Goal: Information Seeking & Learning: Learn about a topic

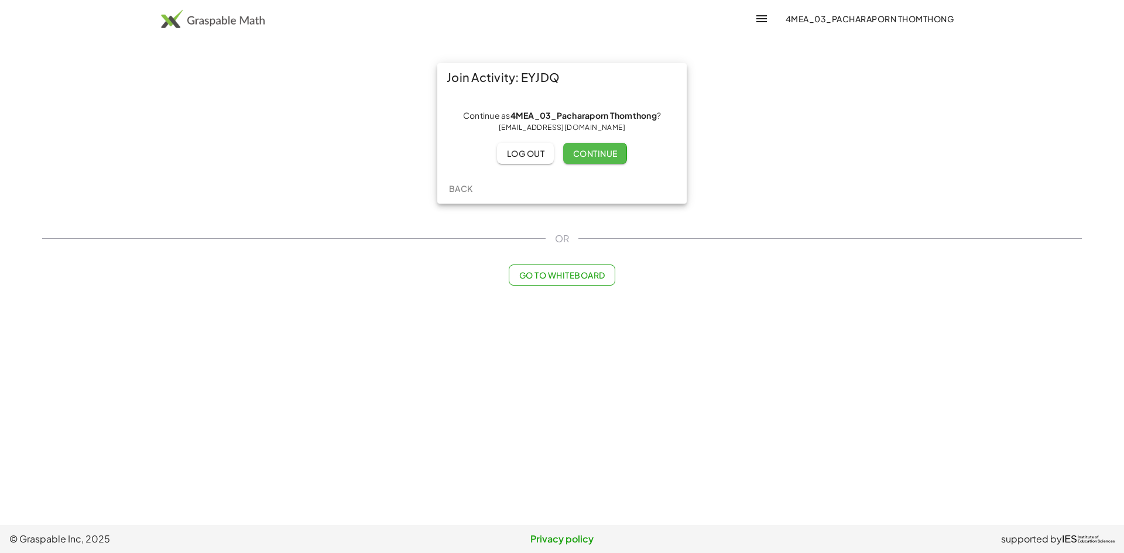
click at [591, 155] on span "Continue" at bounding box center [595, 153] width 45 height 11
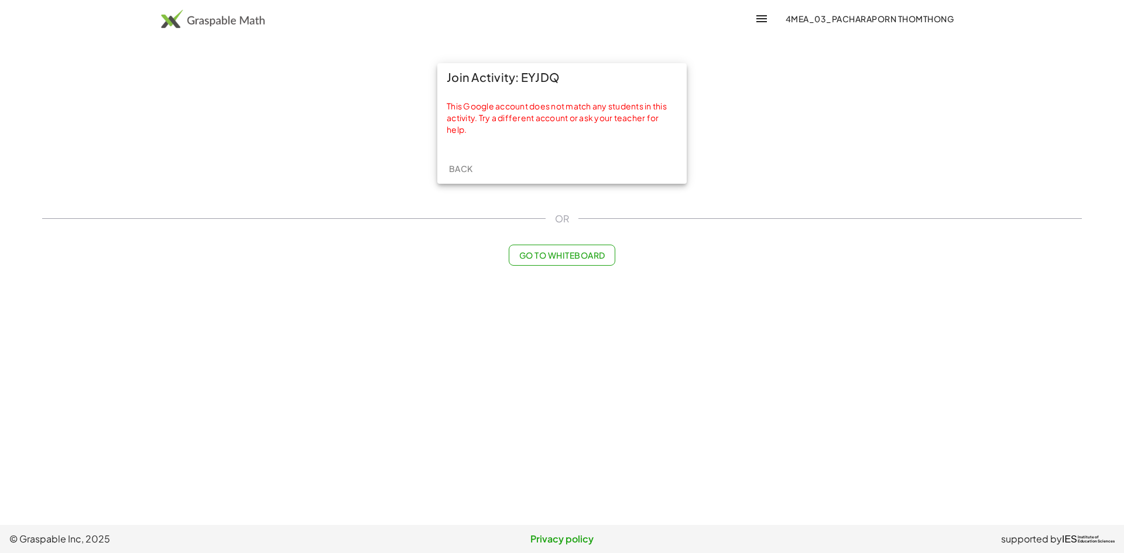
click at [470, 171] on span "Back" at bounding box center [461, 168] width 24 height 11
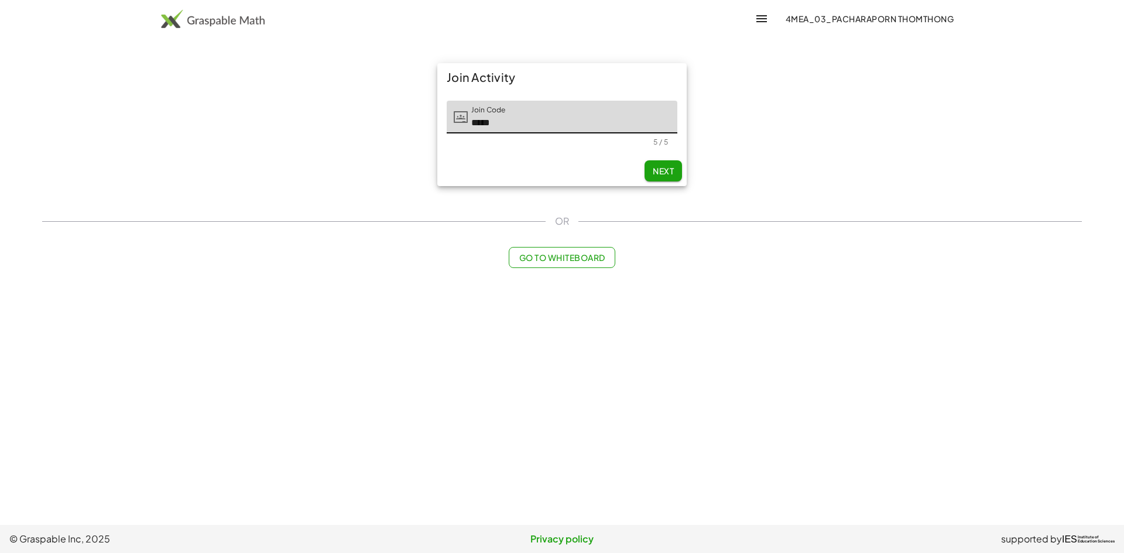
click at [654, 170] on button "Next" at bounding box center [663, 170] width 37 height 21
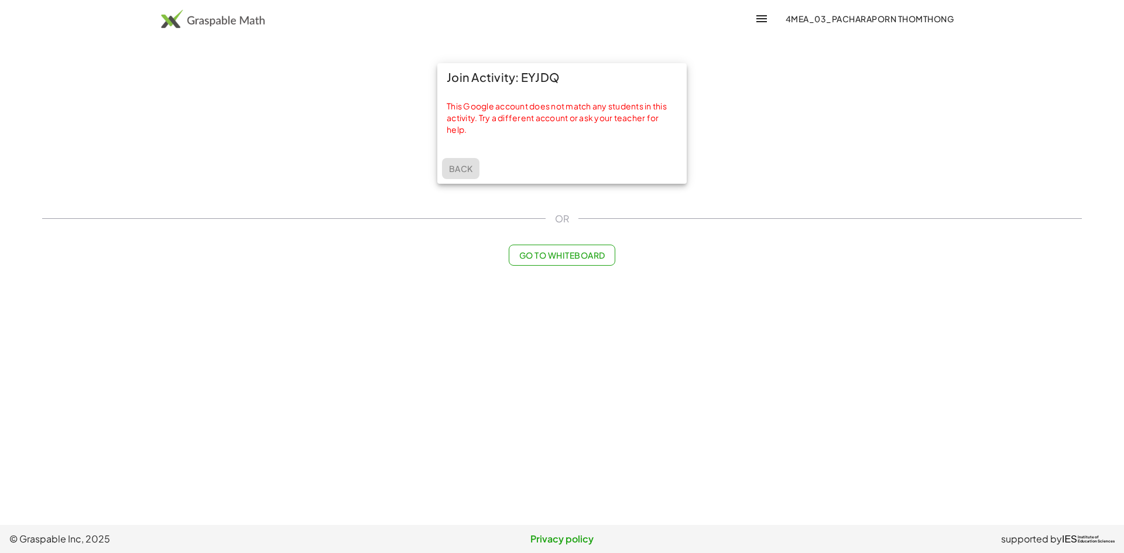
click at [464, 161] on button "Back" at bounding box center [460, 168] width 37 height 21
click at [597, 119] on div "This Google account does not match any students in this activity. Try a differe…" at bounding box center [562, 118] width 231 height 35
click at [477, 172] on button "Back" at bounding box center [460, 168] width 37 height 21
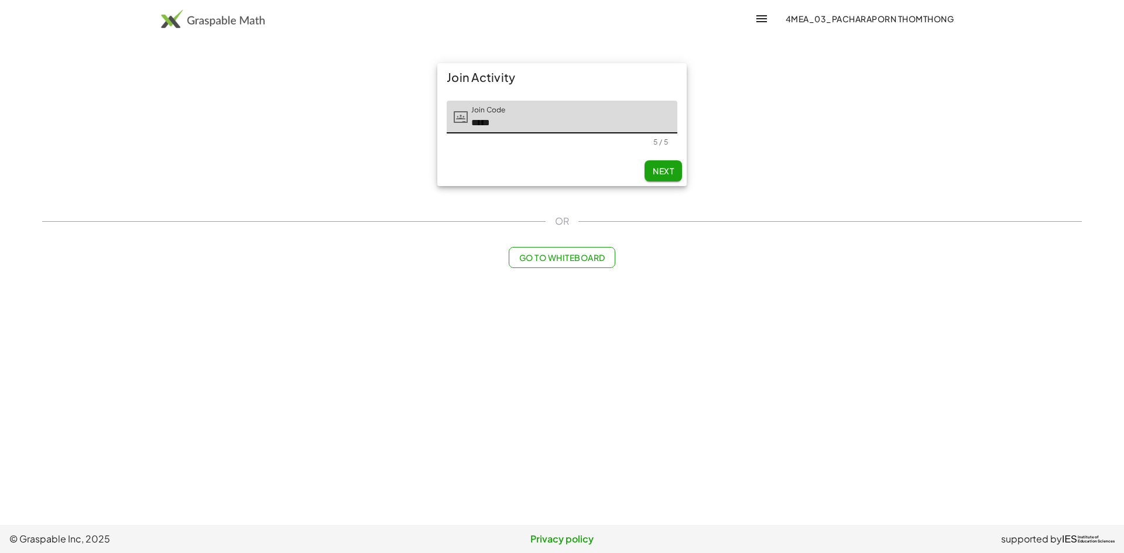
click at [675, 163] on button "Next" at bounding box center [663, 170] width 37 height 21
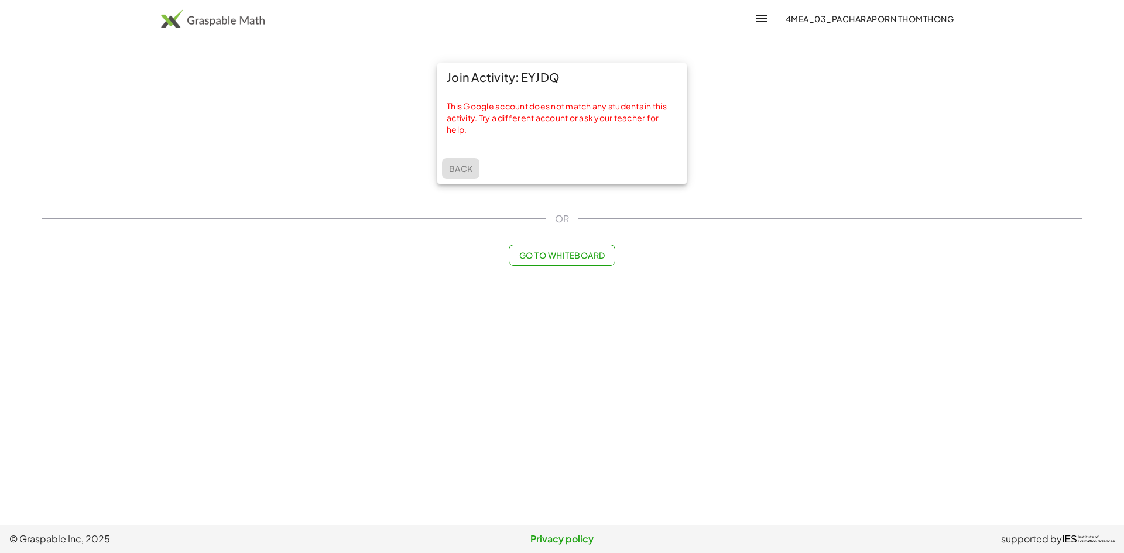
drag, startPoint x: 723, startPoint y: 150, endPoint x: 454, endPoint y: 167, distance: 268.7
click at [454, 167] on span "Back" at bounding box center [461, 168] width 24 height 11
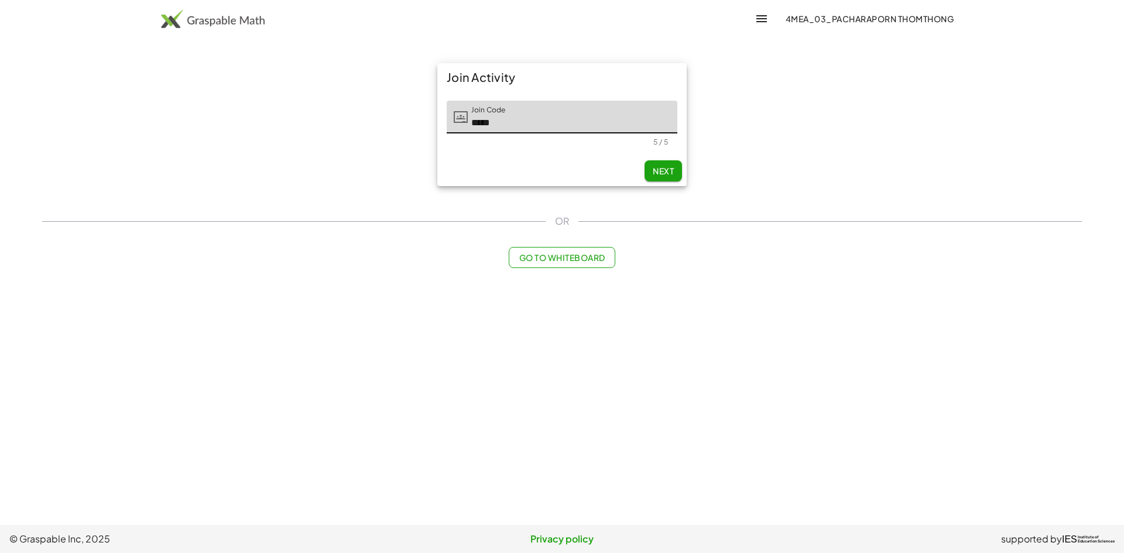
click at [672, 173] on span "Next" at bounding box center [663, 171] width 21 height 11
type input "*"
type input "**********"
drag, startPoint x: 634, startPoint y: 116, endPoint x: 635, endPoint y: 124, distance: 8.4
click at [634, 116] on input "Last Initial" at bounding box center [643, 117] width 67 height 33
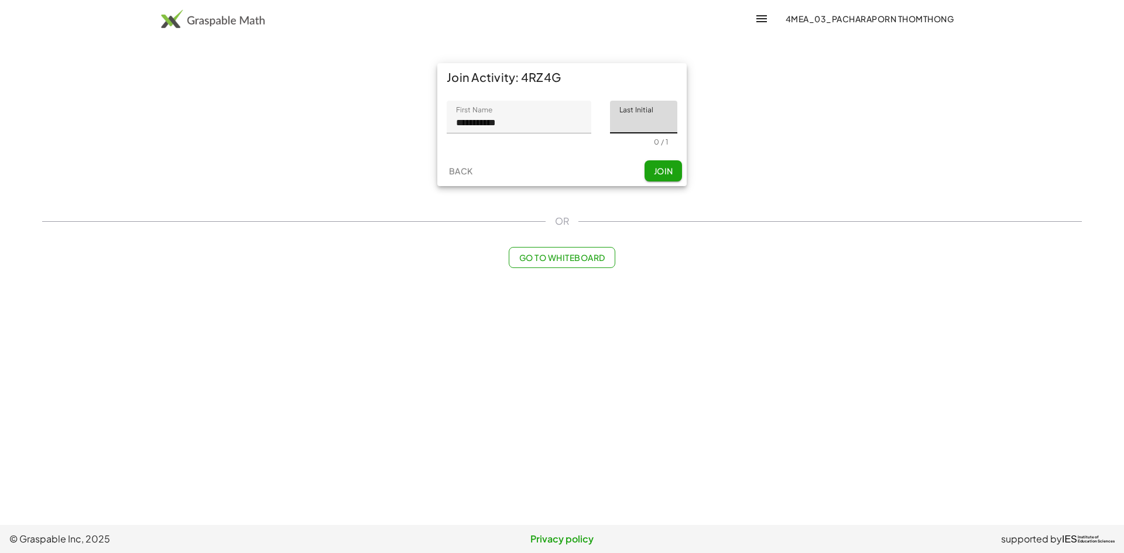
type input "*"
click at [659, 167] on span "Join" at bounding box center [663, 171] width 19 height 11
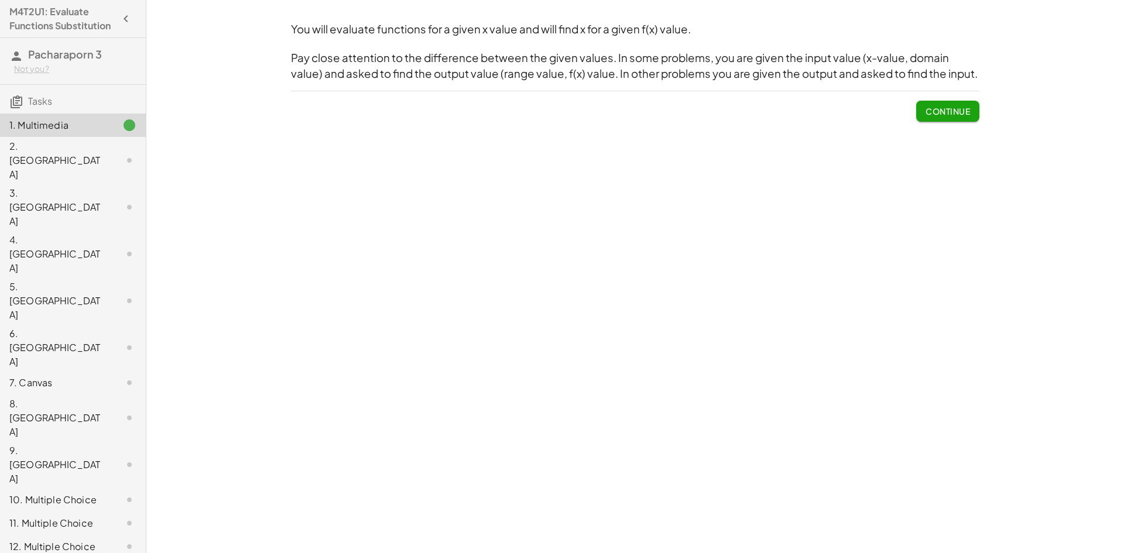
click at [957, 105] on button "Continue" at bounding box center [947, 111] width 63 height 21
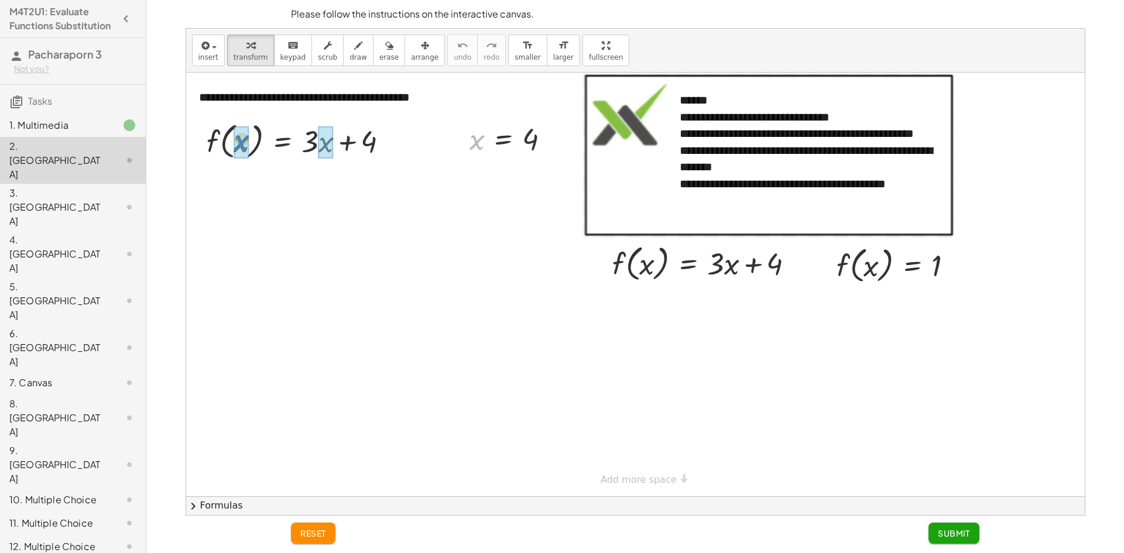
drag, startPoint x: 476, startPoint y: 141, endPoint x: 241, endPoint y: 141, distance: 235.4
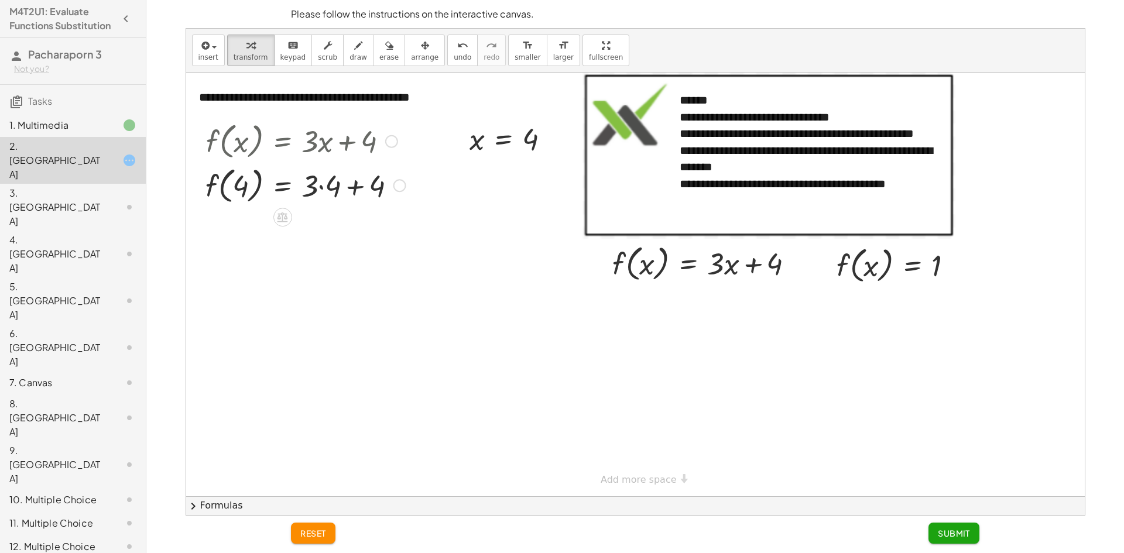
click at [327, 186] on div at bounding box center [306, 185] width 212 height 45
click at [337, 237] on div at bounding box center [306, 229] width 212 height 45
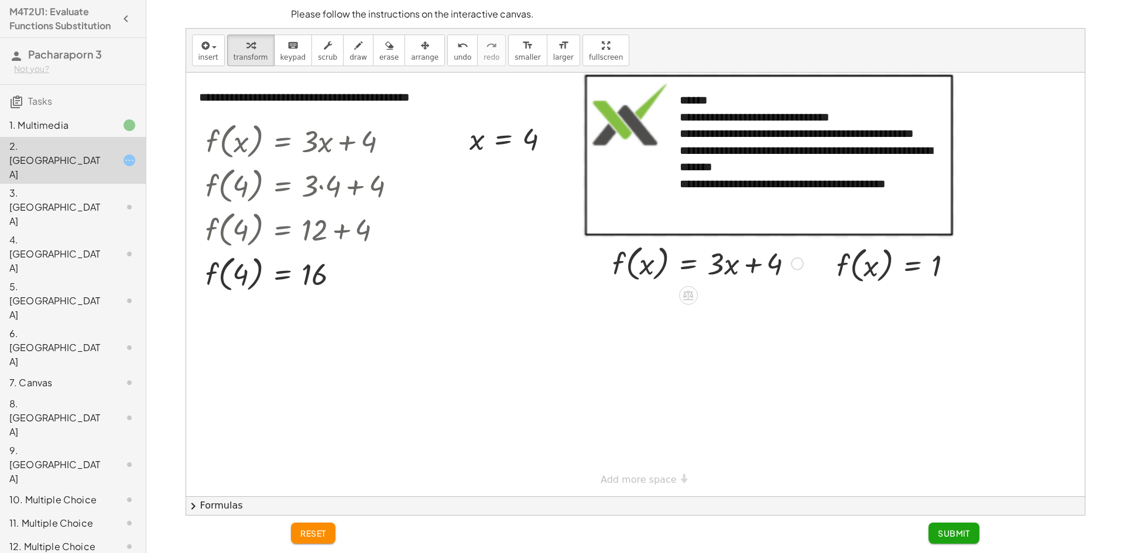
click at [748, 265] on div at bounding box center [708, 263] width 203 height 45
click at [720, 267] on div at bounding box center [708, 263] width 203 height 45
drag, startPoint x: 860, startPoint y: 273, endPoint x: 854, endPoint y: 261, distance: 13.4
click at [854, 261] on div at bounding box center [900, 264] width 138 height 45
drag, startPoint x: 873, startPoint y: 267, endPoint x: 860, endPoint y: 276, distance: 15.5
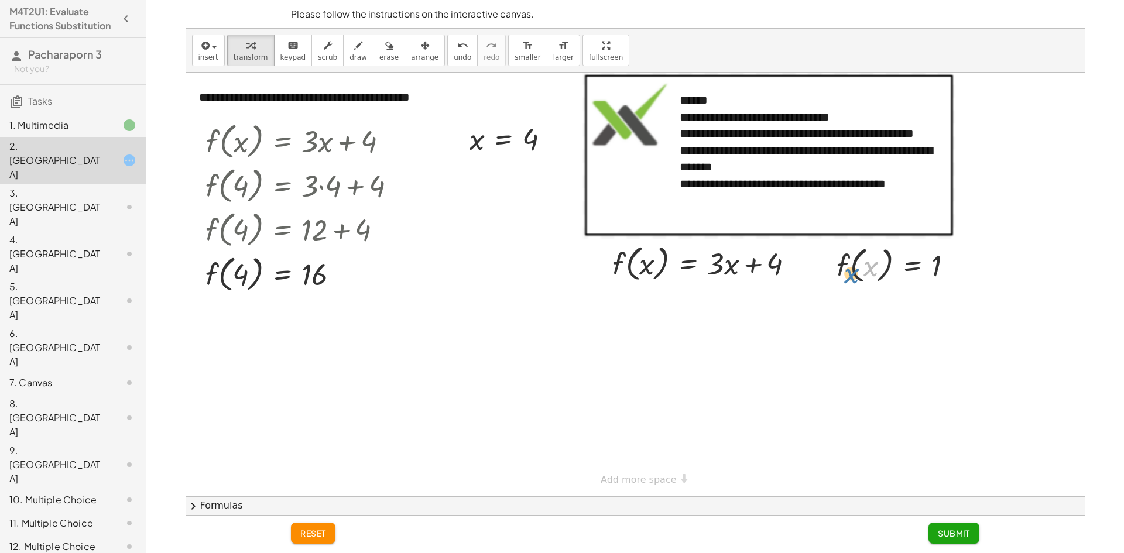
click at [860, 276] on div at bounding box center [900, 264] width 138 height 45
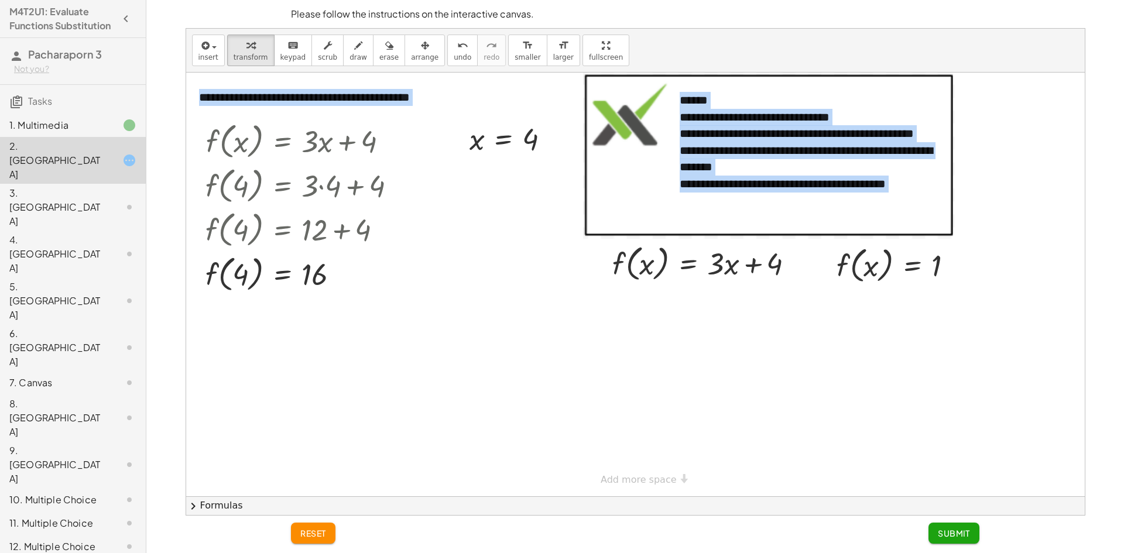
drag, startPoint x: 870, startPoint y: 230, endPoint x: 786, endPoint y: 237, distance: 84.0
click at [786, 237] on div "**********" at bounding box center [635, 285] width 899 height 424
click at [803, 247] on div at bounding box center [708, 263] width 203 height 45
drag, startPoint x: 817, startPoint y: 296, endPoint x: 817, endPoint y: 302, distance: 6.5
click at [817, 299] on div at bounding box center [635, 285] width 899 height 424
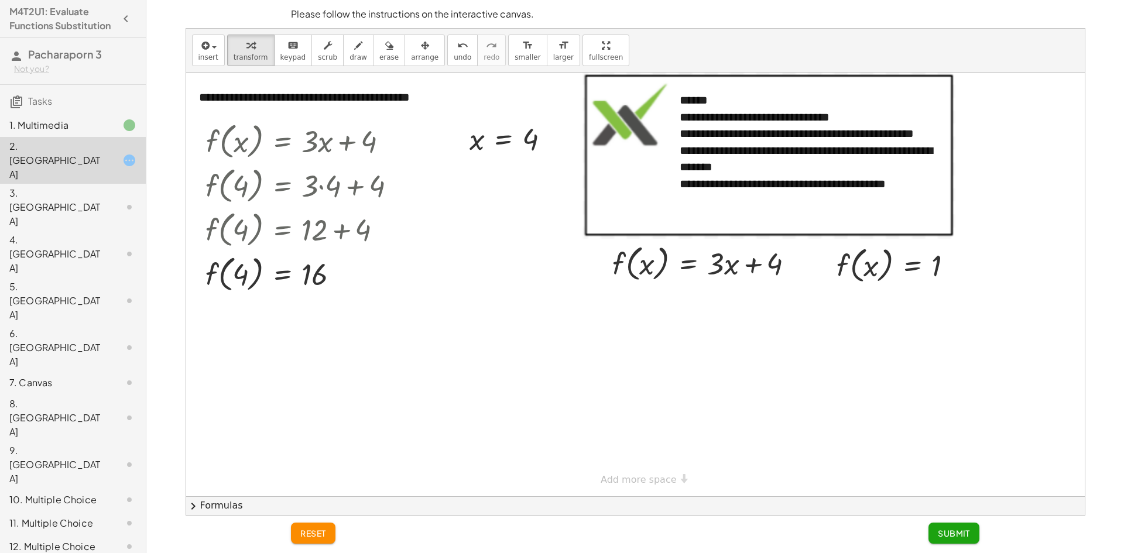
click at [776, 319] on div at bounding box center [635, 285] width 899 height 424
drag, startPoint x: 867, startPoint y: 279, endPoint x: 849, endPoint y: 283, distance: 18.6
click at [849, 283] on div at bounding box center [900, 264] width 138 height 45
drag, startPoint x: 883, startPoint y: 276, endPoint x: 675, endPoint y: 275, distance: 208.5
click at [675, 275] on div "**********" at bounding box center [635, 285] width 899 height 424
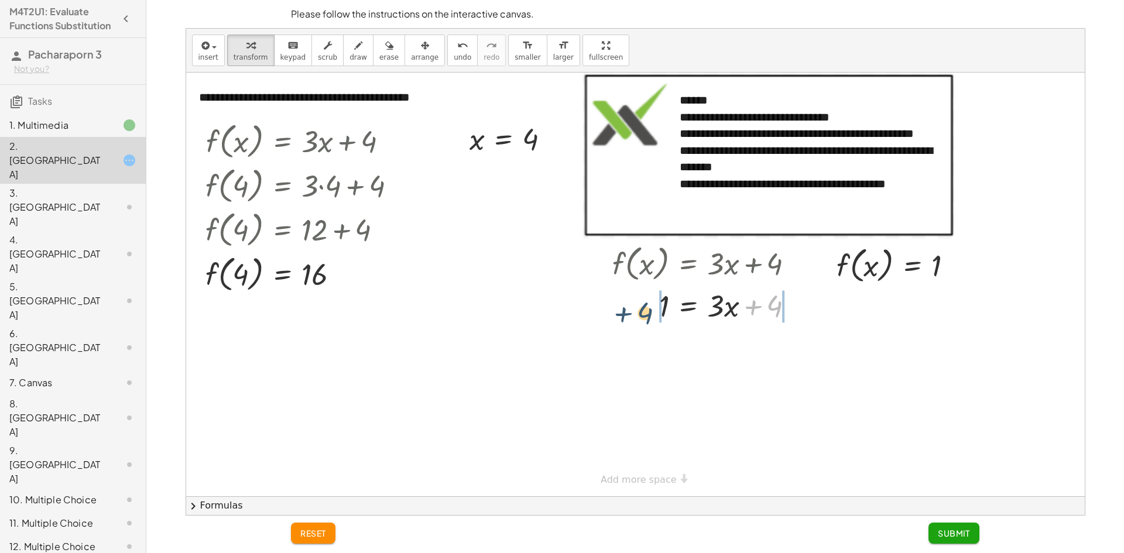
drag, startPoint x: 776, startPoint y: 308, endPoint x: 645, endPoint y: 315, distance: 131.9
click at [645, 315] on div at bounding box center [708, 305] width 203 height 40
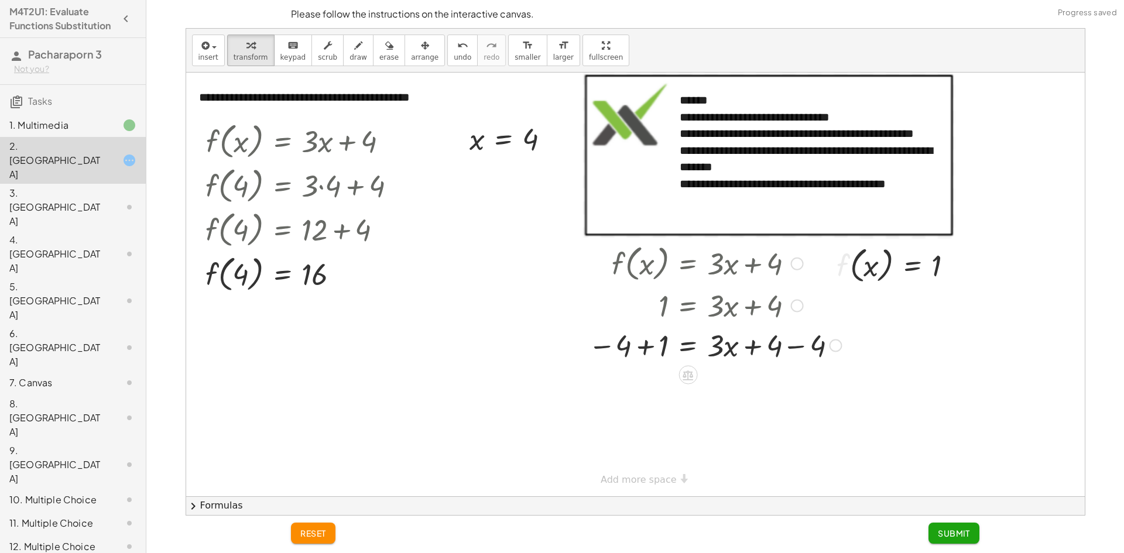
click at [638, 343] on div at bounding box center [715, 345] width 265 height 40
click at [797, 384] on div at bounding box center [718, 385] width 270 height 40
click at [688, 386] on div "= + · 3 · x - + 4 − 4 3 0" at bounding box center [688, 386] width 0 height 0
click at [719, 382] on div at bounding box center [715, 385] width 265 height 40
click at [725, 386] on div at bounding box center [715, 385] width 265 height 40
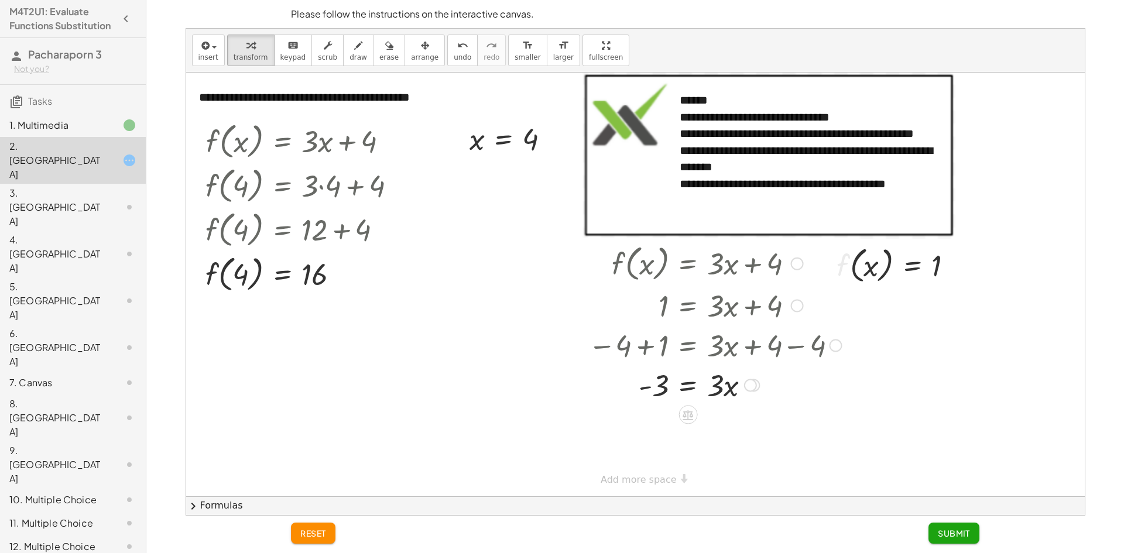
drag, startPoint x: 668, startPoint y: 379, endPoint x: 678, endPoint y: 391, distance: 15.8
click at [668, 380] on div at bounding box center [715, 385] width 265 height 40
click at [735, 391] on div at bounding box center [715, 385] width 265 height 40
drag, startPoint x: 725, startPoint y: 391, endPoint x: 740, endPoint y: 392, distance: 14.7
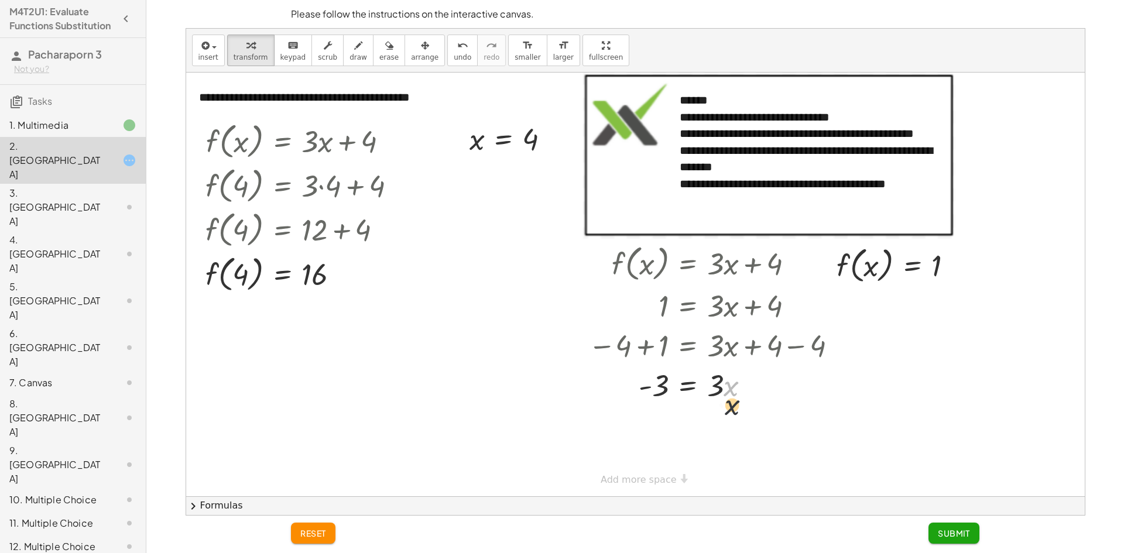
click at [740, 393] on div at bounding box center [715, 385] width 265 height 40
drag, startPoint x: 720, startPoint y: 395, endPoint x: 665, endPoint y: 386, distance: 56.2
click at [665, 386] on div at bounding box center [715, 385] width 265 height 40
click at [688, 264] on div "f ( , x ) = + · 3 · x + 4 1 = + · 3 · x + 4 − 4 + 1 = + · 3 · x + 4 − 4 - 3 = +…" at bounding box center [688, 264] width 0 height 0
drag, startPoint x: 662, startPoint y: 444, endPoint x: 649, endPoint y: 426, distance: 21.4
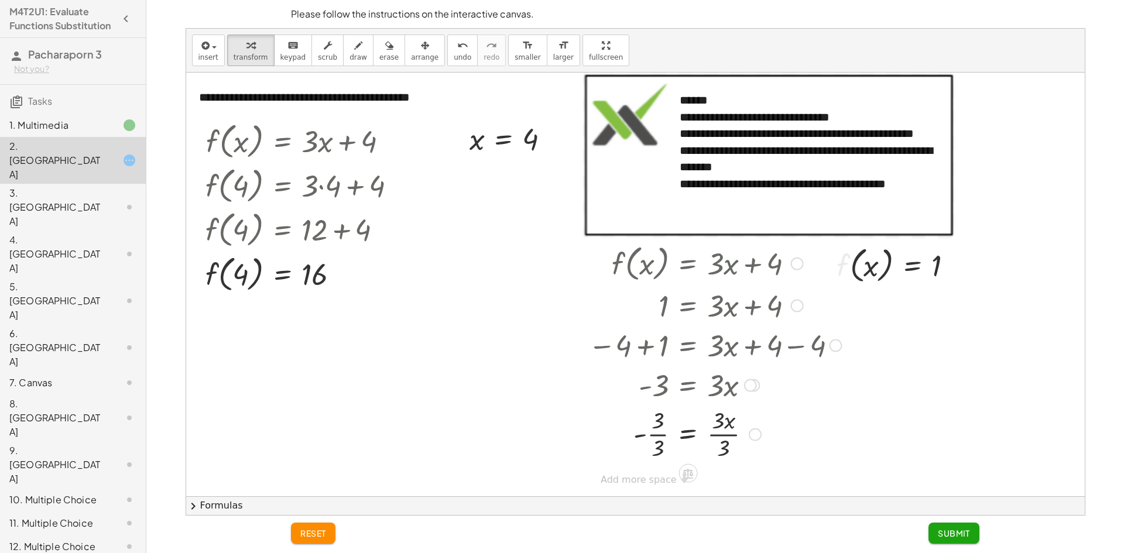
click at [662, 444] on div at bounding box center [715, 433] width 265 height 59
click at [648, 427] on div at bounding box center [715, 433] width 265 height 59
click at [726, 434] on div at bounding box center [715, 433] width 265 height 59
click at [726, 434] on div at bounding box center [715, 434] width 265 height 39
click at [963, 535] on span "Submit" at bounding box center [954, 533] width 32 height 11
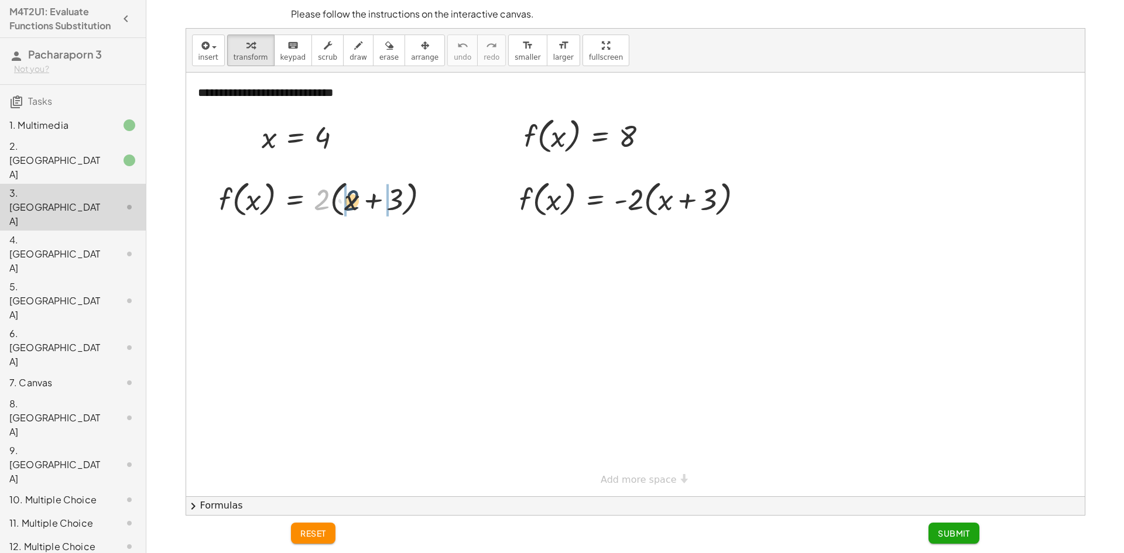
drag, startPoint x: 318, startPoint y: 201, endPoint x: 349, endPoint y: 205, distance: 31.2
click at [349, 205] on div at bounding box center [328, 198] width 231 height 45
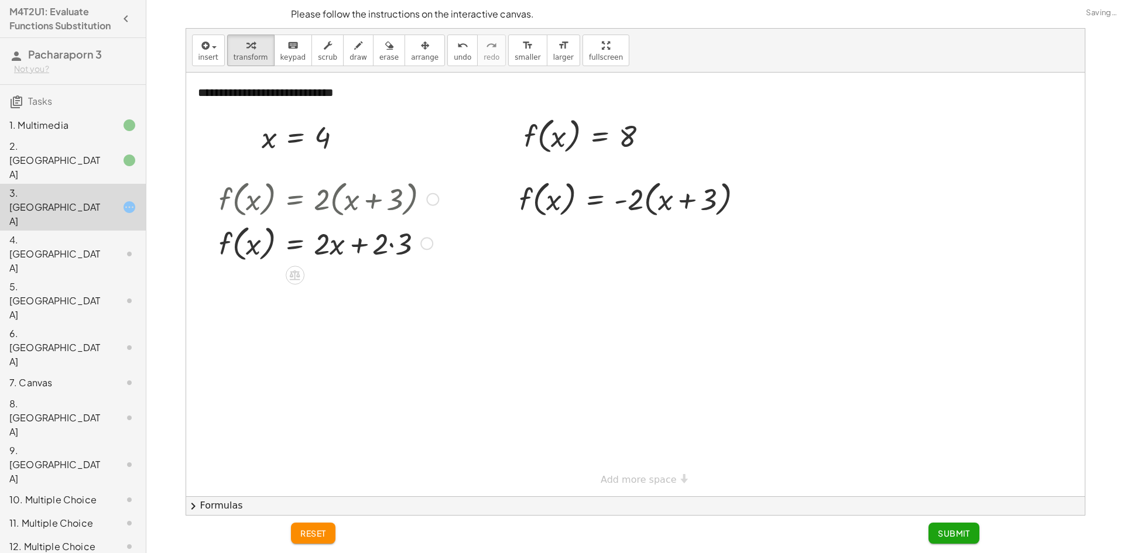
drag, startPoint x: 393, startPoint y: 243, endPoint x: 383, endPoint y: 246, distance: 10.4
click at [391, 244] on div at bounding box center [328, 243] width 231 height 45
click at [357, 244] on div at bounding box center [328, 243] width 231 height 45
drag, startPoint x: 336, startPoint y: 294, endPoint x: 254, endPoint y: 290, distance: 82.6
click at [251, 292] on div at bounding box center [328, 287] width 231 height 45
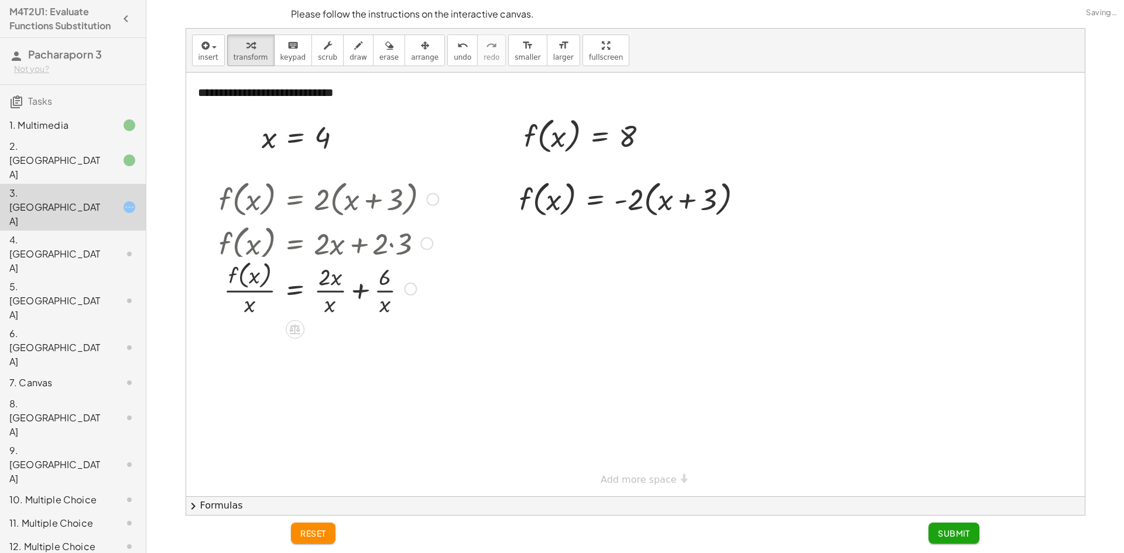
click at [256, 282] on div at bounding box center [328, 287] width 231 height 45
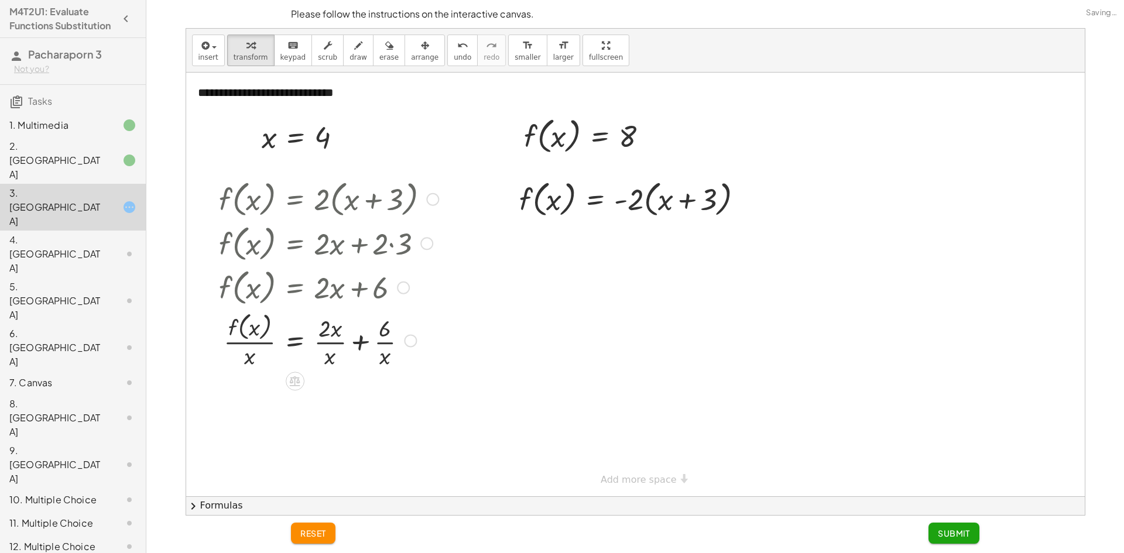
click at [245, 320] on div at bounding box center [328, 340] width 231 height 62
click at [258, 334] on div at bounding box center [328, 340] width 231 height 62
click at [258, 336] on div at bounding box center [328, 340] width 231 height 62
click at [259, 337] on div at bounding box center [328, 340] width 231 height 62
click at [261, 338] on div at bounding box center [328, 340] width 231 height 62
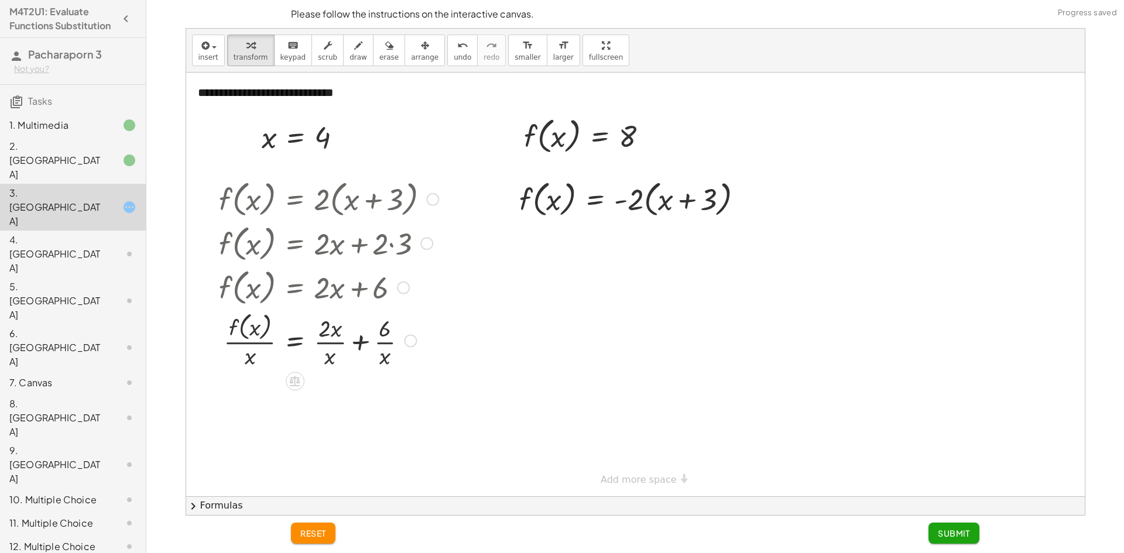
click at [261, 338] on div at bounding box center [328, 340] width 231 height 62
click at [262, 341] on div at bounding box center [328, 340] width 231 height 62
click at [324, 337] on div at bounding box center [328, 340] width 231 height 62
click at [454, 53] on span "undo" at bounding box center [463, 57] width 18 height 8
click at [83, 163] on div "2. [GEOGRAPHIC_DATA]" at bounding box center [56, 160] width 94 height 42
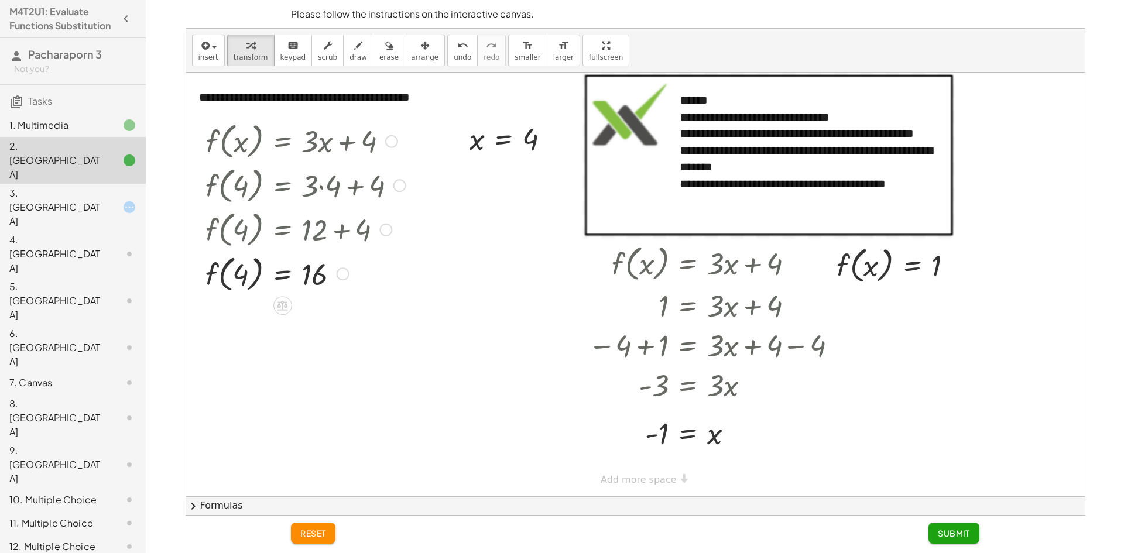
drag, startPoint x: 323, startPoint y: 142, endPoint x: 244, endPoint y: 137, distance: 78.6
click at [245, 135] on div at bounding box center [306, 140] width 212 height 45
click at [47, 278] on div "3. [GEOGRAPHIC_DATA]" at bounding box center [73, 301] width 146 height 47
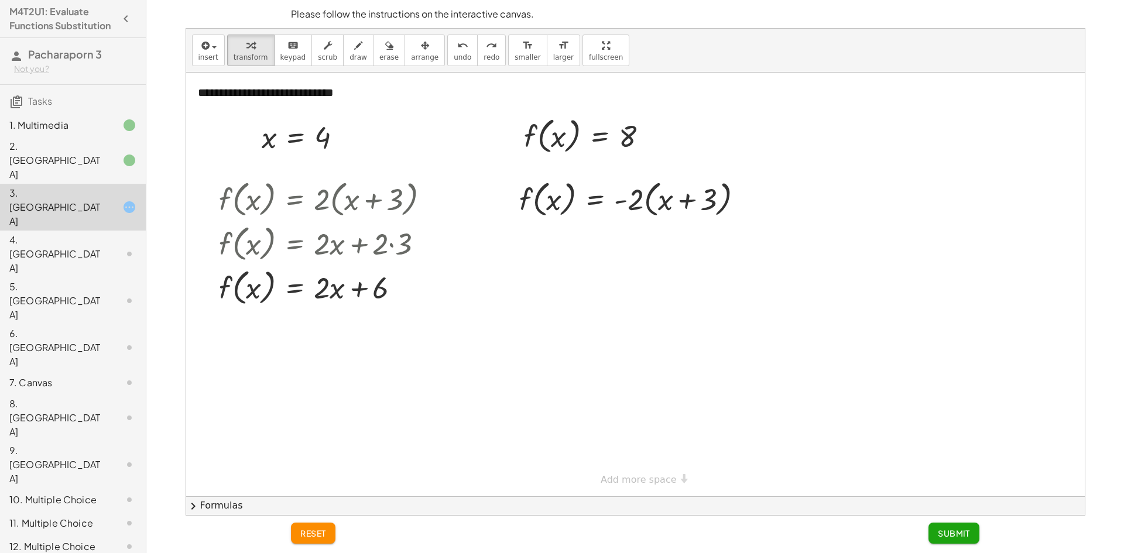
click at [69, 162] on div "2. [GEOGRAPHIC_DATA]" at bounding box center [56, 160] width 94 height 42
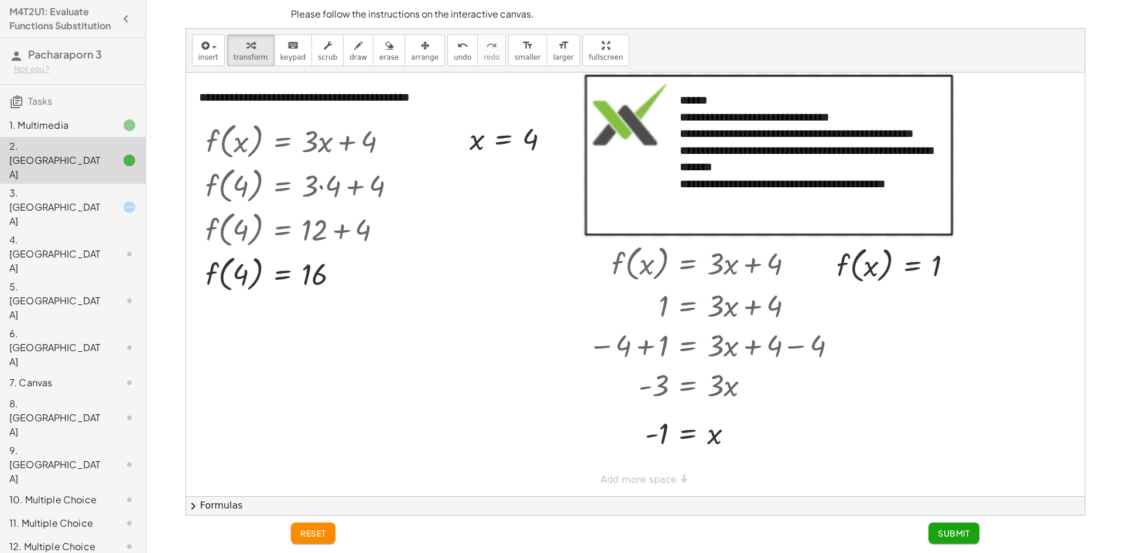
click at [961, 532] on span "Submit" at bounding box center [954, 533] width 32 height 11
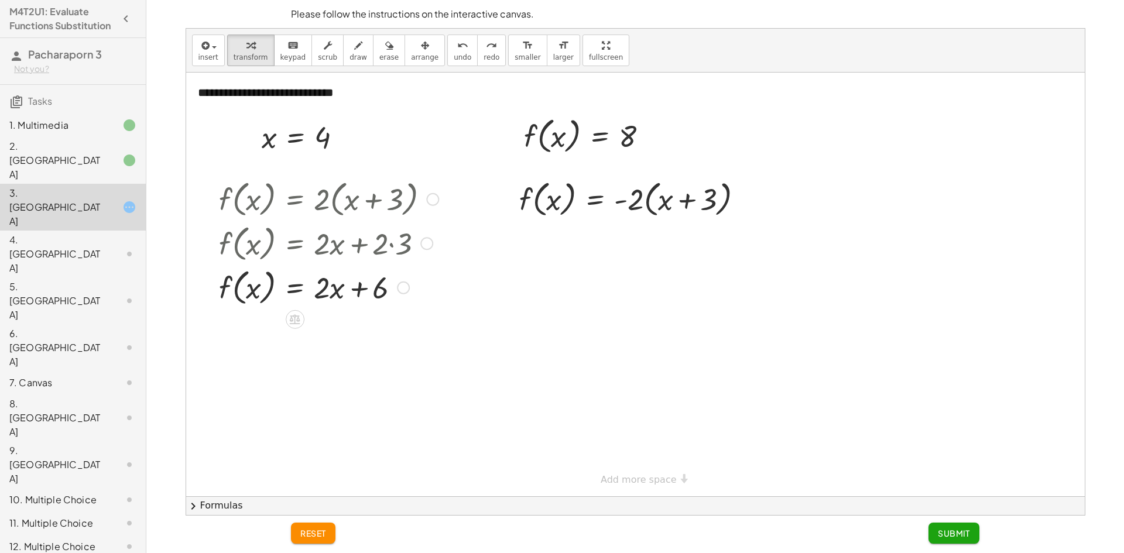
click at [361, 285] on div at bounding box center [328, 287] width 231 height 45
drag, startPoint x: 335, startPoint y: 289, endPoint x: 332, endPoint y: 295, distance: 6.5
click at [332, 295] on div at bounding box center [328, 287] width 231 height 45
click at [363, 288] on div at bounding box center [328, 287] width 231 height 45
drag, startPoint x: 363, startPoint y: 288, endPoint x: 255, endPoint y: 294, distance: 108.5
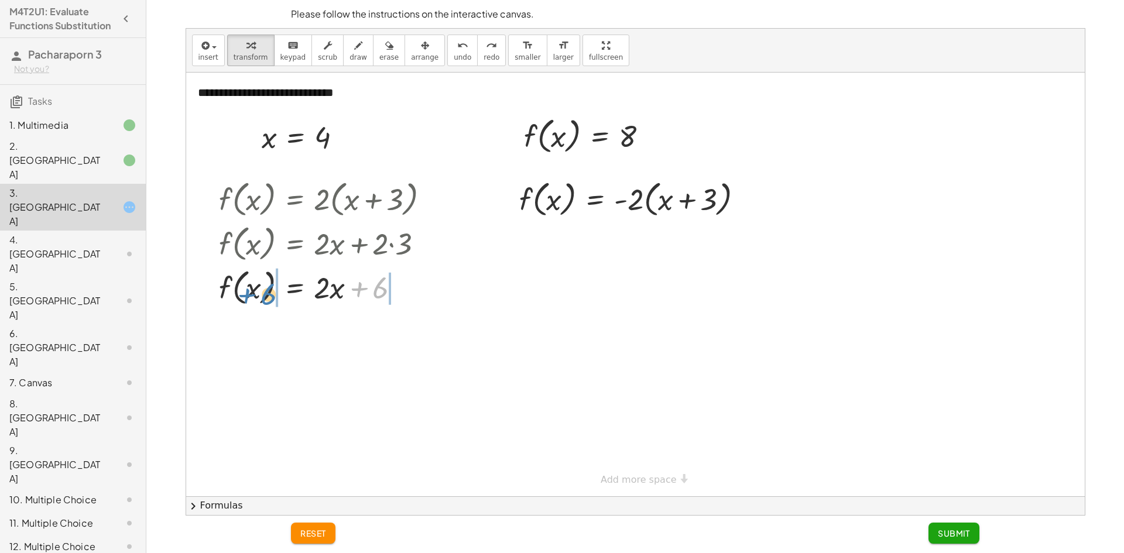
click at [255, 294] on div at bounding box center [328, 287] width 231 height 45
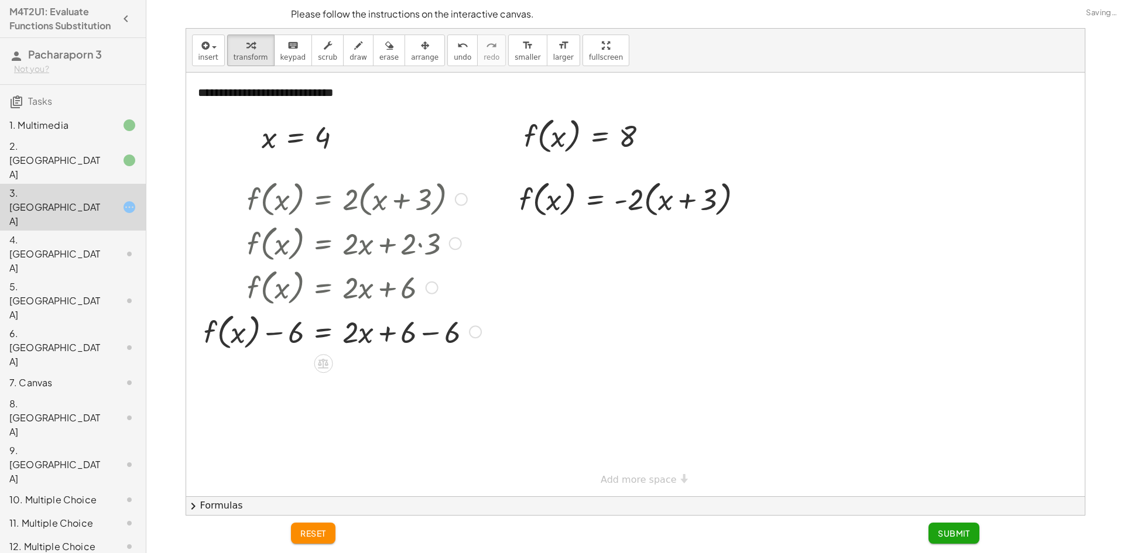
click at [280, 328] on div at bounding box center [342, 331] width 289 height 45
click at [454, 54] on span "undo" at bounding box center [463, 57] width 18 height 8
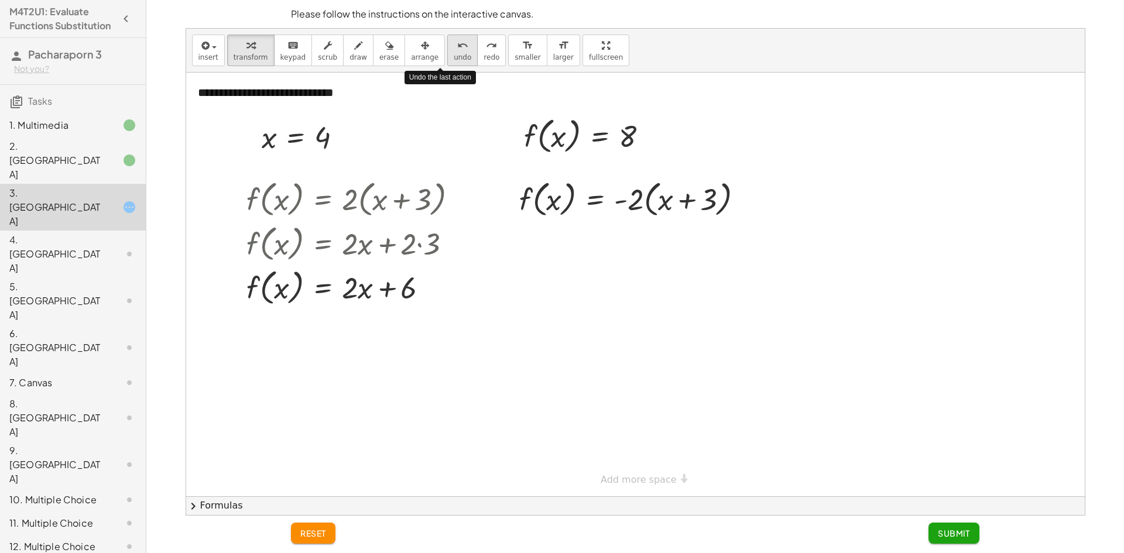
click at [454, 57] on span "undo" at bounding box center [463, 57] width 18 height 8
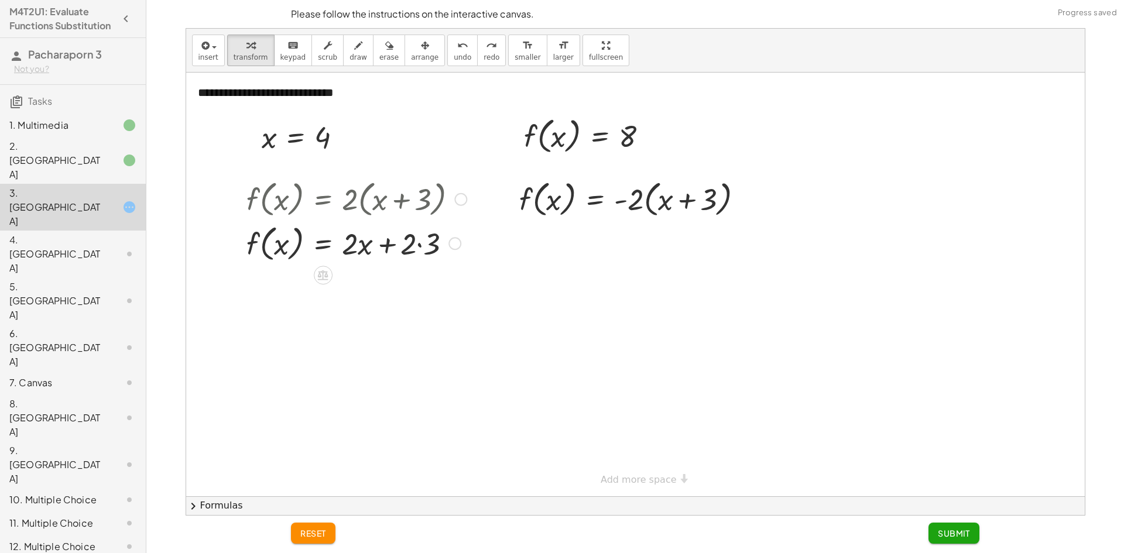
click at [419, 245] on div at bounding box center [356, 243] width 231 height 45
click at [384, 292] on div at bounding box center [356, 287] width 231 height 45
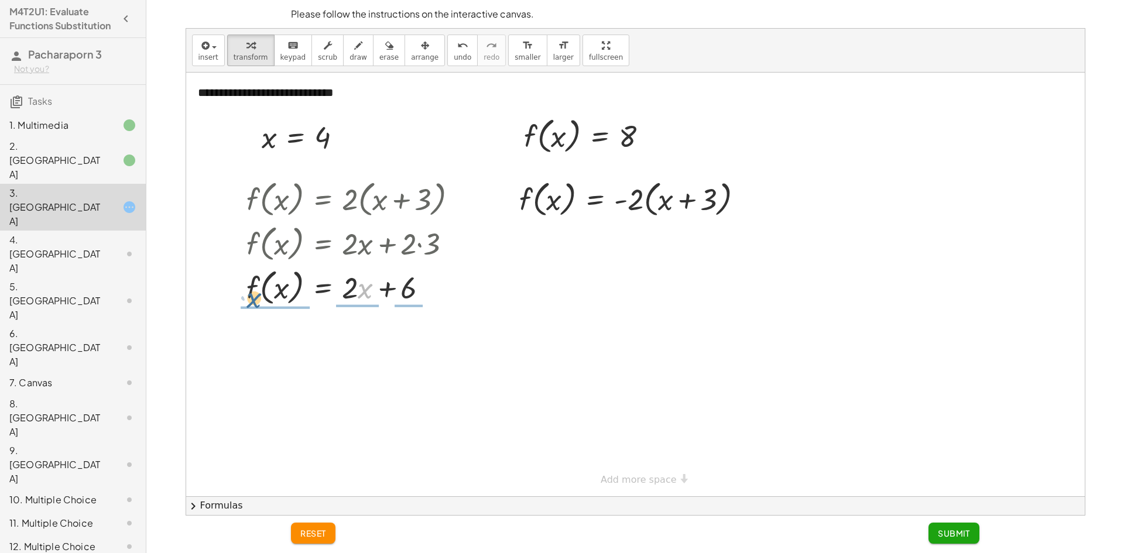
drag, startPoint x: 366, startPoint y: 290, endPoint x: 263, endPoint y: 295, distance: 103.2
click at [262, 295] on div at bounding box center [356, 287] width 231 height 45
click at [323, 200] on div "f ( , x ) = · 2 · ( + x + 3 ) f ( , x ) = + · 2 · x + · 2 · 3 f ( , x ) = + · 2…" at bounding box center [323, 200] width 0 height 0
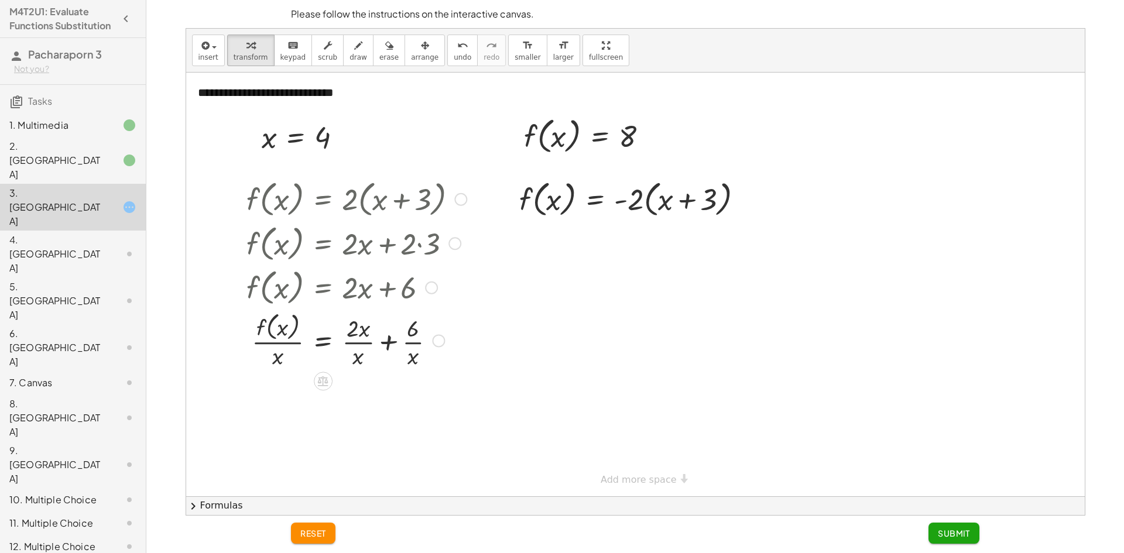
click at [280, 333] on div at bounding box center [356, 340] width 231 height 62
click at [395, 339] on div at bounding box center [356, 340] width 231 height 62
drag, startPoint x: 376, startPoint y: 335, endPoint x: 378, endPoint y: 341, distance: 6.1
click at [323, 200] on div "f ( , x ) = · 2 · ( + x + 3 ) f ( , x ) = + · 2 · x + · 2 · 3 f ( , x ) = + · 2…" at bounding box center [323, 200] width 0 height 0
click at [382, 387] on div at bounding box center [356, 402] width 231 height 62
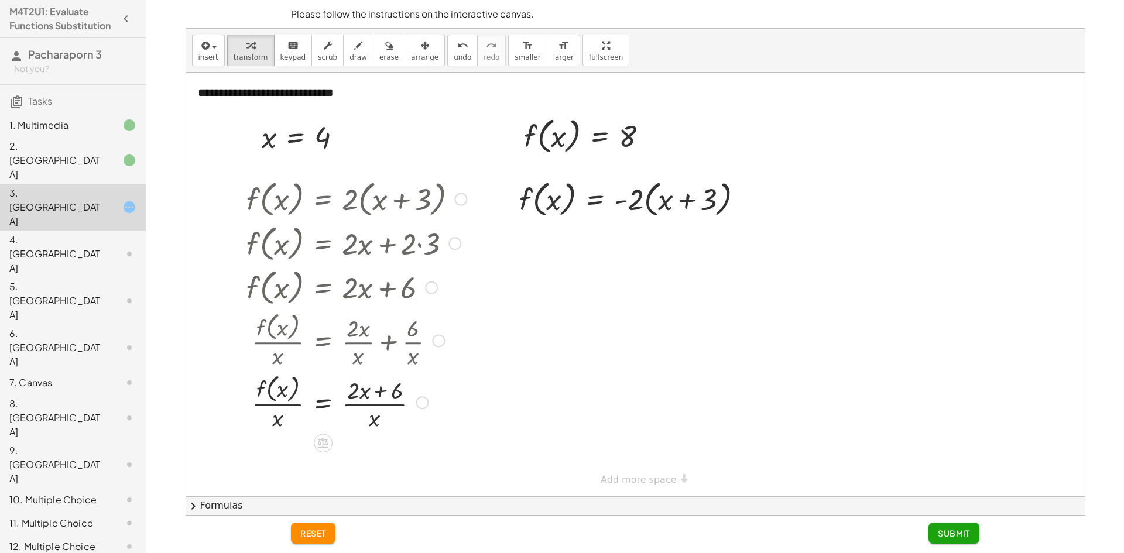
click at [382, 387] on div at bounding box center [356, 402] width 231 height 62
click at [375, 425] on div at bounding box center [356, 402] width 231 height 62
click at [280, 387] on div at bounding box center [356, 402] width 231 height 62
click at [454, 53] on span "undo" at bounding box center [463, 57] width 18 height 8
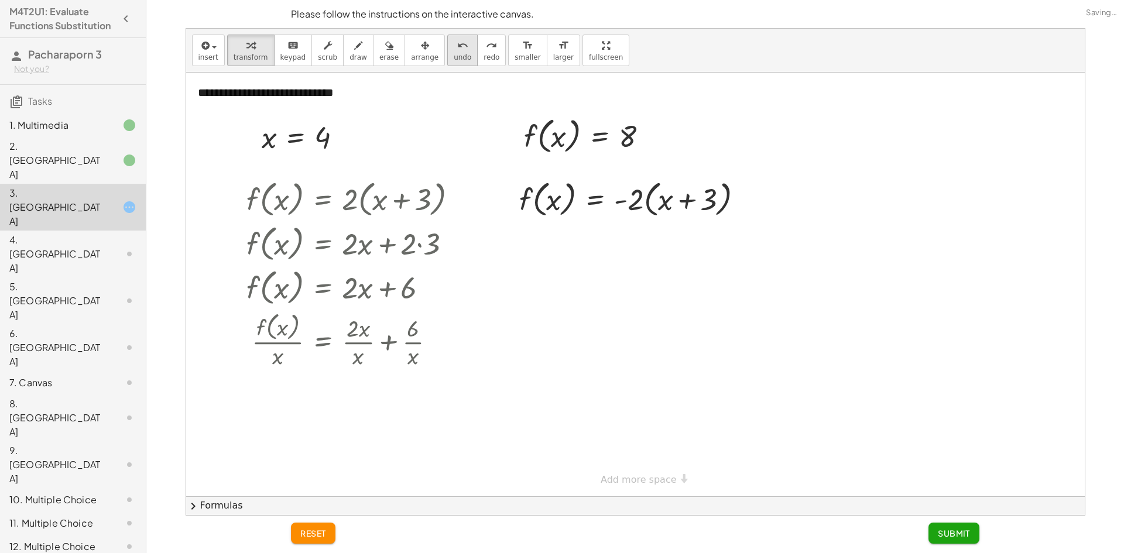
click at [454, 54] on span "undo" at bounding box center [463, 57] width 18 height 8
click at [447, 62] on button "undo undo" at bounding box center [462, 51] width 30 height 32
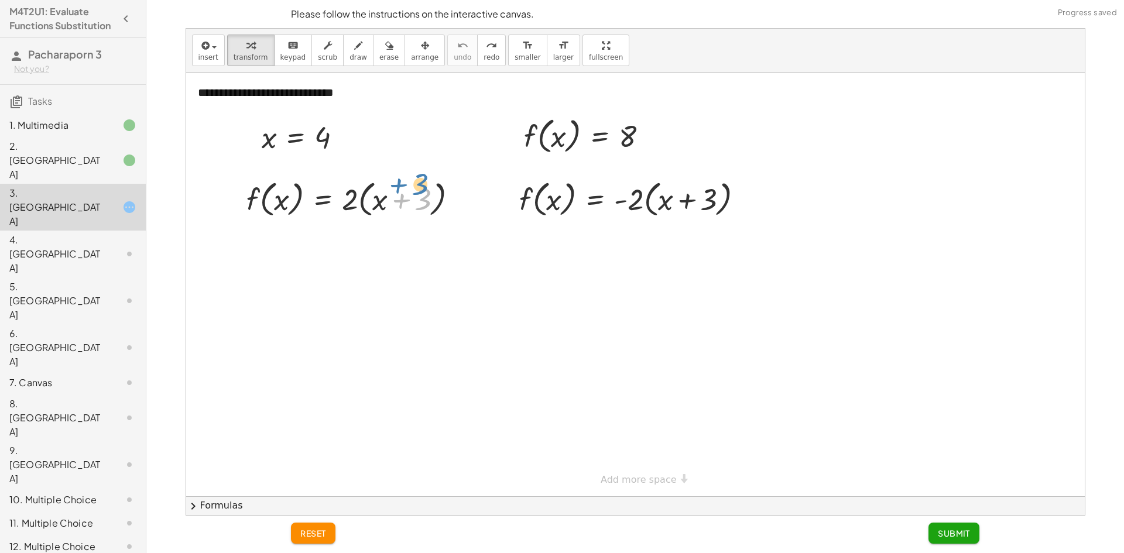
drag, startPoint x: 420, startPoint y: 208, endPoint x: 419, endPoint y: 199, distance: 10.1
click at [419, 199] on div at bounding box center [356, 198] width 231 height 45
drag, startPoint x: 374, startPoint y: 204, endPoint x: 361, endPoint y: 209, distance: 13.2
click at [361, 209] on div at bounding box center [356, 198] width 231 height 45
drag, startPoint x: 280, startPoint y: 146, endPoint x: 288, endPoint y: 182, distance: 36.5
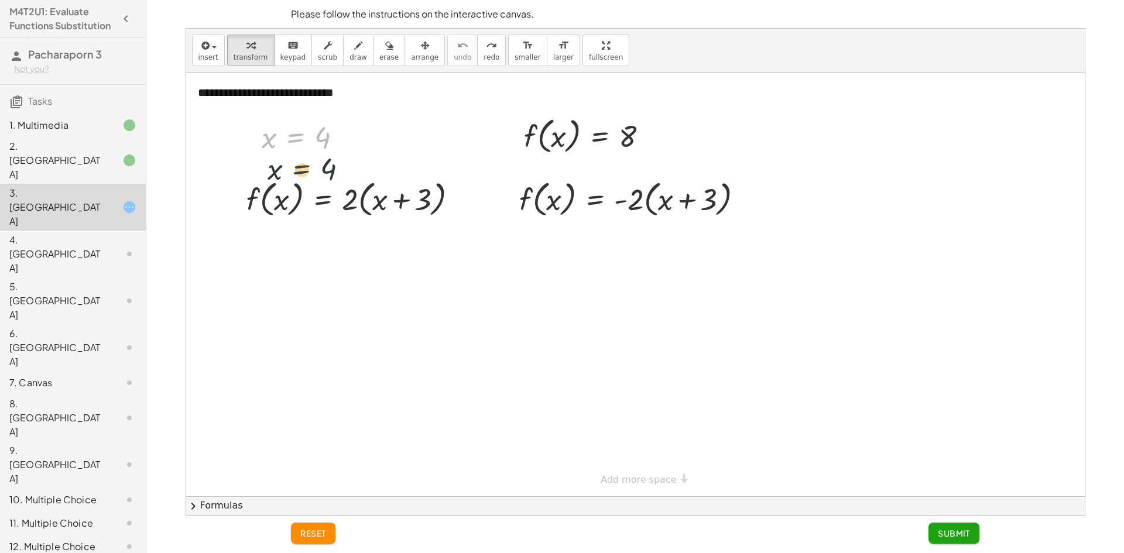
click at [288, 182] on div "**********" at bounding box center [635, 285] width 899 height 424
drag, startPoint x: 292, startPoint y: 192, endPoint x: 294, endPoint y: 135, distance: 57.4
click at [299, 185] on div at bounding box center [356, 198] width 231 height 45
drag, startPoint x: 272, startPoint y: 143, endPoint x: 293, endPoint y: 208, distance: 68.3
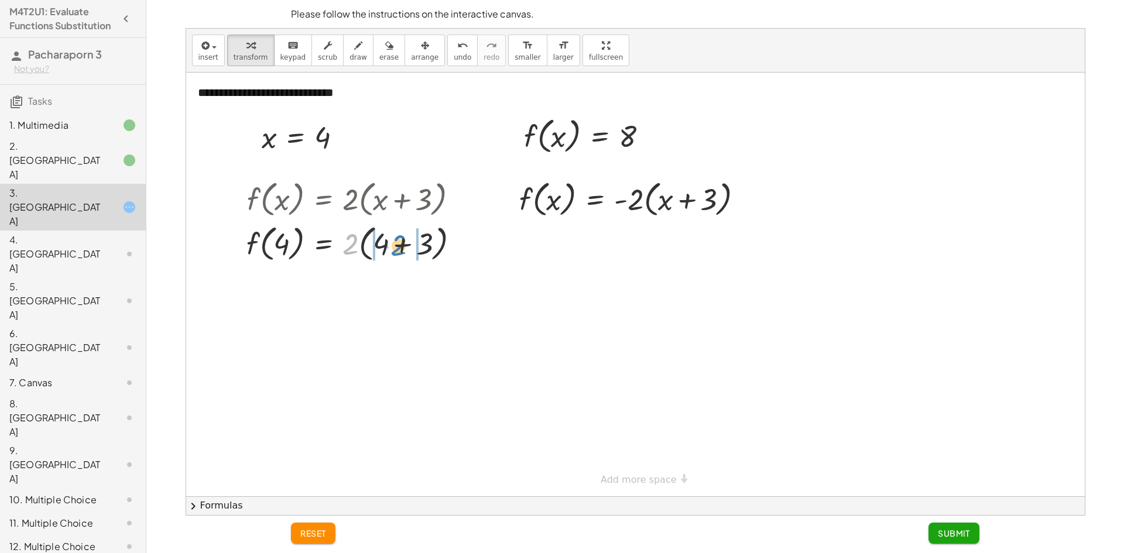
drag, startPoint x: 345, startPoint y: 248, endPoint x: 393, endPoint y: 247, distance: 48.0
click at [393, 247] on div at bounding box center [358, 243] width 234 height 45
click at [388, 247] on div at bounding box center [358, 243] width 235 height 45
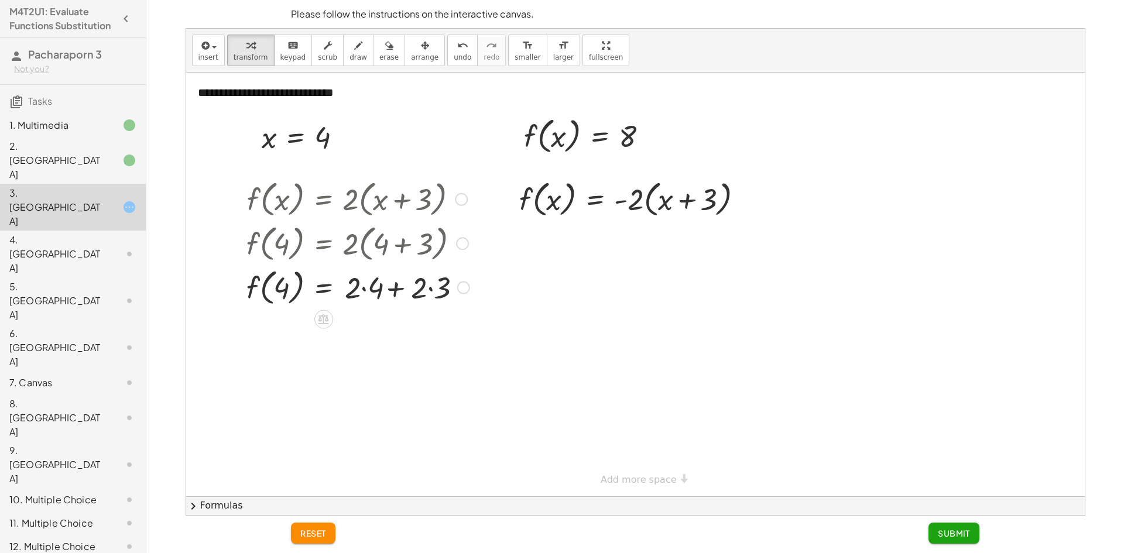
click at [377, 273] on div at bounding box center [358, 287] width 235 height 45
click at [379, 279] on div at bounding box center [358, 287] width 235 height 45
click at [375, 285] on div at bounding box center [358, 287] width 235 height 45
click at [423, 289] on div at bounding box center [358, 287] width 235 height 45
click at [402, 293] on div at bounding box center [358, 287] width 235 height 45
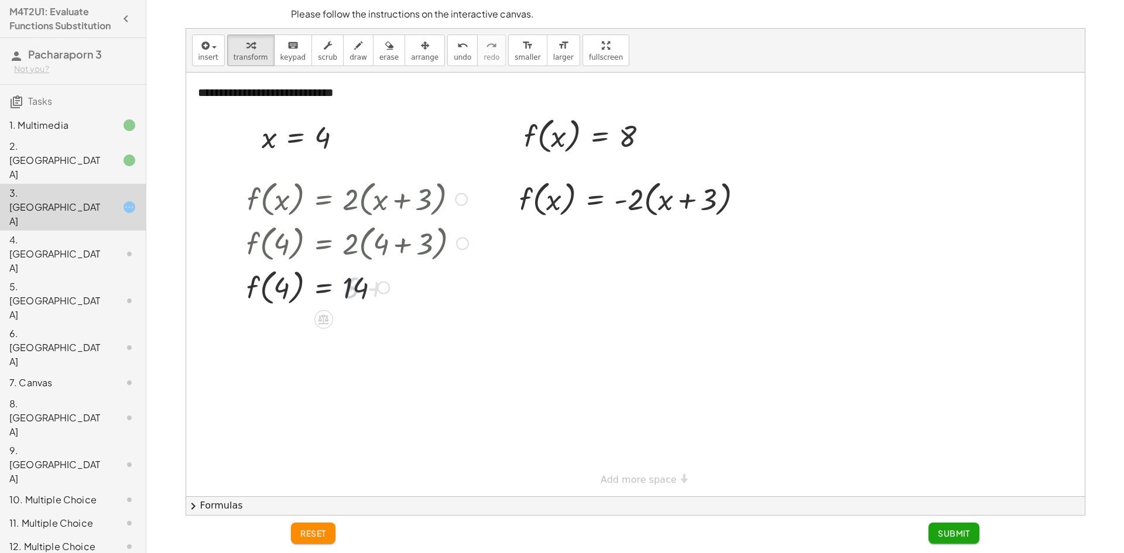
click at [288, 296] on div at bounding box center [358, 287] width 235 height 45
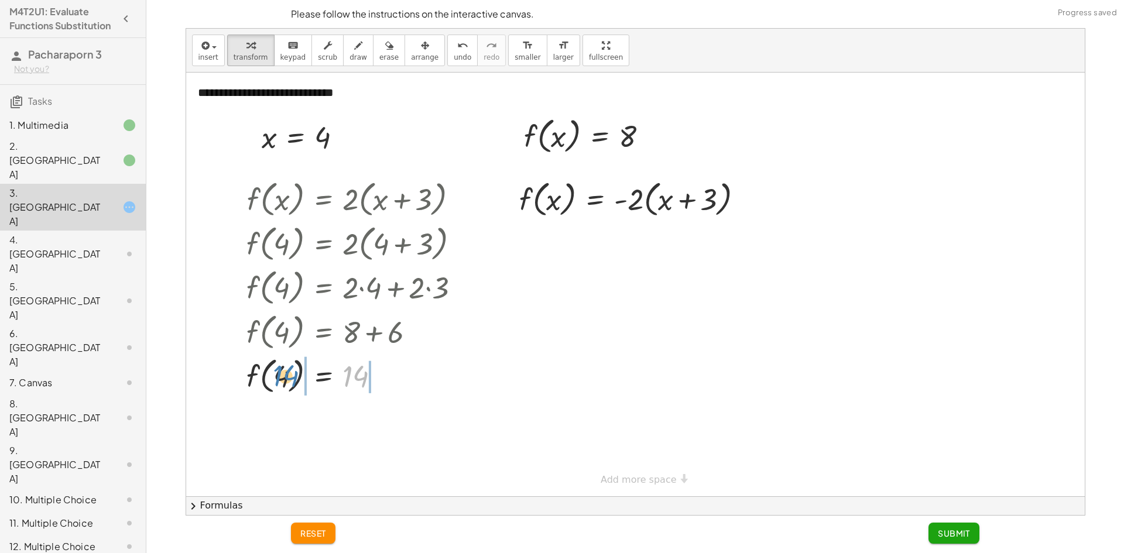
drag, startPoint x: 364, startPoint y: 368, endPoint x: 297, endPoint y: 368, distance: 66.8
click at [297, 368] on div at bounding box center [358, 375] width 235 height 45
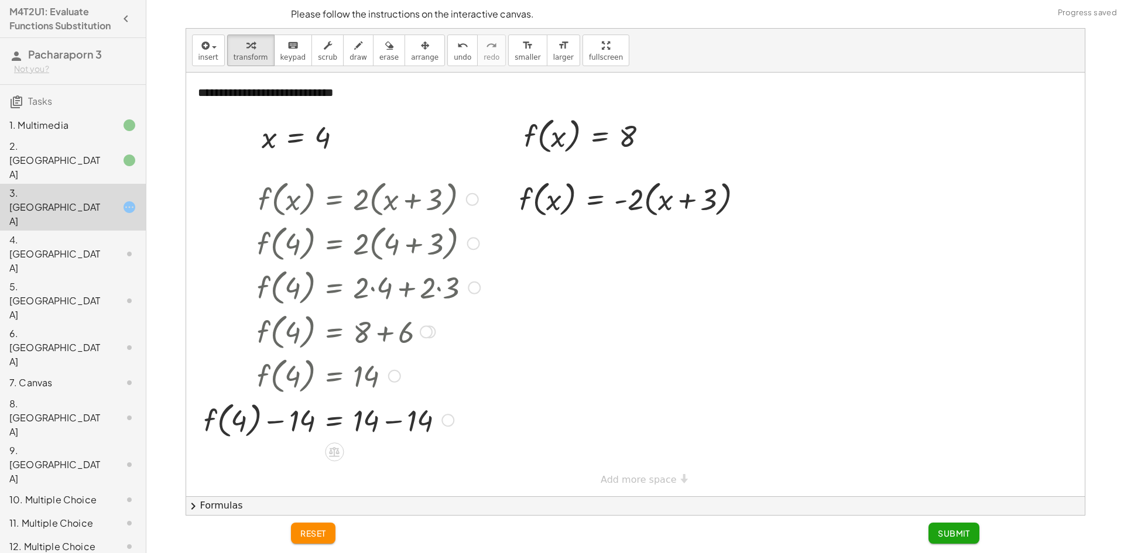
click at [268, 421] on div at bounding box center [342, 420] width 288 height 45
click at [383, 421] on div at bounding box center [342, 420] width 288 height 45
drag, startPoint x: 389, startPoint y: 420, endPoint x: 369, endPoint y: 422, distance: 19.4
click at [334, 420] on div "f ( , ) = 4 + − 14 + 14 − 14 0" at bounding box center [334, 420] width 0 height 0
click at [312, 432] on div at bounding box center [342, 420] width 288 height 45
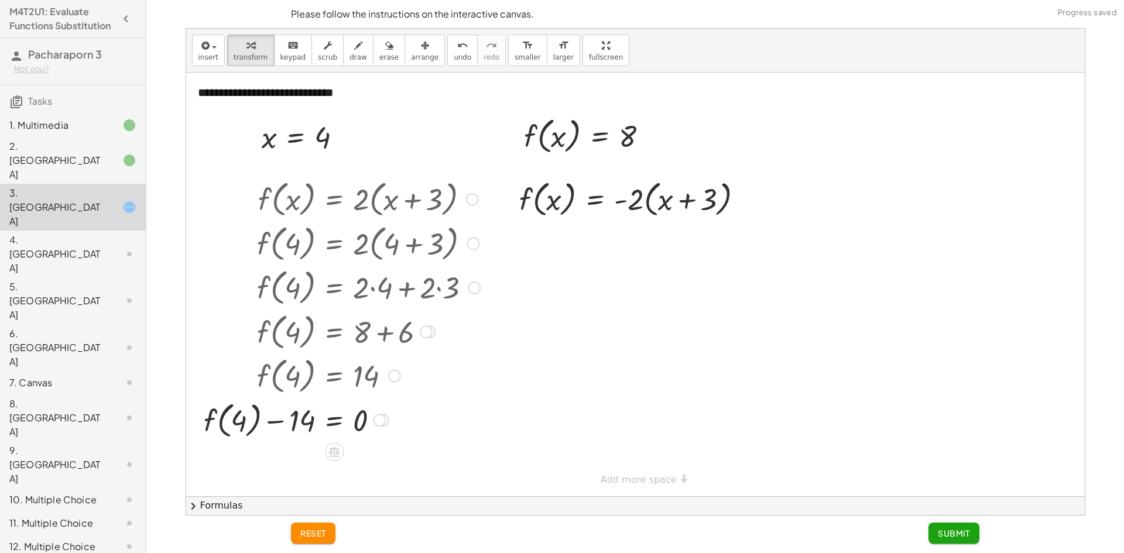
click at [308, 433] on div at bounding box center [342, 420] width 288 height 45
drag, startPoint x: 279, startPoint y: 424, endPoint x: 271, endPoint y: 420, distance: 8.4
click at [273, 421] on div at bounding box center [342, 420] width 288 height 45
click at [271, 420] on div at bounding box center [342, 420] width 288 height 45
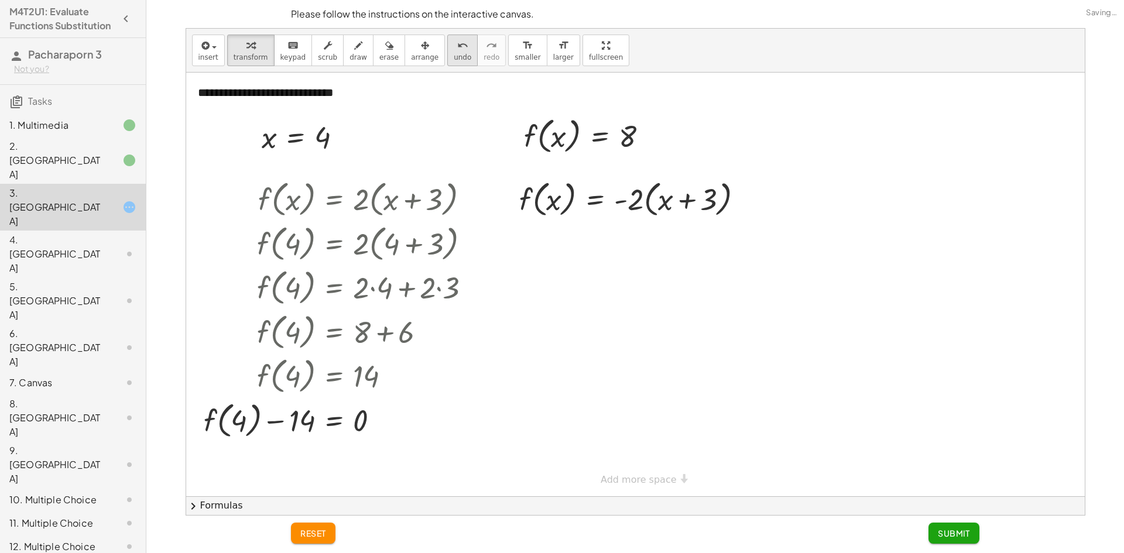
click at [454, 57] on span "undo" at bounding box center [463, 57] width 18 height 8
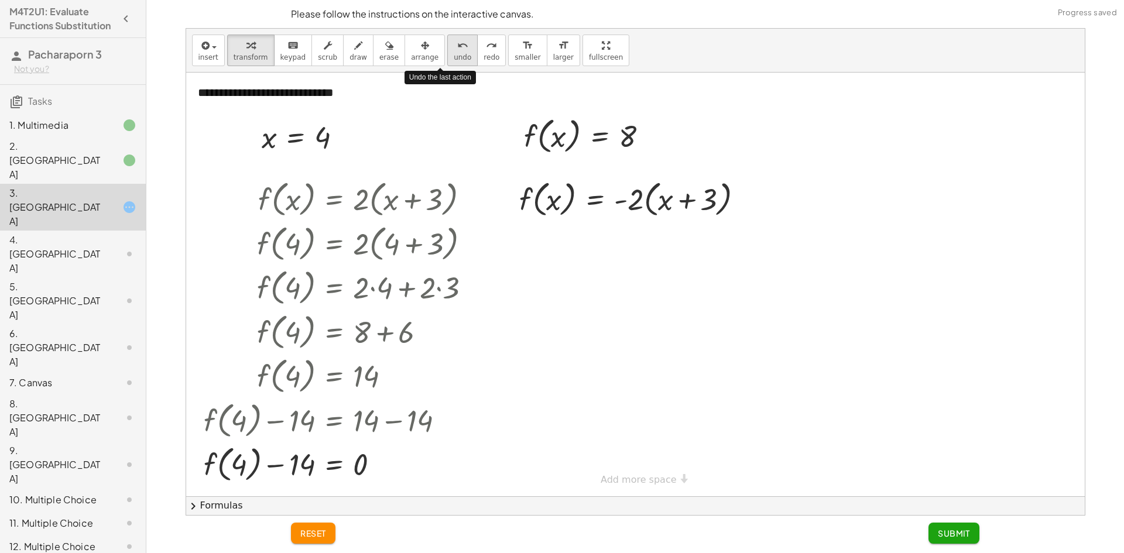
click at [454, 58] on span "undo" at bounding box center [463, 57] width 18 height 8
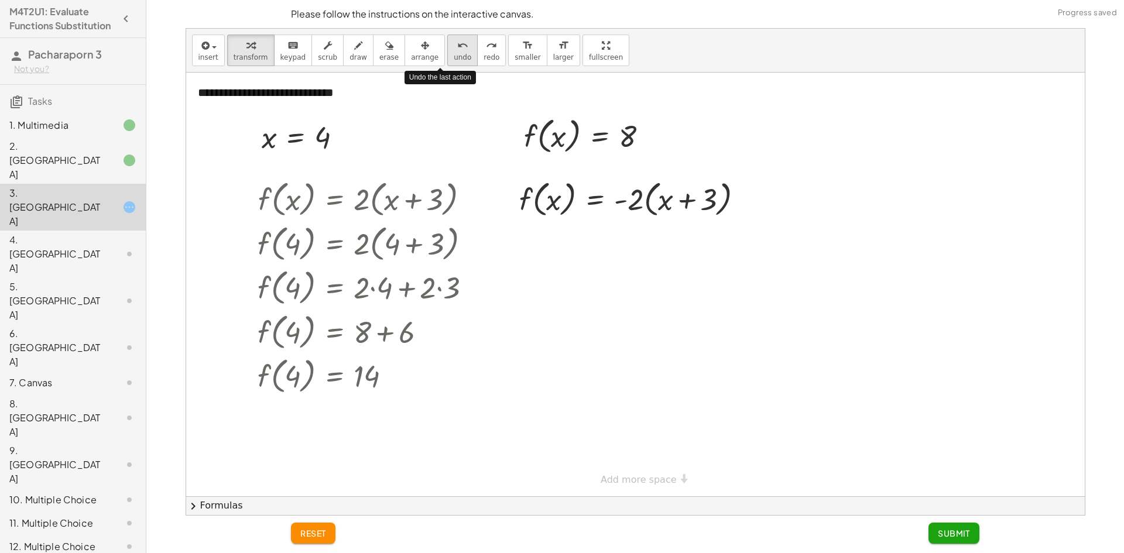
click at [454, 59] on span "undo" at bounding box center [463, 57] width 18 height 8
drag, startPoint x: 550, startPoint y: 169, endPoint x: 548, endPoint y: 193, distance: 24.8
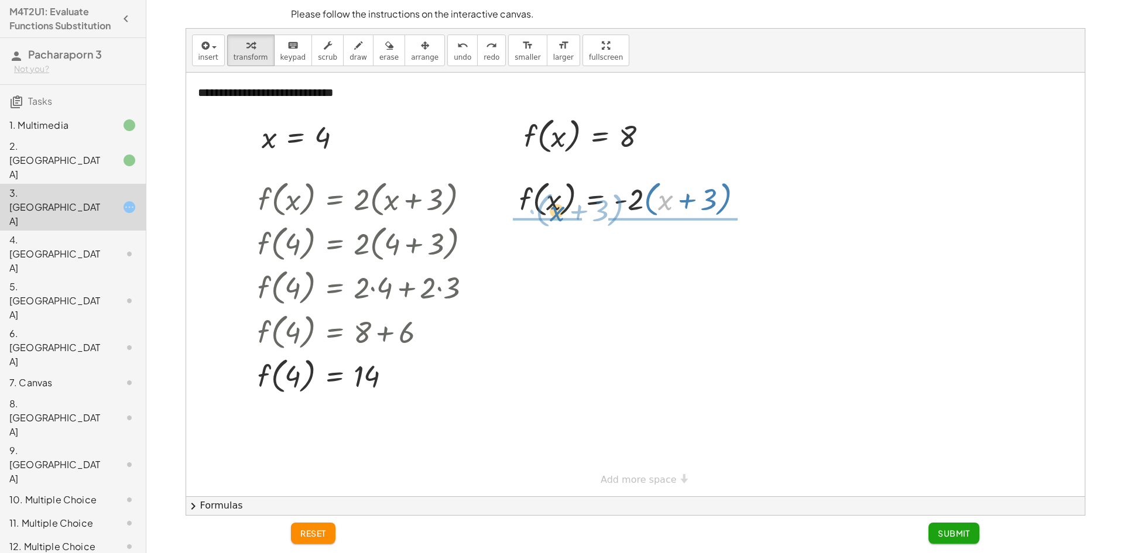
drag, startPoint x: 662, startPoint y: 195, endPoint x: 539, endPoint y: 199, distance: 123.6
click at [539, 199] on div at bounding box center [636, 198] width 245 height 45
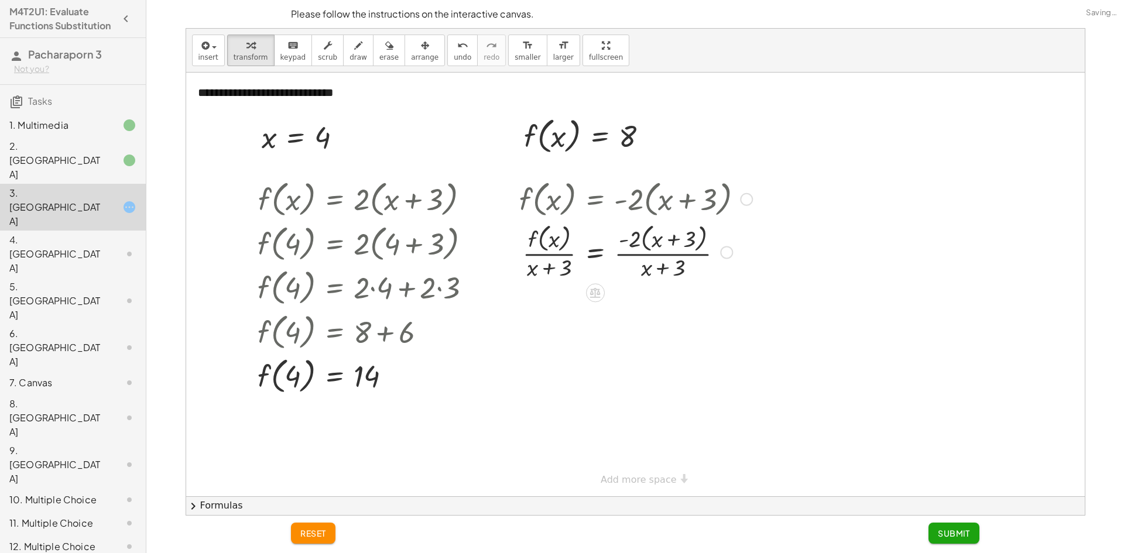
click at [560, 237] on div at bounding box center [636, 252] width 245 height 62
click at [554, 255] on div at bounding box center [636, 252] width 245 height 62
drag, startPoint x: 431, startPoint y: 43, endPoint x: 432, endPoint y: 37, distance: 5.9
click at [447, 42] on button "undo undo" at bounding box center [462, 51] width 30 height 32
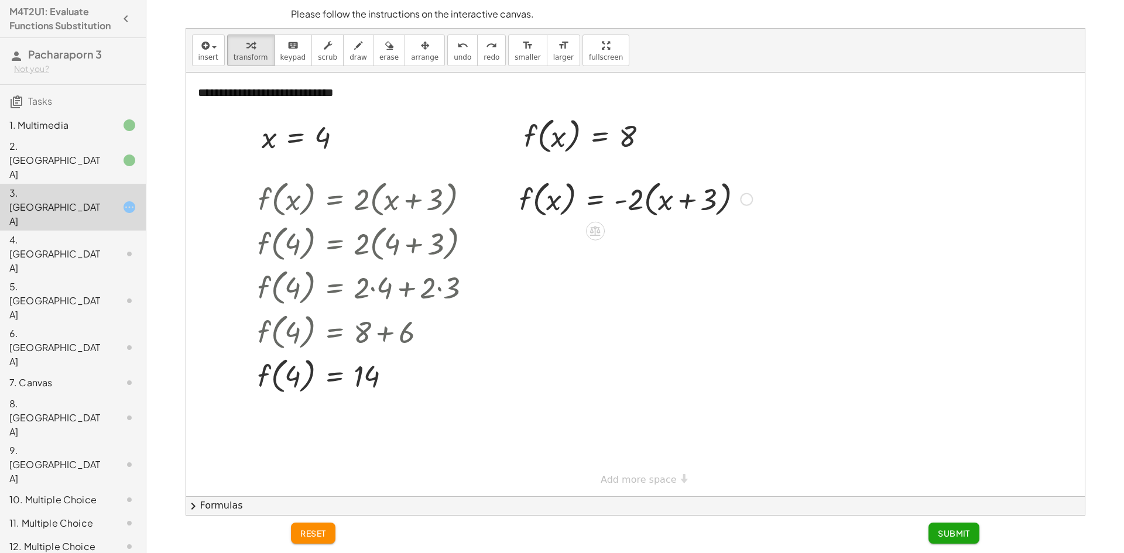
click at [690, 197] on div at bounding box center [636, 198] width 245 height 45
drag, startPoint x: 668, startPoint y: 204, endPoint x: 667, endPoint y: 198, distance: 5.9
click at [662, 195] on div at bounding box center [636, 198] width 245 height 45
drag, startPoint x: 662, startPoint y: 208, endPoint x: 556, endPoint y: 160, distance: 115.8
click at [556, 160] on div "**********" at bounding box center [635, 285] width 899 height 424
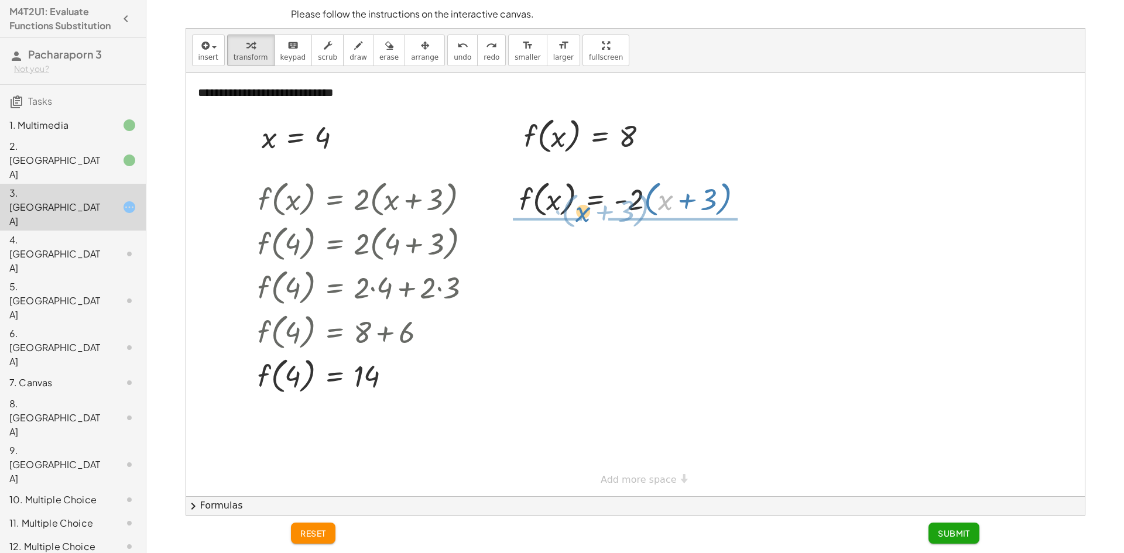
drag, startPoint x: 659, startPoint y: 204, endPoint x: 577, endPoint y: 215, distance: 83.4
click at [577, 215] on div at bounding box center [636, 198] width 245 height 45
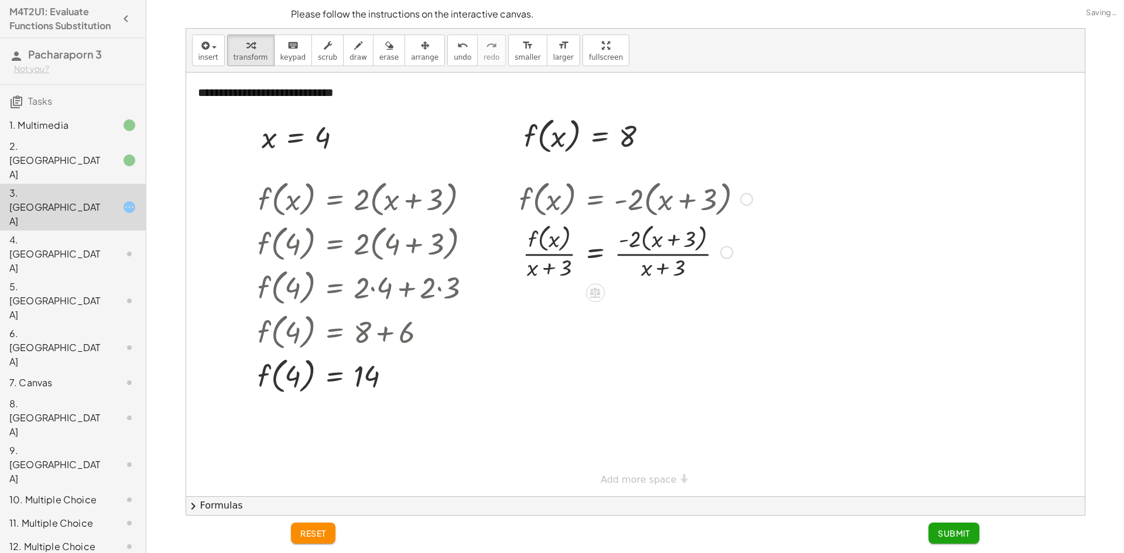
click at [609, 254] on div at bounding box center [636, 252] width 245 height 62
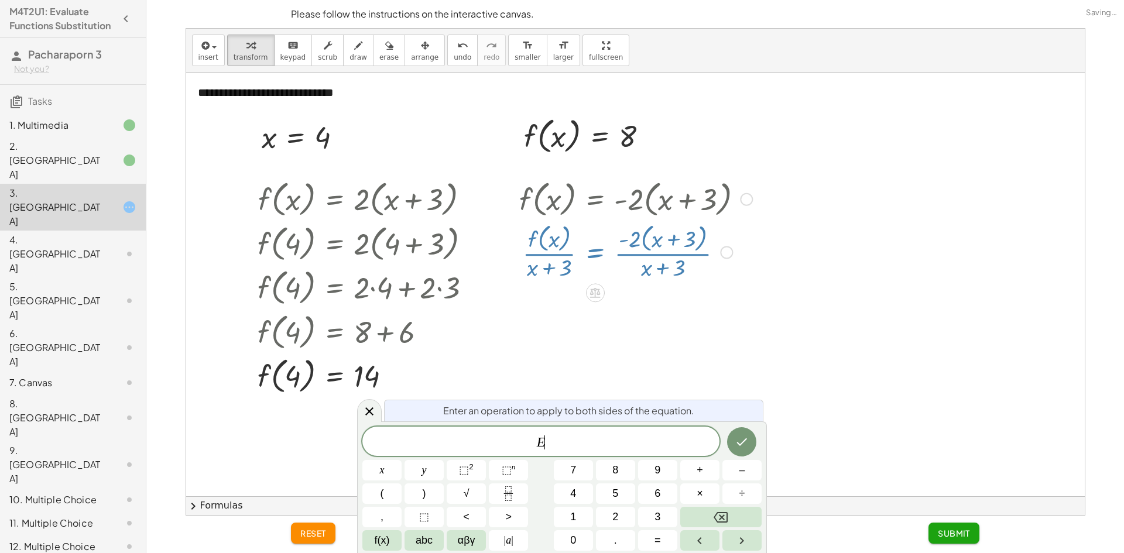
drag, startPoint x: 638, startPoint y: 242, endPoint x: 645, endPoint y: 240, distance: 7.4
click at [639, 241] on div at bounding box center [636, 252] width 245 height 62
click at [645, 240] on div at bounding box center [636, 252] width 245 height 62
click at [369, 411] on icon at bounding box center [369, 412] width 8 height 8
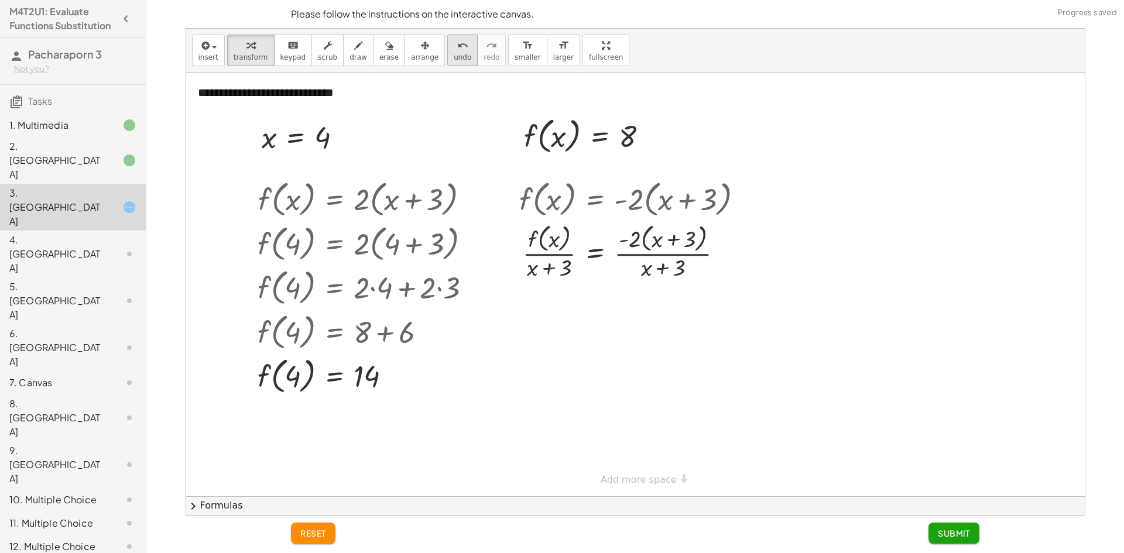
click at [457, 45] on icon "undo" at bounding box center [462, 46] width 11 height 14
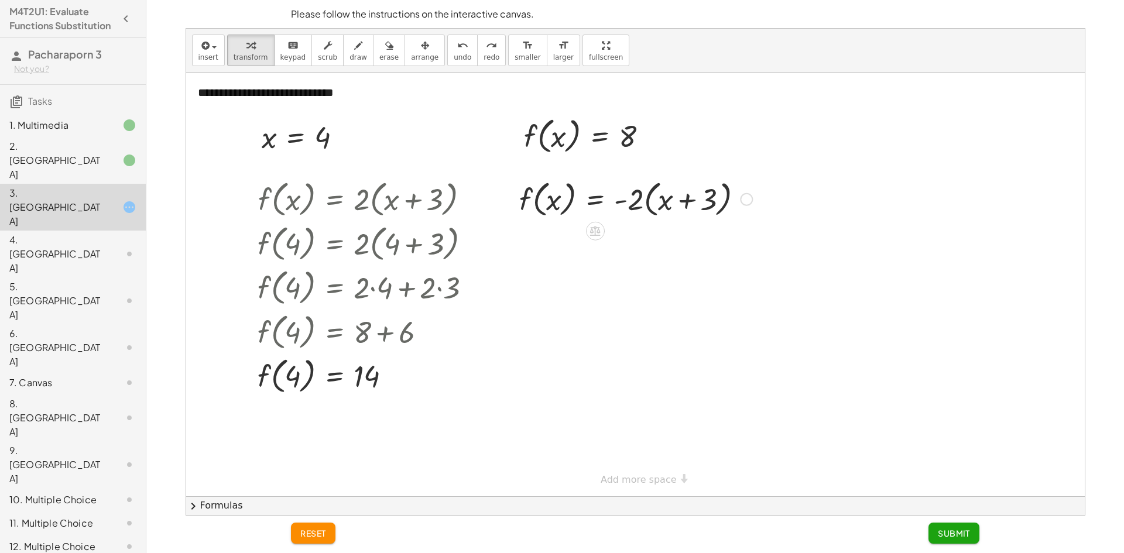
click at [683, 209] on div at bounding box center [636, 198] width 245 height 45
drag, startPoint x: 721, startPoint y: 201, endPoint x: 722, endPoint y: 196, distance: 6.0
click at [720, 196] on div at bounding box center [636, 198] width 245 height 45
drag, startPoint x: 710, startPoint y: 200, endPoint x: 594, endPoint y: 203, distance: 115.4
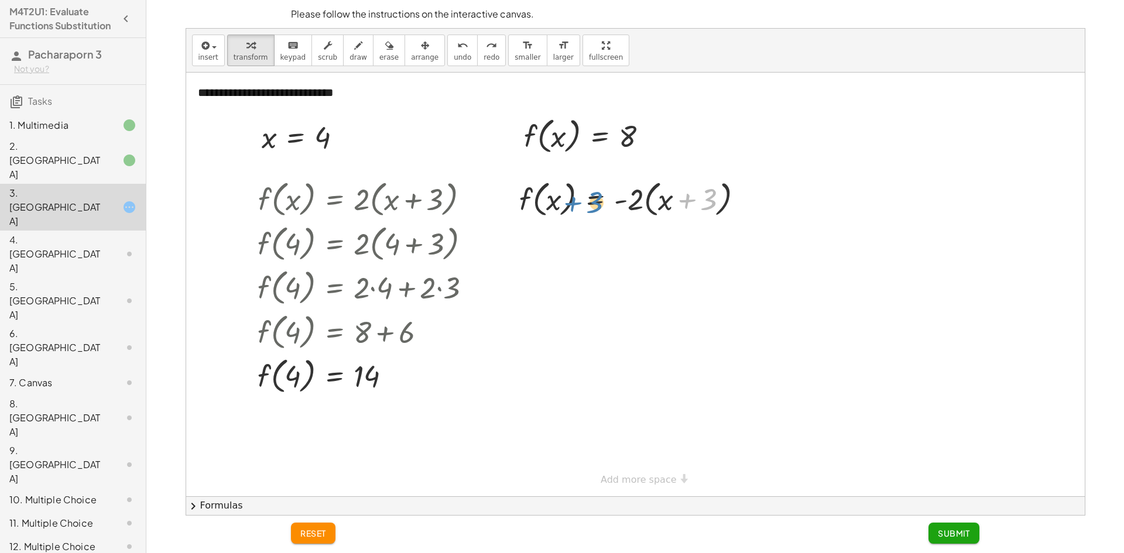
click at [594, 203] on div at bounding box center [636, 198] width 245 height 45
click at [454, 56] on span "undo" at bounding box center [463, 57] width 18 height 8
drag, startPoint x: 631, startPoint y: 144, endPoint x: 557, endPoint y: 215, distance: 102.7
click at [550, 203] on div at bounding box center [636, 198] width 250 height 45
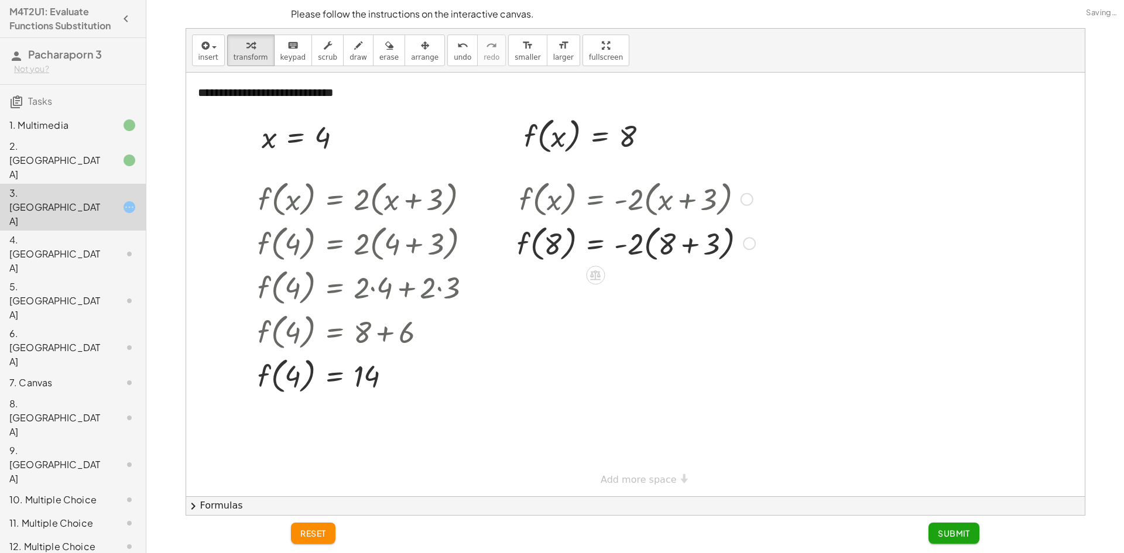
click at [696, 247] on div at bounding box center [636, 243] width 250 height 45
click at [649, 290] on div at bounding box center [636, 287] width 250 height 45
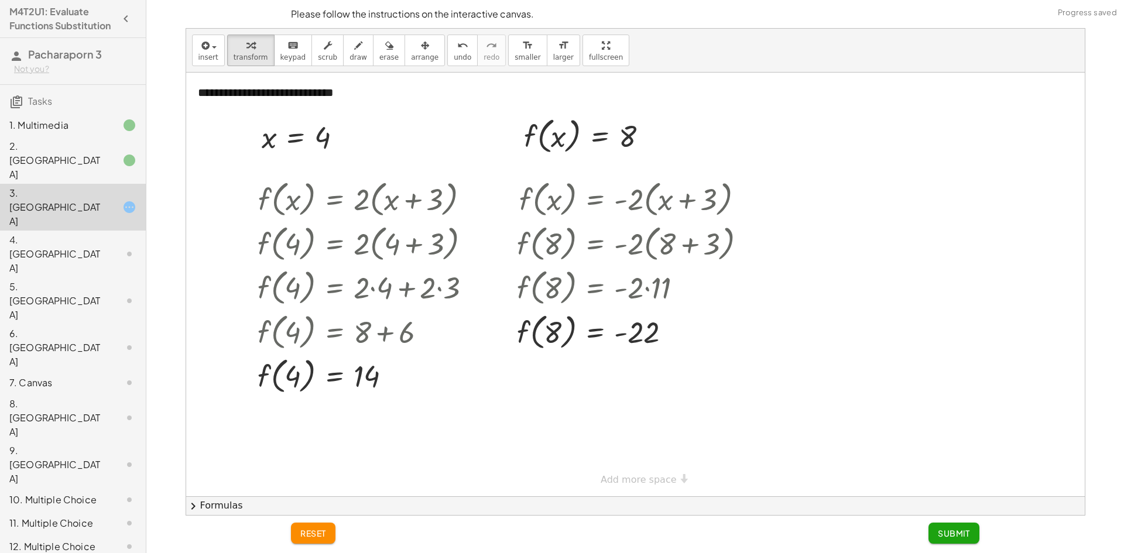
click at [950, 530] on button "Submit" at bounding box center [954, 533] width 51 height 21
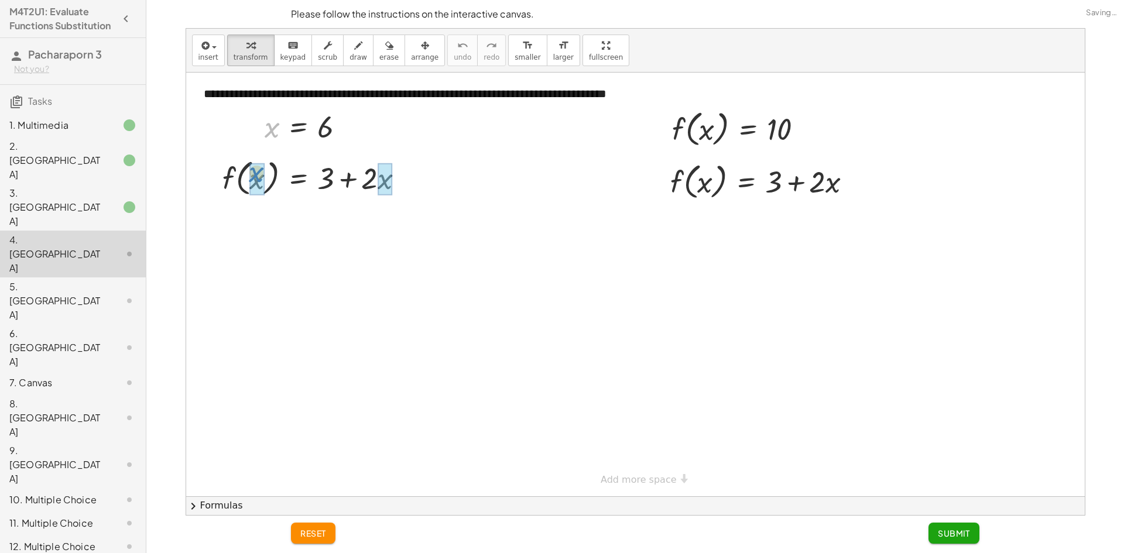
drag, startPoint x: 279, startPoint y: 135, endPoint x: 265, endPoint y: 182, distance: 48.7
click at [265, 182] on div "**********" at bounding box center [635, 285] width 899 height 424
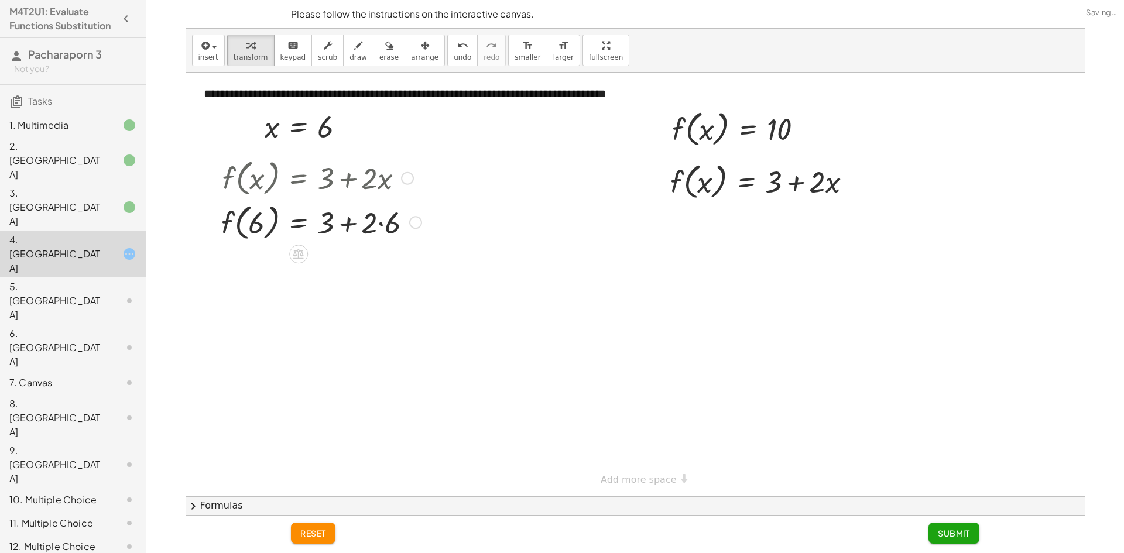
click at [376, 221] on div at bounding box center [321, 222] width 212 height 45
click at [334, 215] on div at bounding box center [321, 222] width 212 height 45
click at [347, 223] on div at bounding box center [321, 222] width 212 height 45
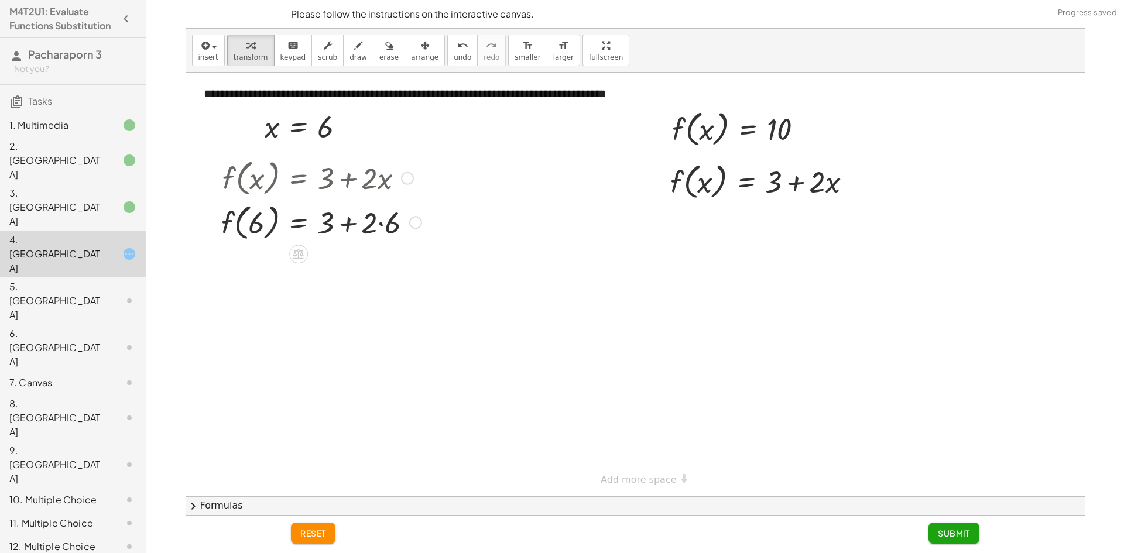
click at [378, 221] on div at bounding box center [321, 222] width 212 height 45
click at [379, 221] on div at bounding box center [317, 222] width 204 height 45
click at [354, 226] on div at bounding box center [321, 222] width 212 height 45
click at [354, 228] on div at bounding box center [321, 222] width 212 height 45
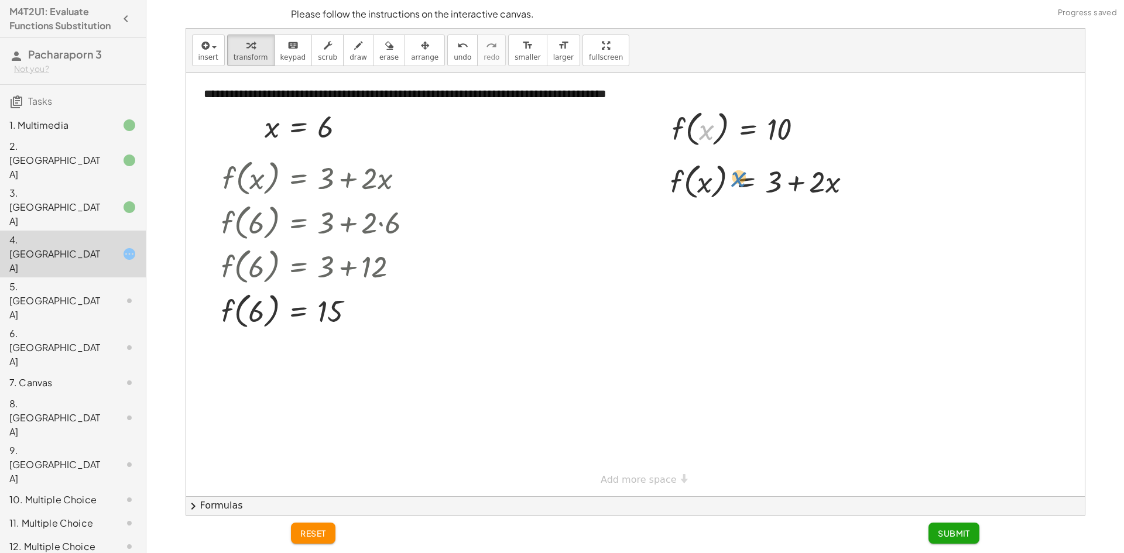
drag, startPoint x: 710, startPoint y: 126, endPoint x: 728, endPoint y: 96, distance: 35.5
click at [729, 96] on div "**********" at bounding box center [635, 285] width 899 height 424
drag, startPoint x: 771, startPoint y: 128, endPoint x: 703, endPoint y: 170, distance: 79.9
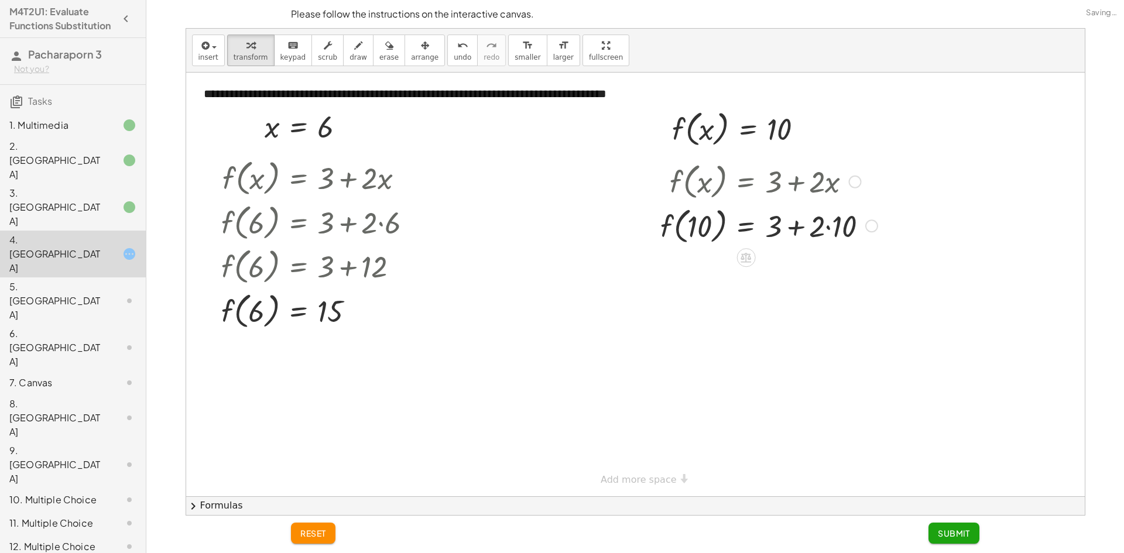
click at [827, 222] on div at bounding box center [769, 225] width 229 height 45
click at [806, 227] on div at bounding box center [761, 225] width 213 height 45
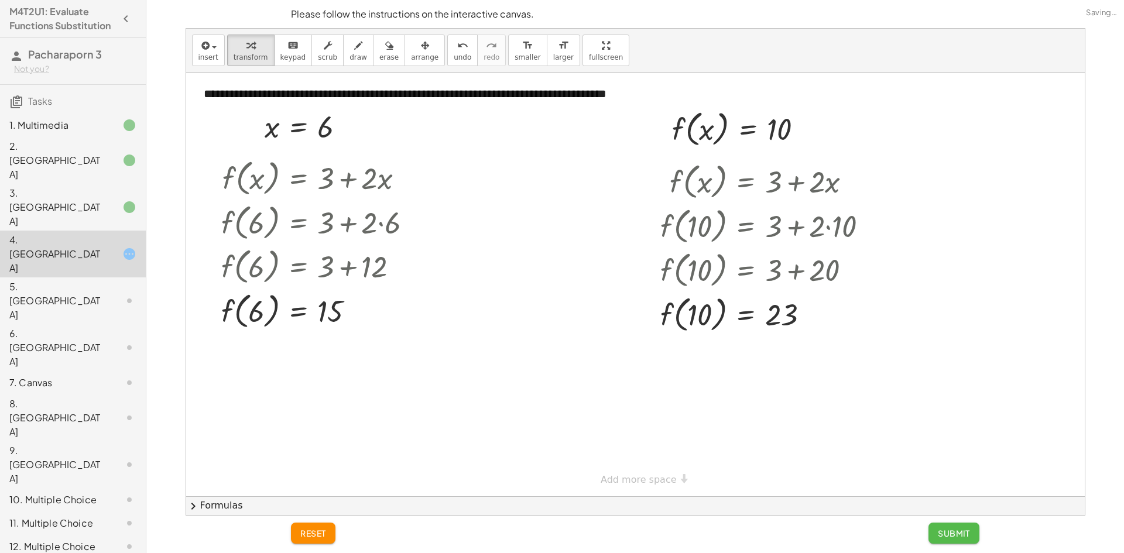
click at [966, 530] on span "Submit" at bounding box center [954, 533] width 32 height 11
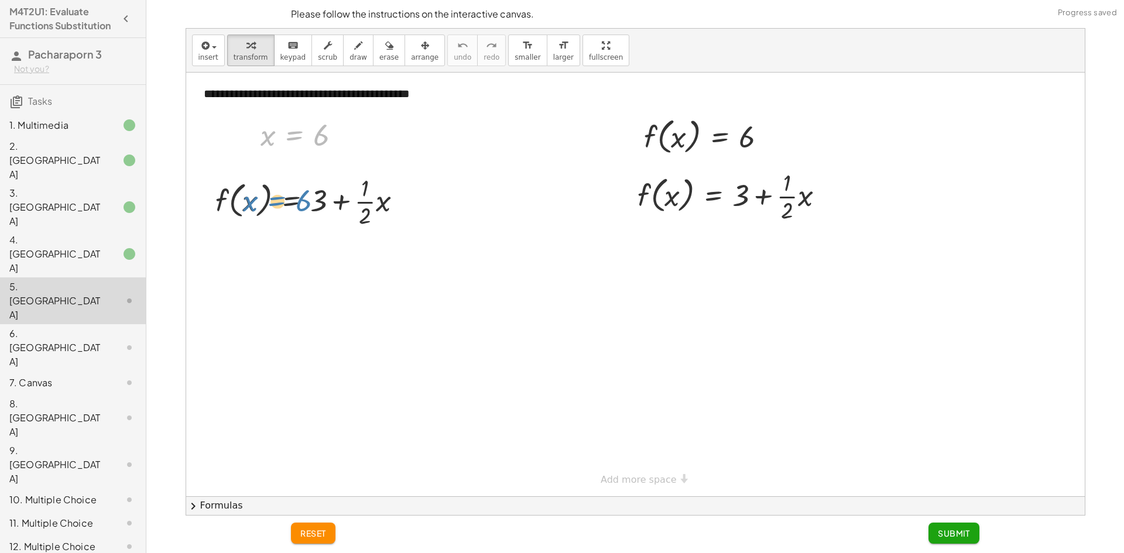
drag, startPoint x: 279, startPoint y: 136, endPoint x: 272, endPoint y: 162, distance: 26.0
click at [272, 162] on div "**********" at bounding box center [635, 285] width 899 height 424
drag, startPoint x: 272, startPoint y: 138, endPoint x: 238, endPoint y: 199, distance: 69.2
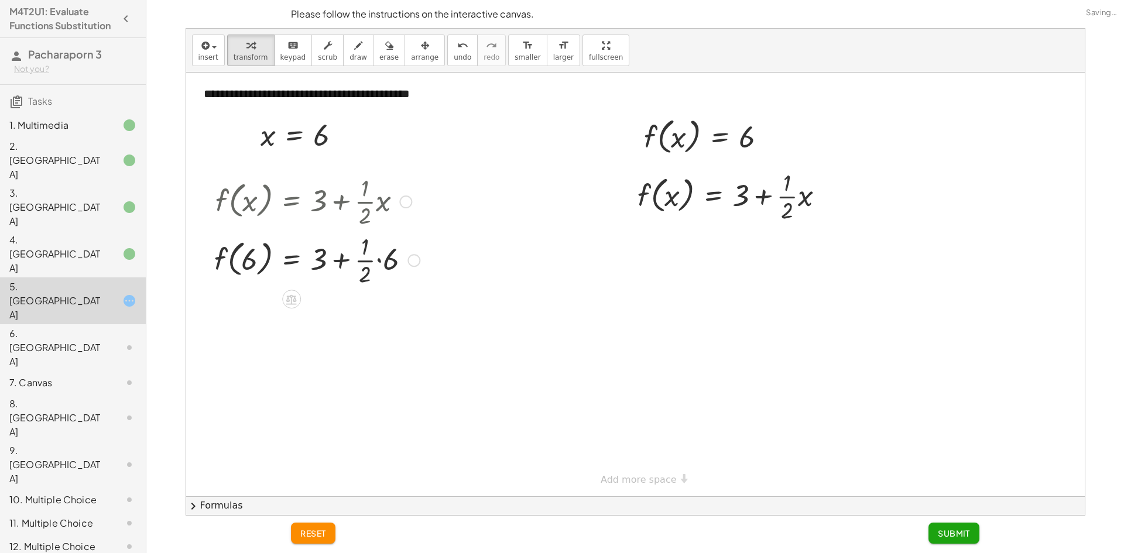
click at [378, 258] on div at bounding box center [316, 259] width 217 height 59
click at [369, 262] on div at bounding box center [312, 259] width 209 height 59
click at [292, 202] on div "f ( , x ) = + 3 + · · 1 · 2 · x f ( , 6 ) = + 3 + · · 1 · 2 · 6 f ( , 6 ) = + 3…" at bounding box center [292, 202] width 0 height 0
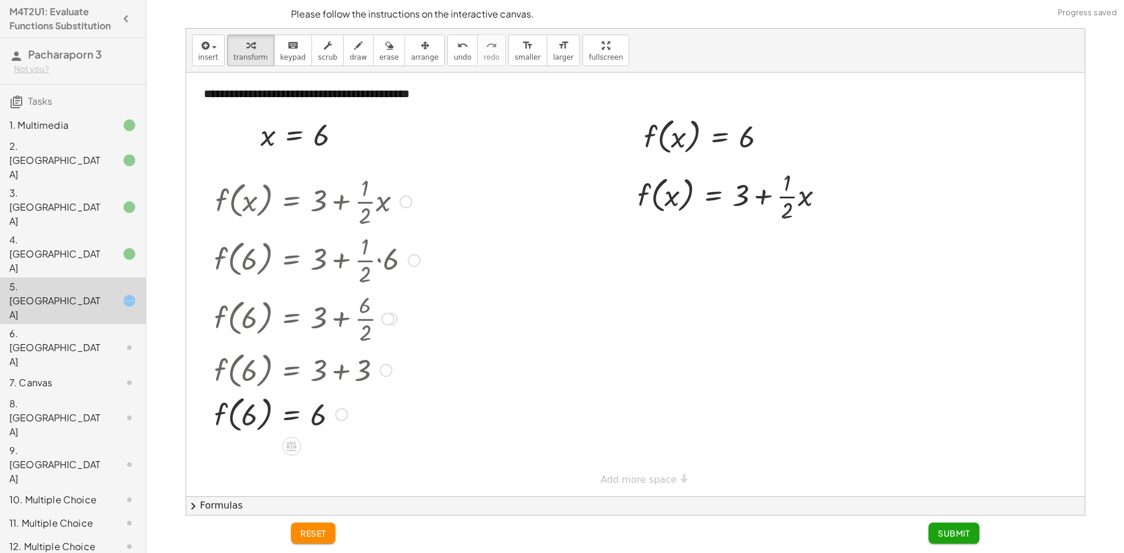
click at [252, 413] on div at bounding box center [316, 414] width 217 height 45
click at [409, 425] on div at bounding box center [316, 414] width 217 height 45
drag, startPoint x: 326, startPoint y: 420, endPoint x: 344, endPoint y: 403, distance: 24.9
click at [357, 399] on div at bounding box center [316, 414] width 217 height 45
drag, startPoint x: 746, startPoint y: 139, endPoint x: 677, endPoint y: 208, distance: 97.7
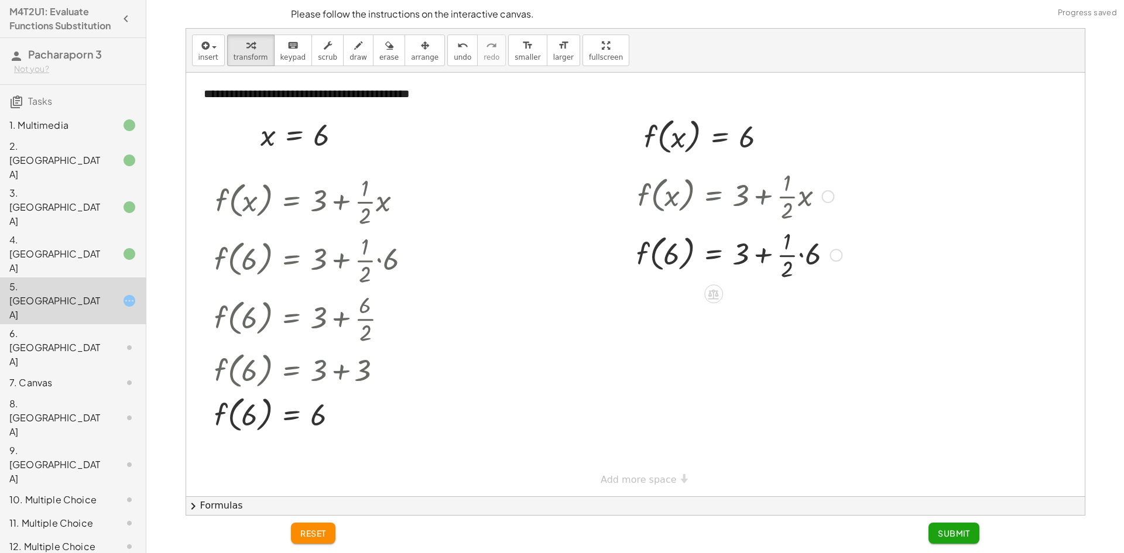
drag, startPoint x: 748, startPoint y: 251, endPoint x: 757, endPoint y: 249, distance: 9.0
click at [749, 251] on div at bounding box center [739, 254] width 217 height 59
click at [767, 248] on div at bounding box center [739, 254] width 217 height 59
click at [798, 256] on div at bounding box center [739, 254] width 217 height 59
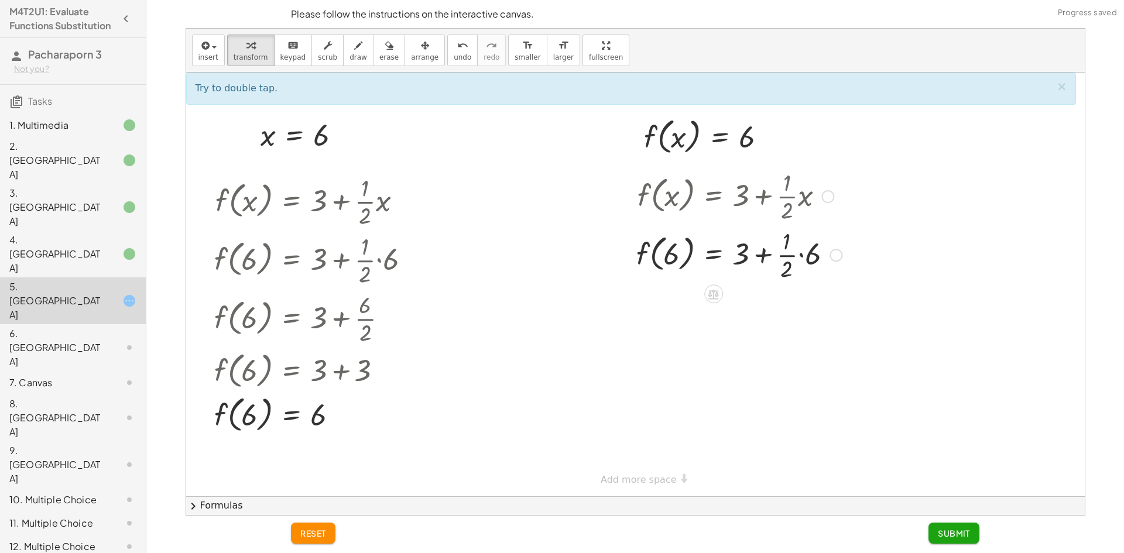
click at [799, 256] on div at bounding box center [739, 254] width 217 height 59
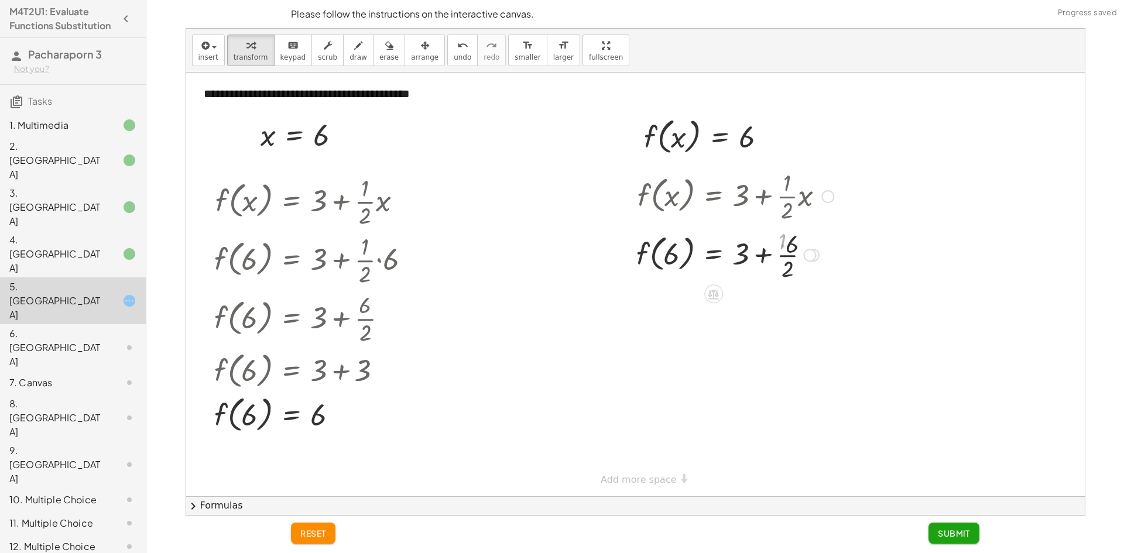
drag, startPoint x: 803, startPoint y: 256, endPoint x: 793, endPoint y: 256, distance: 10.0
click at [714, 255] on div "f ( , ) = + 3 + · · 1 · 2 · 6 6" at bounding box center [714, 255] width 0 height 0
click at [790, 257] on div at bounding box center [739, 254] width 217 height 45
click at [743, 264] on div at bounding box center [739, 254] width 217 height 45
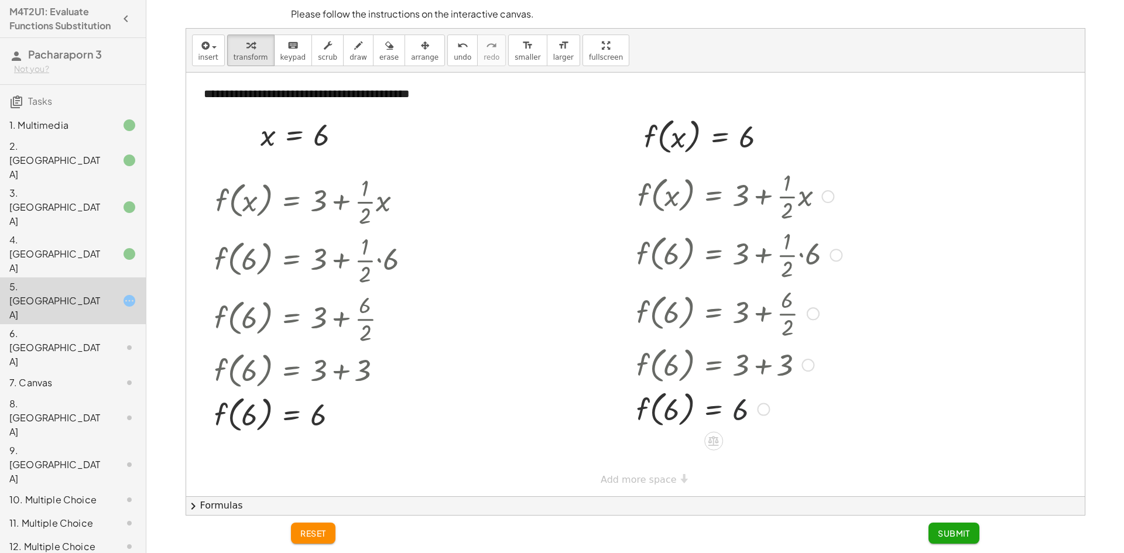
click at [728, 268] on div at bounding box center [739, 254] width 217 height 59
click at [945, 529] on span "Submit" at bounding box center [954, 533] width 32 height 11
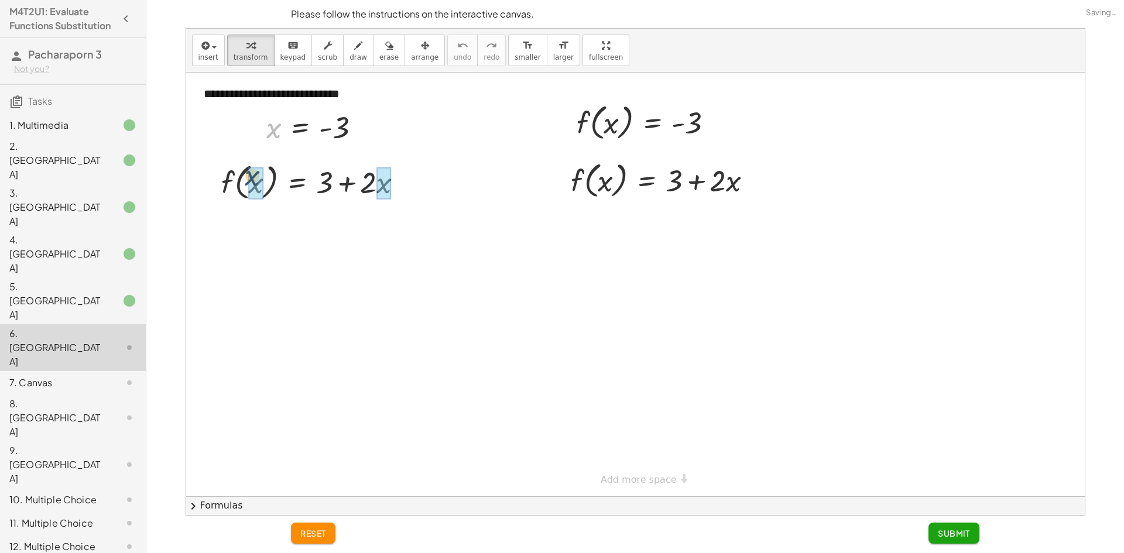
drag, startPoint x: 275, startPoint y: 125, endPoint x: 249, endPoint y: 183, distance: 63.7
click at [264, 177] on div at bounding box center [320, 181] width 240 height 45
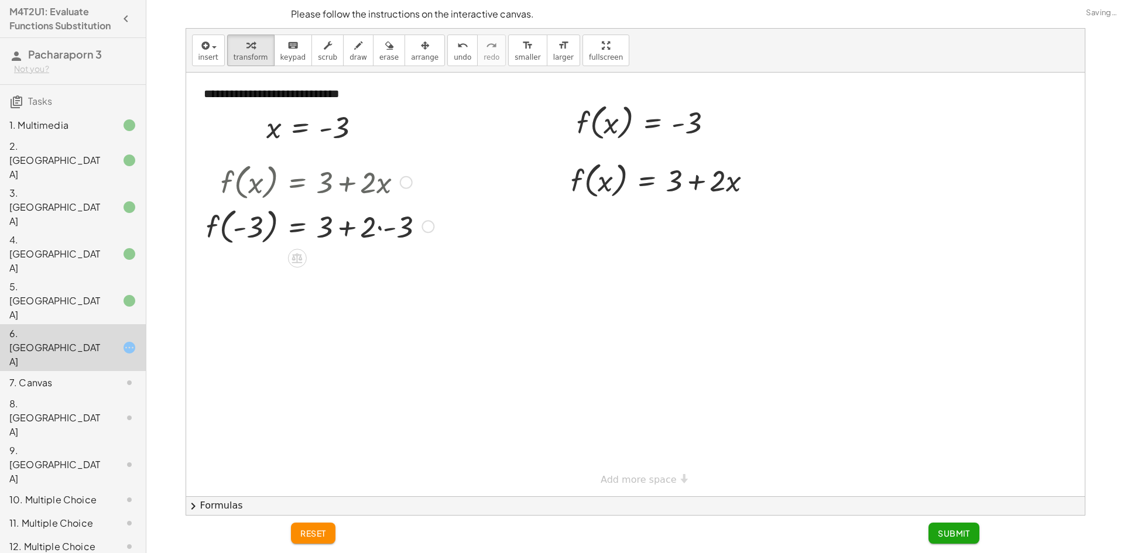
click at [376, 218] on div at bounding box center [320, 226] width 240 height 45
click at [378, 227] on div at bounding box center [320, 226] width 240 height 45
drag, startPoint x: 380, startPoint y: 228, endPoint x: 362, endPoint y: 230, distance: 17.7
click at [380, 227] on div at bounding box center [320, 226] width 240 height 45
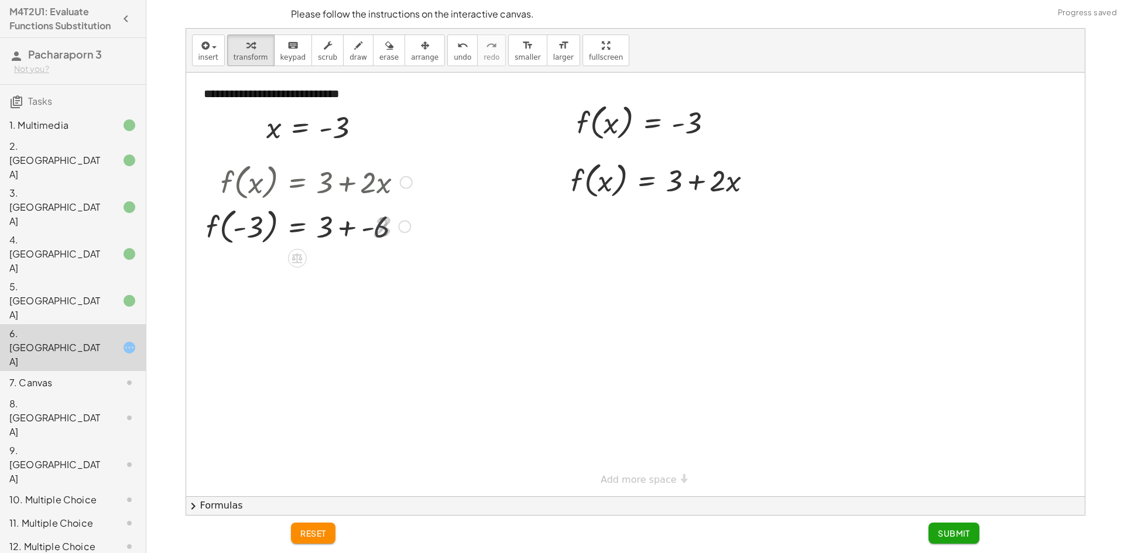
click at [362, 230] on div at bounding box center [320, 226] width 240 height 45
click at [360, 232] on div at bounding box center [320, 226] width 240 height 45
click at [357, 233] on div at bounding box center [320, 226] width 240 height 45
drag, startPoint x: 357, startPoint y: 233, endPoint x: 350, endPoint y: 234, distance: 7.1
click at [355, 234] on div at bounding box center [320, 226] width 240 height 45
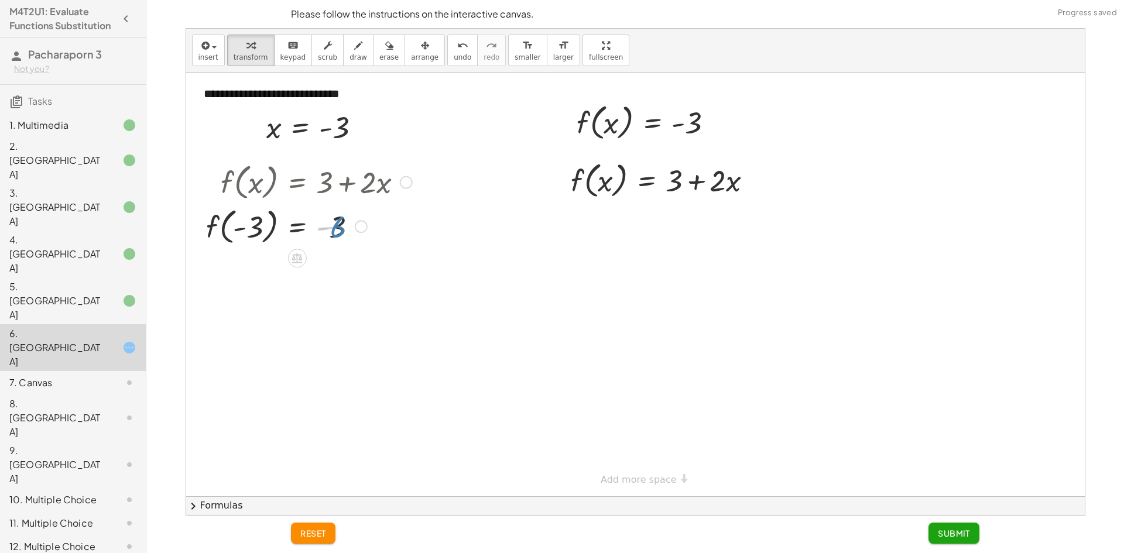
click at [0, 0] on div "f ( , x ) = + 3 + · 2 · x f ( , ) = + 3 + · 2 · - 3 - 3 6 − - f ( , - 3 ) = + 3…" at bounding box center [0, 0] width 0 height 0
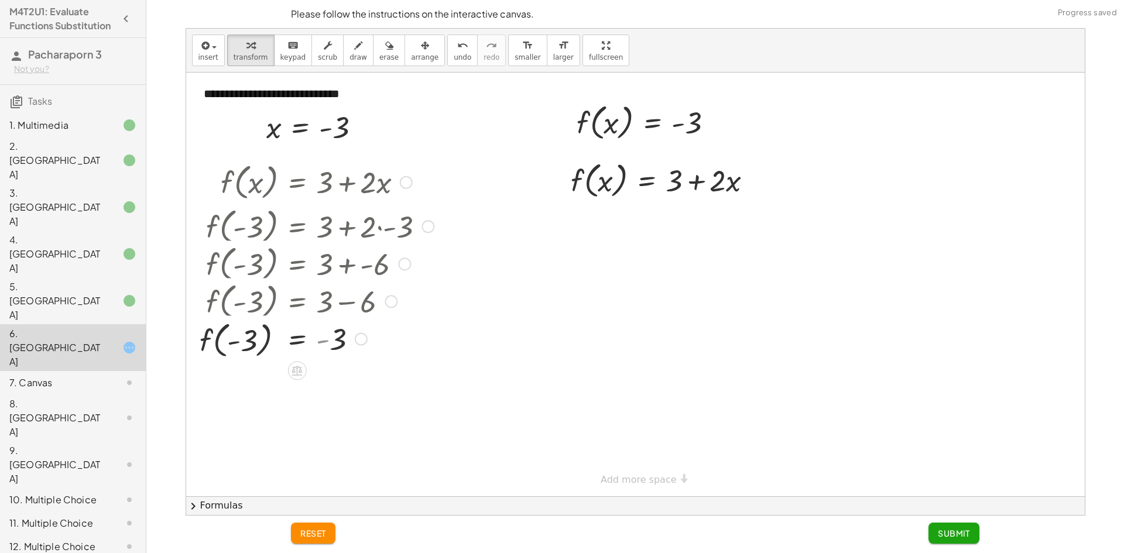
click at [253, 244] on div at bounding box center [320, 226] width 240 height 45
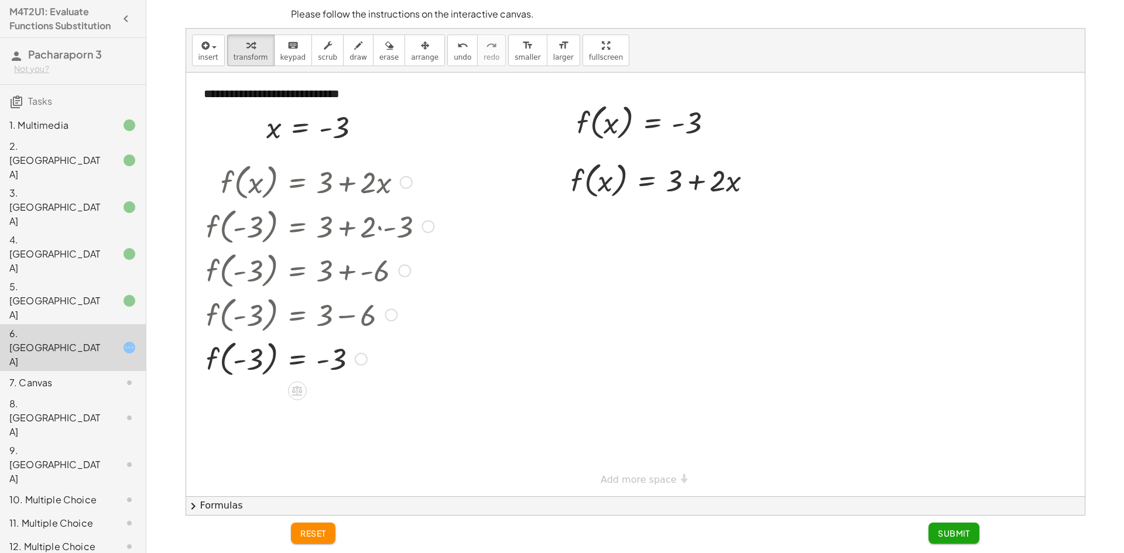
click at [245, 353] on div at bounding box center [320, 358] width 240 height 45
click at [242, 345] on div at bounding box center [320, 358] width 240 height 45
drag, startPoint x: 692, startPoint y: 127, endPoint x: 613, endPoint y: 174, distance: 91.9
click at [631, 187] on div at bounding box center [670, 180] width 240 height 45
drag, startPoint x: 556, startPoint y: 161, endPoint x: 585, endPoint y: 173, distance: 31.8
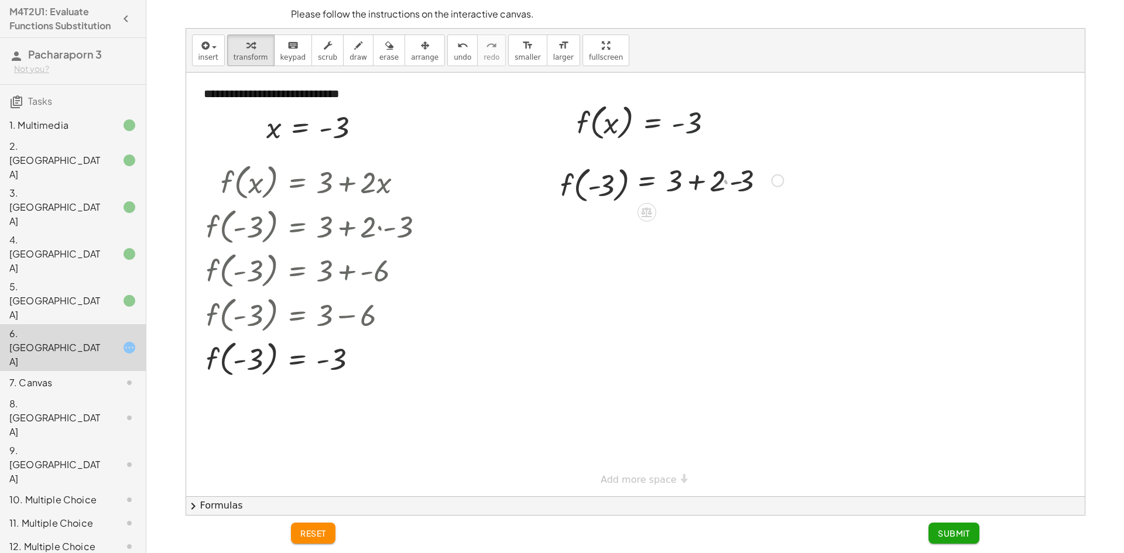
click at [559, 163] on div at bounding box center [670, 180] width 240 height 45
click at [596, 176] on div at bounding box center [670, 180] width 240 height 45
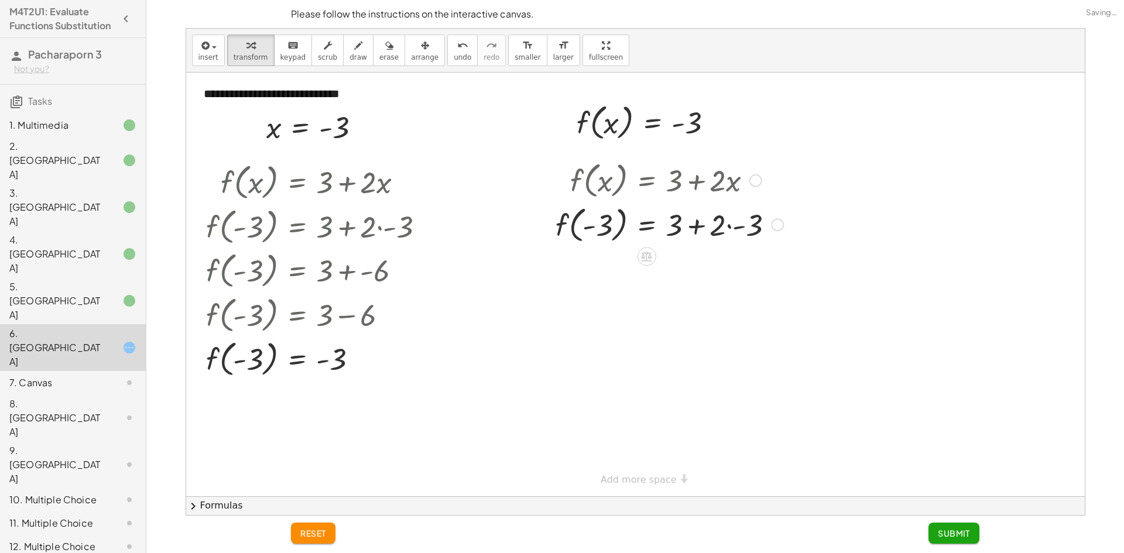
click at [699, 225] on div at bounding box center [670, 224] width 240 height 45
click at [716, 231] on div at bounding box center [670, 224] width 240 height 45
click at [717, 231] on div at bounding box center [670, 224] width 240 height 45
click at [721, 231] on div at bounding box center [670, 224] width 240 height 45
drag, startPoint x: 749, startPoint y: 221, endPoint x: 745, endPoint y: 225, distance: 6.2
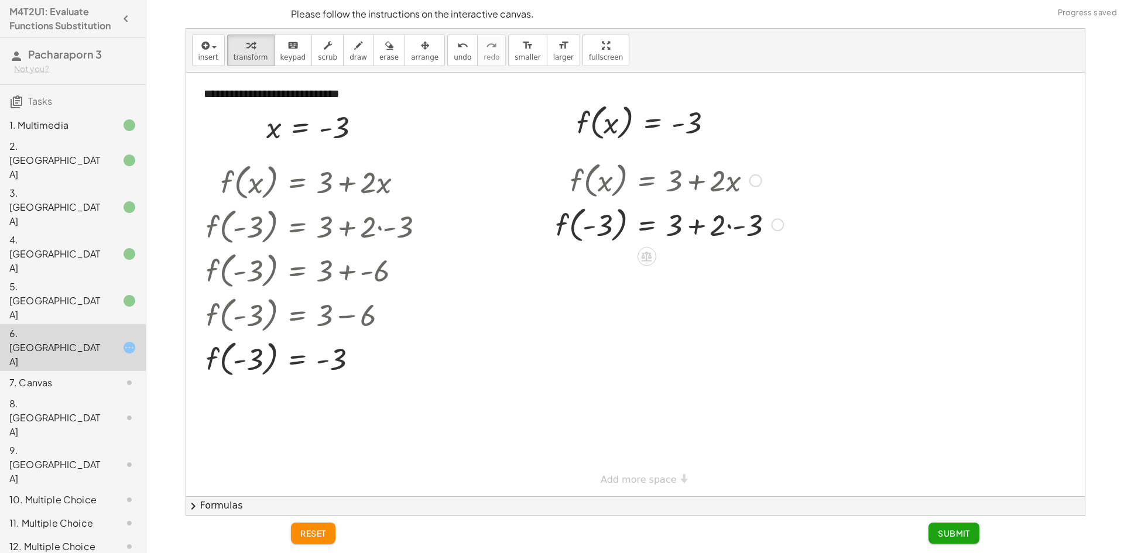
click at [745, 224] on div at bounding box center [670, 224] width 240 height 45
click at [742, 228] on div at bounding box center [659, 224] width 218 height 45
drag, startPoint x: 741, startPoint y: 228, endPoint x: 677, endPoint y: 208, distance: 67.6
click at [741, 229] on div at bounding box center [670, 224] width 240 height 45
click at [663, 217] on div at bounding box center [670, 224] width 240 height 45
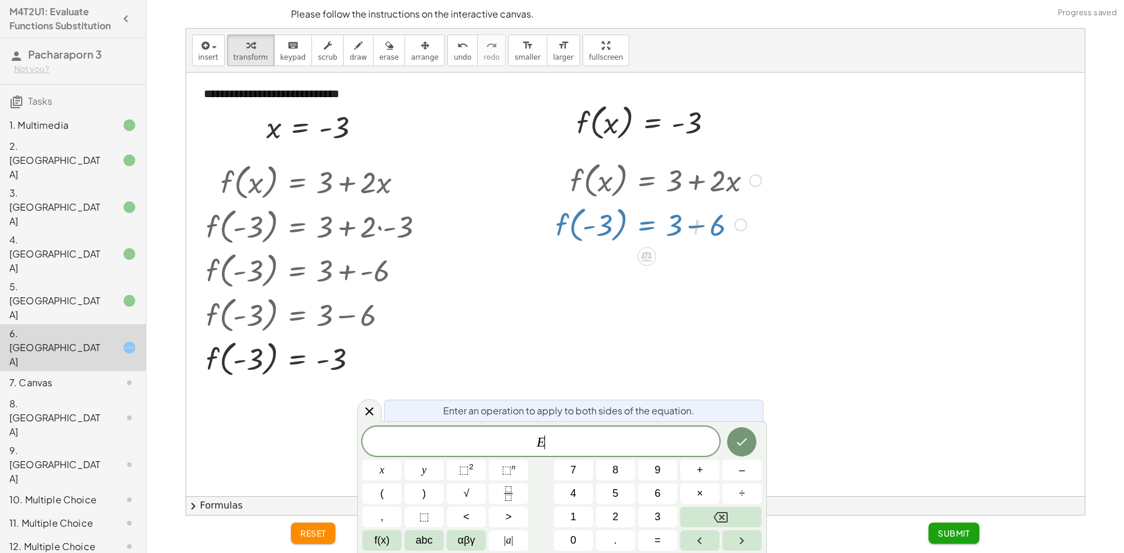
click at [665, 225] on div at bounding box center [670, 224] width 240 height 45
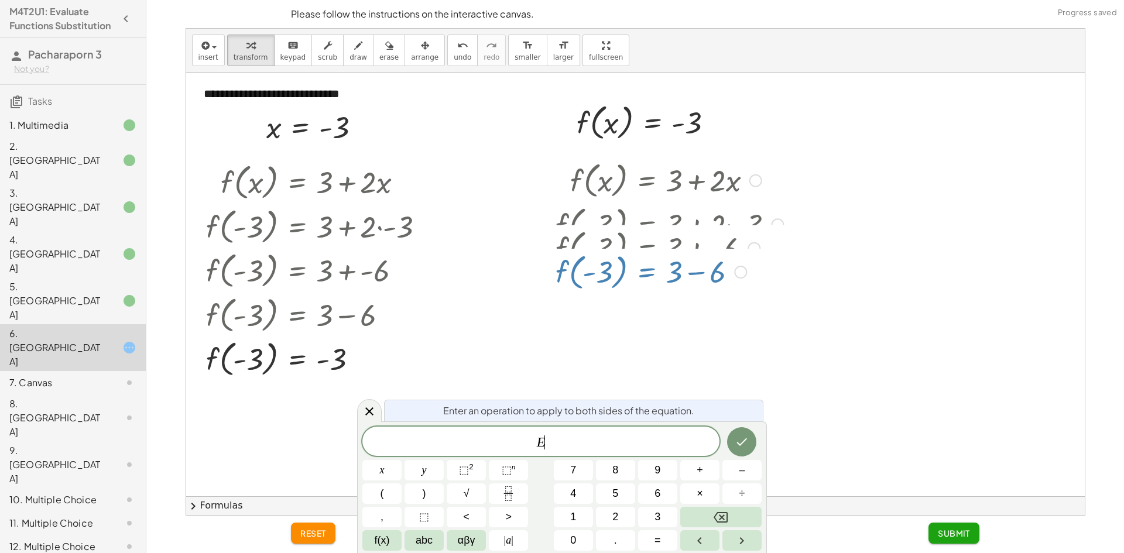
drag, startPoint x: 665, startPoint y: 227, endPoint x: 663, endPoint y: 239, distance: 11.8
click at [664, 230] on div at bounding box center [670, 224] width 240 height 45
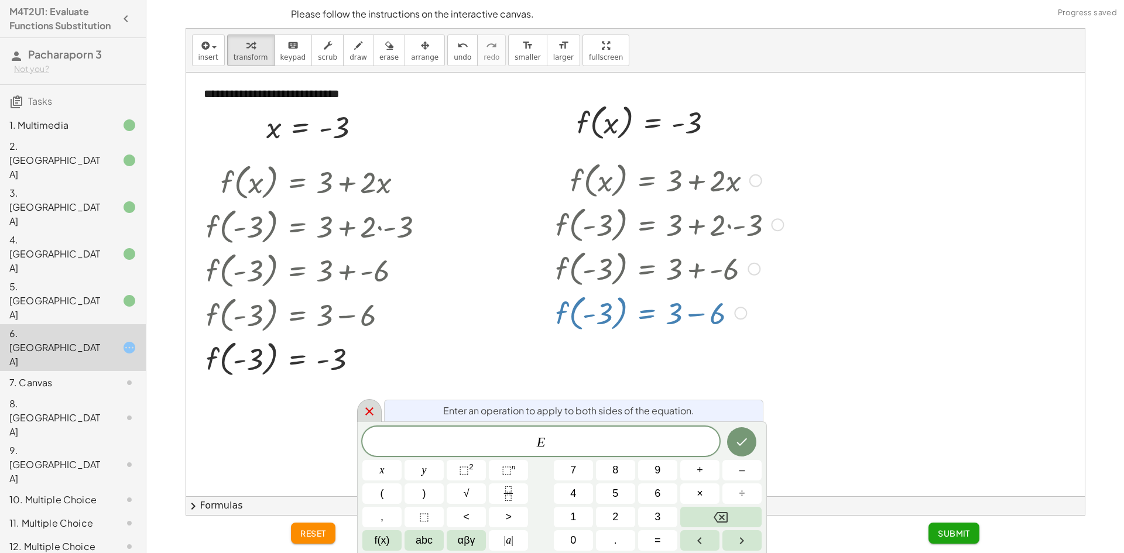
click at [367, 412] on icon at bounding box center [369, 412] width 14 height 14
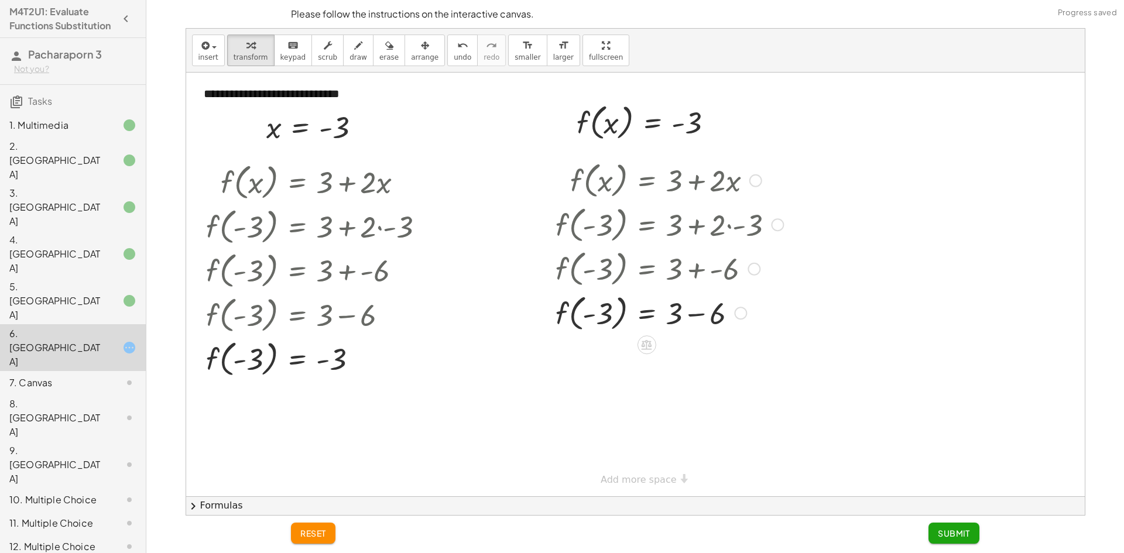
click at [696, 313] on div at bounding box center [670, 312] width 240 height 45
click at [605, 313] on div at bounding box center [670, 312] width 240 height 45
click at [612, 317] on div at bounding box center [670, 312] width 240 height 45
drag, startPoint x: 605, startPoint y: 319, endPoint x: 591, endPoint y: 318, distance: 13.5
click at [600, 319] on div at bounding box center [670, 312] width 240 height 45
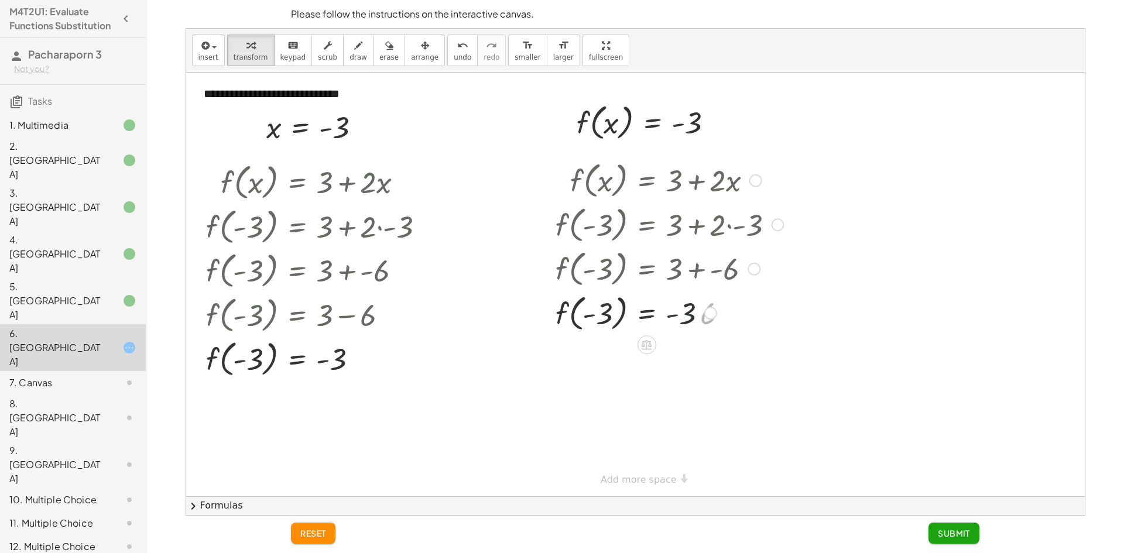
click at [589, 318] on div at bounding box center [670, 312] width 240 height 45
click at [932, 533] on button "Submit" at bounding box center [954, 533] width 51 height 21
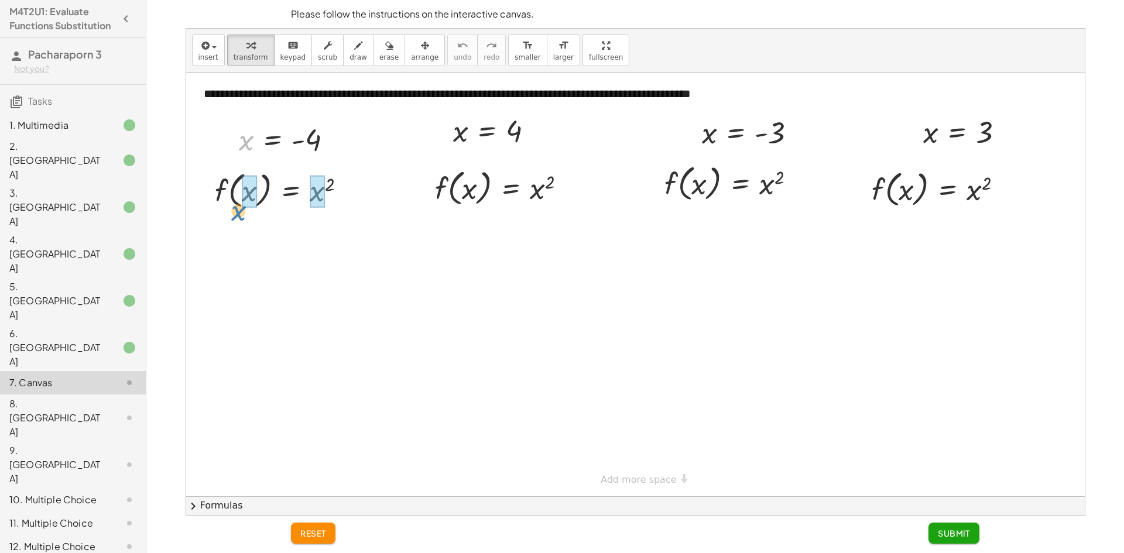
drag, startPoint x: 245, startPoint y: 138, endPoint x: 237, endPoint y: 207, distance: 69.5
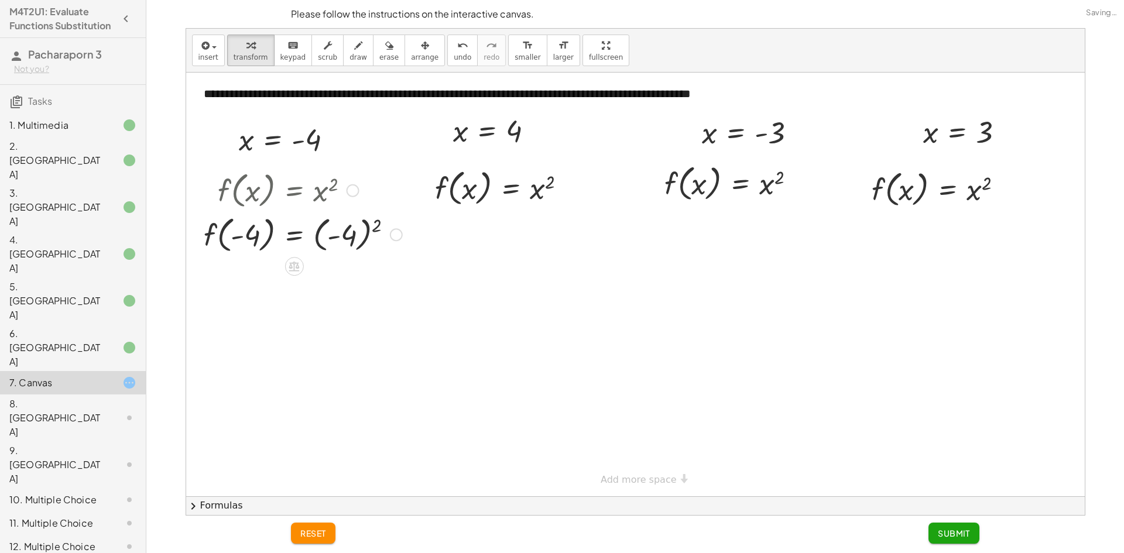
click at [336, 239] on div at bounding box center [303, 234] width 210 height 45
click at [331, 239] on div at bounding box center [281, 234] width 167 height 45
click at [326, 241] on div at bounding box center [303, 234] width 210 height 45
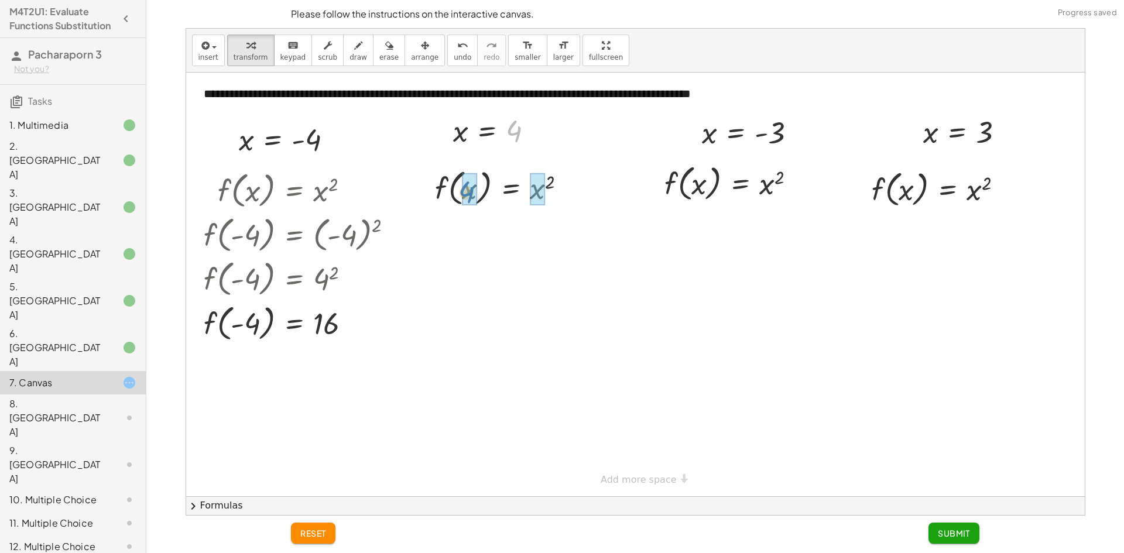
drag, startPoint x: 516, startPoint y: 126, endPoint x: 473, endPoint y: 187, distance: 74.3
click at [479, 187] on div at bounding box center [505, 187] width 154 height 45
click at [463, 189] on div at bounding box center [505, 190] width 154 height 45
click at [529, 231] on div at bounding box center [505, 232] width 154 height 45
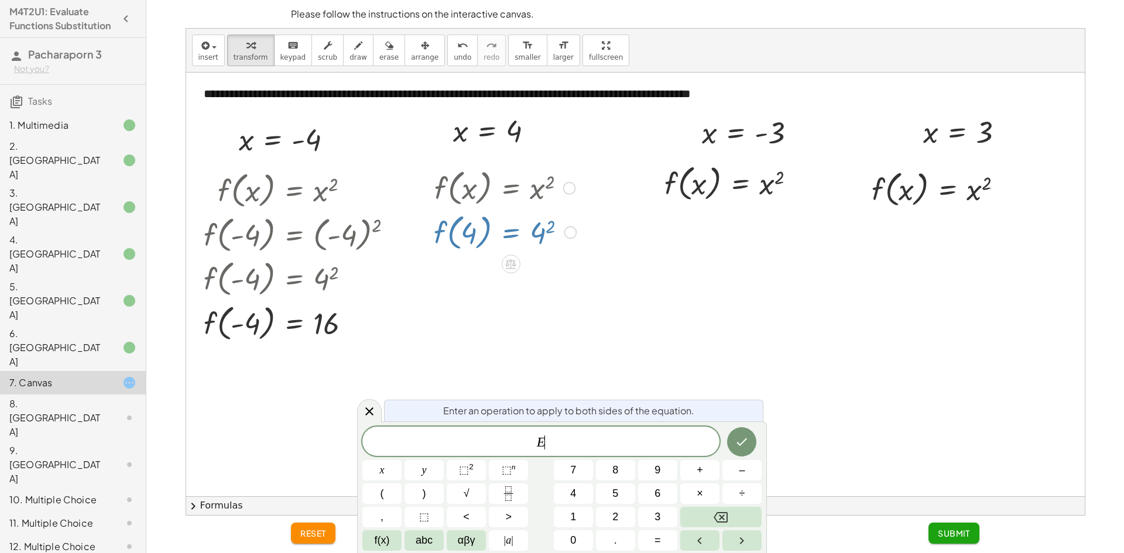
click at [540, 231] on div at bounding box center [505, 232] width 154 height 45
click at [543, 232] on div at bounding box center [505, 232] width 154 height 45
click at [368, 415] on icon at bounding box center [369, 412] width 14 height 14
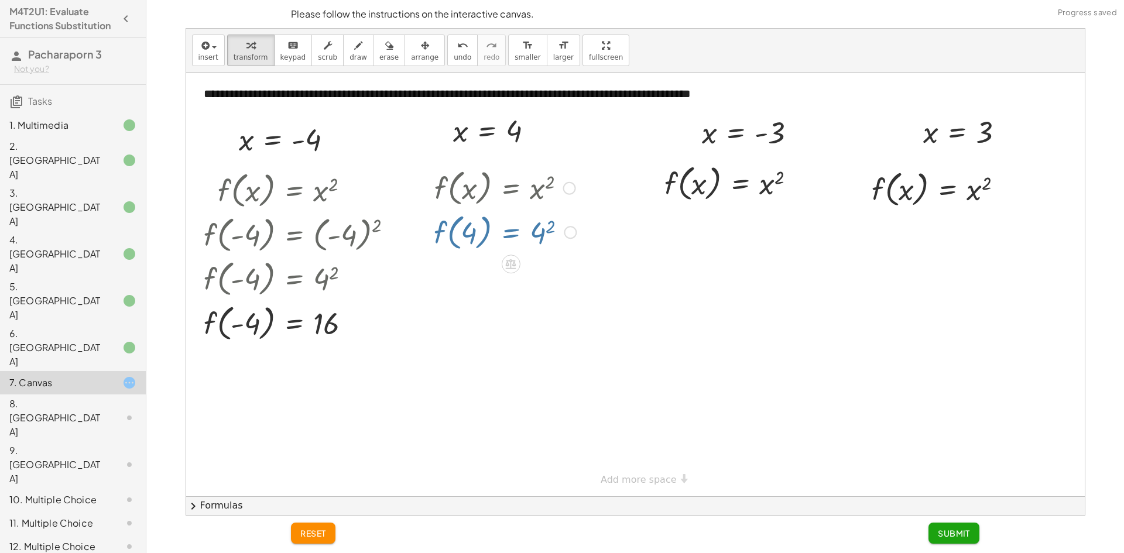
click at [551, 264] on div at bounding box center [635, 285] width 899 height 424
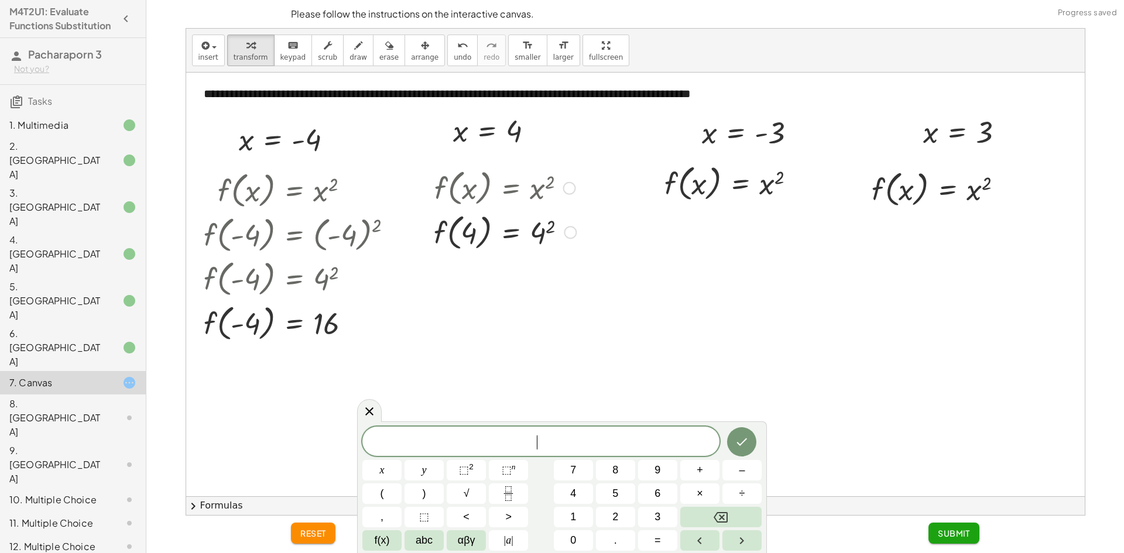
click at [540, 232] on div at bounding box center [505, 232] width 154 height 45
click at [404, 399] on div at bounding box center [635, 285] width 899 height 424
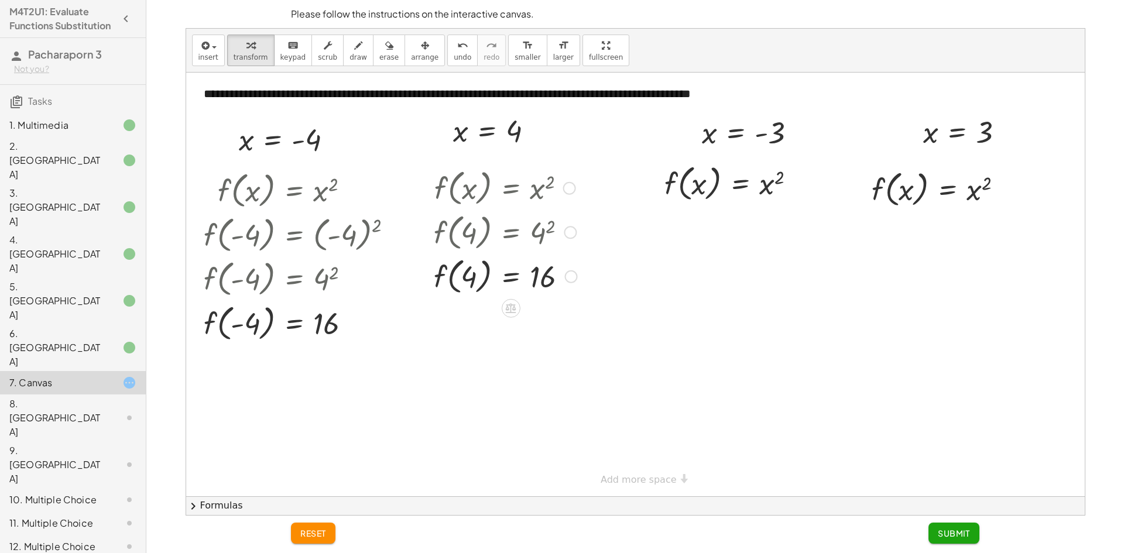
click at [539, 264] on div at bounding box center [505, 276] width 155 height 45
drag, startPoint x: 477, startPoint y: 268, endPoint x: 487, endPoint y: 270, distance: 9.5
click at [487, 270] on div at bounding box center [505, 276] width 155 height 45
drag, startPoint x: 768, startPoint y: 135, endPoint x: 700, endPoint y: 191, distance: 88.2
click at [703, 185] on div at bounding box center [749, 182] width 211 height 45
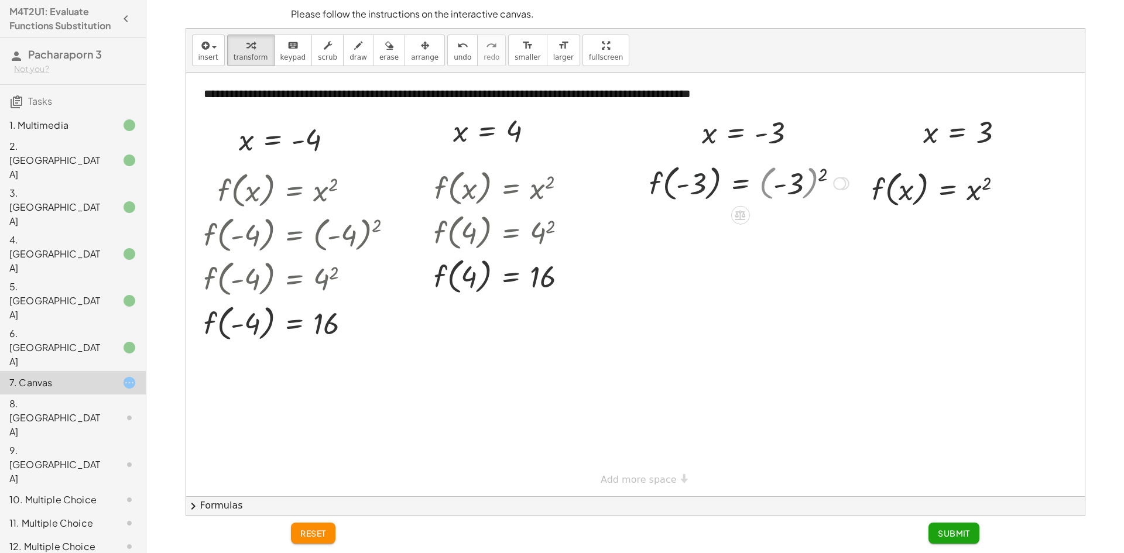
click at [698, 186] on div at bounding box center [749, 182] width 211 height 45
click at [686, 186] on div at bounding box center [749, 182] width 211 height 45
click at [798, 186] on div at bounding box center [749, 182] width 211 height 45
click at [778, 186] on div at bounding box center [728, 182] width 169 height 45
click at [778, 186] on div at bounding box center [749, 182] width 211 height 45
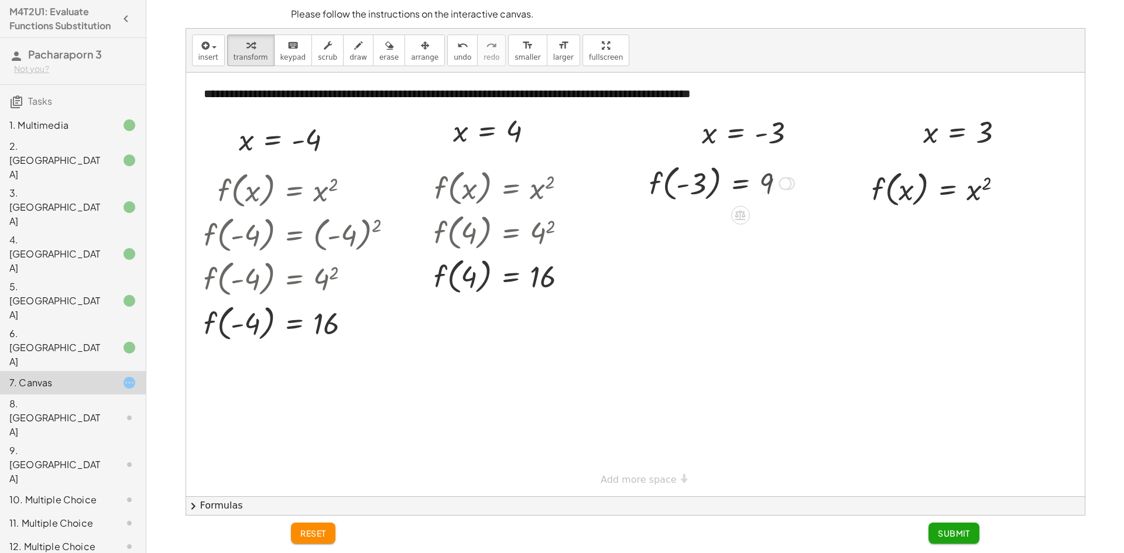
click at [715, 189] on div at bounding box center [749, 182] width 211 height 45
drag, startPoint x: 655, startPoint y: 215, endPoint x: 687, endPoint y: 255, distance: 50.8
click at [683, 252] on div "**********" at bounding box center [635, 285] width 899 height 424
click at [672, 221] on div at bounding box center [749, 227] width 211 height 45
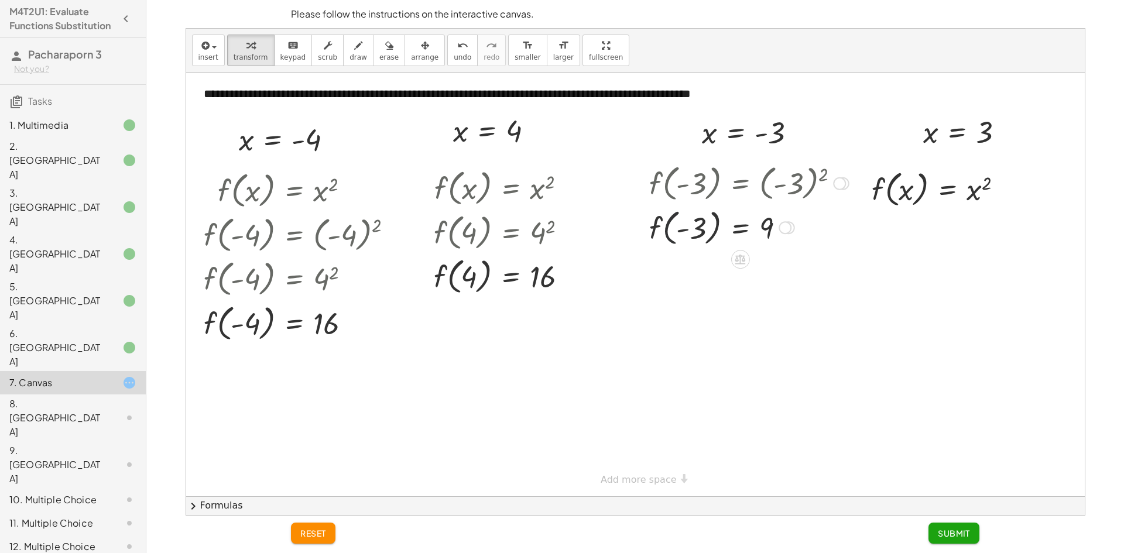
drag, startPoint x: 673, startPoint y: 221, endPoint x: 680, endPoint y: 228, distance: 9.5
click at [675, 225] on div at bounding box center [749, 227] width 211 height 45
click at [686, 231] on div at bounding box center [749, 227] width 211 height 45
drag, startPoint x: 930, startPoint y: 143, endPoint x: 898, endPoint y: 197, distance: 62.3
click at [904, 193] on div at bounding box center [941, 188] width 155 height 45
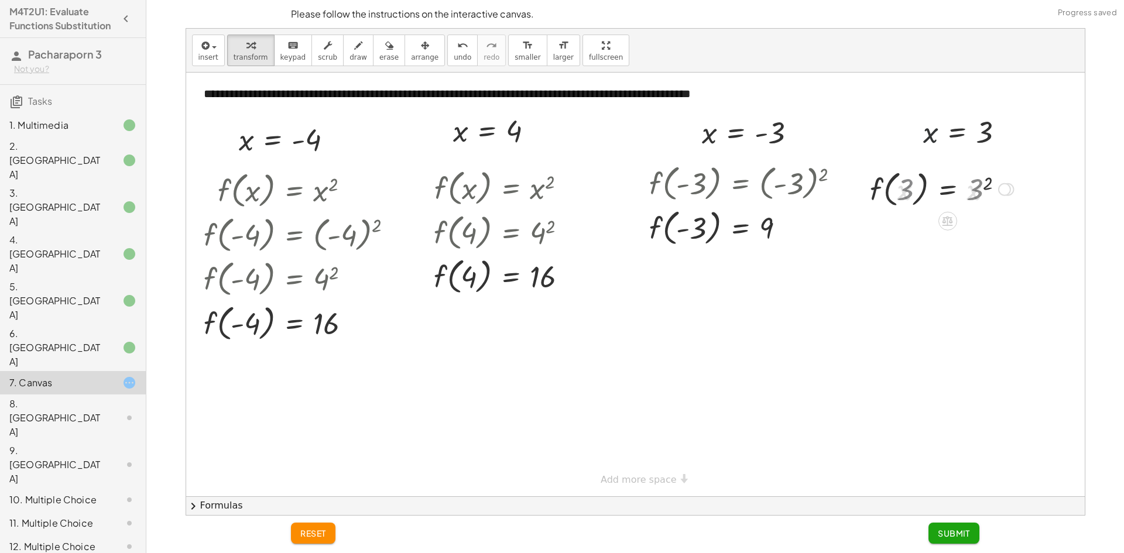
click at [905, 194] on div at bounding box center [941, 188] width 155 height 45
click at [970, 192] on div at bounding box center [941, 188] width 155 height 45
click at [970, 192] on div at bounding box center [935, 188] width 143 height 45
drag, startPoint x: 894, startPoint y: 182, endPoint x: 908, endPoint y: 190, distance: 16.3
click at [894, 183] on div at bounding box center [935, 188] width 143 height 45
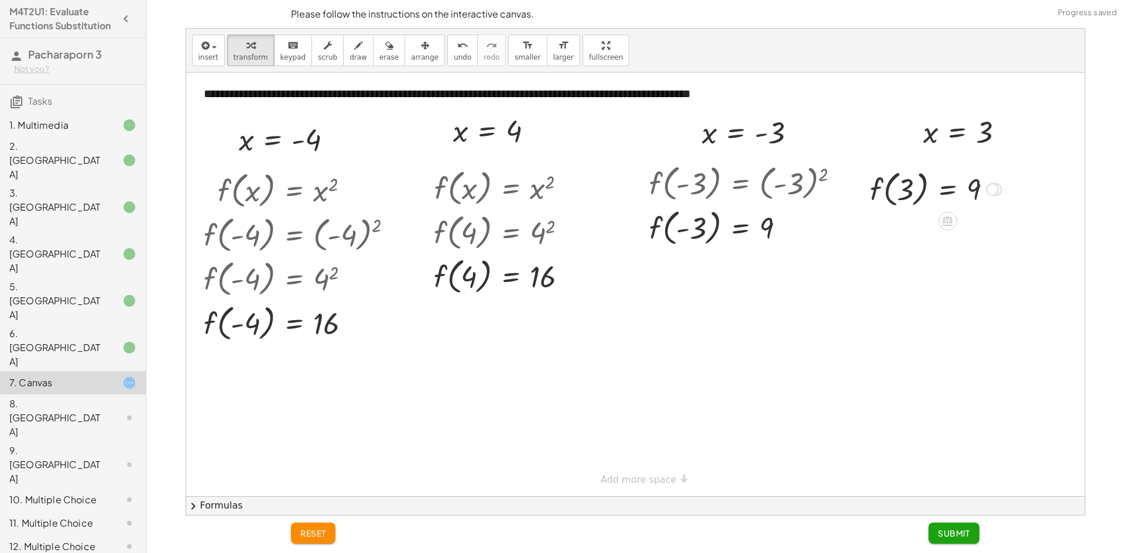
click at [909, 190] on div at bounding box center [935, 188] width 143 height 45
click at [40, 132] on div "1. Multimedia" at bounding box center [56, 125] width 94 height 14
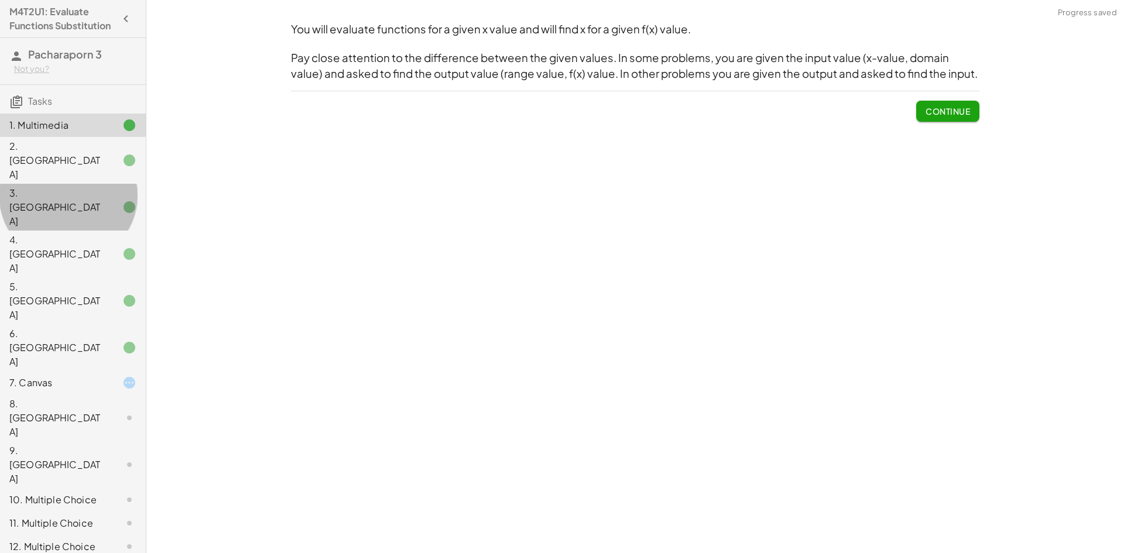
click at [81, 186] on div "3. [GEOGRAPHIC_DATA]" at bounding box center [56, 207] width 94 height 42
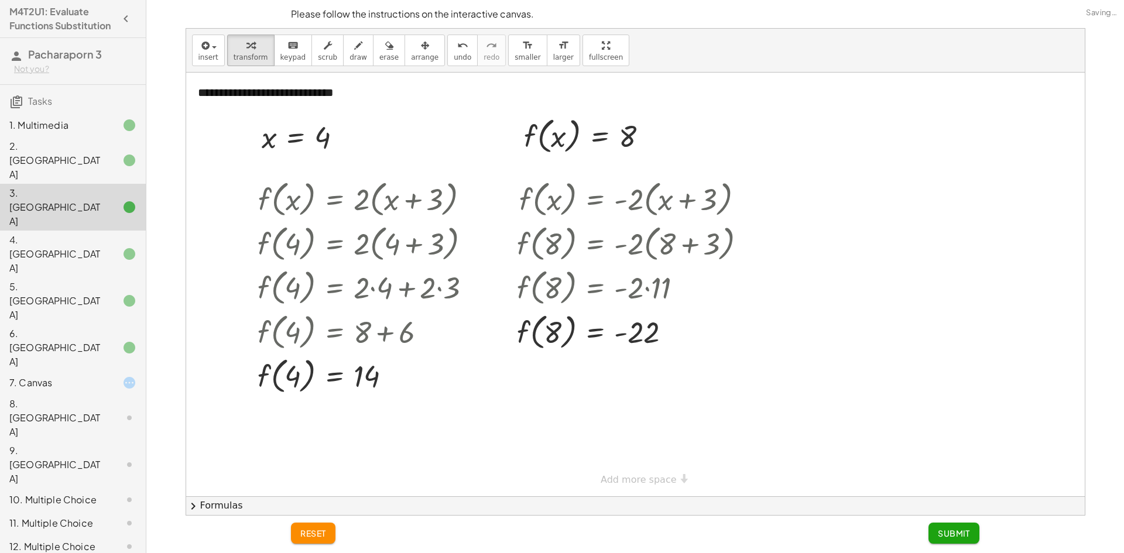
click at [84, 184] on div "3. [GEOGRAPHIC_DATA]" at bounding box center [73, 207] width 146 height 47
click at [84, 169] on div "2. [GEOGRAPHIC_DATA]" at bounding box center [56, 160] width 94 height 42
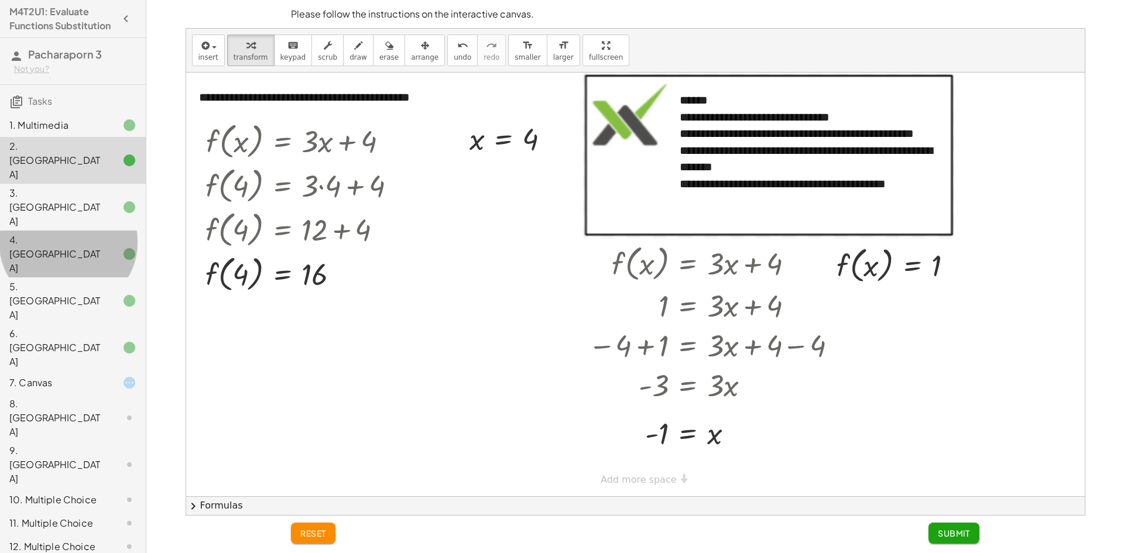
drag, startPoint x: 59, startPoint y: 211, endPoint x: 60, endPoint y: 220, distance: 8.9
click at [60, 324] on div "4. [GEOGRAPHIC_DATA]" at bounding box center [73, 347] width 146 height 47
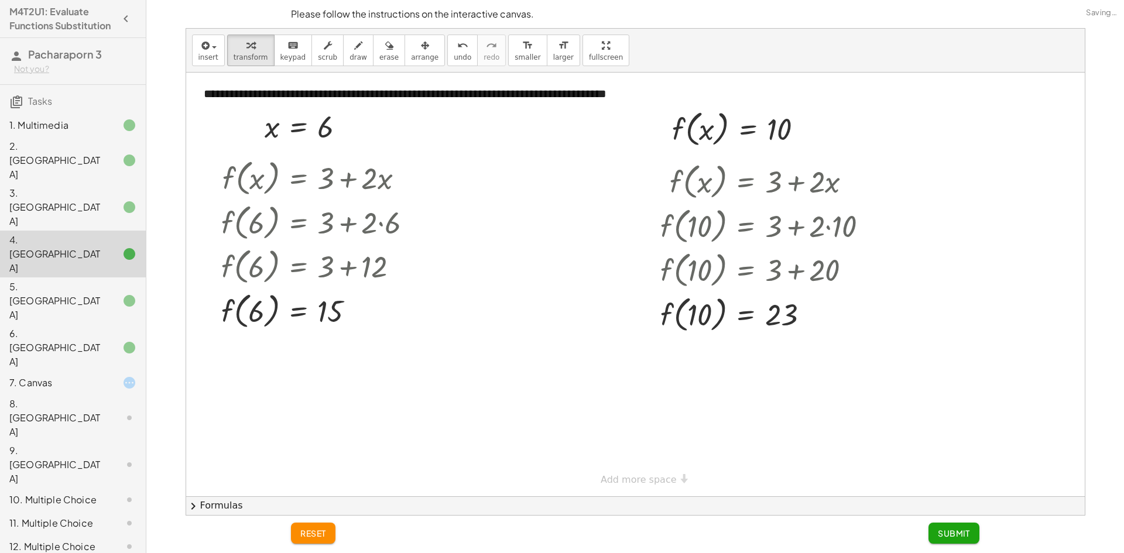
click at [69, 376] on div "7. Canvas" at bounding box center [56, 383] width 94 height 14
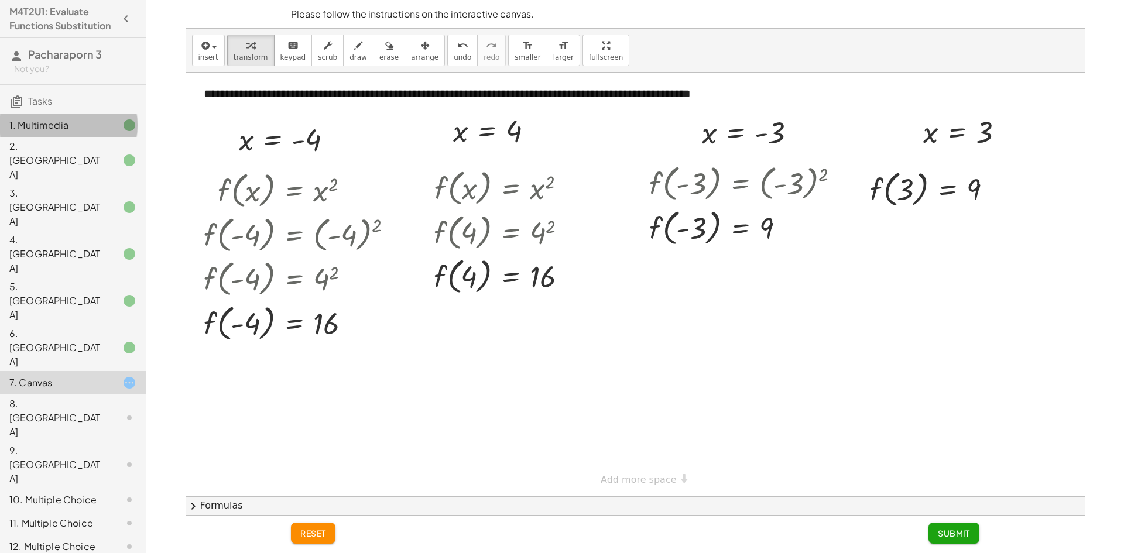
click at [109, 132] on div at bounding box center [120, 125] width 33 height 14
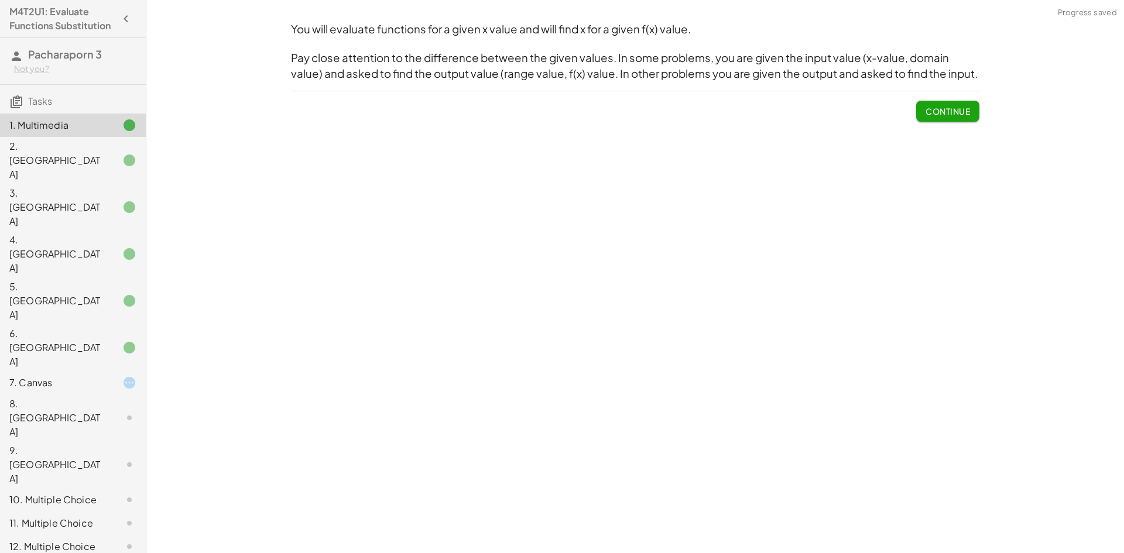
click at [105, 200] on div at bounding box center [120, 207] width 33 height 14
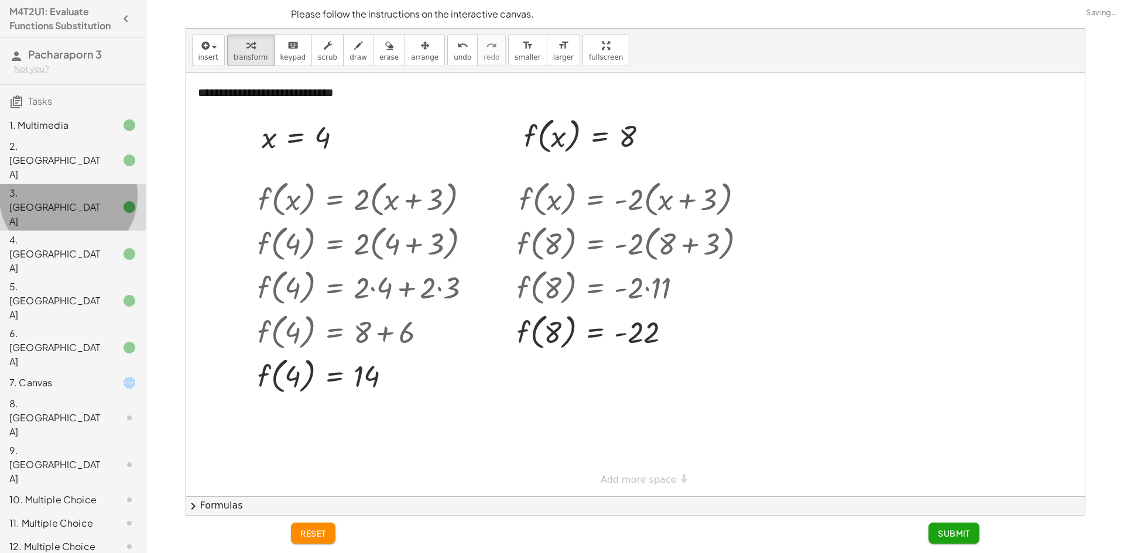
click at [103, 184] on div "3. [GEOGRAPHIC_DATA]" at bounding box center [73, 207] width 146 height 47
click at [103, 231] on div "2. [GEOGRAPHIC_DATA]" at bounding box center [73, 254] width 146 height 47
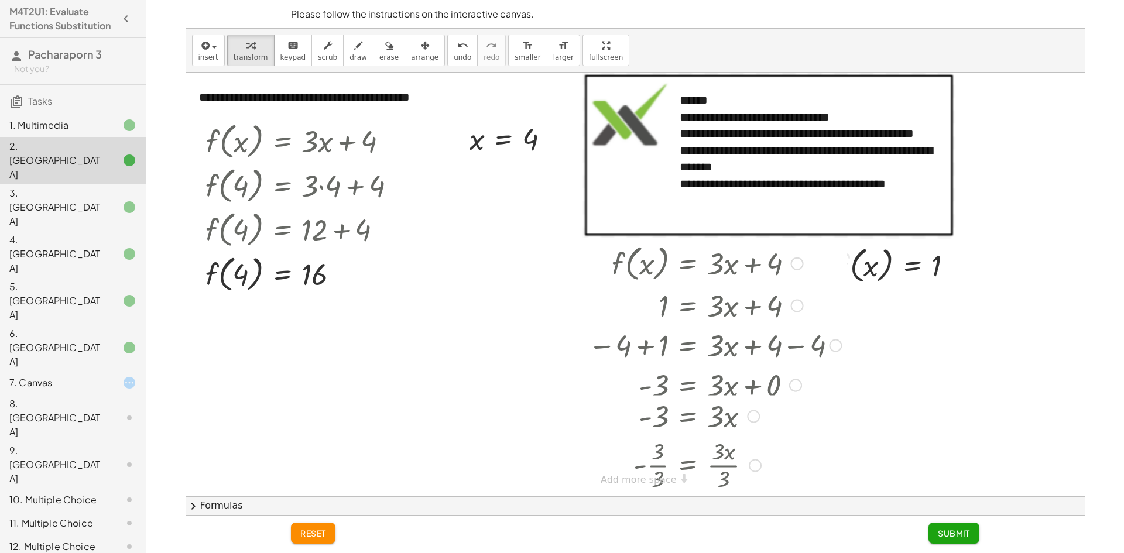
drag, startPoint x: 735, startPoint y: 433, endPoint x: 754, endPoint y: 581, distance: 148.7
click at [754, 553] on html "M4T2U1: Evaluate Functions Substitution [PERSON_NAME] 3 Not you? Tasks 1. Multi…" at bounding box center [562, 276] width 1124 height 553
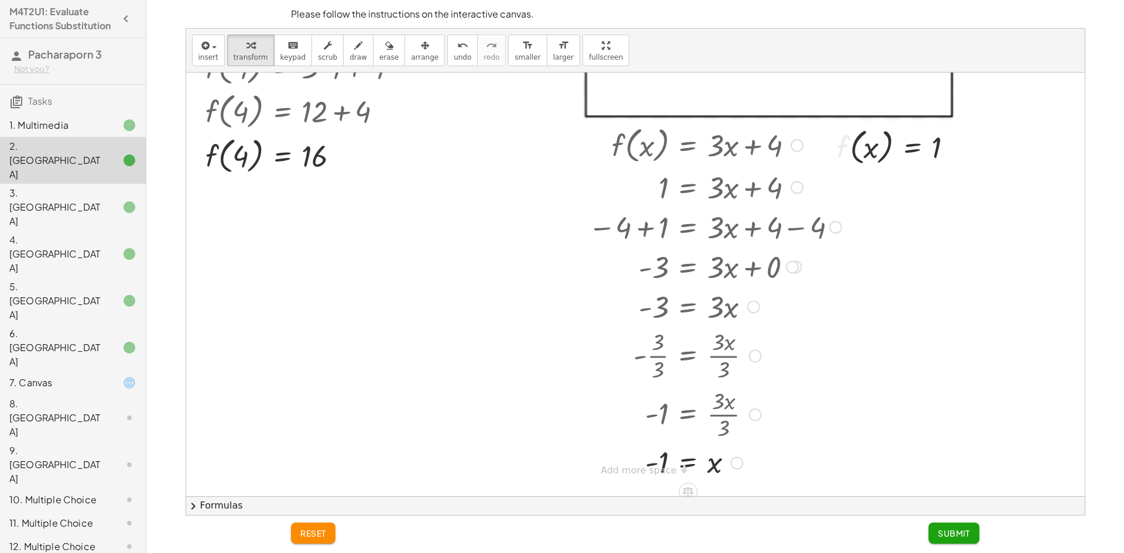
scroll to position [123, 0]
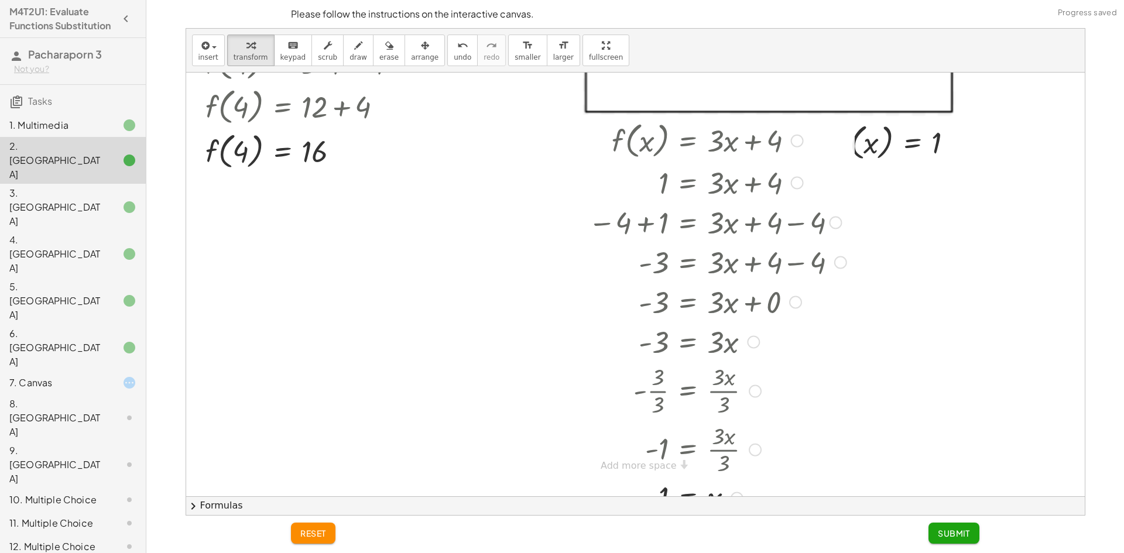
drag, startPoint x: 791, startPoint y: 265, endPoint x: 817, endPoint y: 543, distance: 279.3
click at [0, 0] on div "**********" at bounding box center [0, 0] width 0 height 0
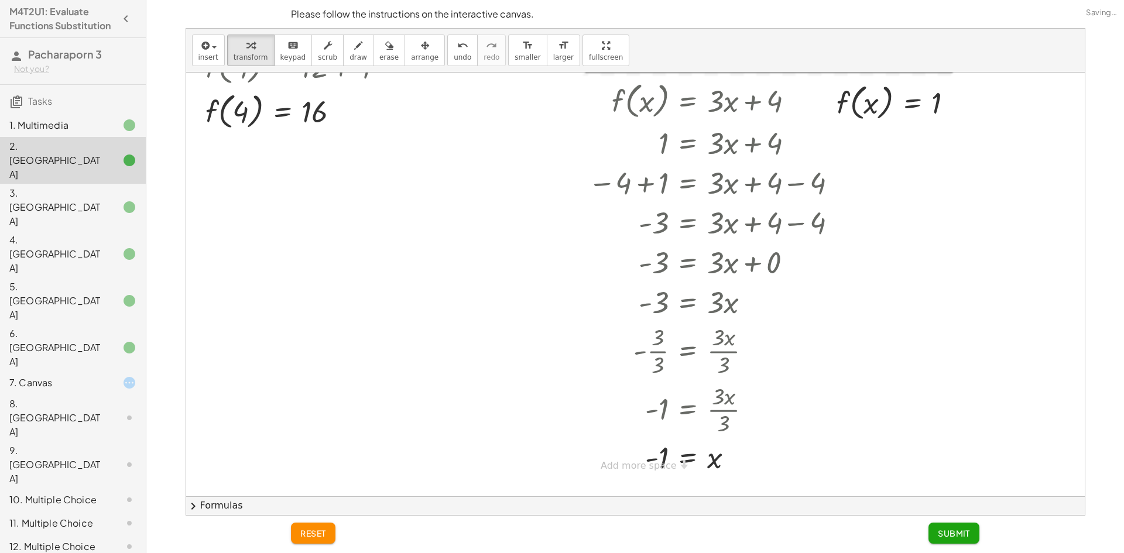
scroll to position [151, 0]
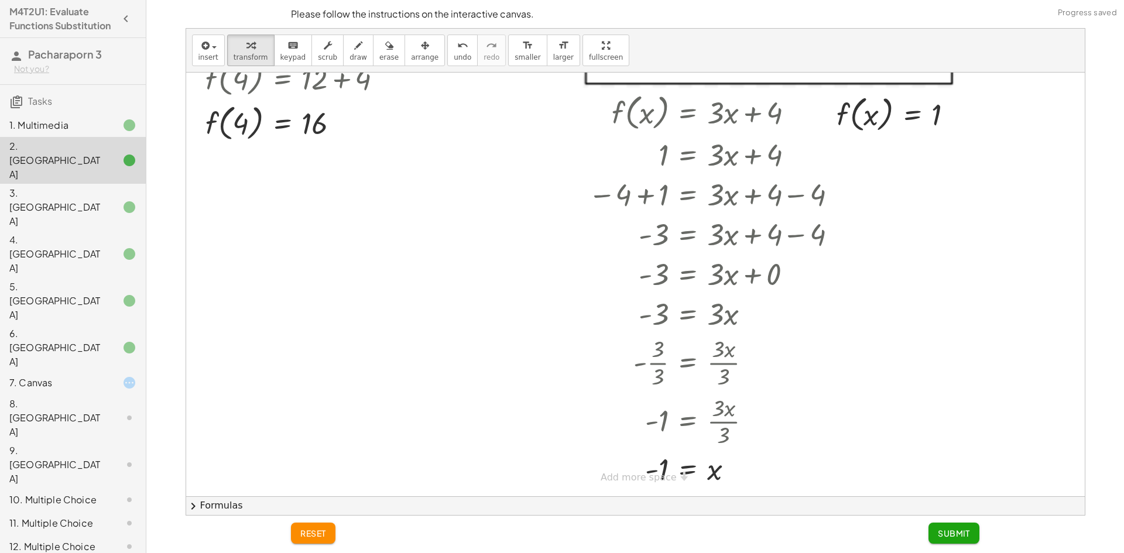
click at [50, 376] on div "7. Canvas" at bounding box center [56, 383] width 94 height 14
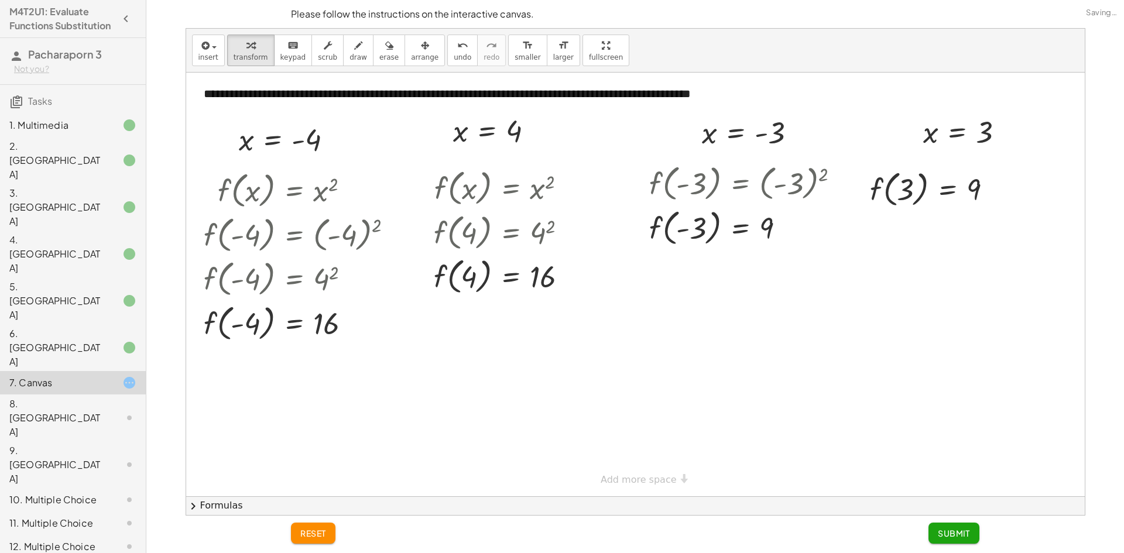
click at [965, 527] on button "Submit" at bounding box center [954, 533] width 51 height 21
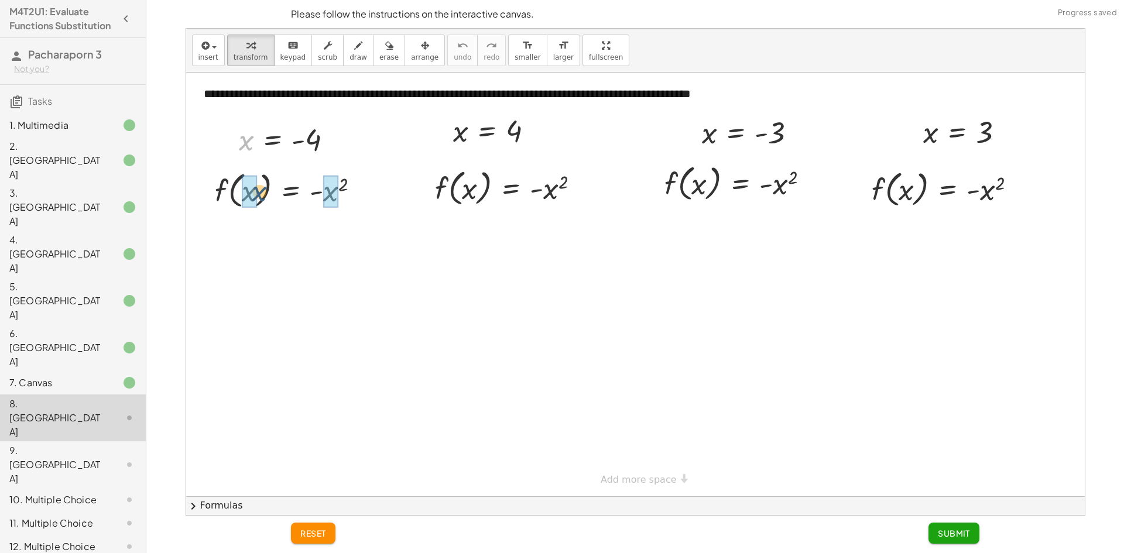
drag, startPoint x: 250, startPoint y: 139, endPoint x: 264, endPoint y: 193, distance: 55.0
click at [358, 190] on div at bounding box center [310, 189] width 224 height 45
click at [317, 195] on div at bounding box center [288, 189] width 181 height 45
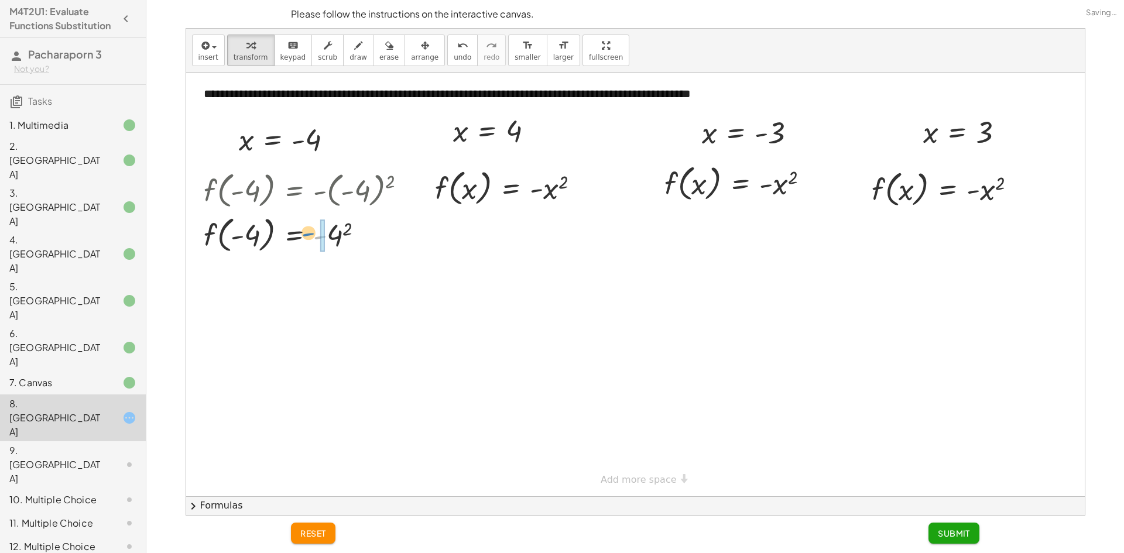
click at [320, 230] on div at bounding box center [310, 234] width 224 height 45
drag, startPoint x: 518, startPoint y: 131, endPoint x: 464, endPoint y: 181, distance: 73.7
click at [537, 191] on div at bounding box center [511, 187] width 167 height 45
click at [457, 193] on div at bounding box center [511, 187] width 167 height 45
click at [459, 190] on div at bounding box center [511, 187] width 167 height 45
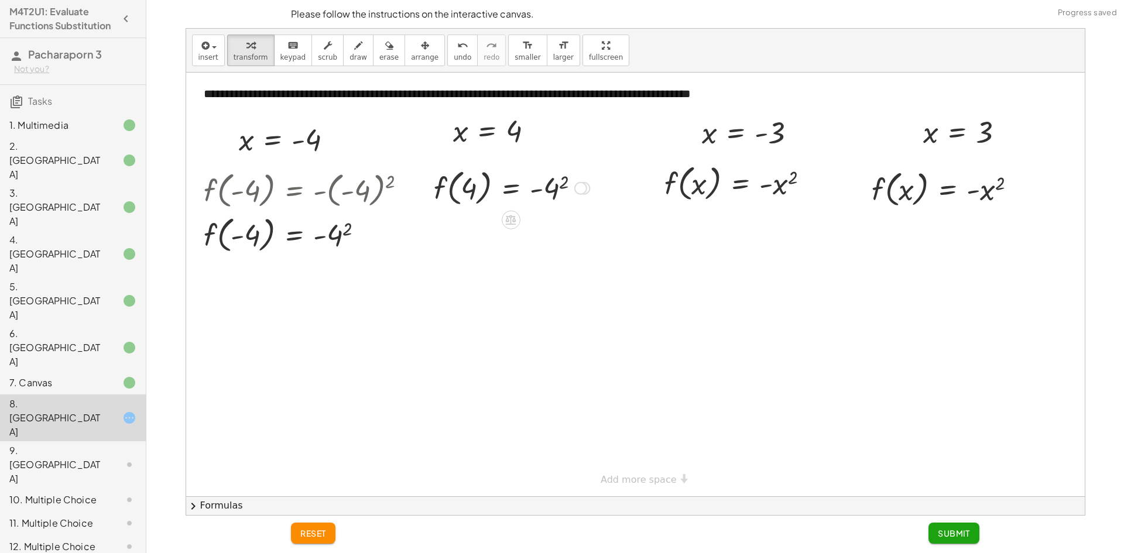
click at [459, 190] on div at bounding box center [511, 187] width 167 height 45
click at [461, 187] on div at bounding box center [511, 187] width 167 height 45
click at [532, 185] on div at bounding box center [511, 187] width 167 height 45
click at [548, 188] on div at bounding box center [511, 187] width 167 height 45
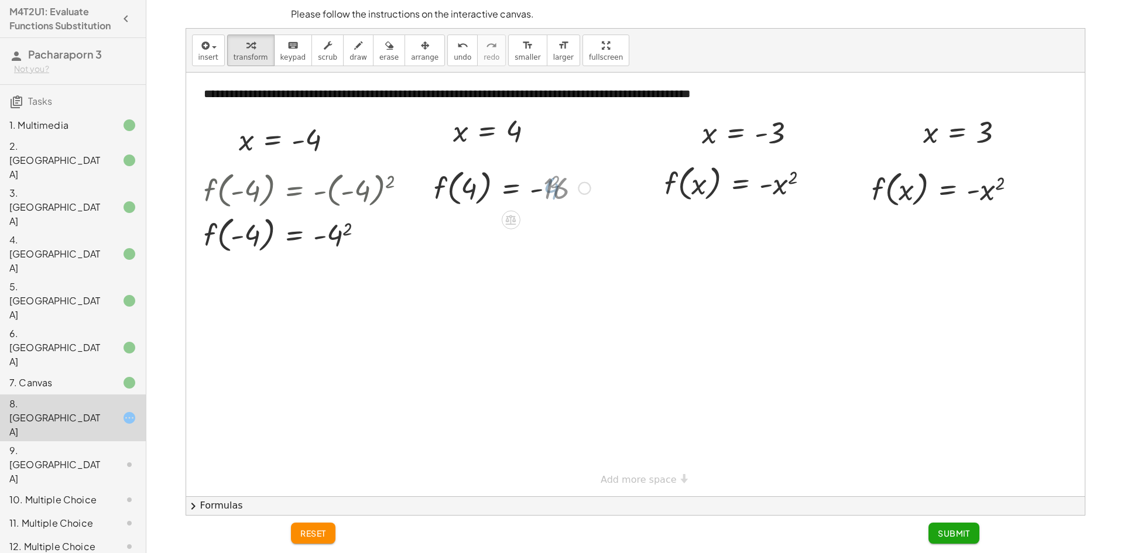
click at [534, 189] on div at bounding box center [512, 187] width 168 height 45
click at [534, 191] on div at bounding box center [512, 187] width 168 height 45
drag, startPoint x: 717, startPoint y: 134, endPoint x: 708, endPoint y: 180, distance: 47.7
click at [708, 180] on div "**********" at bounding box center [635, 285] width 899 height 424
click at [709, 177] on div at bounding box center [756, 182] width 225 height 45
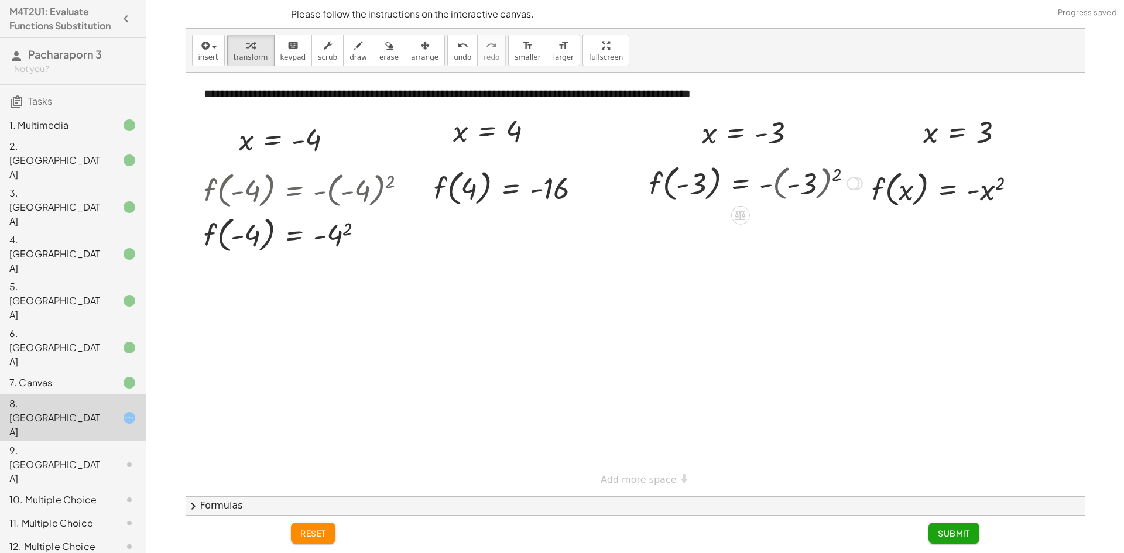
click at [687, 186] on div at bounding box center [756, 182] width 225 height 45
drag, startPoint x: 693, startPoint y: 184, endPoint x: 699, endPoint y: 184, distance: 5.9
click at [693, 184] on div at bounding box center [756, 182] width 225 height 45
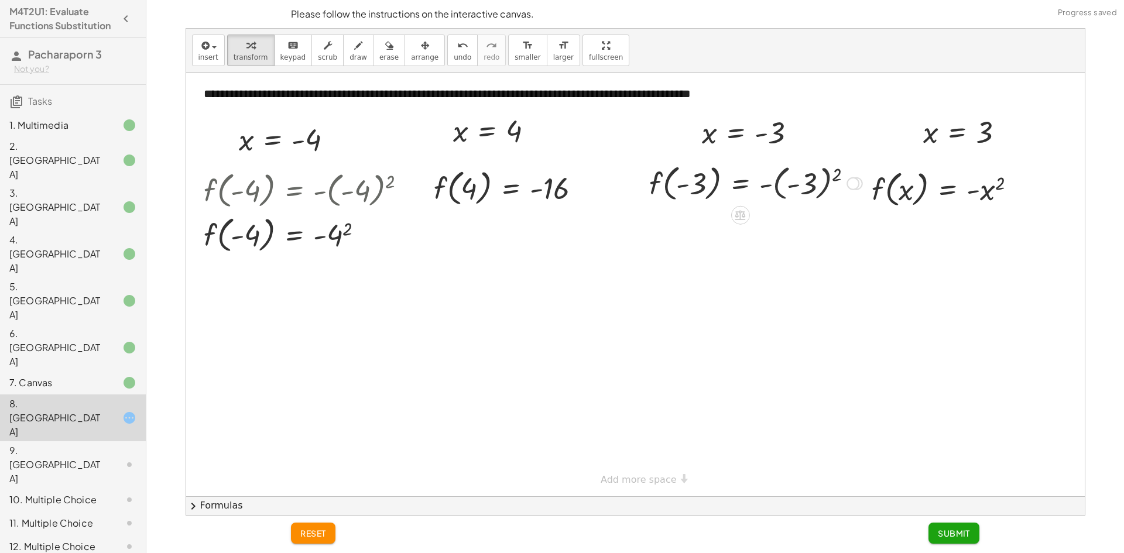
drag, startPoint x: 699, startPoint y: 184, endPoint x: 705, endPoint y: 181, distance: 7.3
click at [699, 183] on div at bounding box center [756, 182] width 225 height 45
click at [784, 182] on div at bounding box center [756, 182] width 225 height 45
click at [787, 185] on div at bounding box center [729, 182] width 170 height 45
click at [748, 193] on div at bounding box center [756, 182] width 225 height 45
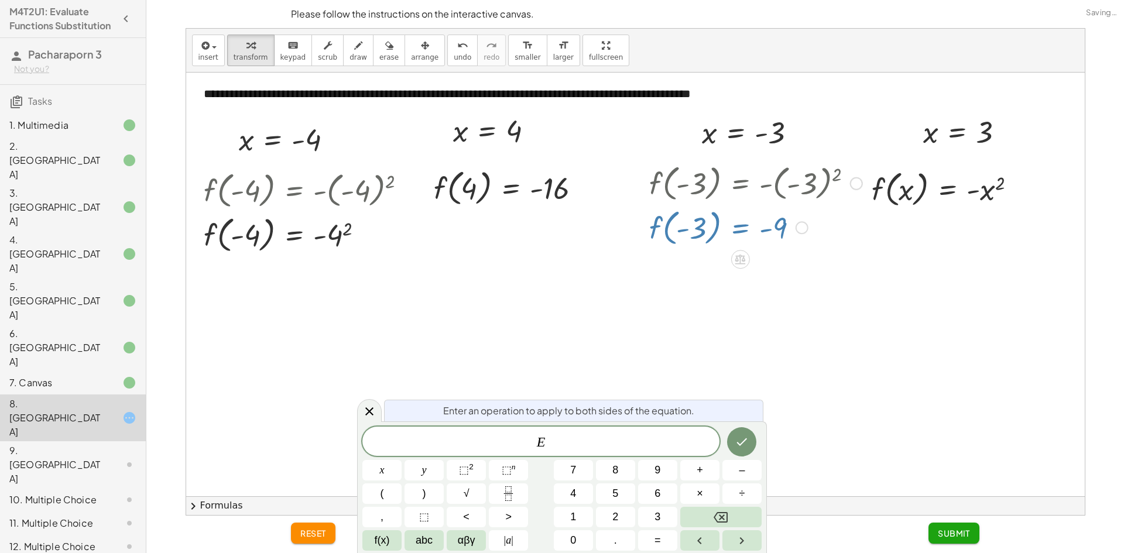
drag, startPoint x: 378, startPoint y: 415, endPoint x: 440, endPoint y: 389, distance: 67.7
click at [379, 414] on div at bounding box center [369, 410] width 25 height 23
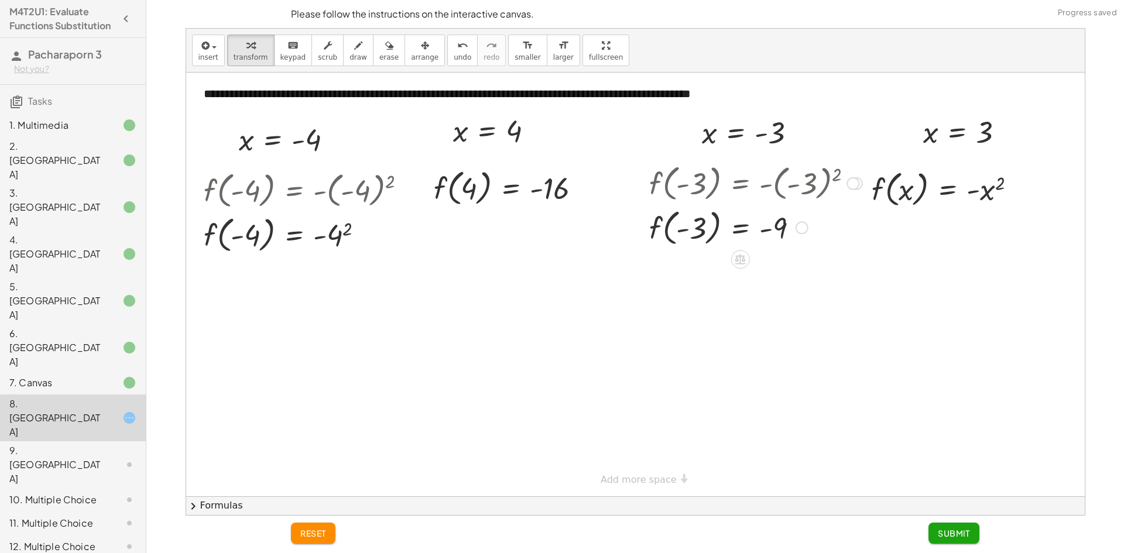
drag, startPoint x: 765, startPoint y: 223, endPoint x: 770, endPoint y: 229, distance: 8.0
click at [769, 228] on div at bounding box center [756, 227] width 225 height 45
click at [770, 230] on div at bounding box center [756, 227] width 225 height 45
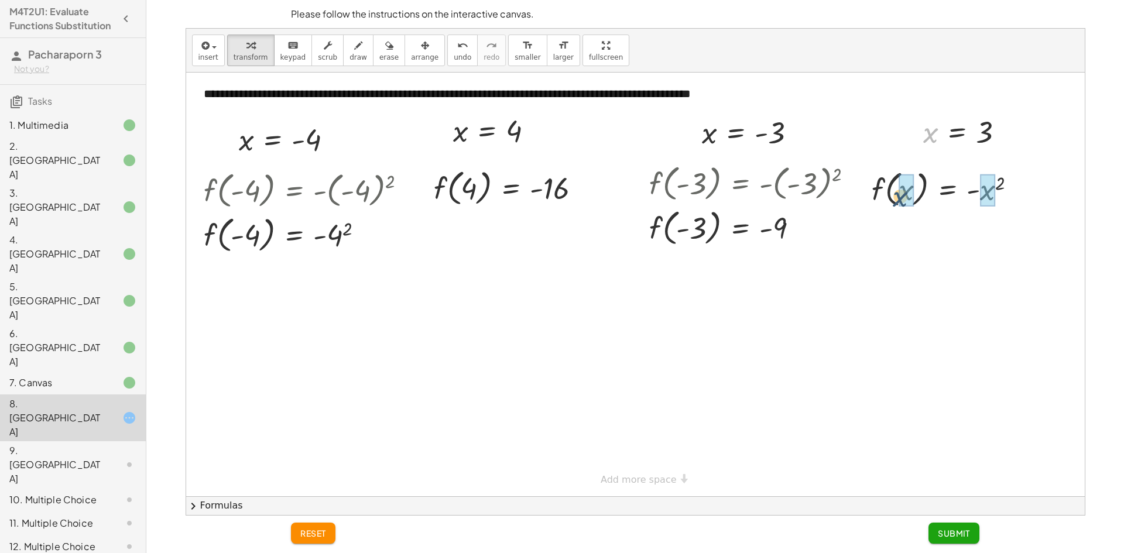
drag, startPoint x: 933, startPoint y: 136, endPoint x: 915, endPoint y: 186, distance: 53.3
click at [901, 197] on div at bounding box center [948, 188] width 169 height 45
drag, startPoint x: 960, startPoint y: 187, endPoint x: 977, endPoint y: 189, distance: 17.1
click at [976, 189] on div at bounding box center [948, 188] width 169 height 45
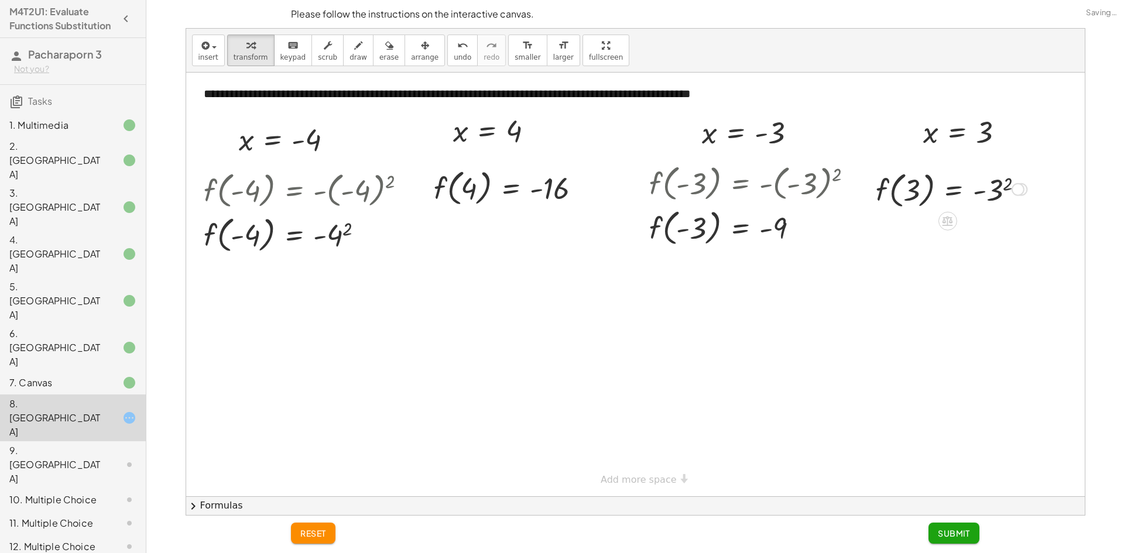
click at [982, 189] on div at bounding box center [948, 188] width 169 height 45
click at [0, 0] on div at bounding box center [0, 0] width 0 height 0
drag, startPoint x: 984, startPoint y: 138, endPoint x: 970, endPoint y: 154, distance: 22.0
click at [974, 171] on div at bounding box center [942, 188] width 157 height 45
click at [974, 176] on div at bounding box center [942, 188] width 157 height 45
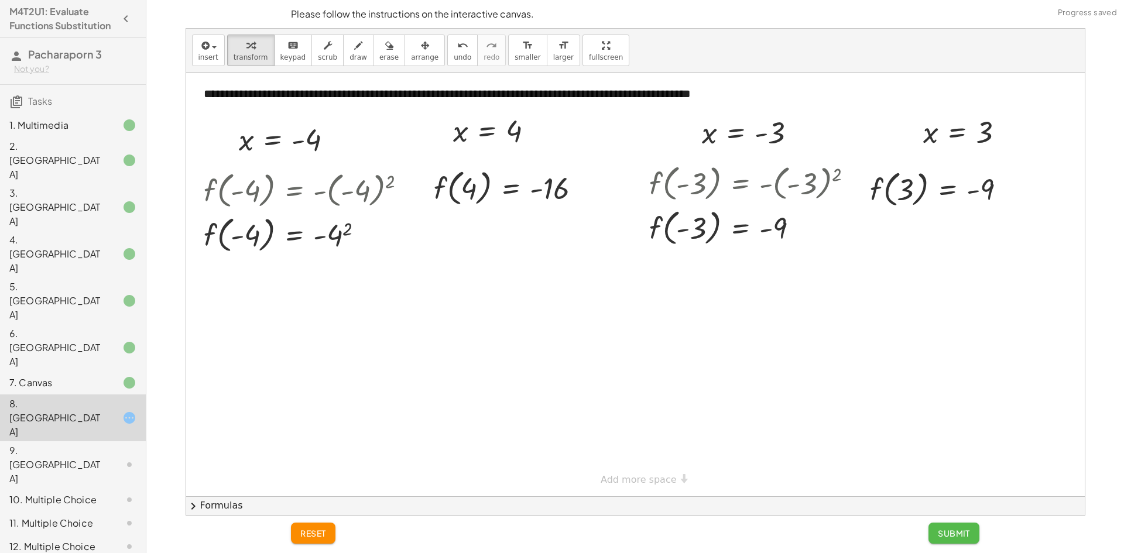
click at [960, 536] on span "Submit" at bounding box center [954, 533] width 32 height 11
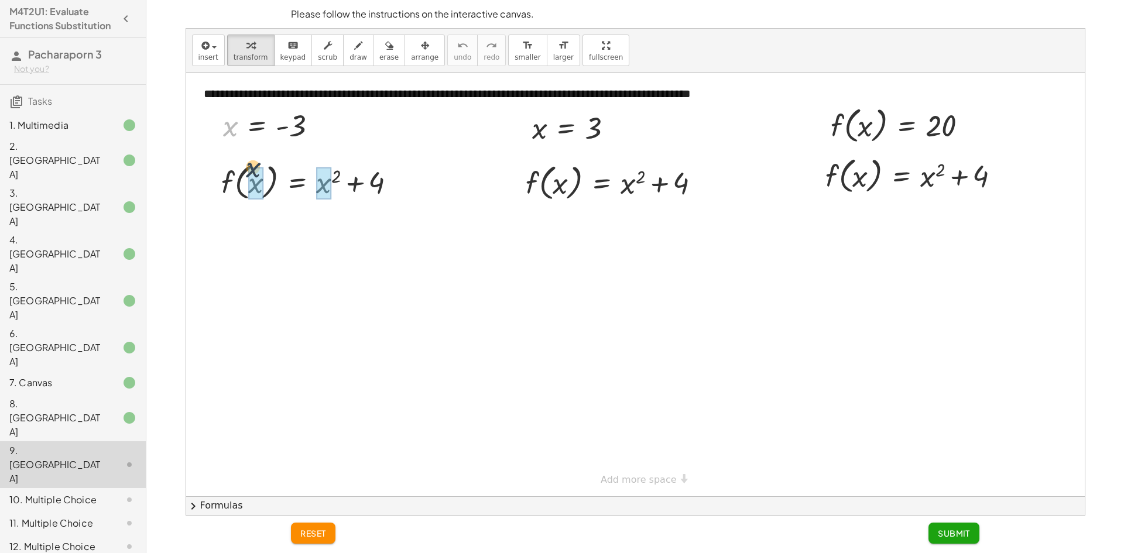
drag, startPoint x: 227, startPoint y: 128, endPoint x: 251, endPoint y: 183, distance: 60.8
click at [252, 186] on div at bounding box center [327, 181] width 255 height 45
click at [265, 186] on div at bounding box center [327, 181] width 255 height 45
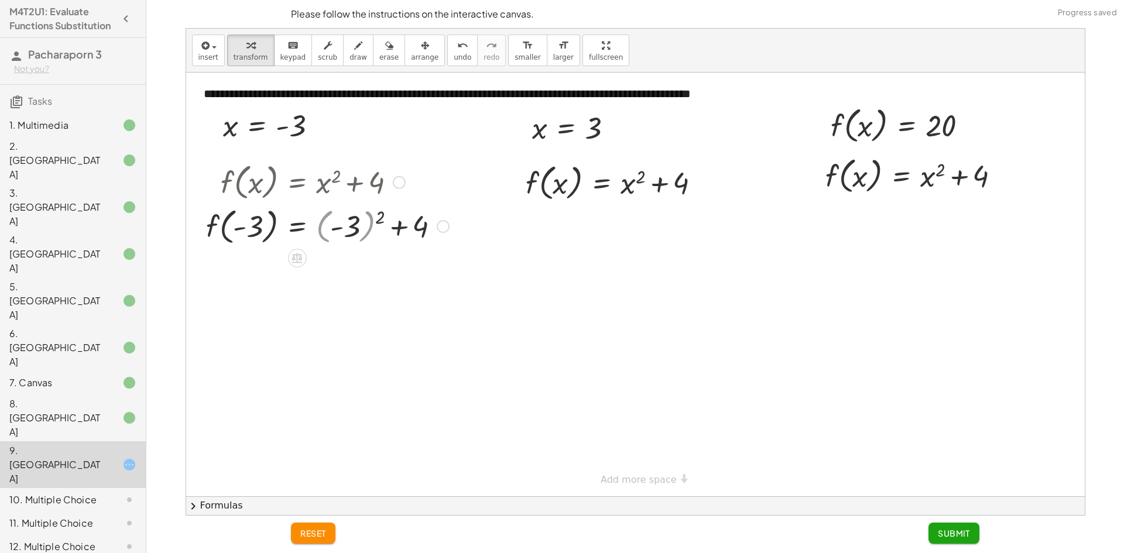
click at [0, 0] on div at bounding box center [0, 0] width 0 height 0
click at [384, 254] on div at bounding box center [635, 285] width 899 height 424
drag, startPoint x: 384, startPoint y: 254, endPoint x: 385, endPoint y: 244, distance: 10.1
click at [385, 244] on div "**********" at bounding box center [635, 285] width 899 height 424
click at [380, 211] on div at bounding box center [327, 226] width 255 height 45
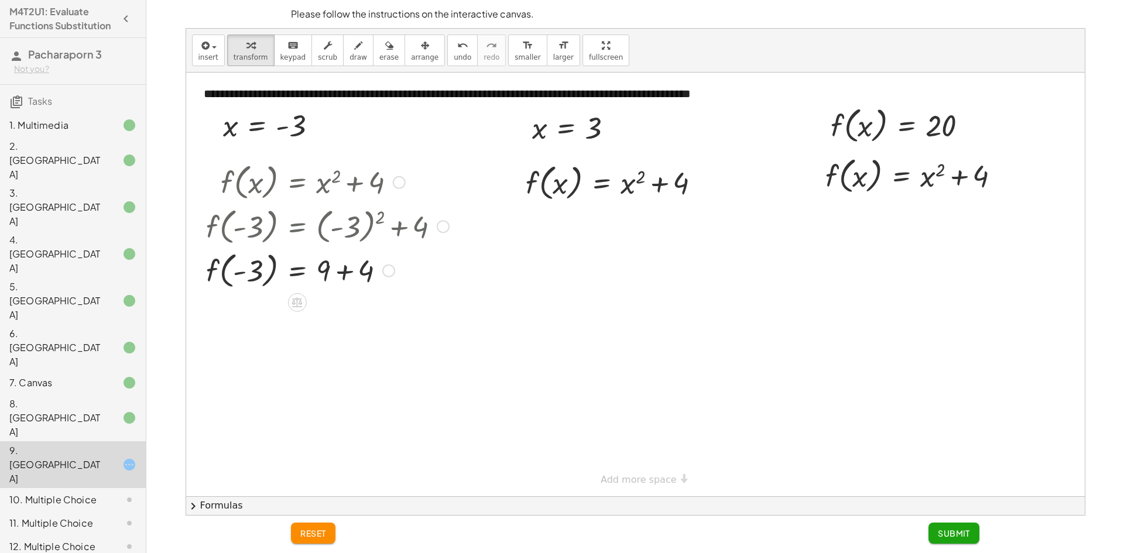
click at [383, 234] on div at bounding box center [327, 226] width 255 height 45
click at [399, 231] on div at bounding box center [327, 226] width 255 height 45
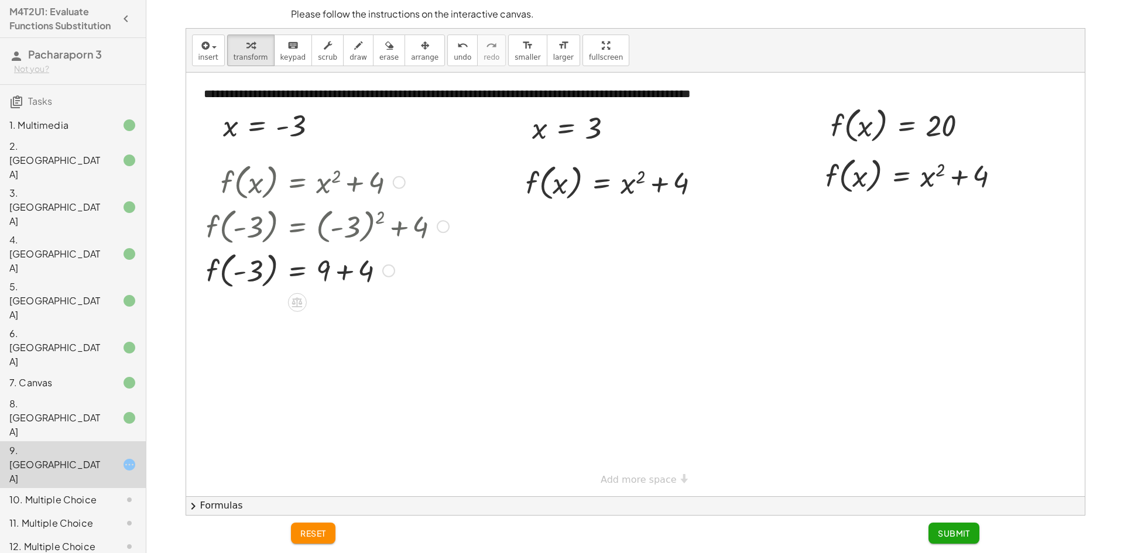
click at [342, 233] on div at bounding box center [327, 226] width 255 height 45
click at [345, 270] on div at bounding box center [327, 270] width 255 height 45
click at [345, 269] on div at bounding box center [327, 270] width 255 height 45
click at [245, 311] on div at bounding box center [327, 314] width 255 height 45
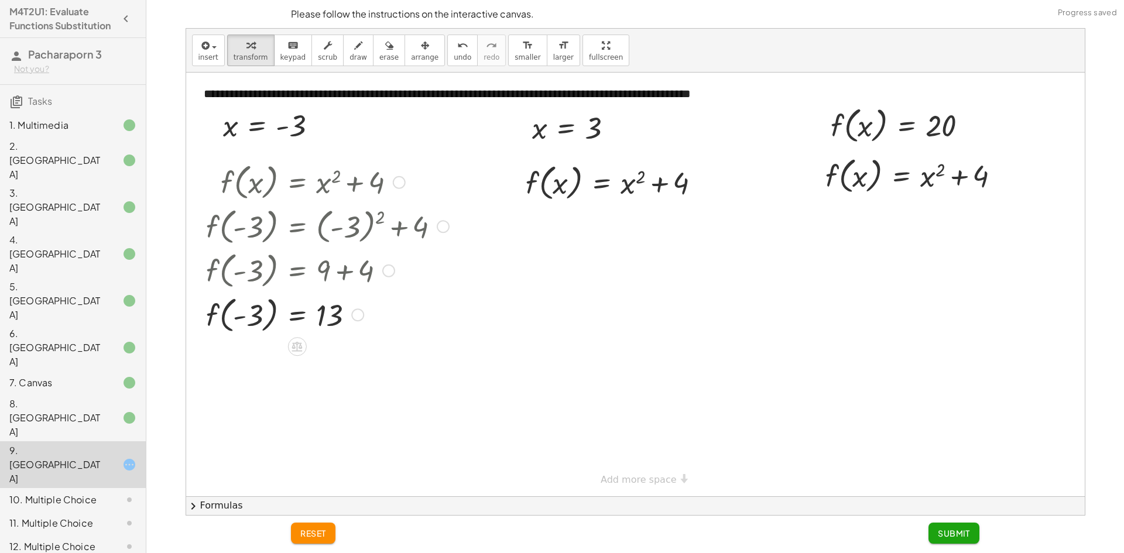
drag, startPoint x: 248, startPoint y: 315, endPoint x: 254, endPoint y: 314, distance: 6.0
click at [249, 315] on div at bounding box center [327, 314] width 255 height 45
drag, startPoint x: 594, startPoint y: 136, endPoint x: 559, endPoint y: 199, distance: 71.8
click at [560, 194] on div at bounding box center [617, 182] width 199 height 45
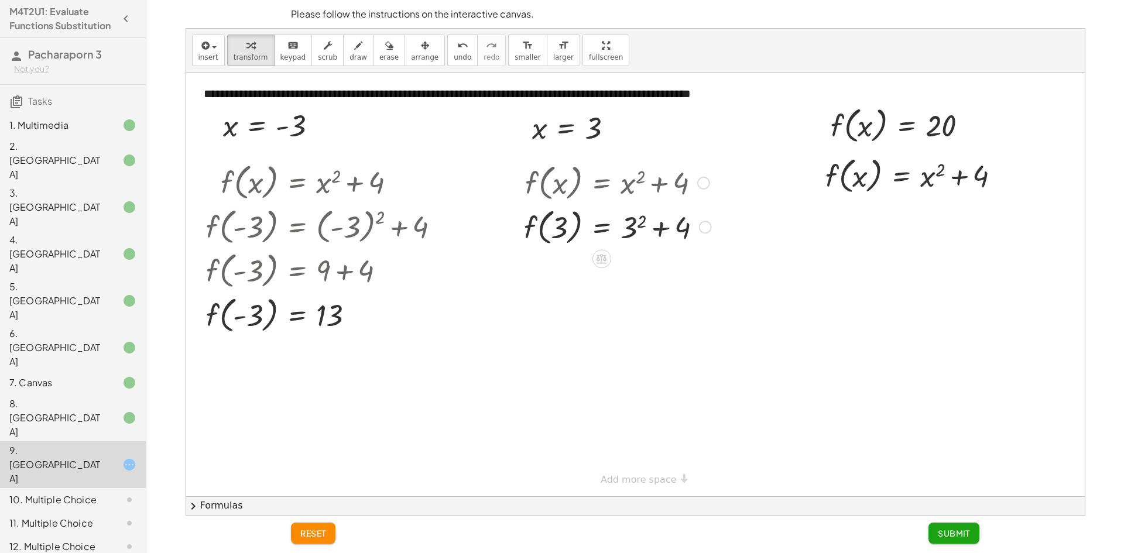
click at [658, 228] on div at bounding box center [617, 226] width 199 height 45
click at [658, 227] on div at bounding box center [617, 226] width 199 height 45
click at [657, 228] on div at bounding box center [617, 226] width 199 height 45
click at [630, 228] on div at bounding box center [617, 226] width 199 height 45
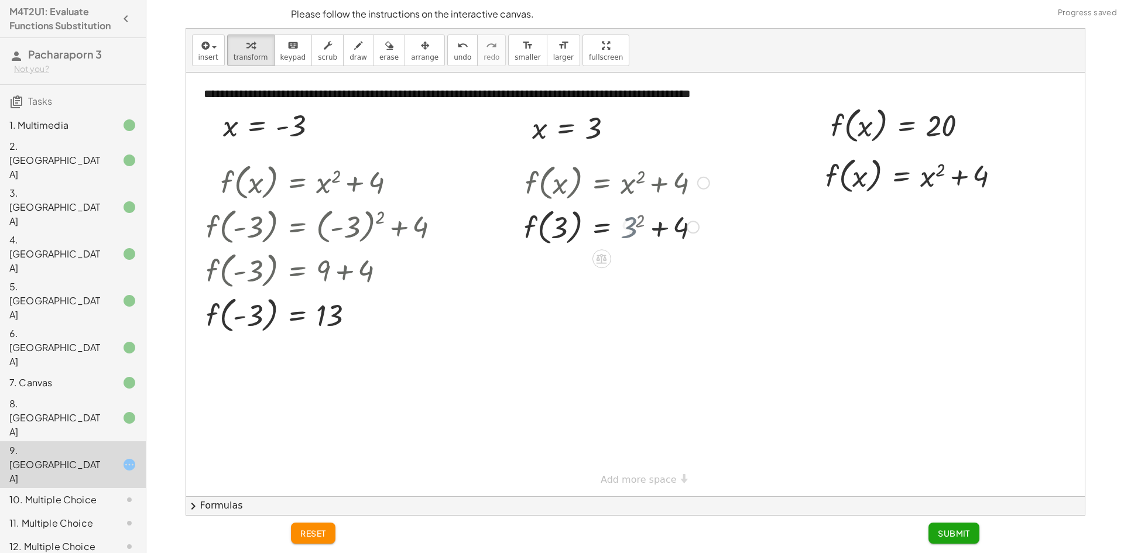
click at [638, 221] on div at bounding box center [616, 226] width 197 height 45
click at [644, 224] on div at bounding box center [617, 226] width 199 height 45
click at [645, 224] on div at bounding box center [617, 226] width 199 height 45
click at [646, 228] on div at bounding box center [617, 226] width 199 height 45
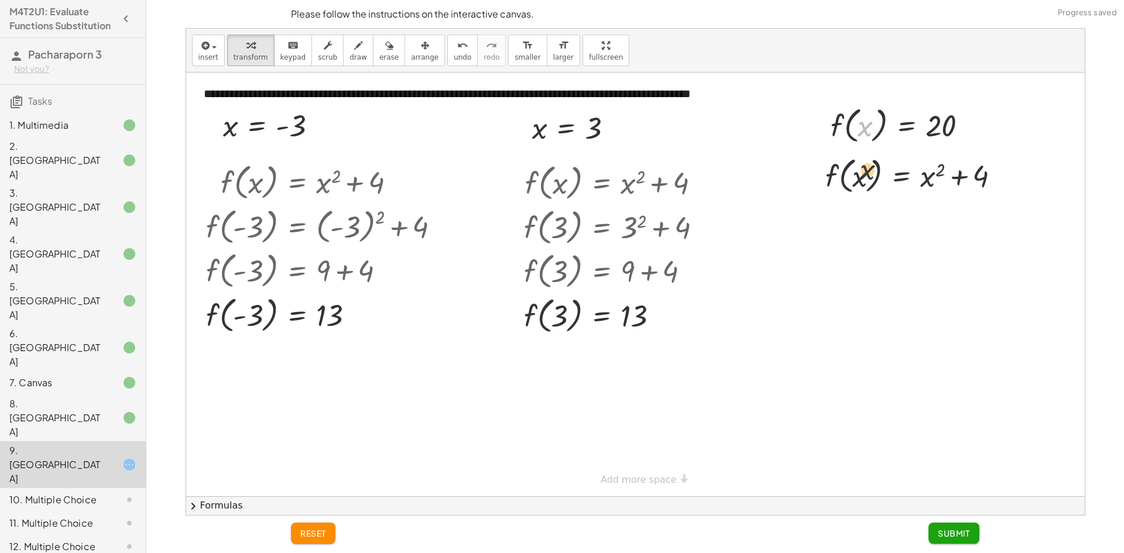
drag, startPoint x: 863, startPoint y: 127, endPoint x: 866, endPoint y: 178, distance: 51.0
drag, startPoint x: 953, startPoint y: 124, endPoint x: 876, endPoint y: 173, distance: 91.6
click at [876, 173] on div "**********" at bounding box center [635, 285] width 899 height 424
click at [877, 170] on div at bounding box center [917, 175] width 227 height 45
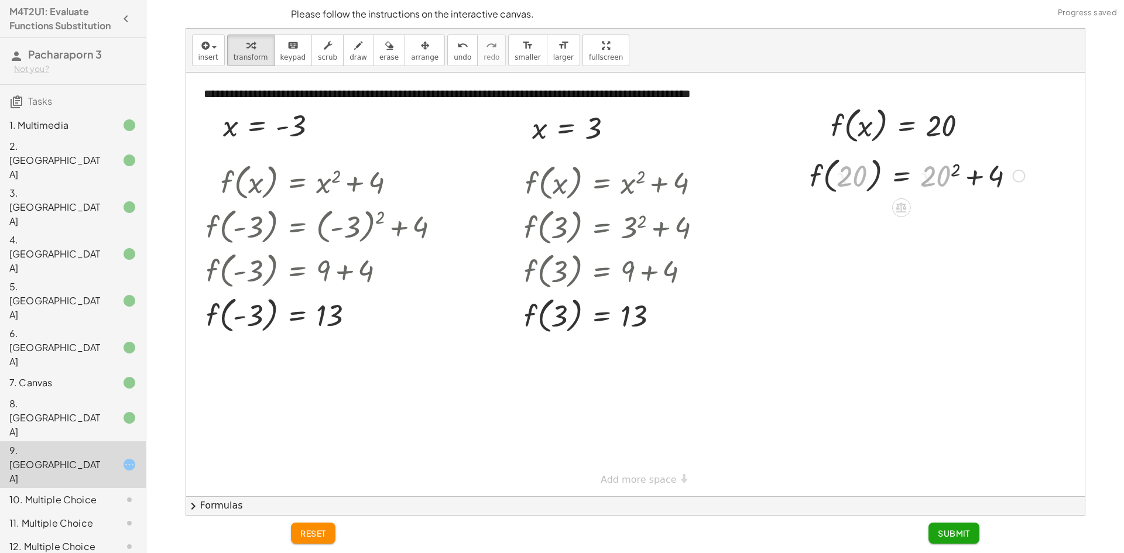
click at [863, 187] on div at bounding box center [917, 175] width 227 height 45
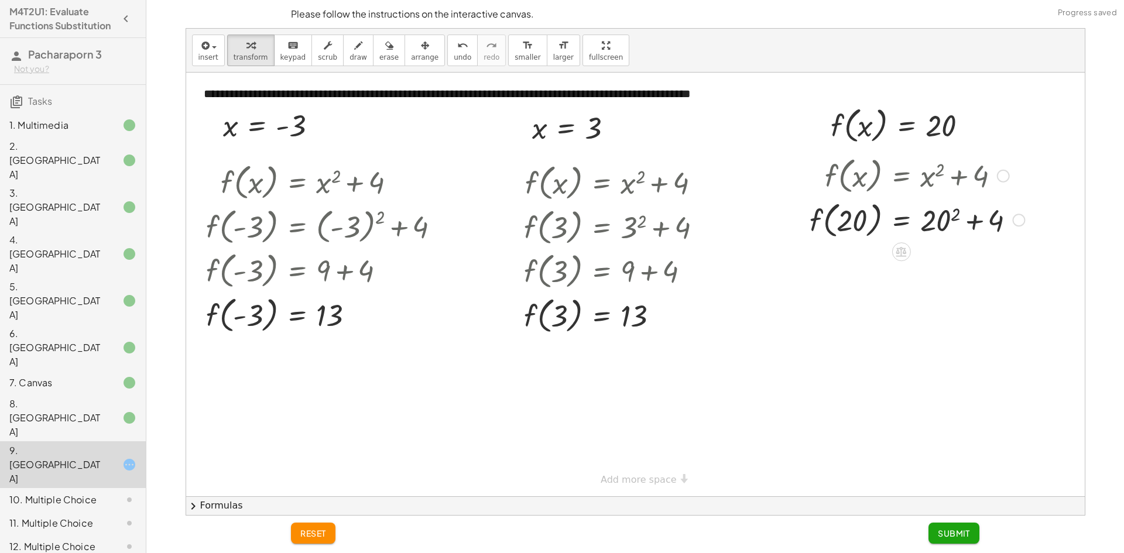
click at [959, 215] on div at bounding box center [917, 219] width 227 height 45
click at [966, 220] on div at bounding box center [917, 219] width 227 height 45
drag, startPoint x: 970, startPoint y: 221, endPoint x: 1000, endPoint y: 220, distance: 29.9
click at [1001, 221] on div at bounding box center [920, 219] width 232 height 45
click at [981, 224] on div at bounding box center [920, 219] width 232 height 45
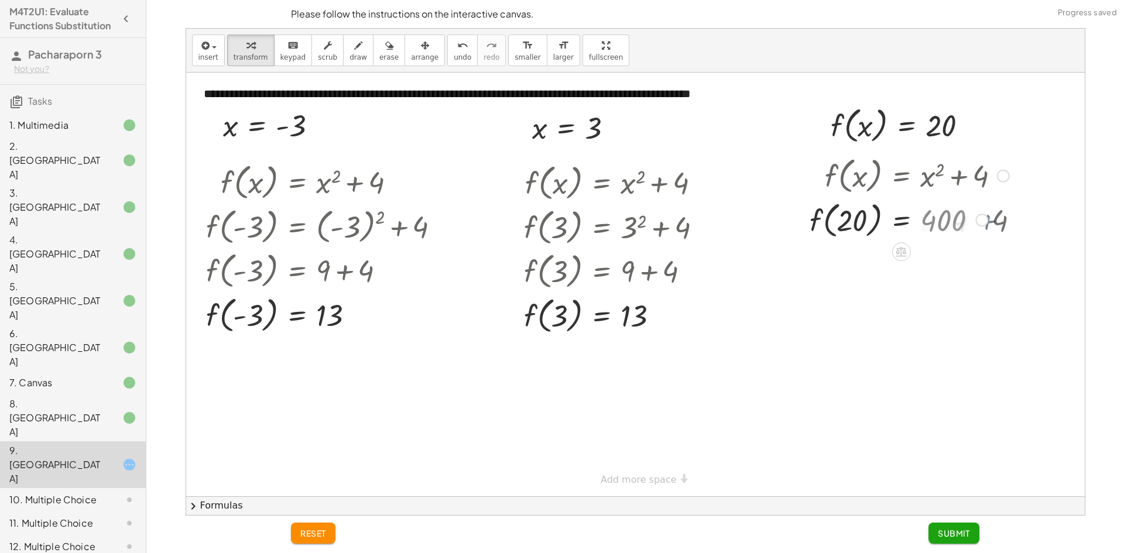
click at [901, 220] on div "+ 4 f ( , ) = + 2 + 4 20 20 400 404" at bounding box center [901, 220] width 0 height 0
click at [981, 225] on div "f ( , x ) = + x 2 + 4 + 4 f ( , ) = + 2 + 4 20 20 400 404 f ( , 20 ) = + 20 2 +…" at bounding box center [912, 197] width 241 height 94
click at [952, 538] on span "Submit" at bounding box center [954, 533] width 32 height 11
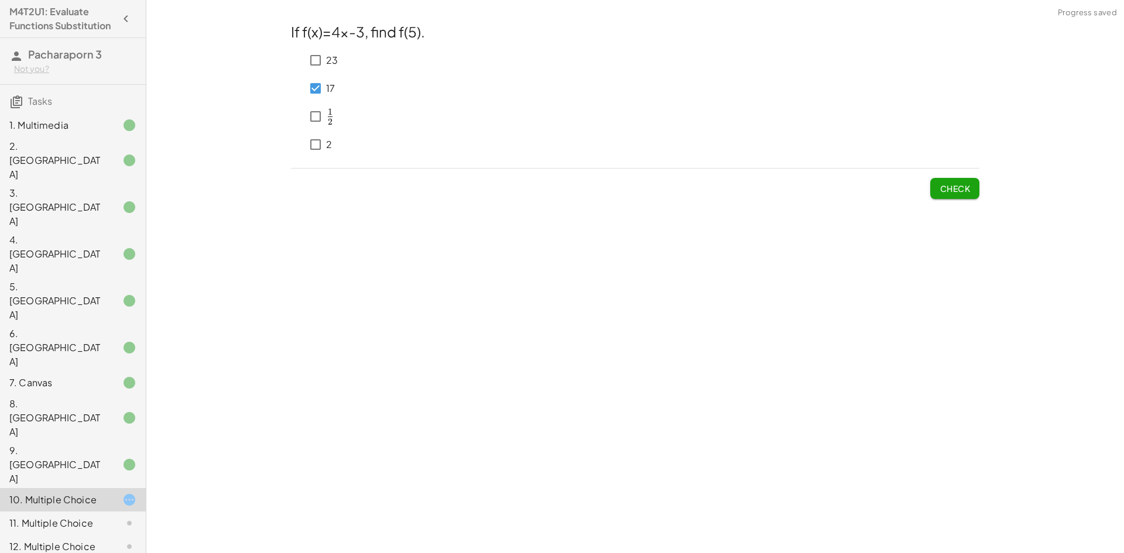
click at [961, 182] on button "Check" at bounding box center [954, 188] width 49 height 21
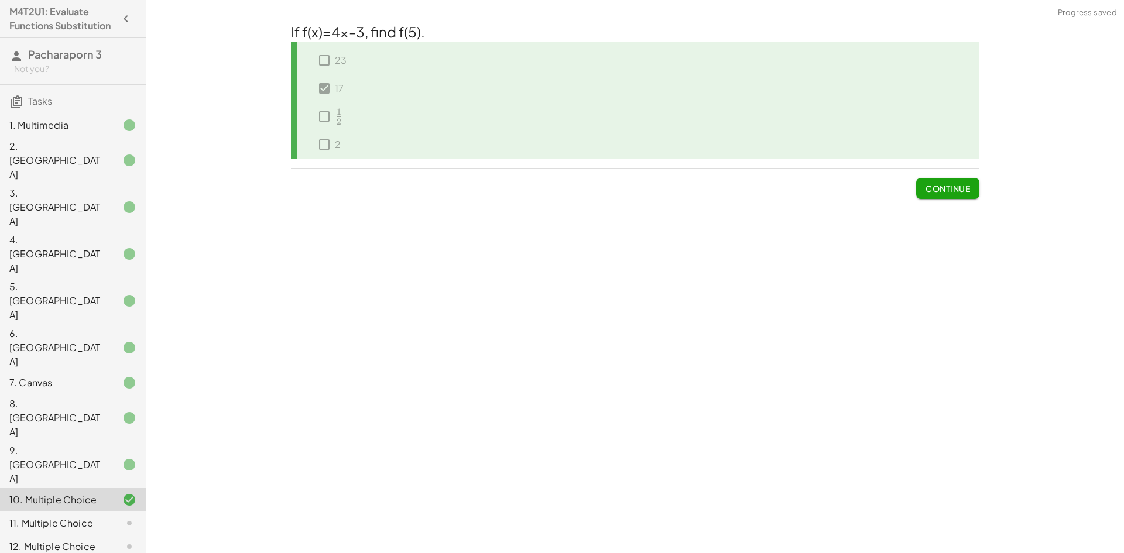
click at [940, 190] on span "Continue" at bounding box center [948, 188] width 45 height 11
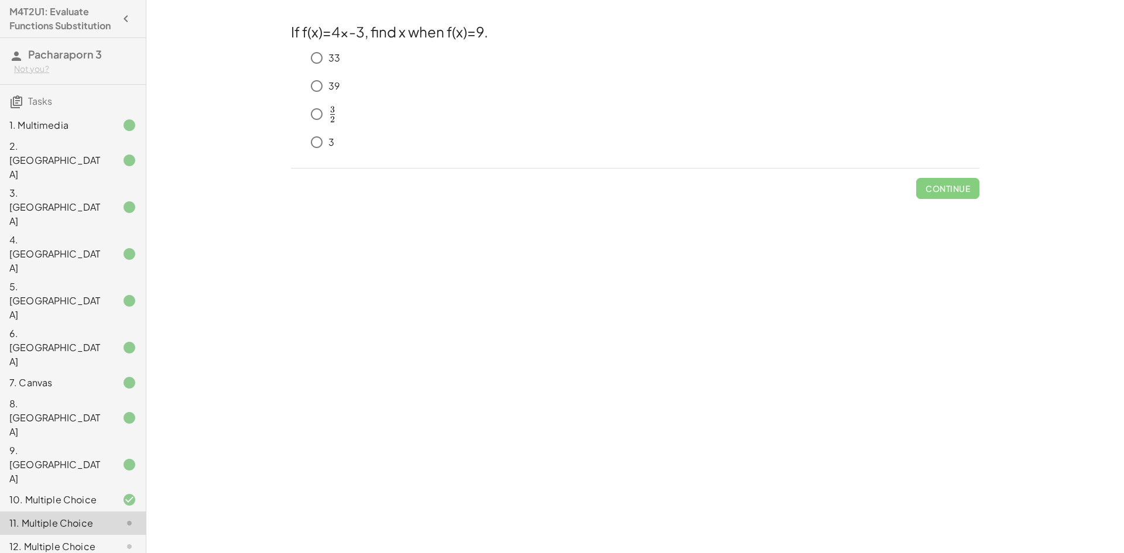
click at [355, 146] on div "3" at bounding box center [642, 142] width 675 height 23
click at [953, 194] on span "Check" at bounding box center [955, 188] width 30 height 11
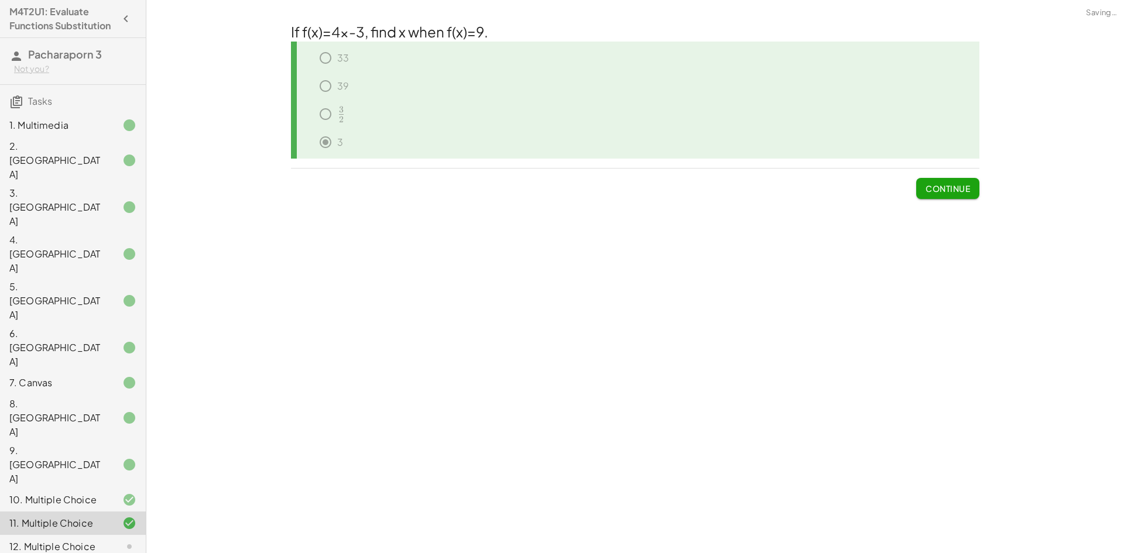
click at [953, 194] on span "Continue" at bounding box center [948, 188] width 45 height 11
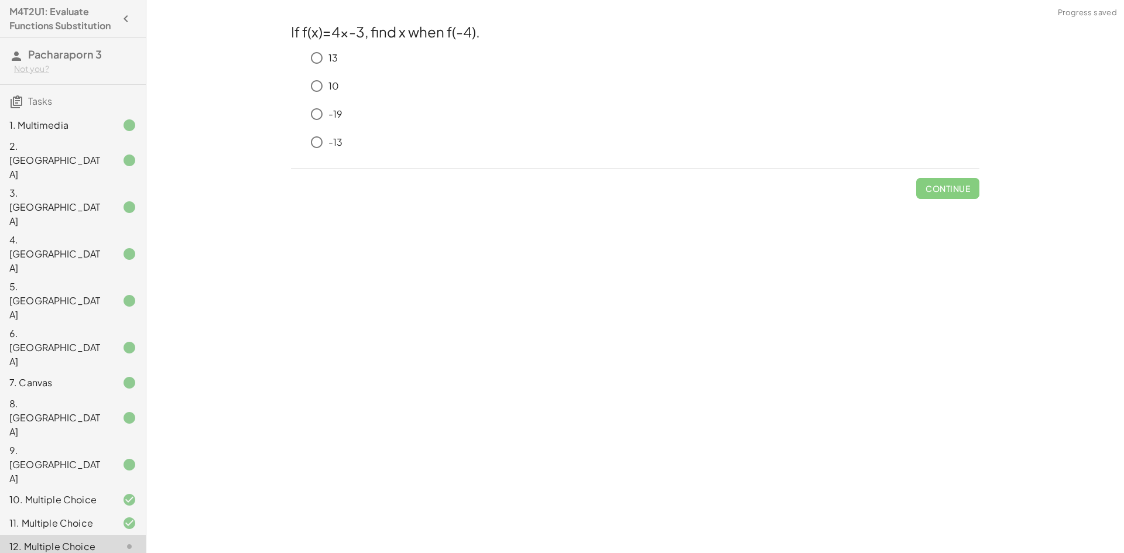
drag, startPoint x: 564, startPoint y: 432, endPoint x: 254, endPoint y: 70, distance: 476.8
drag, startPoint x: 254, startPoint y: 70, endPoint x: 355, endPoint y: 39, distance: 105.4
click at [355, 39] on h2 "If f(x)=4x-3, find x when f(-4)." at bounding box center [635, 32] width 689 height 20
click at [930, 184] on button "Check" at bounding box center [954, 188] width 49 height 21
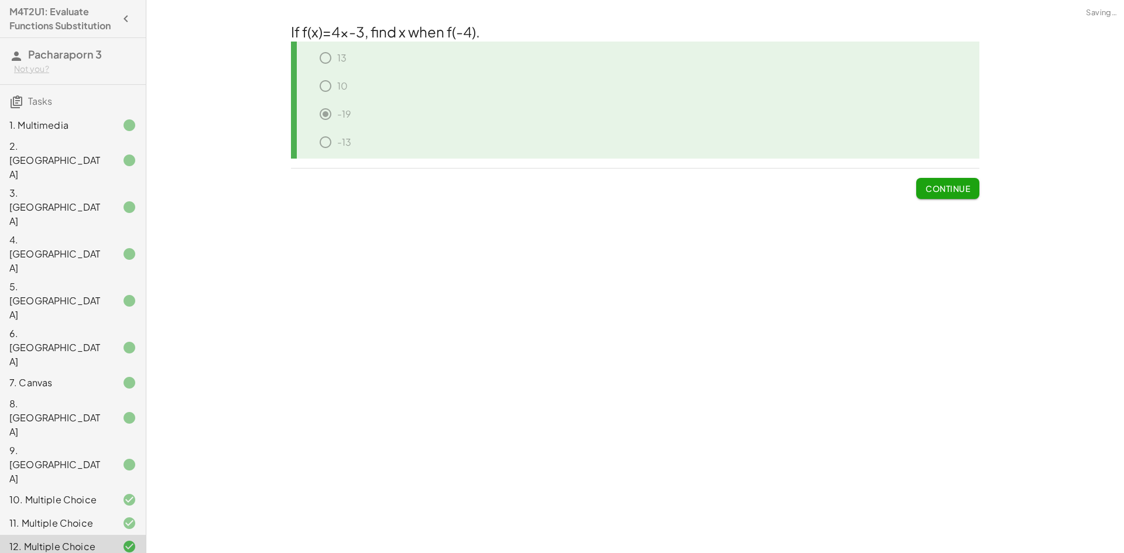
click at [935, 184] on span "Continue" at bounding box center [948, 188] width 45 height 11
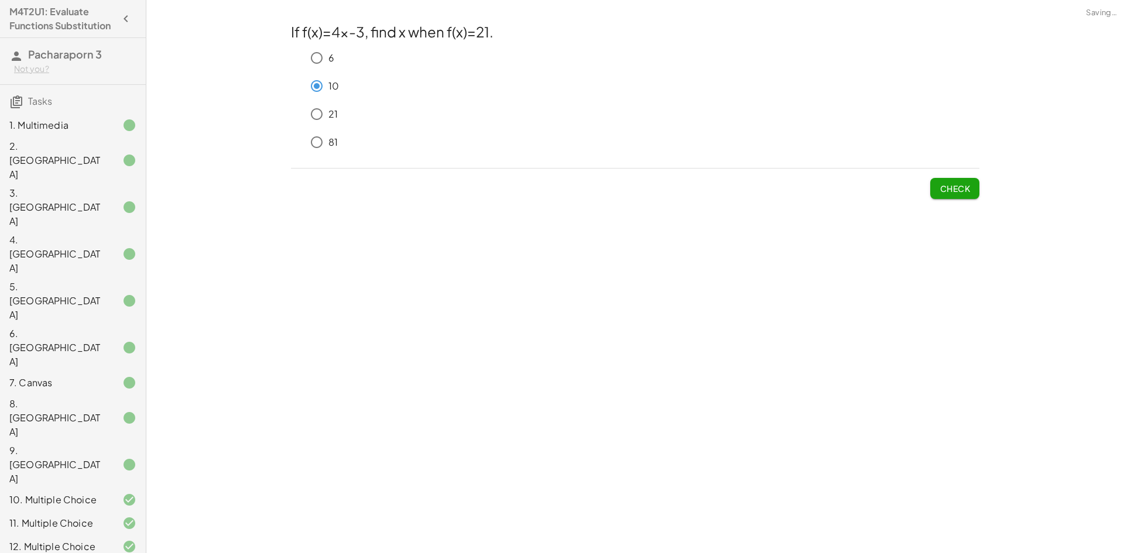
drag, startPoint x: 961, startPoint y: 174, endPoint x: 971, endPoint y: 179, distance: 11.3
click at [962, 174] on span "Check" at bounding box center [954, 184] width 49 height 30
click at [0, 0] on div "If f(x)=4x-3, find x when f(x)=21. 6 10 21 81 Check" at bounding box center [0, 0] width 0 height 0
click at [943, 194] on button "Check" at bounding box center [954, 188] width 49 height 21
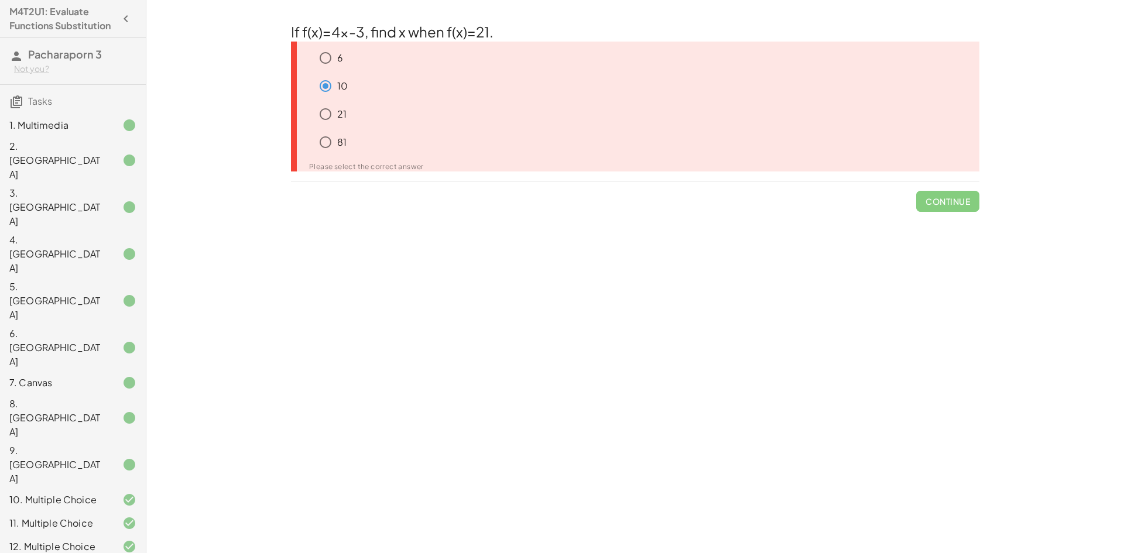
click at [323, 131] on div "10" at bounding box center [640, 145] width 680 height 28
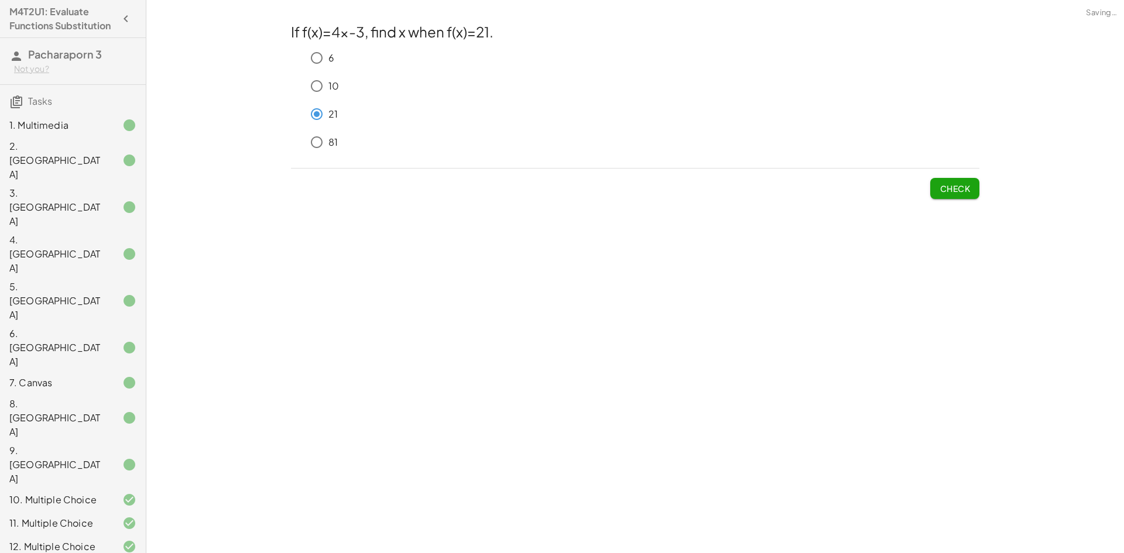
click at [977, 192] on button "Check" at bounding box center [954, 188] width 49 height 21
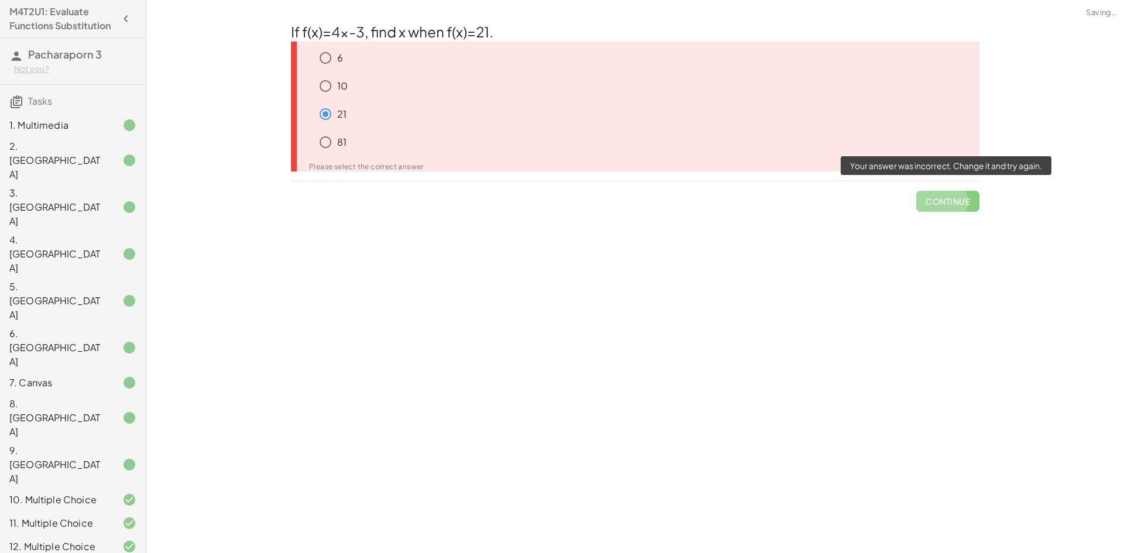
click at [975, 193] on span "Continue" at bounding box center [947, 197] width 63 height 30
click at [945, 207] on span "Continue" at bounding box center [947, 197] width 63 height 30
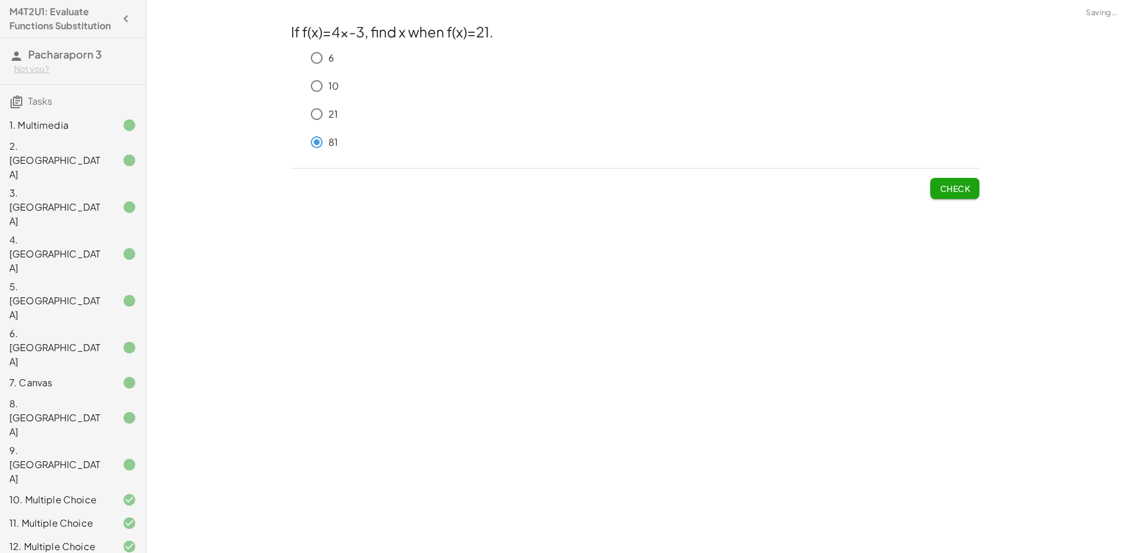
click at [956, 198] on button "Check" at bounding box center [954, 188] width 49 height 21
click at [922, 182] on div "Check" at bounding box center [635, 184] width 689 height 30
drag, startPoint x: 947, startPoint y: 196, endPoint x: 950, endPoint y: 190, distance: 6.9
click at [947, 195] on button "Check" at bounding box center [954, 188] width 49 height 21
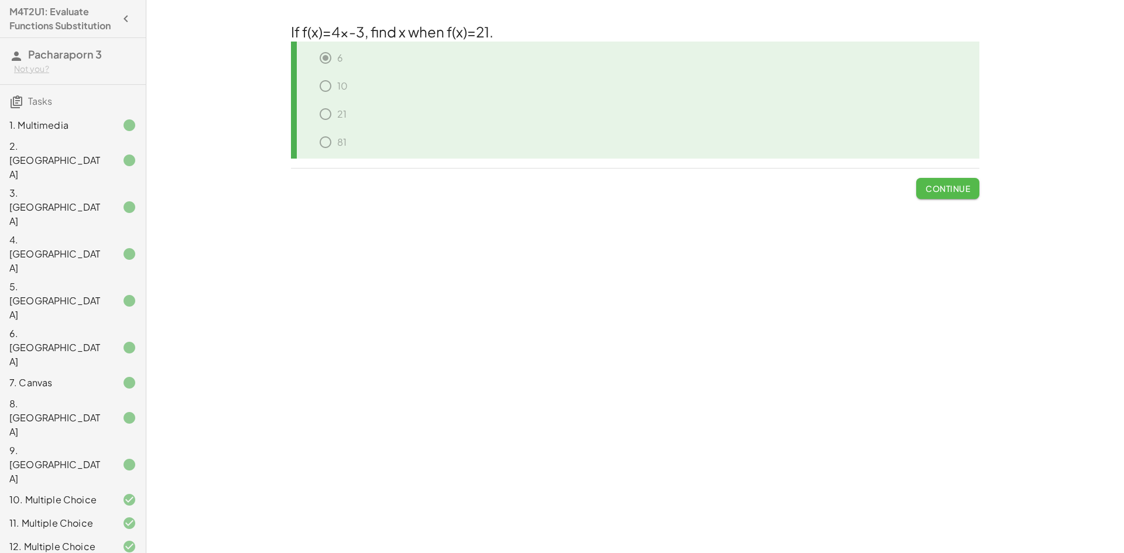
click at [929, 187] on span "Continue" at bounding box center [948, 188] width 45 height 11
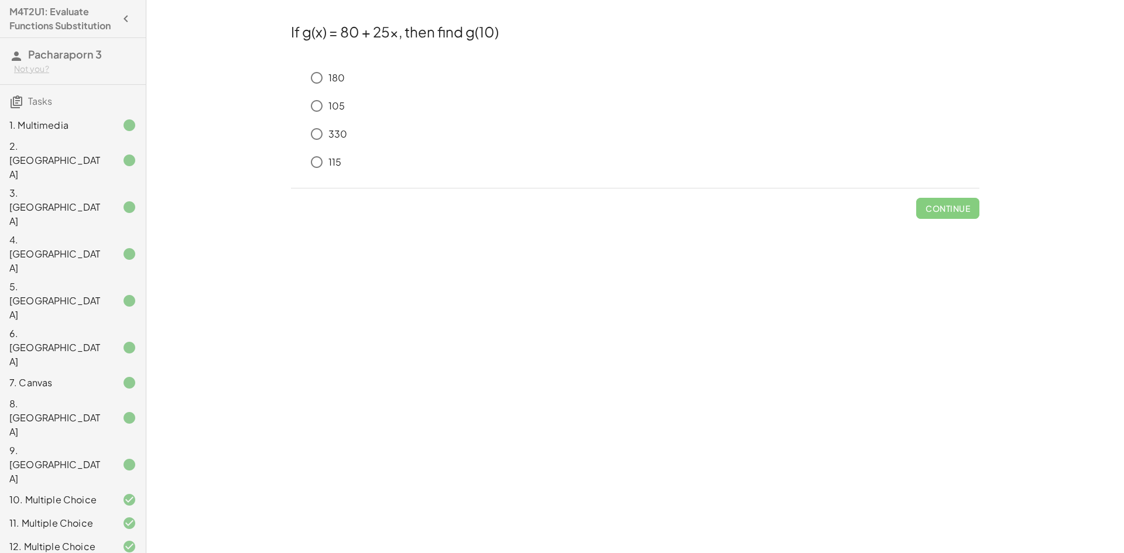
click at [372, 83] on div "180" at bounding box center [642, 77] width 675 height 23
drag, startPoint x: 357, startPoint y: 160, endPoint x: 336, endPoint y: 85, distance: 78.3
click at [358, 155] on div "115" at bounding box center [642, 161] width 675 height 23
click at [328, 74] on div "180" at bounding box center [642, 77] width 675 height 23
click at [966, 207] on span "Check" at bounding box center [955, 208] width 30 height 11
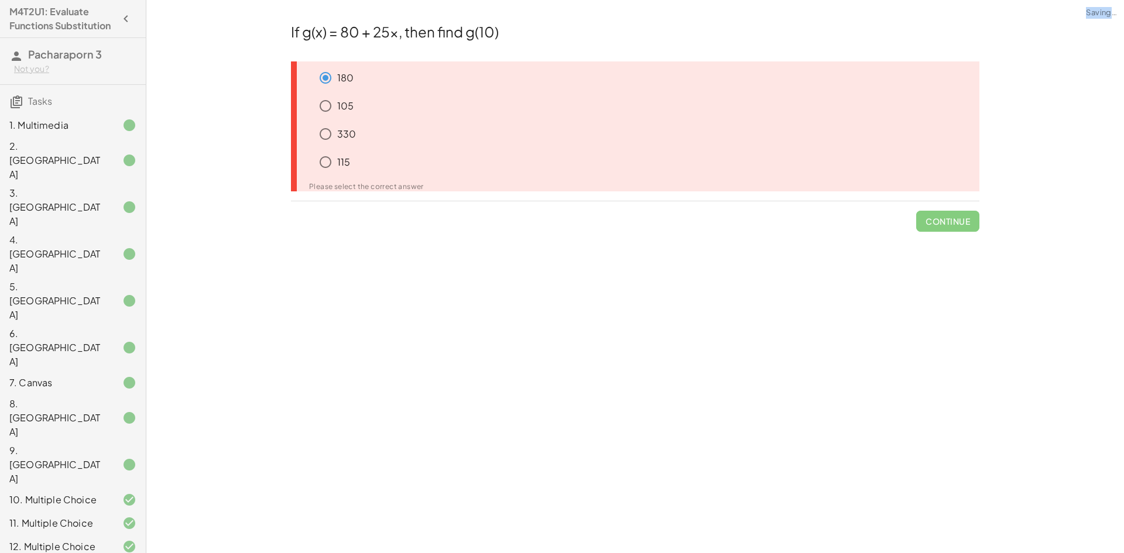
click at [966, 207] on span "Continue" at bounding box center [947, 216] width 63 height 30
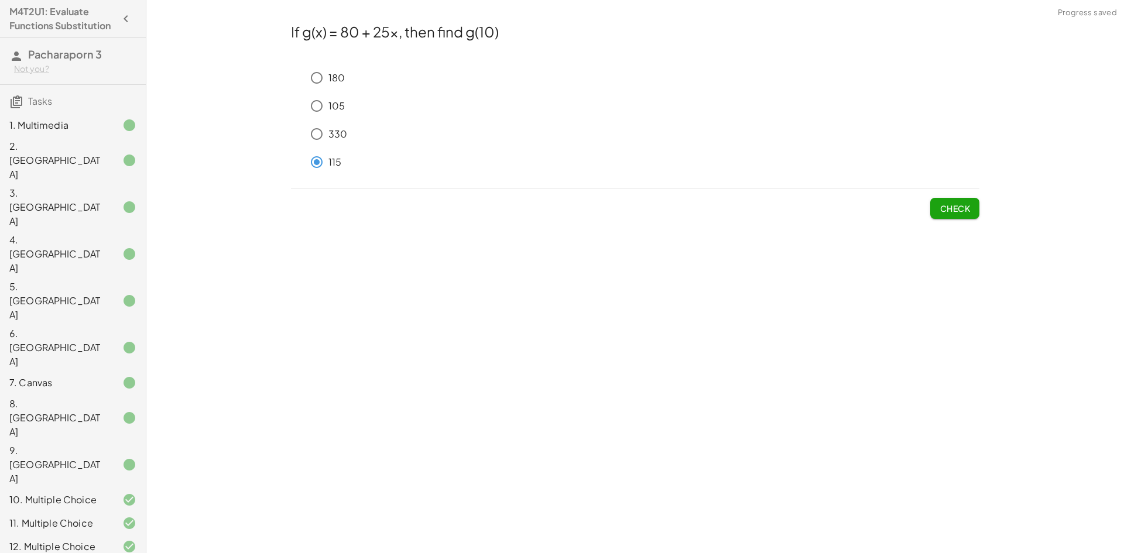
click at [951, 204] on span "Check" at bounding box center [955, 208] width 30 height 11
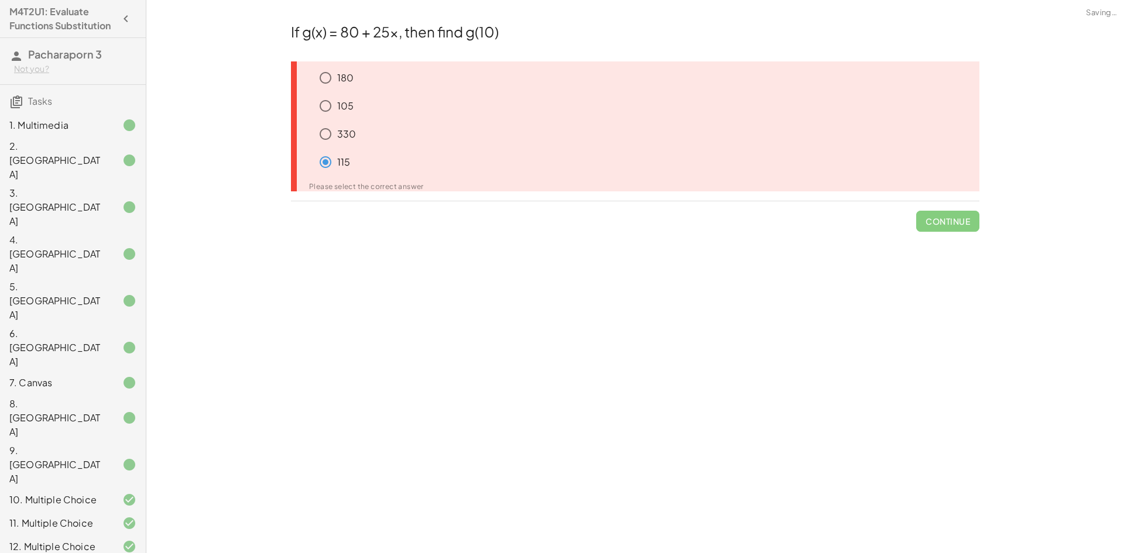
click at [338, 126] on div "330" at bounding box center [647, 133] width 666 height 23
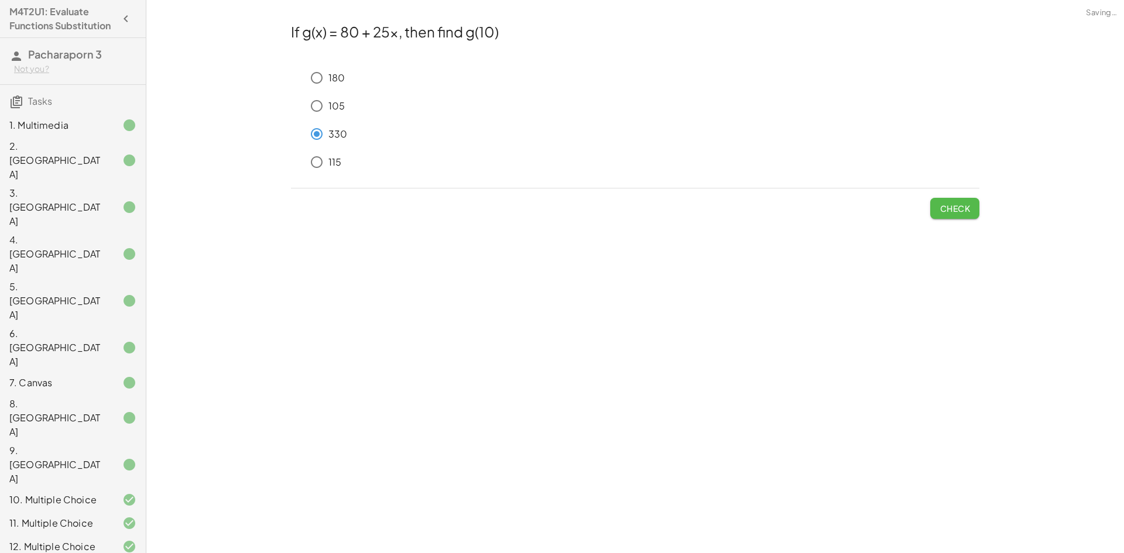
click at [956, 206] on span "Check" at bounding box center [955, 208] width 30 height 11
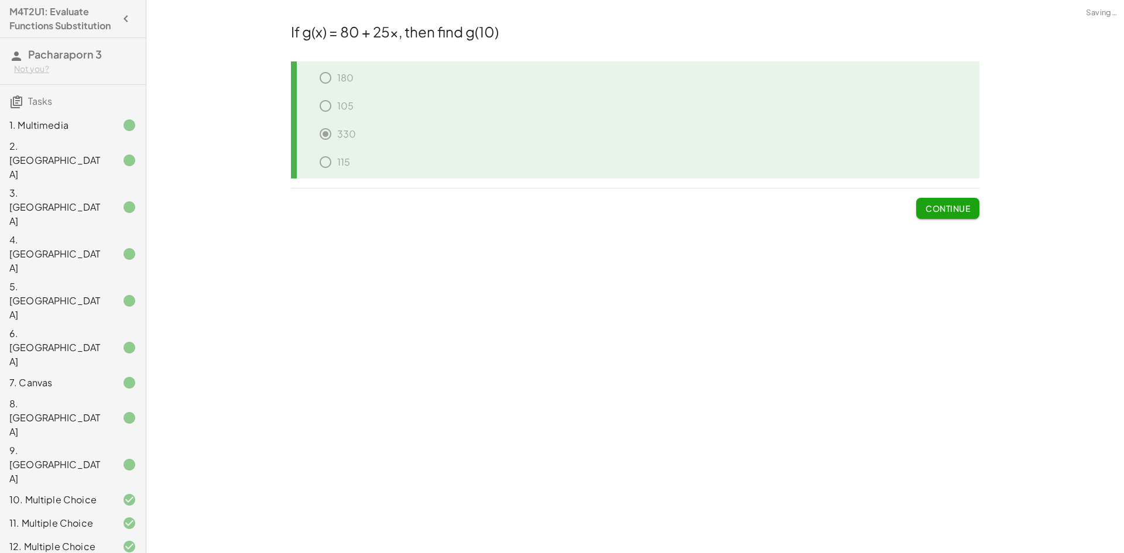
click at [947, 208] on span "Continue" at bounding box center [948, 208] width 45 height 11
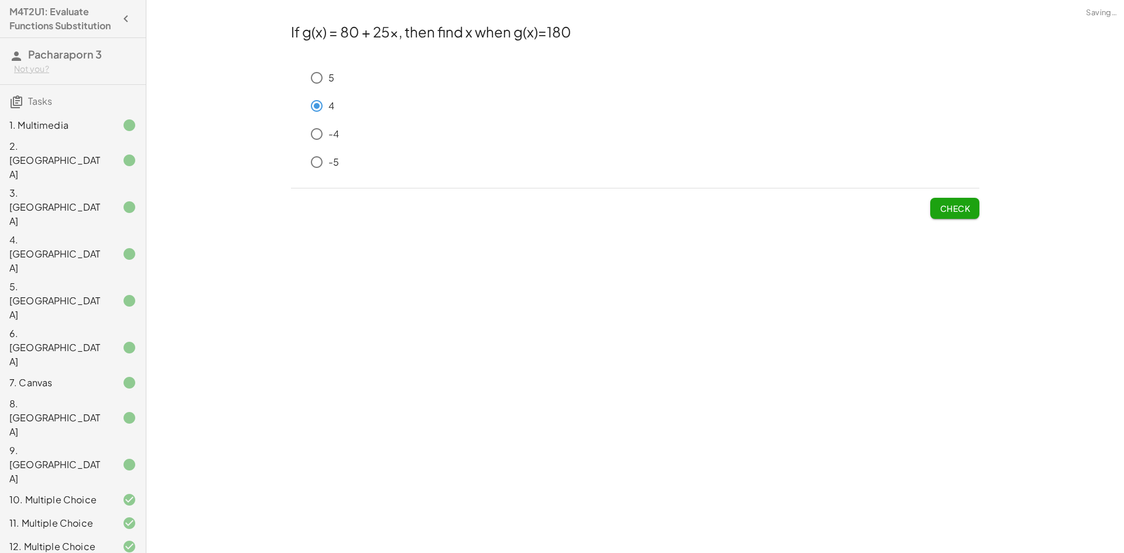
click at [955, 203] on span "Check" at bounding box center [955, 208] width 30 height 11
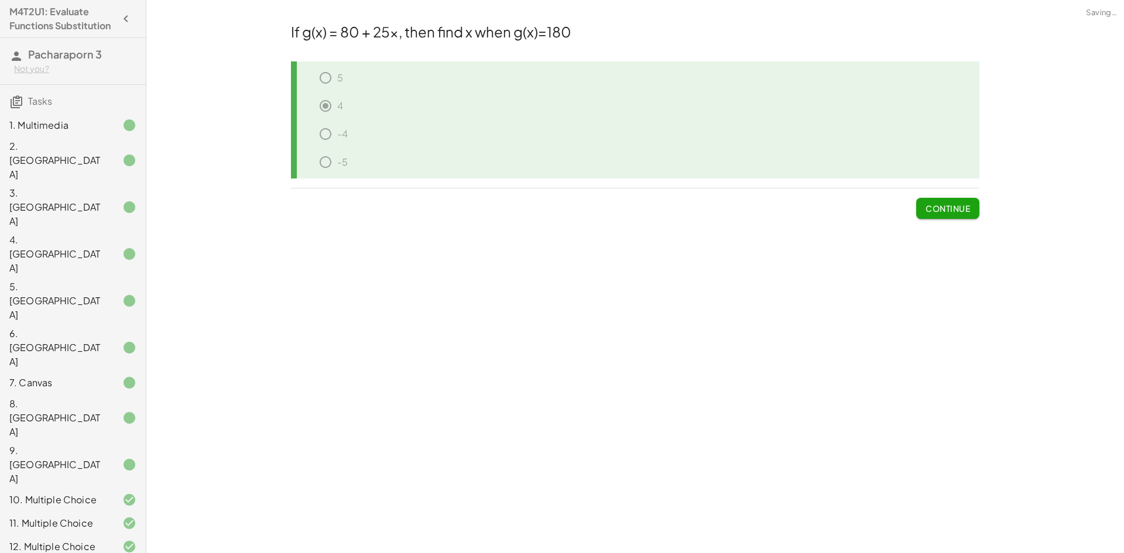
click at [956, 201] on button "Continue" at bounding box center [947, 208] width 63 height 21
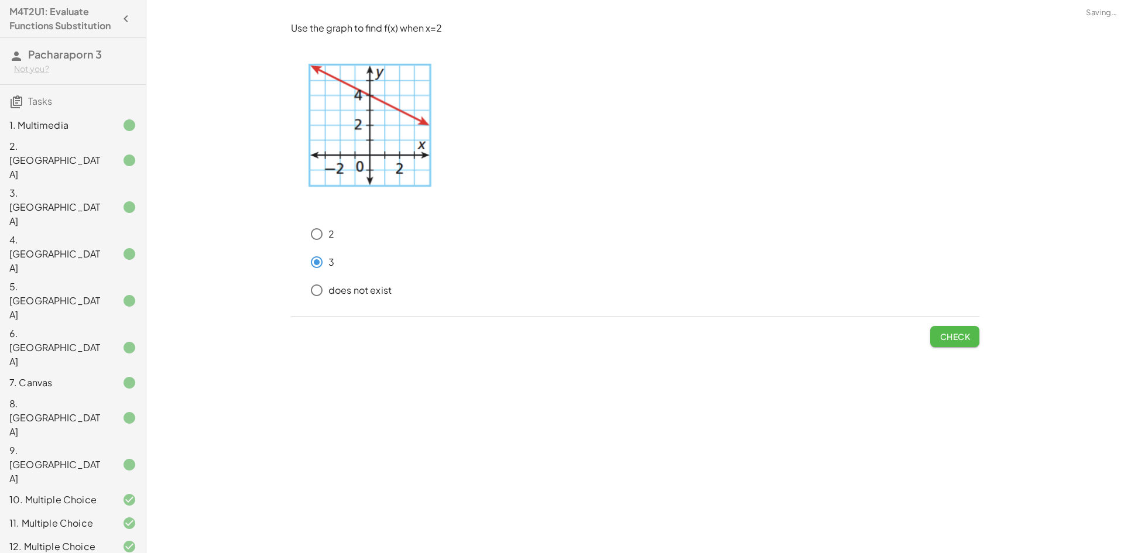
click at [950, 341] on span "Check" at bounding box center [955, 336] width 30 height 11
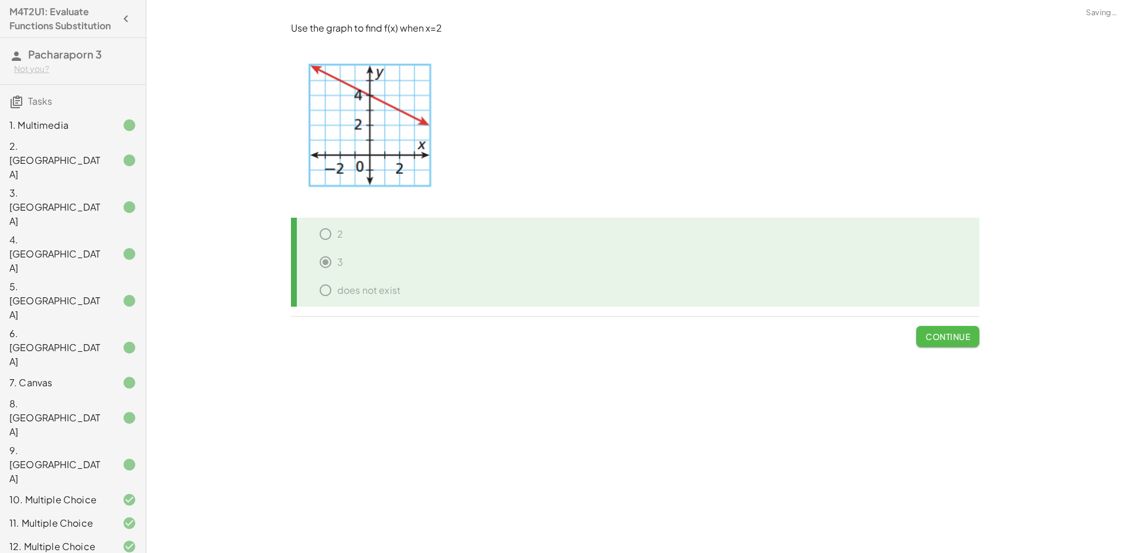
click at [950, 341] on span "Continue" at bounding box center [948, 336] width 45 height 11
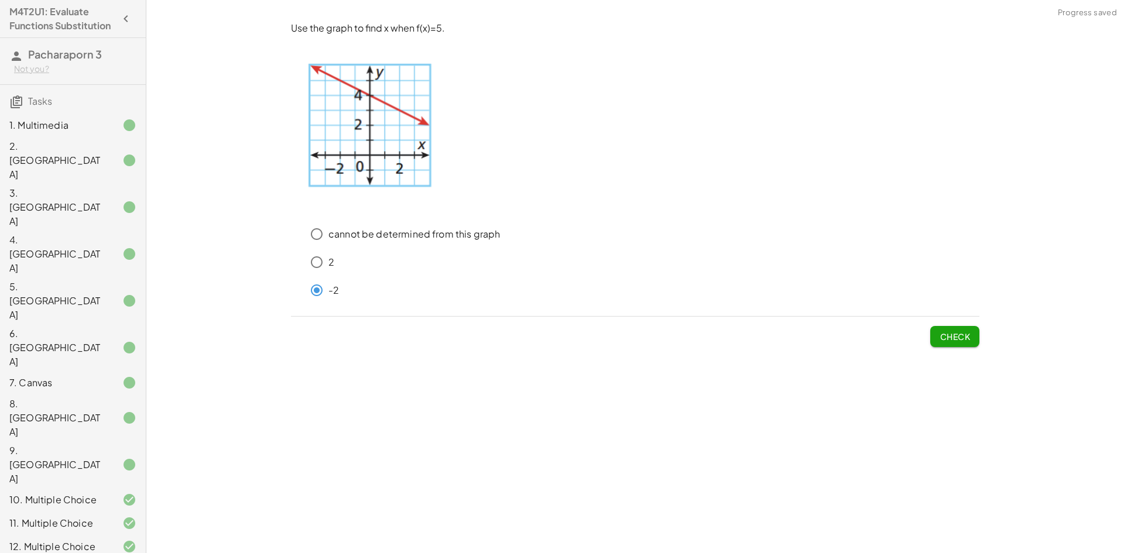
click at [956, 340] on button "Check" at bounding box center [954, 336] width 49 height 21
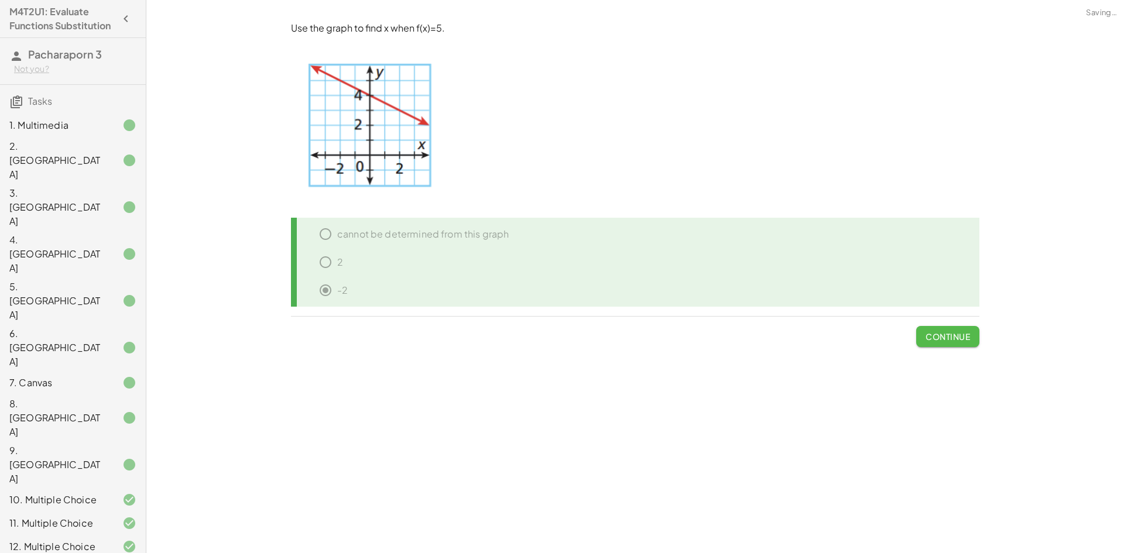
click at [955, 338] on span "Continue" at bounding box center [948, 336] width 45 height 11
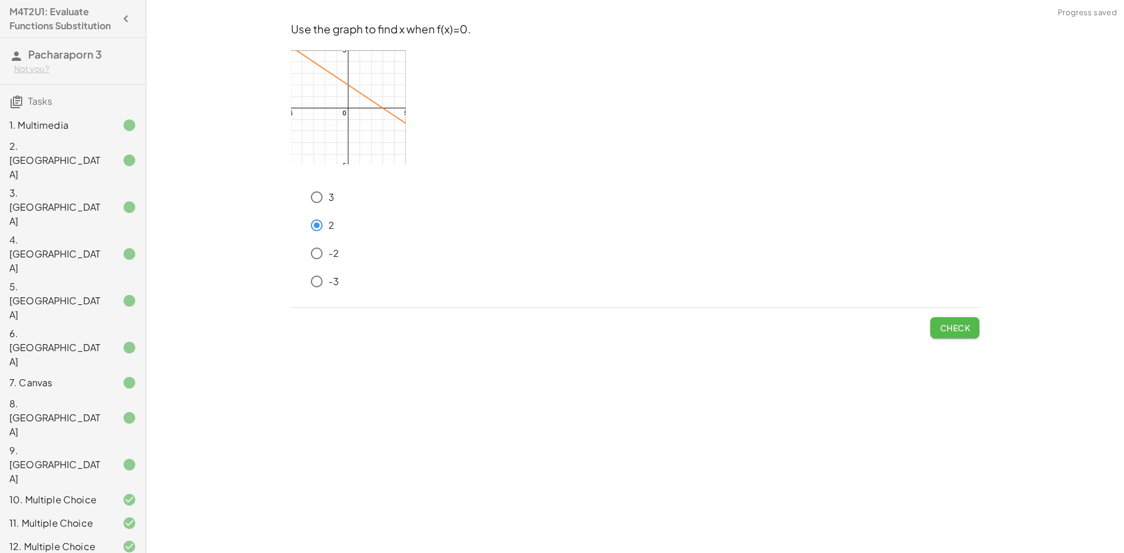
click at [946, 336] on button "Check" at bounding box center [954, 327] width 49 height 21
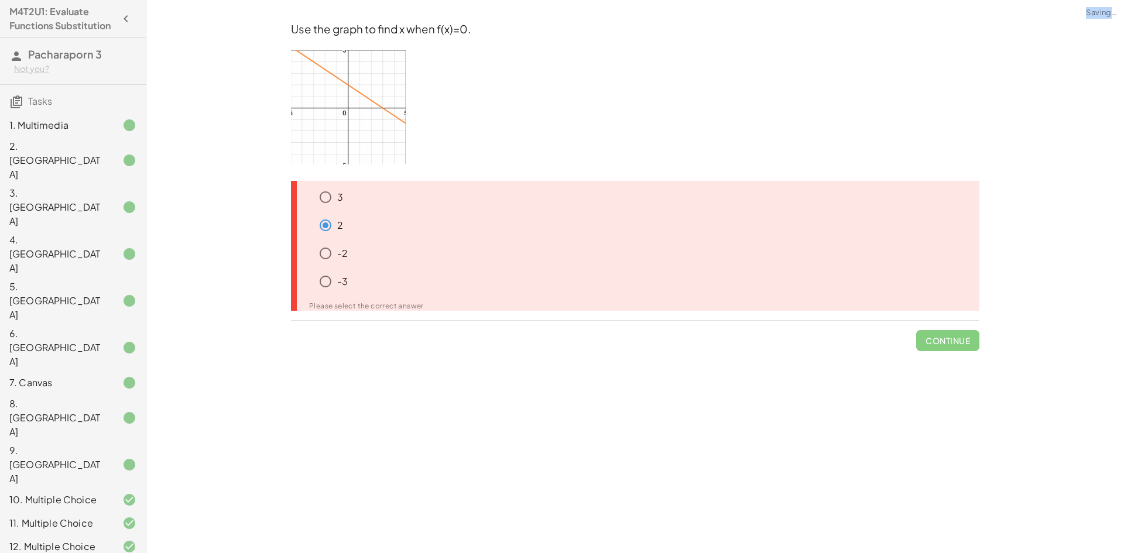
click at [947, 336] on span "Continue" at bounding box center [947, 336] width 63 height 30
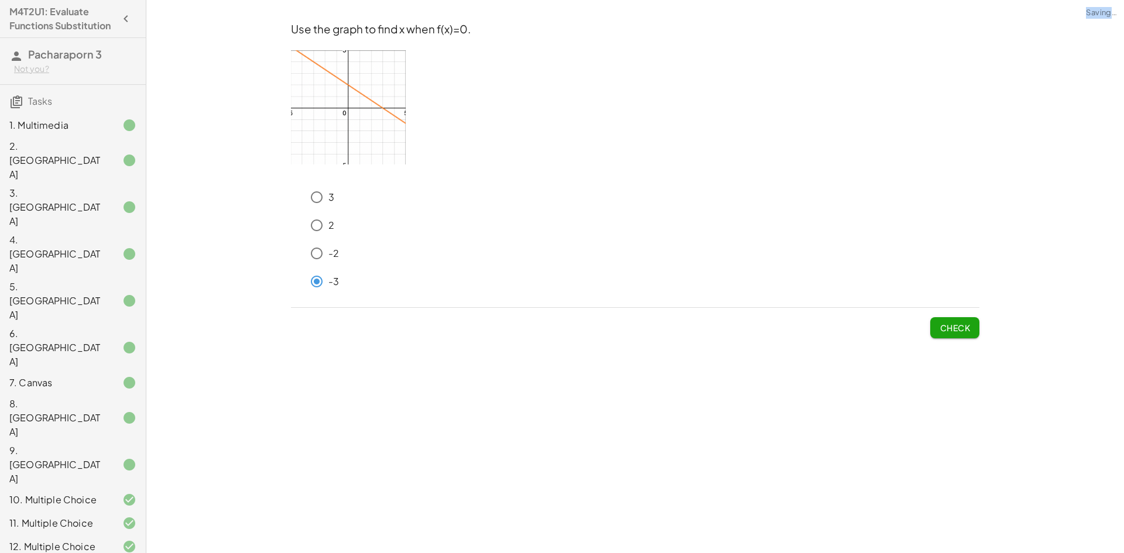
click at [946, 326] on span "Check" at bounding box center [955, 328] width 30 height 11
click at [0, 0] on div "Use the graph to find x when f(x)=0. 3 2 -2 -3 Check" at bounding box center [0, 0] width 0 height 0
click at [950, 329] on span "Check" at bounding box center [955, 328] width 30 height 11
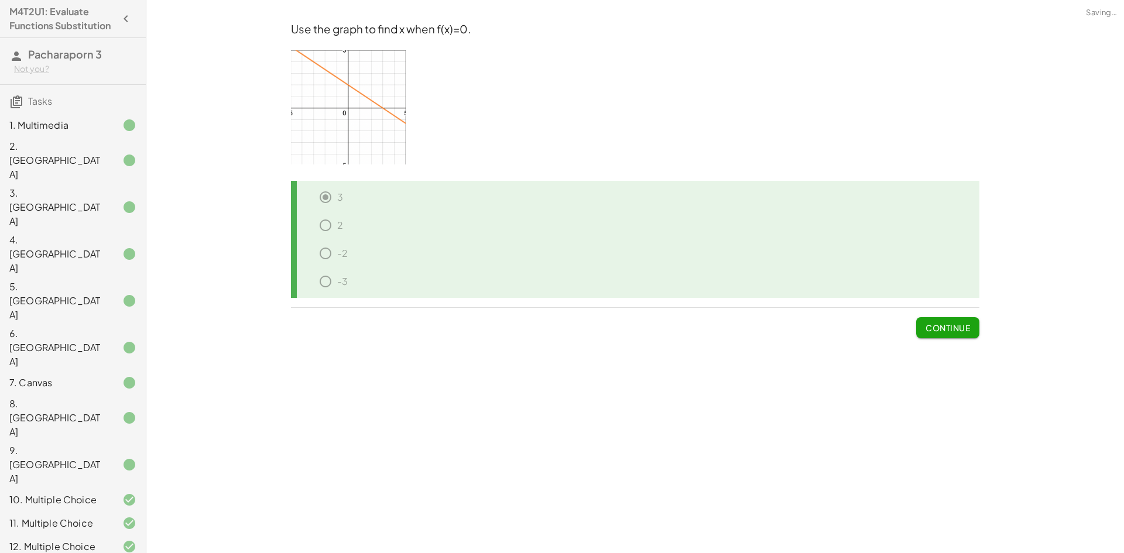
drag, startPoint x: 945, startPoint y: 327, endPoint x: 933, endPoint y: 327, distance: 12.3
click at [943, 321] on button "Continue" at bounding box center [947, 327] width 63 height 21
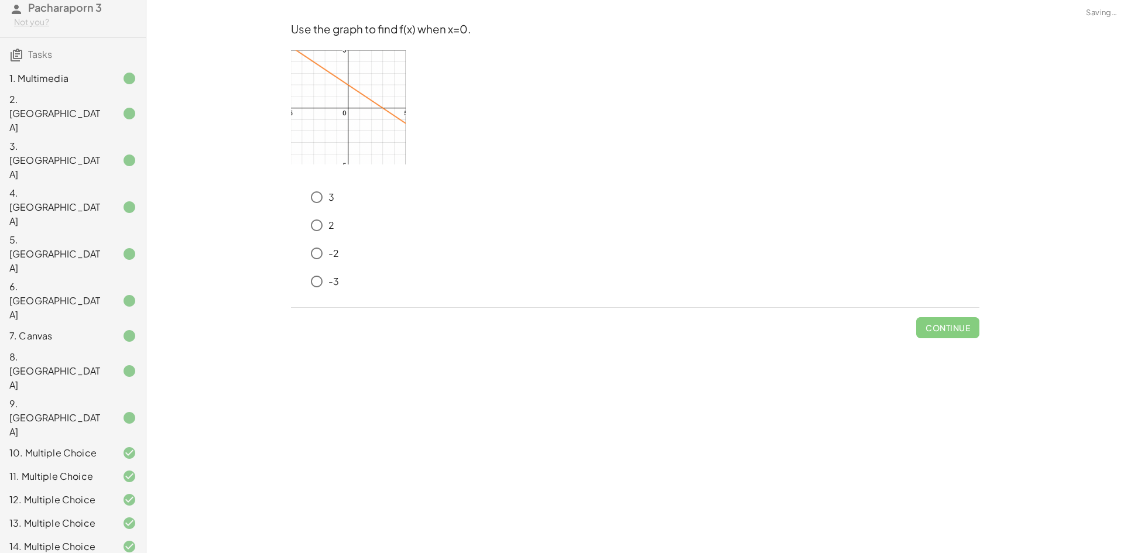
scroll to position [59, 0]
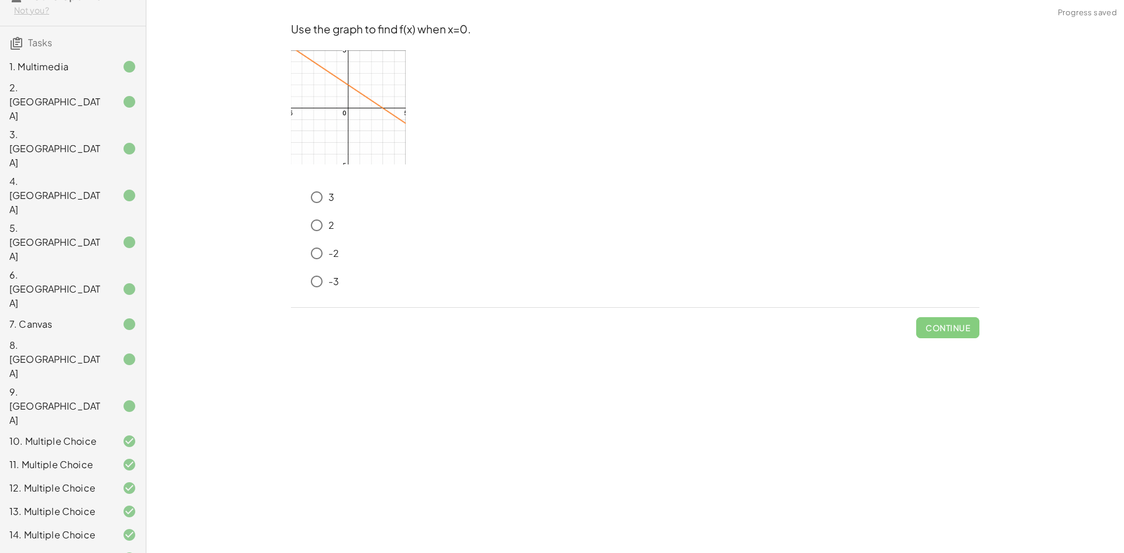
click at [41, 528] on div "14. Multiple Choice" at bounding box center [56, 535] width 94 height 14
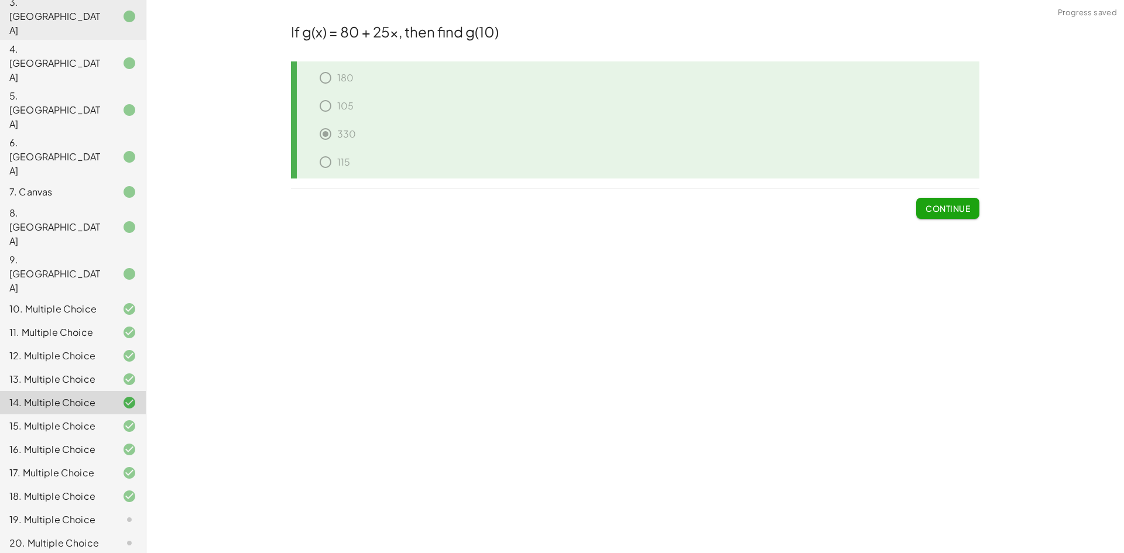
scroll to position [221, 0]
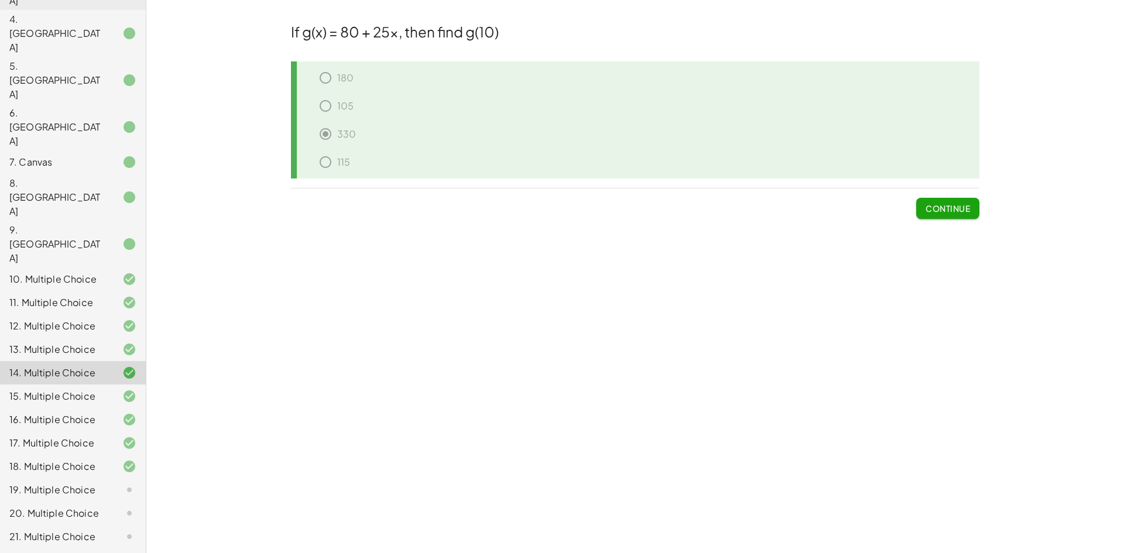
click at [58, 432] on div "15. Multiple Choice" at bounding box center [73, 443] width 146 height 23
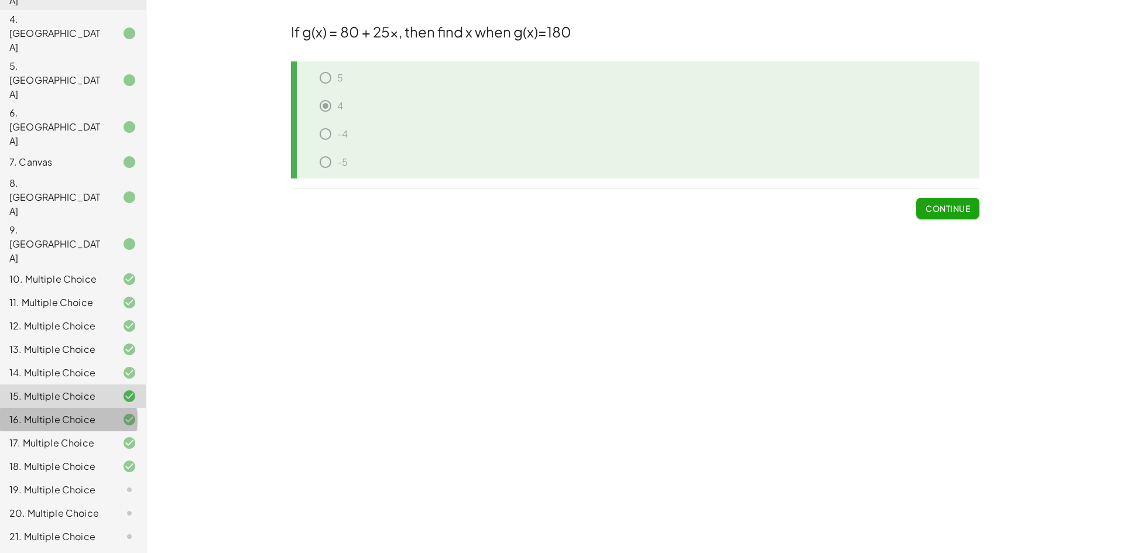
click at [61, 455] on div "16. Multiple Choice" at bounding box center [73, 466] width 146 height 23
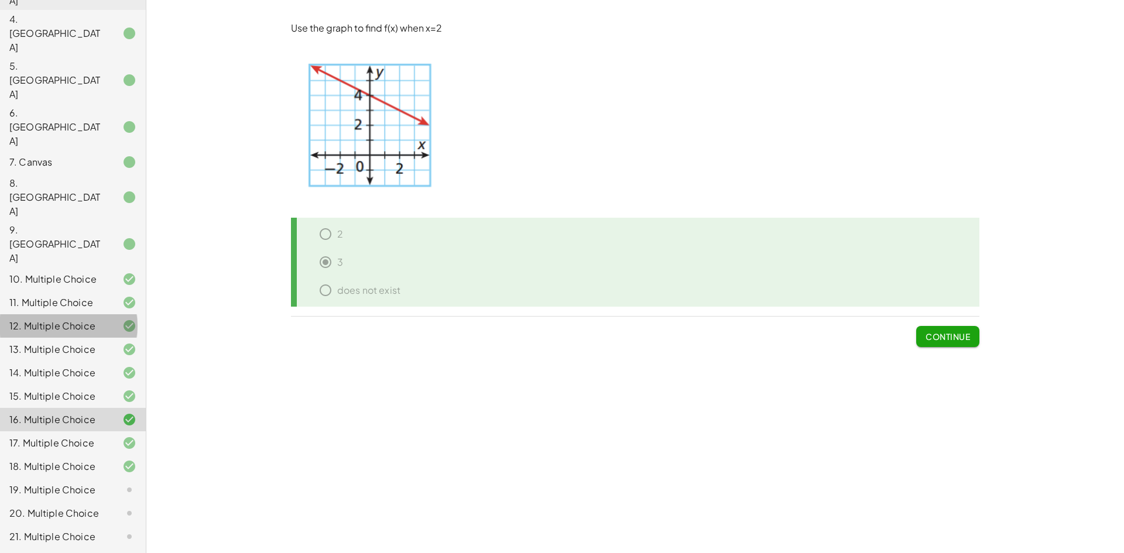
click at [49, 319] on div "12. Multiple Choice" at bounding box center [56, 326] width 94 height 14
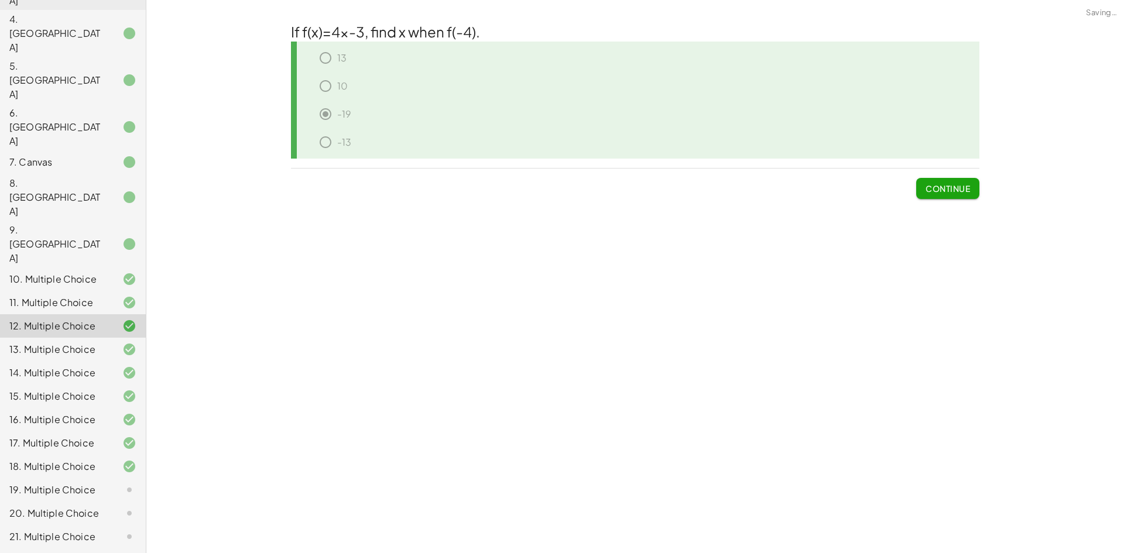
drag, startPoint x: 361, startPoint y: 112, endPoint x: 353, endPoint y: 141, distance: 29.1
click at [361, 113] on div "-19" at bounding box center [640, 116] width 680 height 28
click at [351, 148] on div "-13" at bounding box center [640, 145] width 680 height 28
click at [357, 140] on div "-13" at bounding box center [640, 145] width 680 height 28
click at [330, 115] on div "-19" at bounding box center [640, 116] width 680 height 28
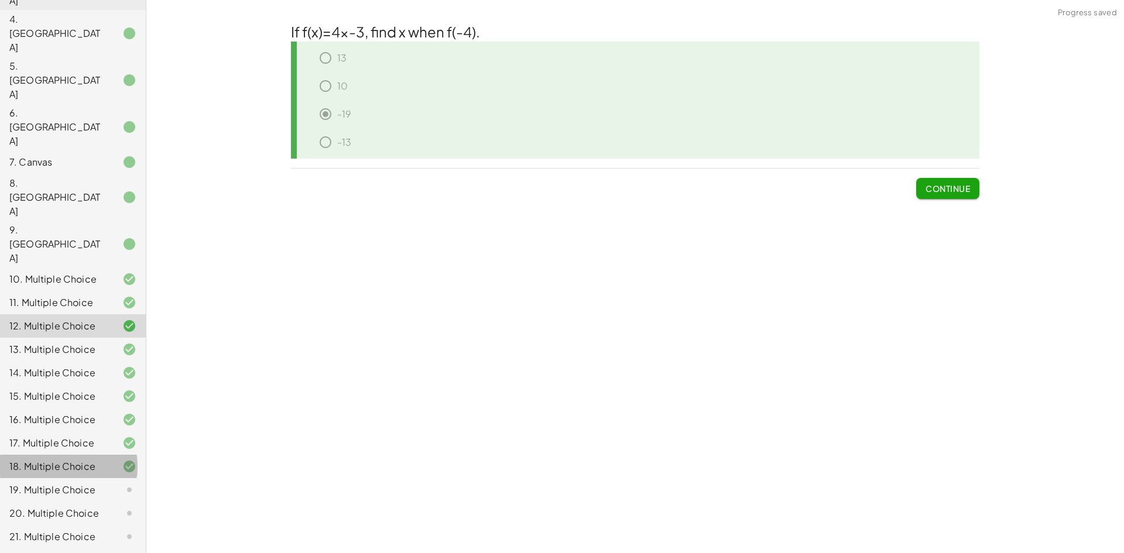
click at [76, 460] on div "18. Multiple Choice" at bounding box center [56, 467] width 94 height 14
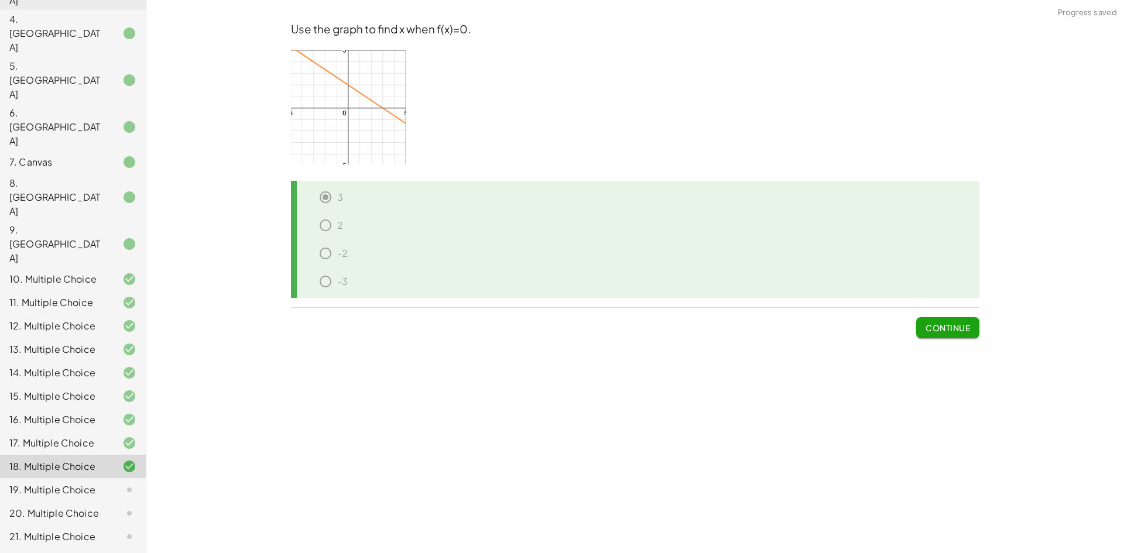
click at [75, 436] on div "17. Multiple Choice" at bounding box center [56, 443] width 94 height 14
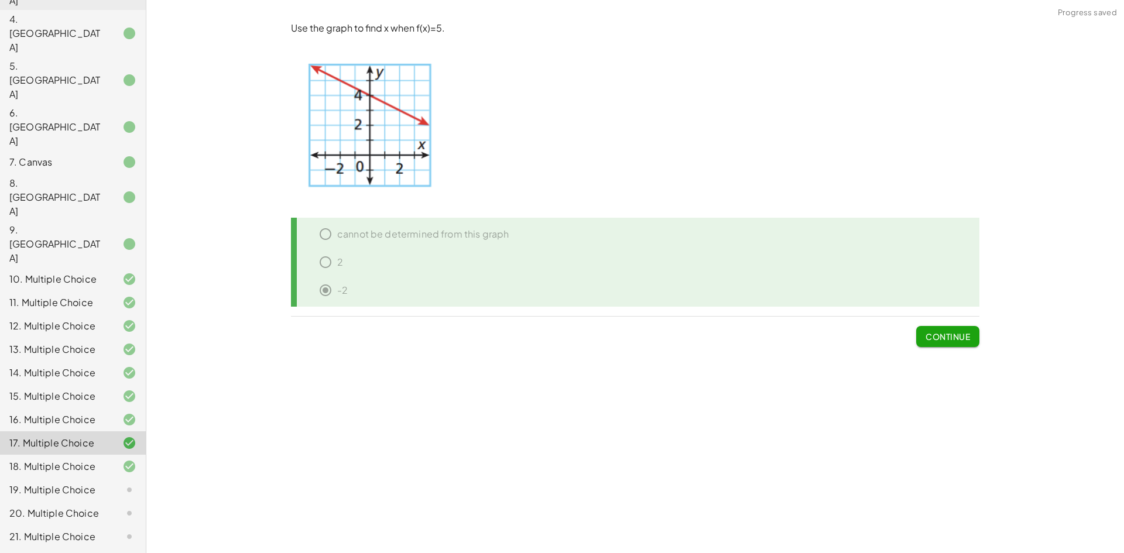
click at [74, 460] on div "18. Multiple Choice" at bounding box center [56, 467] width 94 height 14
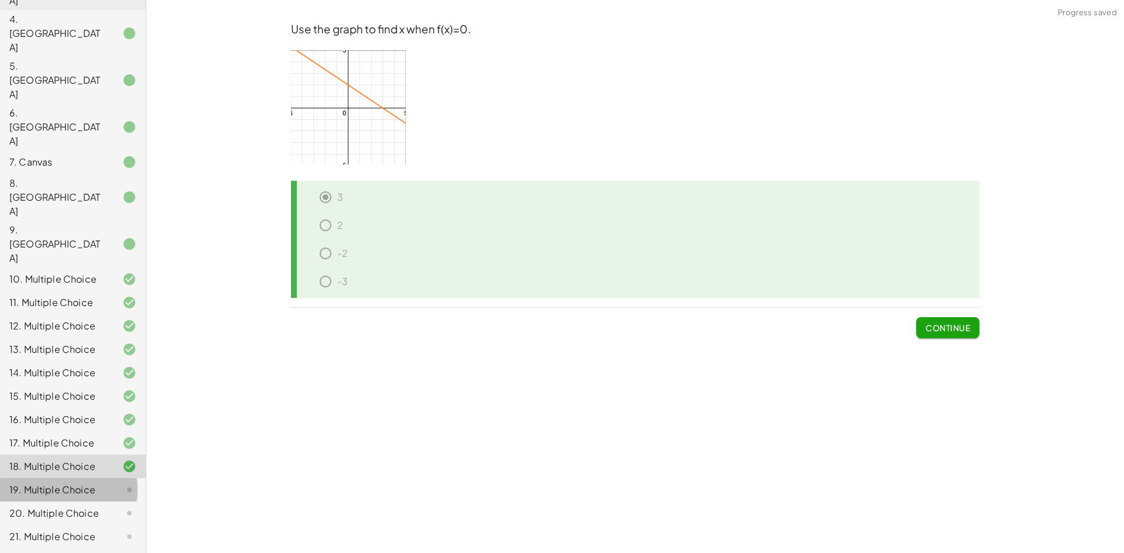
click at [74, 483] on div "19. Multiple Choice" at bounding box center [56, 490] width 94 height 14
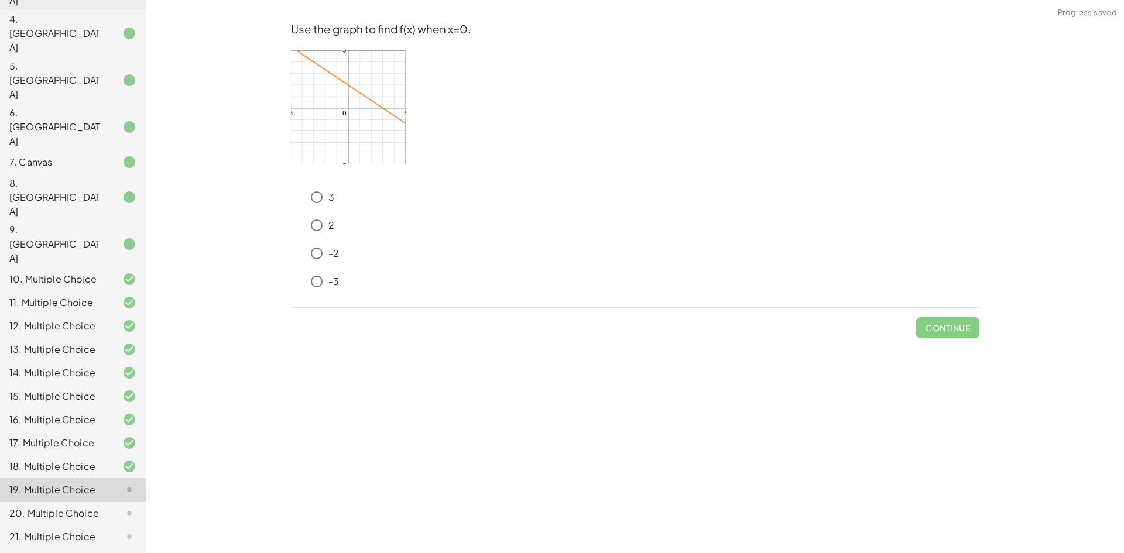
click at [329, 232] on div "2" at bounding box center [642, 225] width 675 height 23
click at [978, 320] on button "Check" at bounding box center [954, 327] width 49 height 21
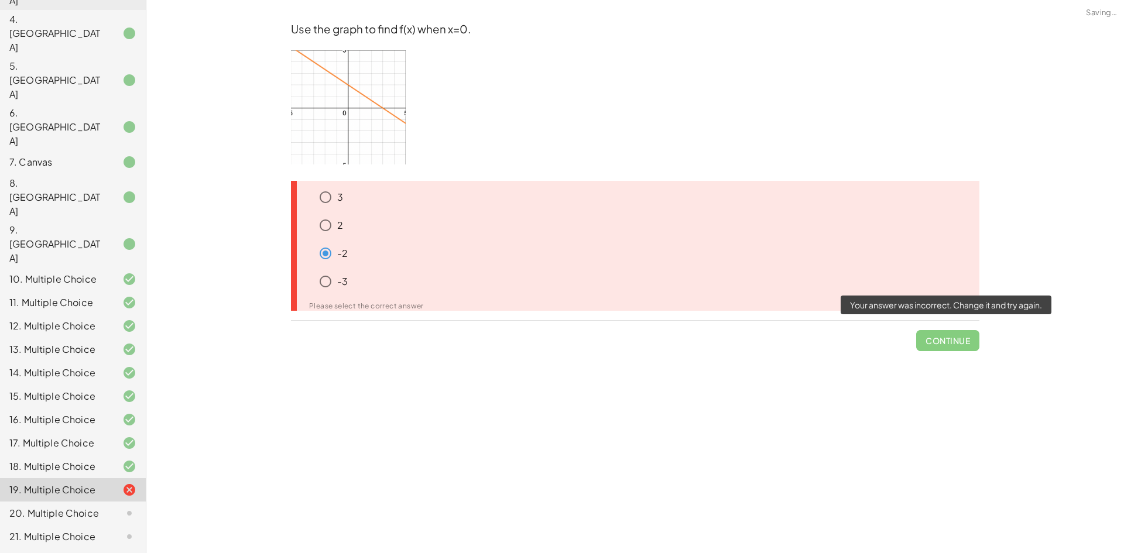
click at [946, 338] on span "Continue" at bounding box center [947, 336] width 63 height 30
click at [937, 348] on span "Continue" at bounding box center [947, 336] width 63 height 30
click at [55, 361] on div "1. Multimedia 2. Canvas 3. Canvas 4. Canvas 5. Canvas 6. Canvas 7. Canvas 8. Ca…" at bounding box center [73, 267] width 146 height 759
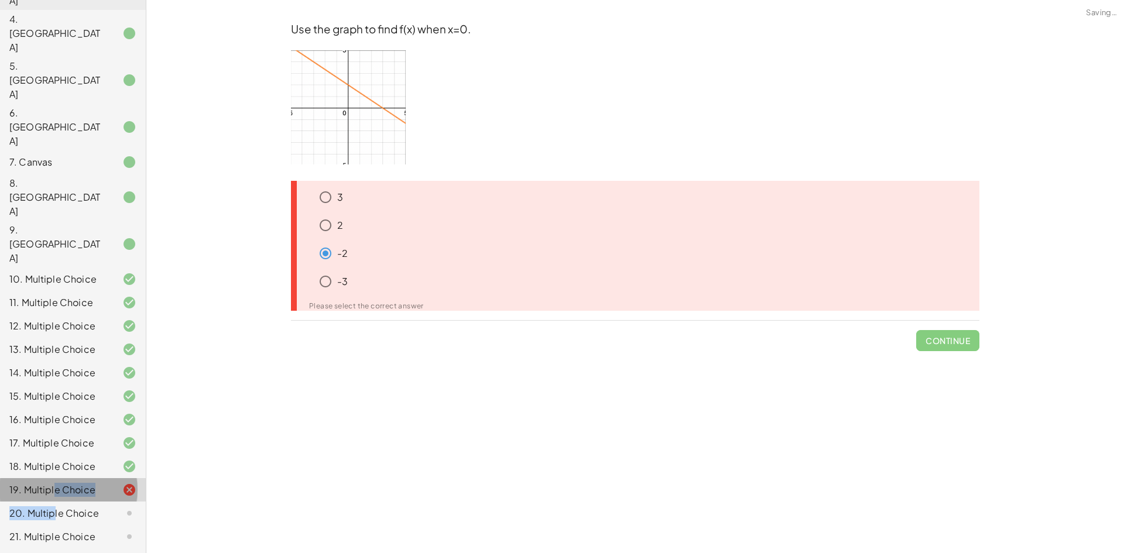
click at [55, 549] on div "20. Multiple Choice" at bounding box center [73, 560] width 146 height 23
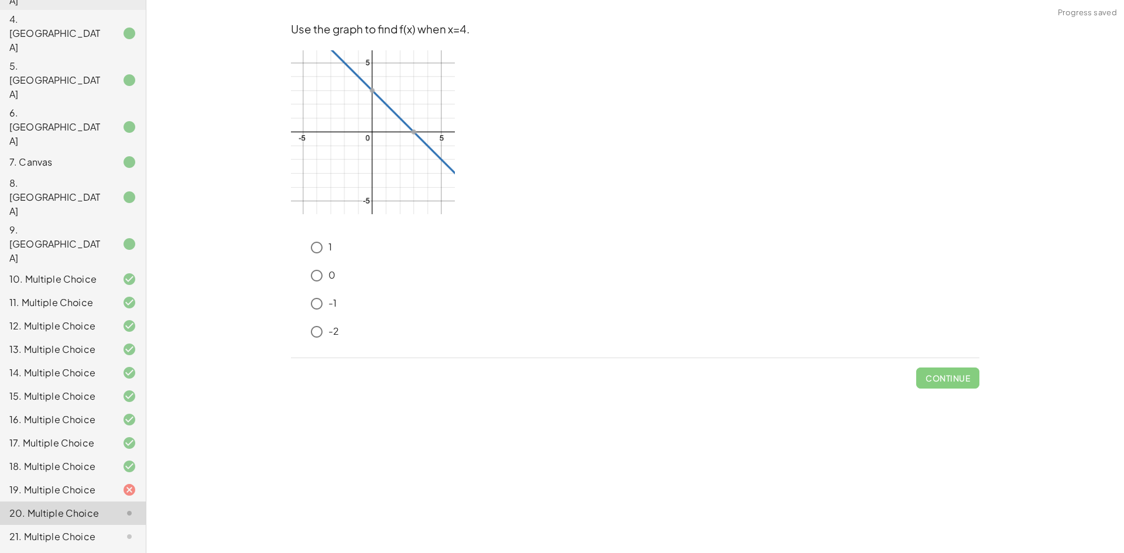
click at [367, 292] on div "-1" at bounding box center [642, 303] width 675 height 23
click at [976, 369] on button "Check" at bounding box center [954, 378] width 49 height 21
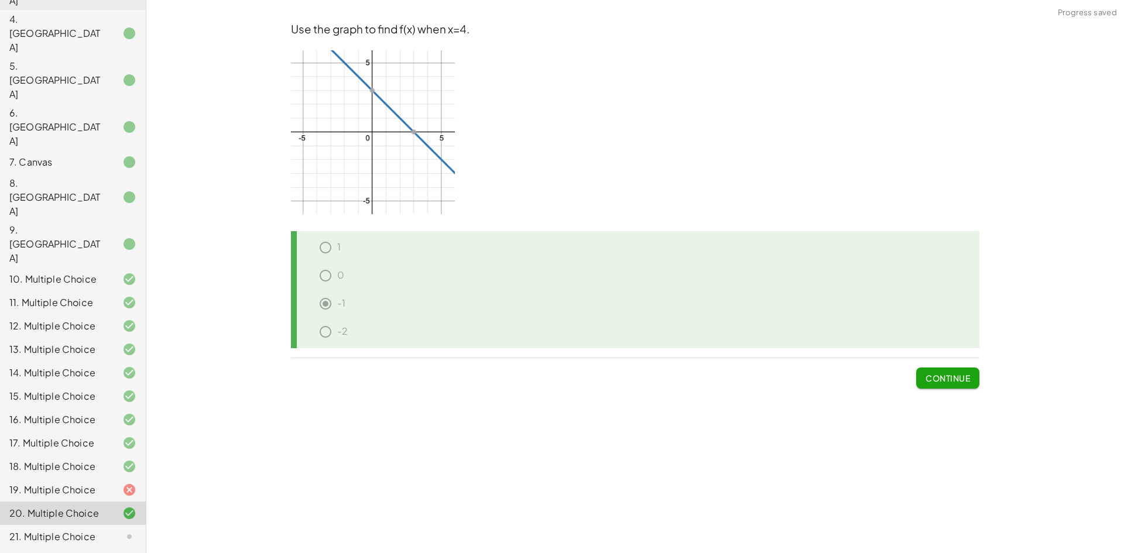
click at [971, 371] on button "Continue" at bounding box center [947, 378] width 63 height 21
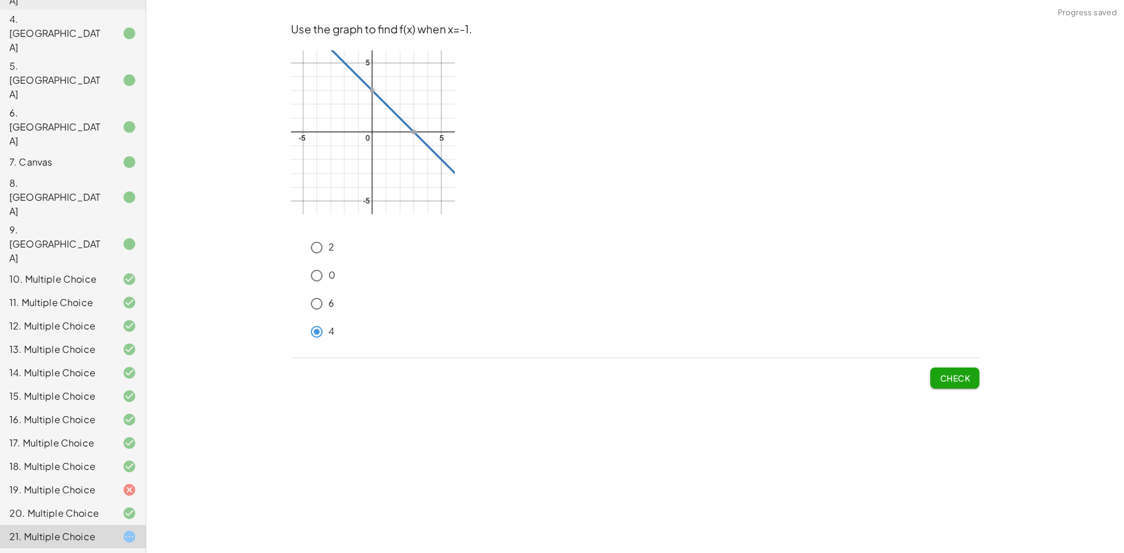
click at [953, 373] on span "Check" at bounding box center [955, 378] width 30 height 11
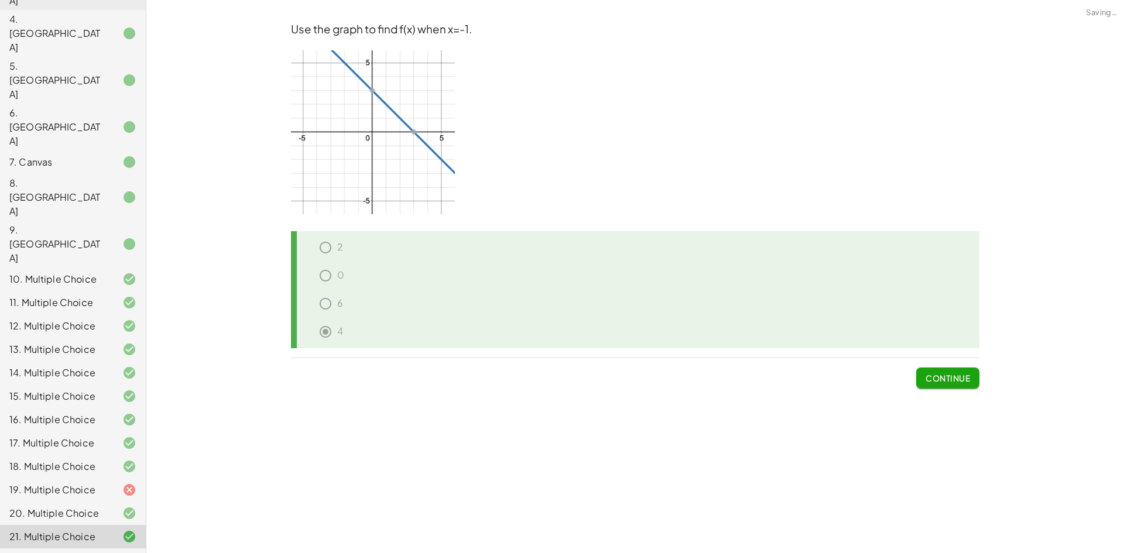
click at [953, 373] on span "Continue" at bounding box center [948, 378] width 45 height 11
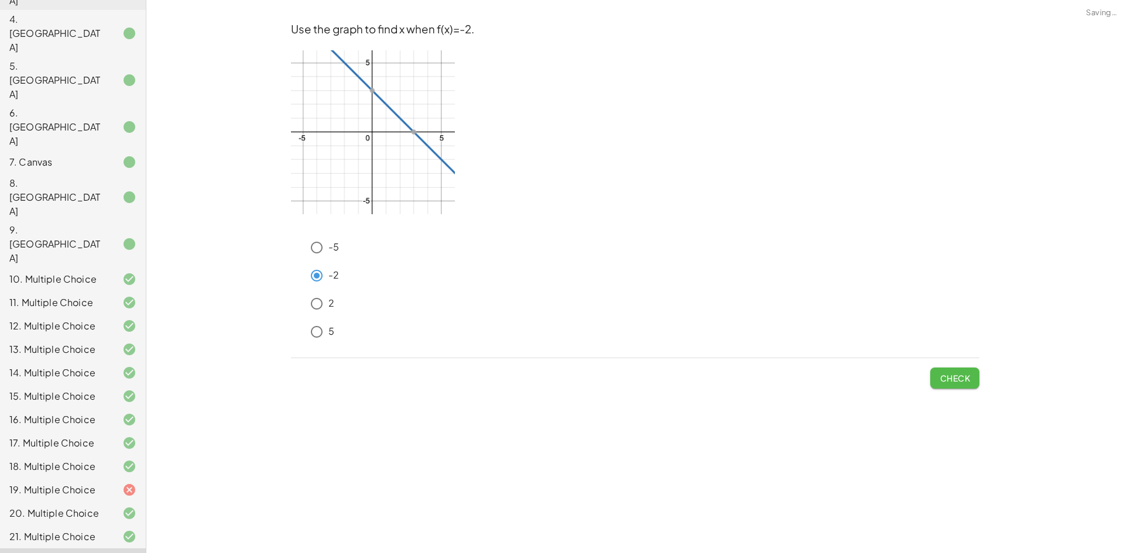
click at [963, 372] on button "Check" at bounding box center [954, 378] width 49 height 21
click at [958, 372] on button "Check" at bounding box center [954, 378] width 49 height 21
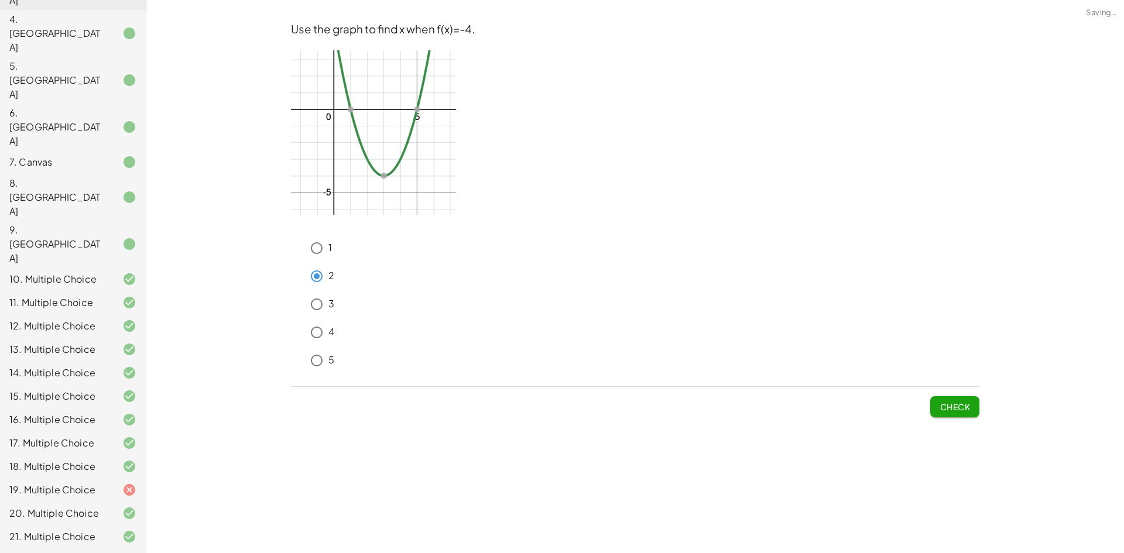
click at [959, 404] on span "Check" at bounding box center [955, 407] width 30 height 11
click at [953, 414] on button "Check" at bounding box center [954, 406] width 49 height 21
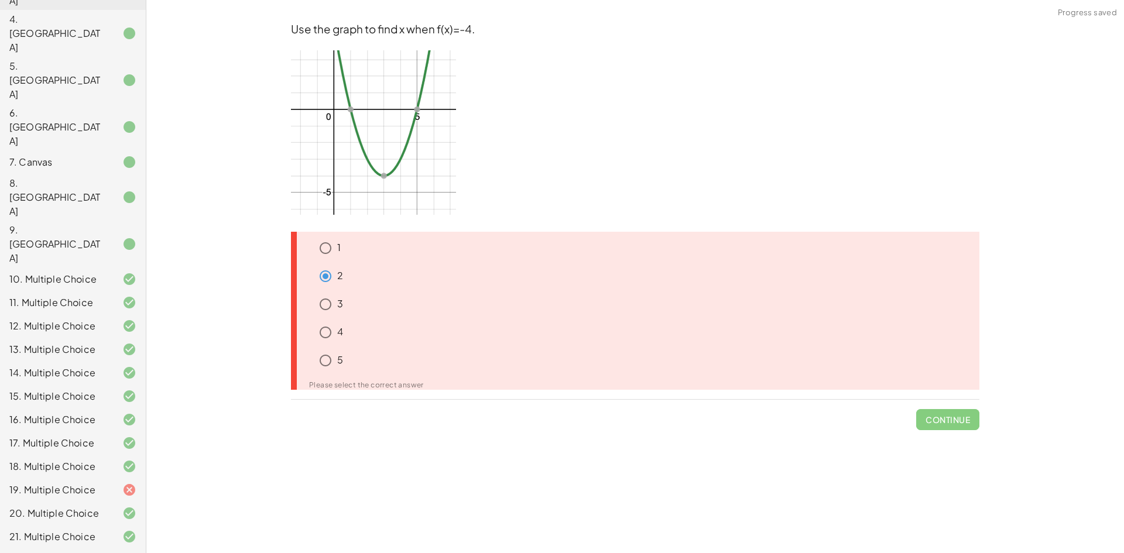
click at [338, 360] on p "5" at bounding box center [340, 360] width 6 height 13
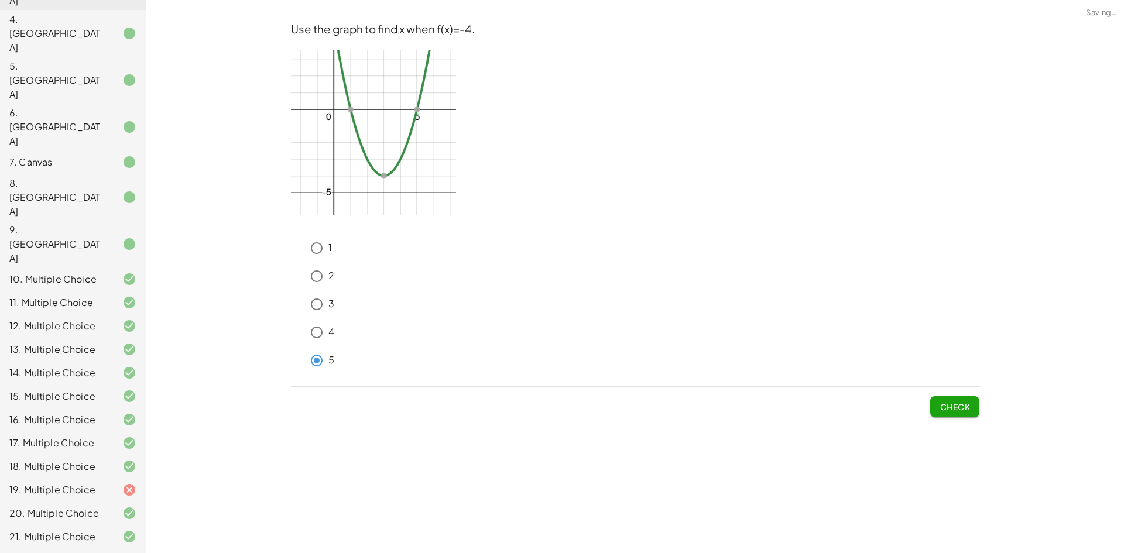
click at [967, 409] on span "Check" at bounding box center [955, 407] width 30 height 11
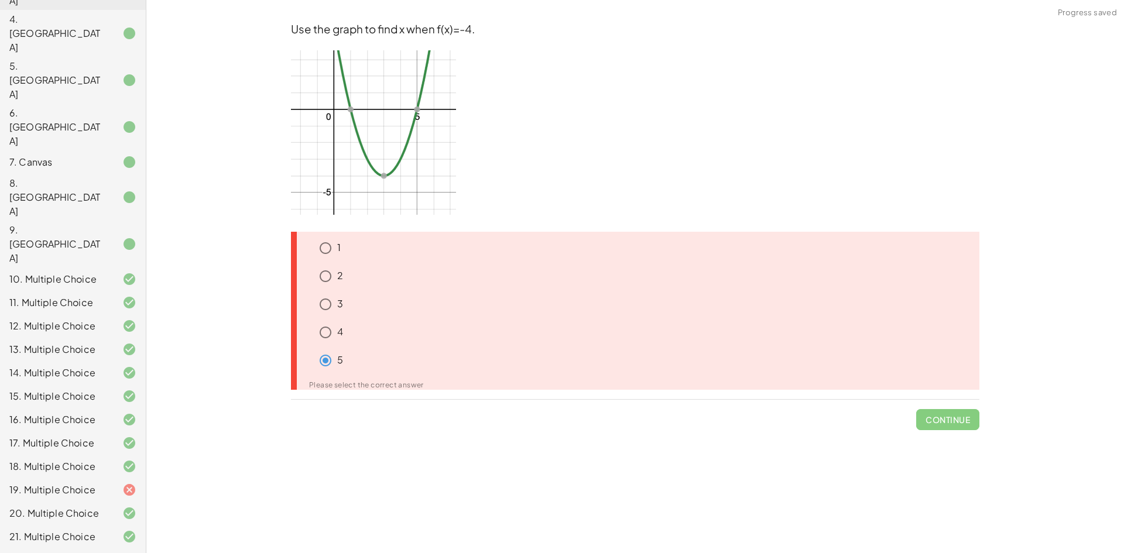
click at [313, 323] on icon at bounding box center [307, 328] width 14 height 14
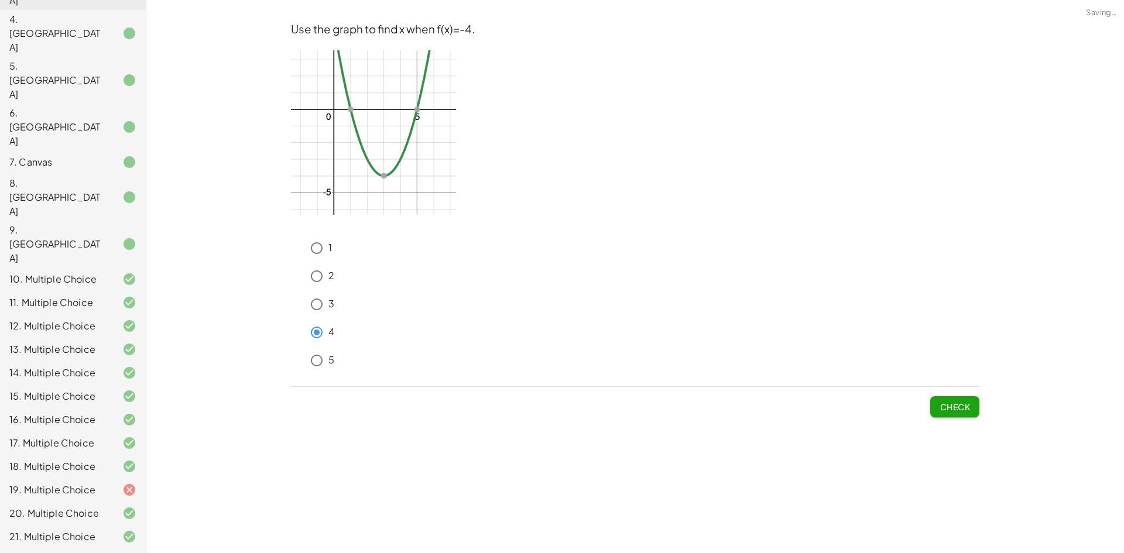
click at [960, 402] on span "Check" at bounding box center [955, 407] width 30 height 11
click at [970, 405] on span "Check" at bounding box center [955, 407] width 30 height 11
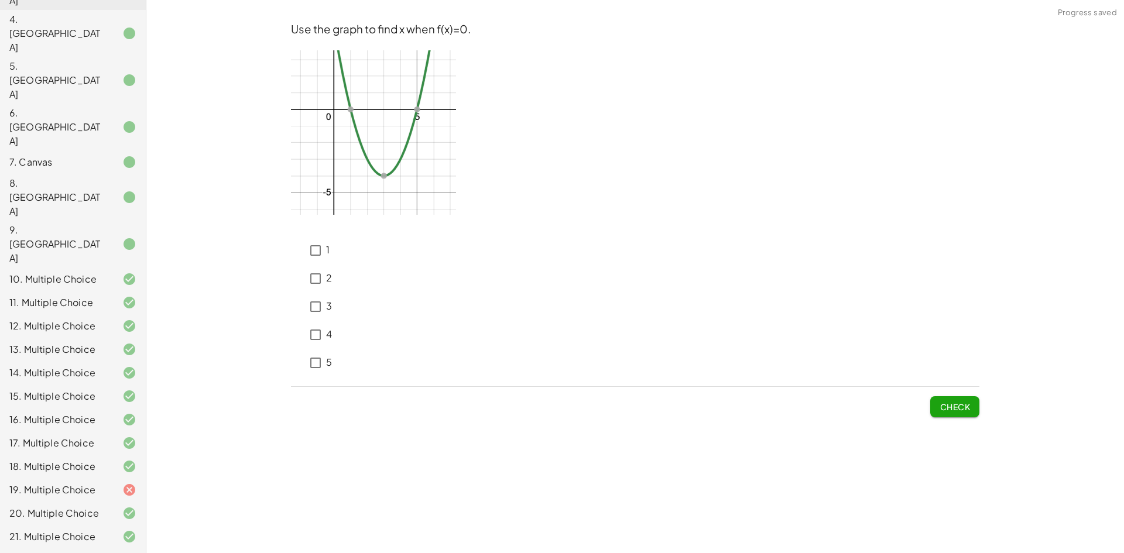
click at [329, 261] on label "1" at bounding box center [328, 251] width 4 height 28
click at [334, 300] on div "1 2 3 4 5" at bounding box center [635, 304] width 689 height 145
click at [369, 321] on div "1 2 3 4 5" at bounding box center [635, 304] width 689 height 145
click at [957, 402] on span "Check" at bounding box center [955, 407] width 30 height 11
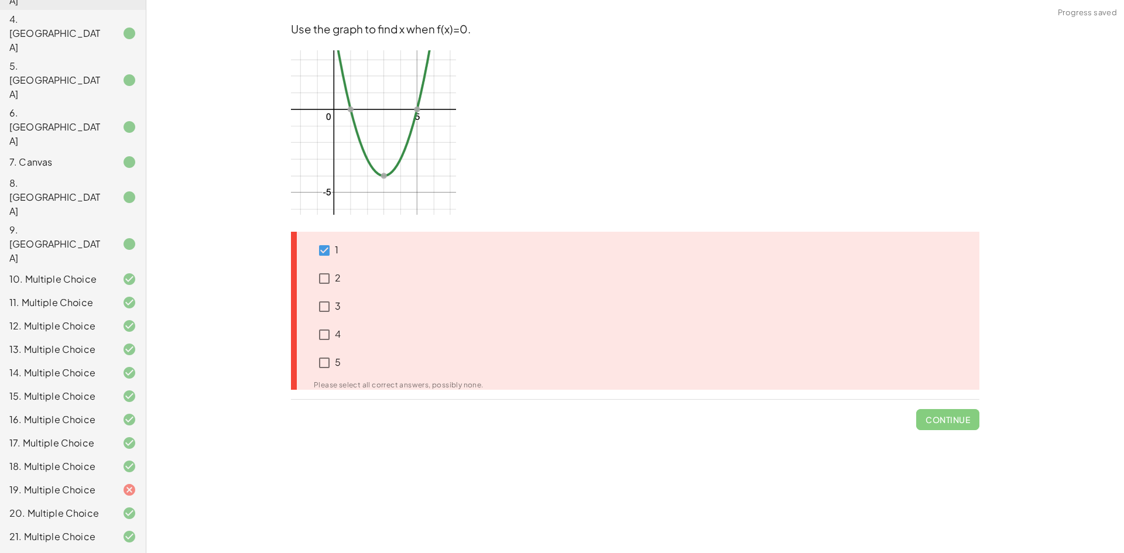
click at [958, 403] on span "Continue" at bounding box center [947, 415] width 63 height 30
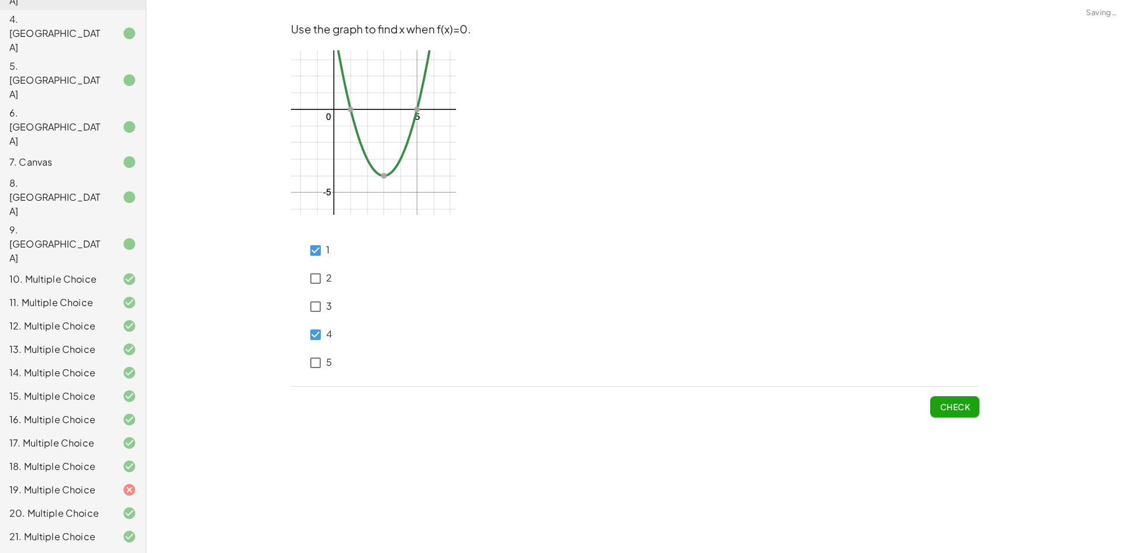
click at [952, 404] on span "Check" at bounding box center [955, 407] width 30 height 11
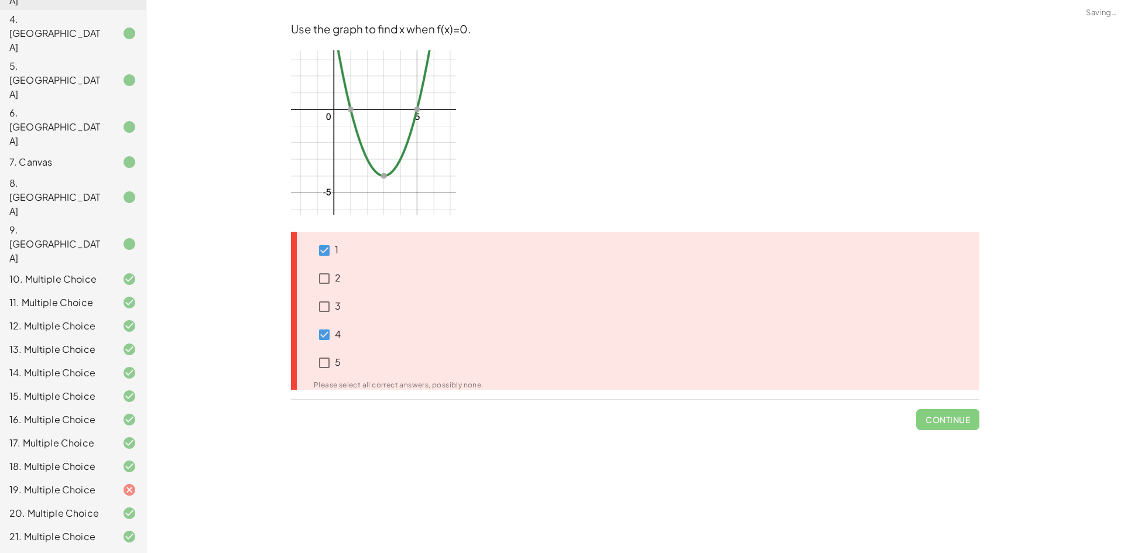
click at [312, 232] on div "1 2 3 4 5 Please select all correct answers, possibly none." at bounding box center [392, 311] width 184 height 158
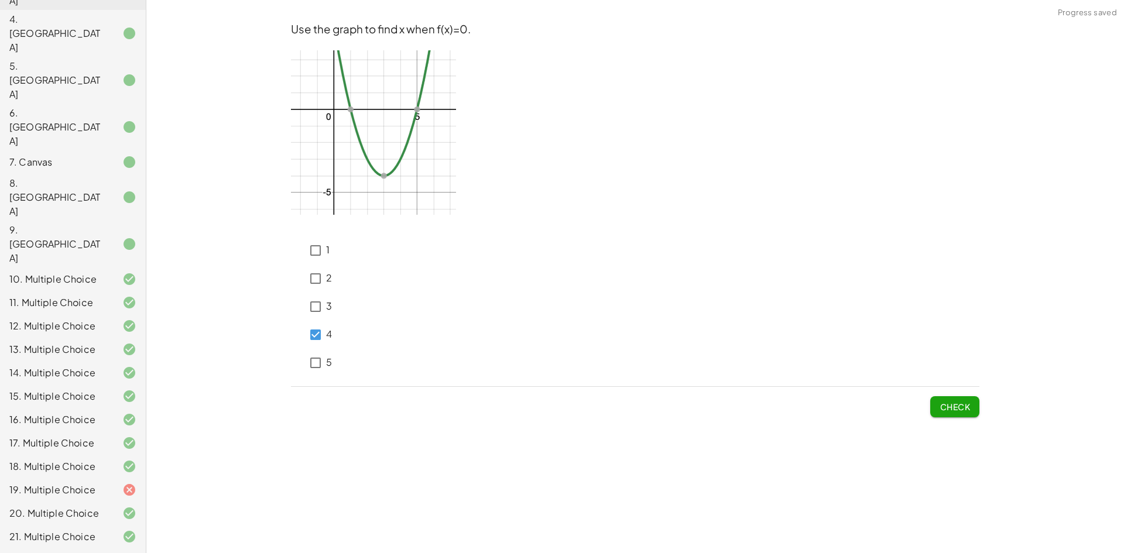
click at [973, 406] on button "Check" at bounding box center [954, 406] width 49 height 21
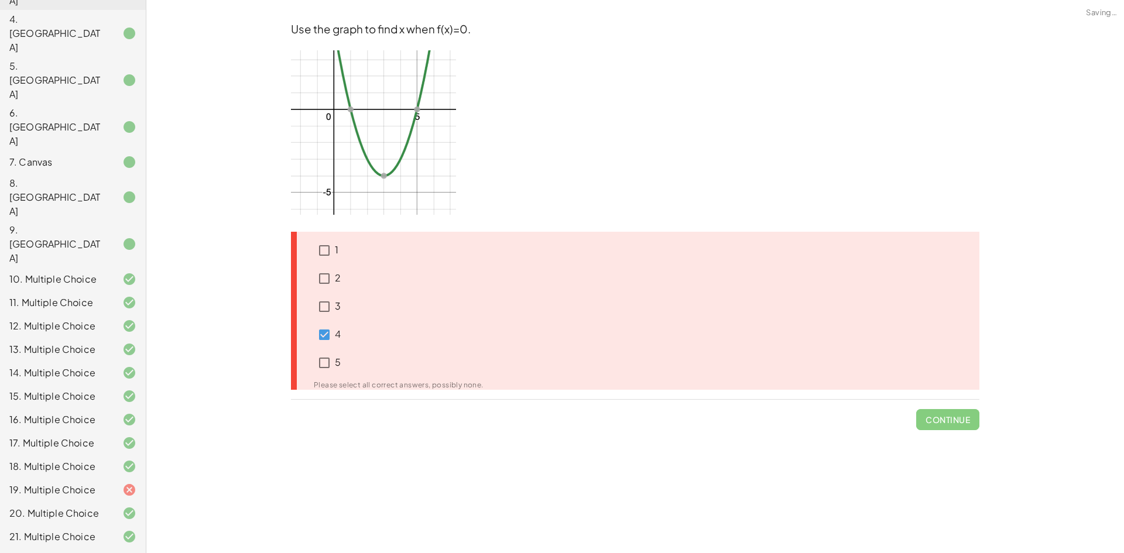
click at [971, 408] on span "Continue" at bounding box center [947, 415] width 63 height 30
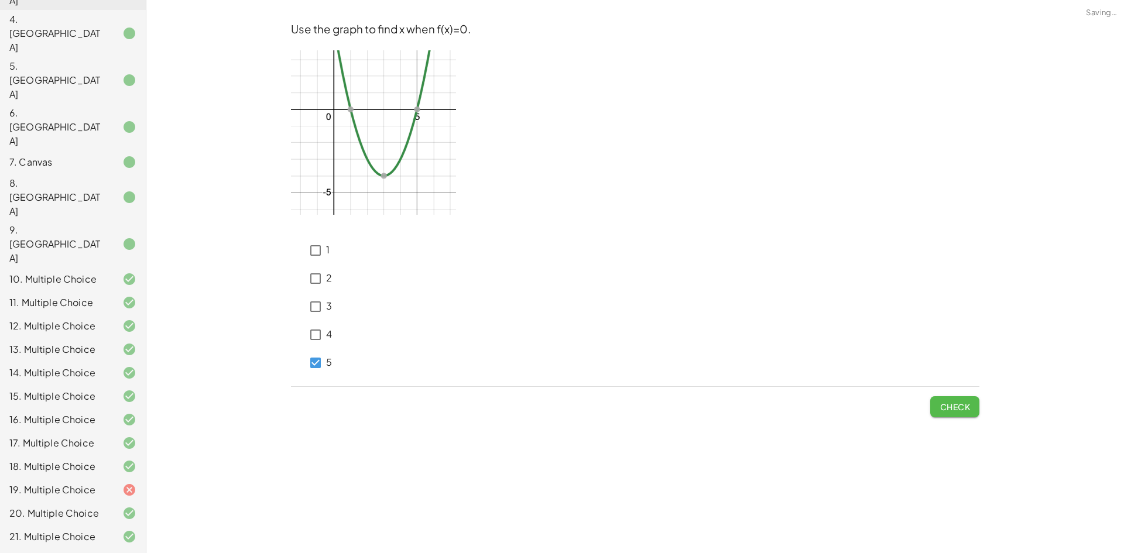
drag, startPoint x: 957, startPoint y: 413, endPoint x: 951, endPoint y: 412, distance: 6.0
click at [957, 413] on button "Check" at bounding box center [954, 406] width 49 height 21
click at [949, 408] on span "Check" at bounding box center [955, 407] width 30 height 11
click at [977, 406] on button "Check" at bounding box center [954, 406] width 49 height 21
click at [963, 401] on button "Check" at bounding box center [954, 406] width 49 height 21
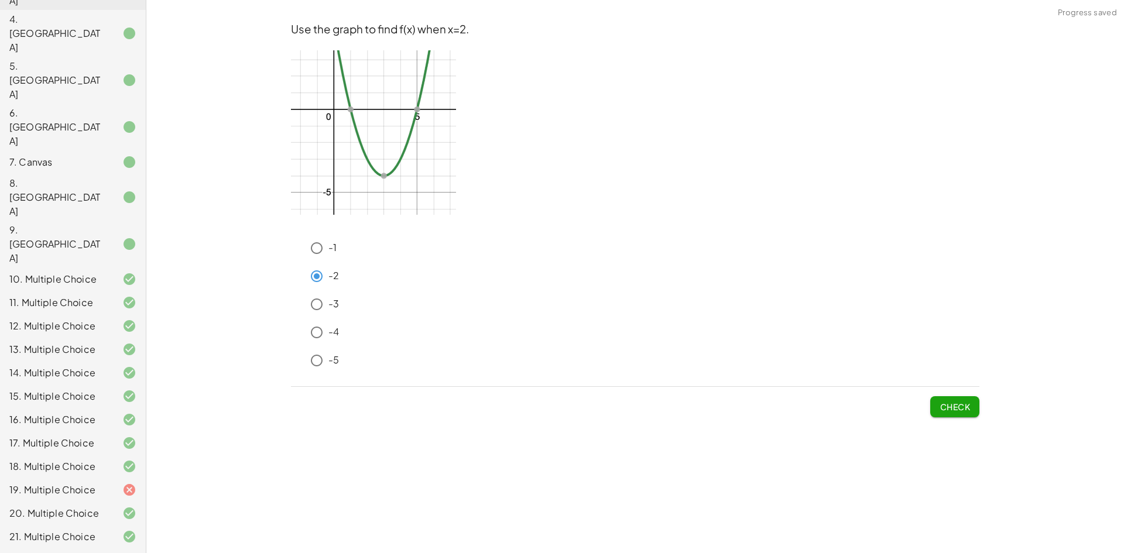
click at [949, 406] on span "Check" at bounding box center [955, 407] width 30 height 11
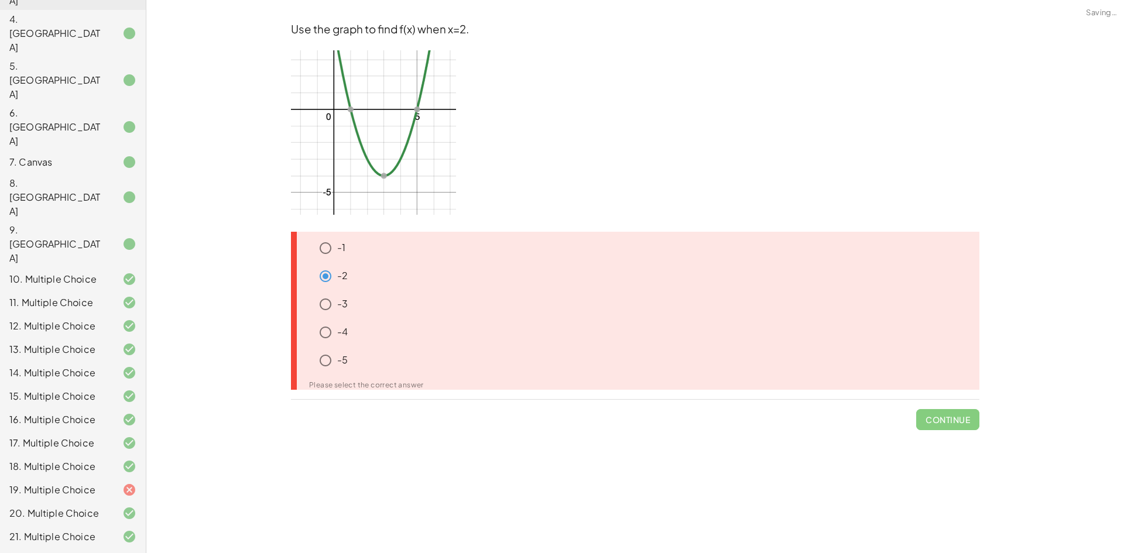
click at [945, 402] on span "Continue" at bounding box center [947, 415] width 63 height 30
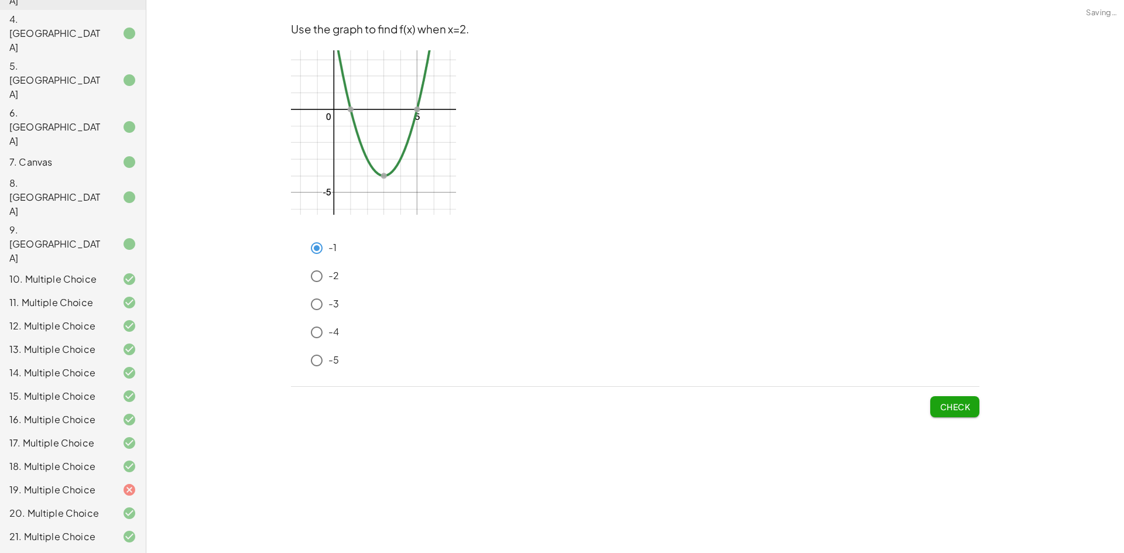
click at [948, 409] on span "Check" at bounding box center [955, 407] width 30 height 11
click at [944, 413] on button "Check" at bounding box center [954, 406] width 49 height 21
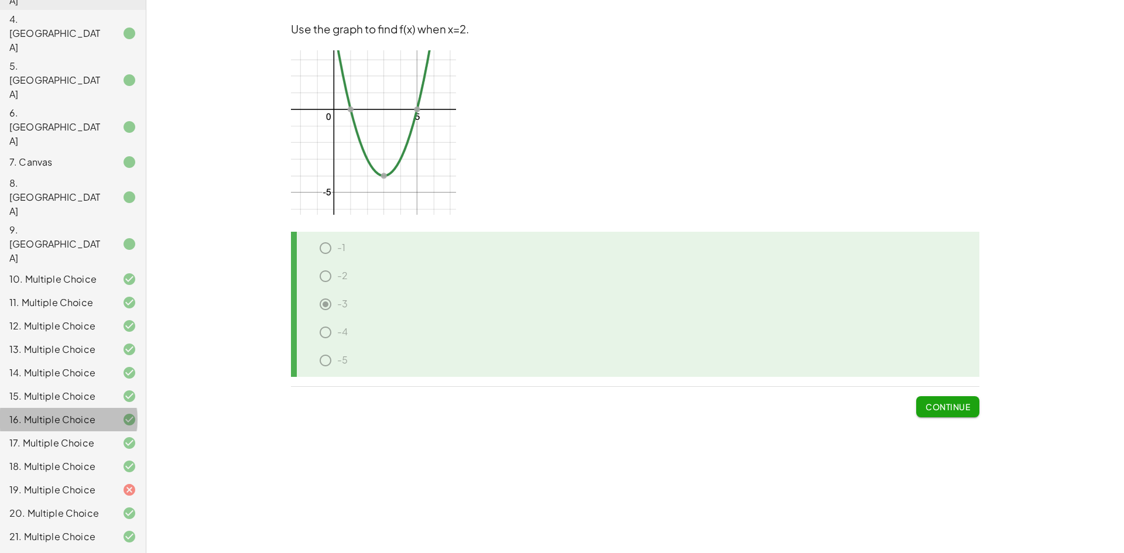
drag, startPoint x: 678, startPoint y: 414, endPoint x: 112, endPoint y: 275, distance: 582.4
click at [126, 455] on div "16. Multiple Choice" at bounding box center [73, 466] width 146 height 23
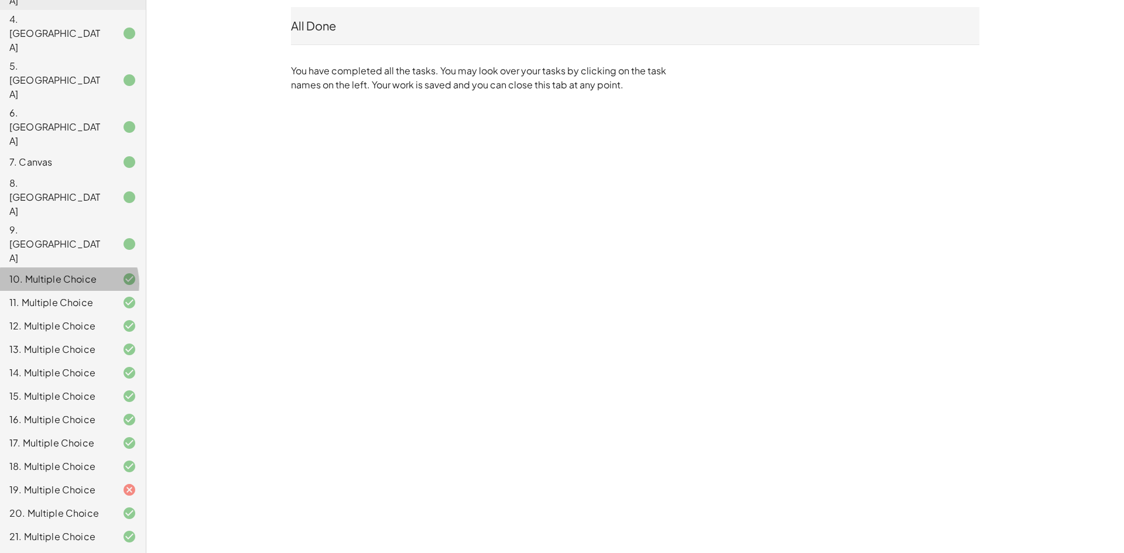
click at [85, 272] on div "10. Multiple Choice" at bounding box center [56, 279] width 94 height 14
click at [86, 176] on div "8. [GEOGRAPHIC_DATA]" at bounding box center [56, 197] width 94 height 42
click at [73, 272] on div "10. Multiple Choice" at bounding box center [56, 279] width 94 height 14
click at [67, 272] on div "10. Multiple Choice" at bounding box center [56, 279] width 94 height 14
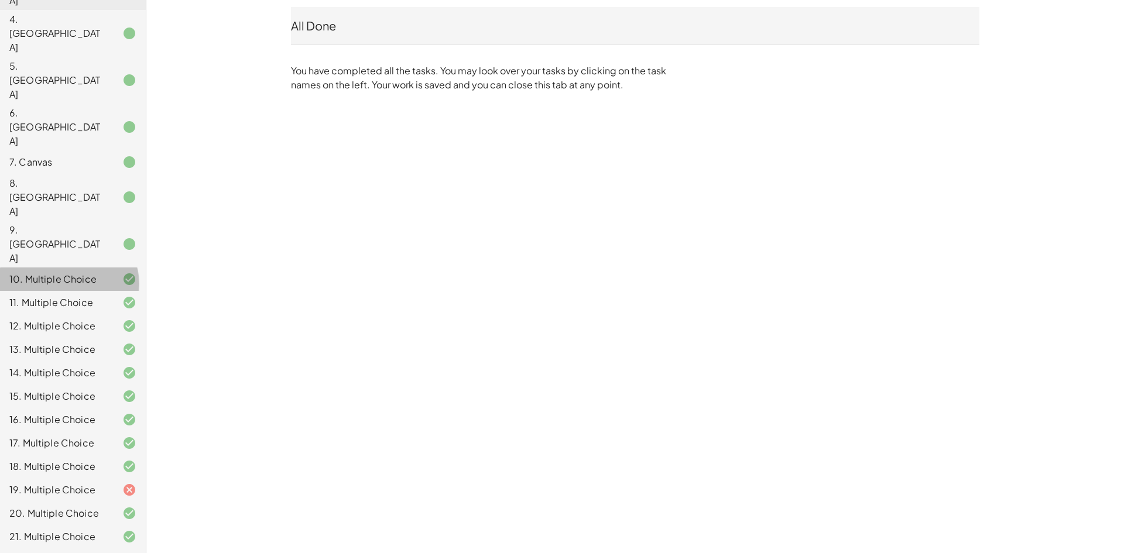
click at [58, 182] on div "1. Multimedia 2. Canvas 3. Canvas 4. Canvas 5. Canvas 6. Canvas 7. Canvas 8. Ca…" at bounding box center [73, 267] width 146 height 759
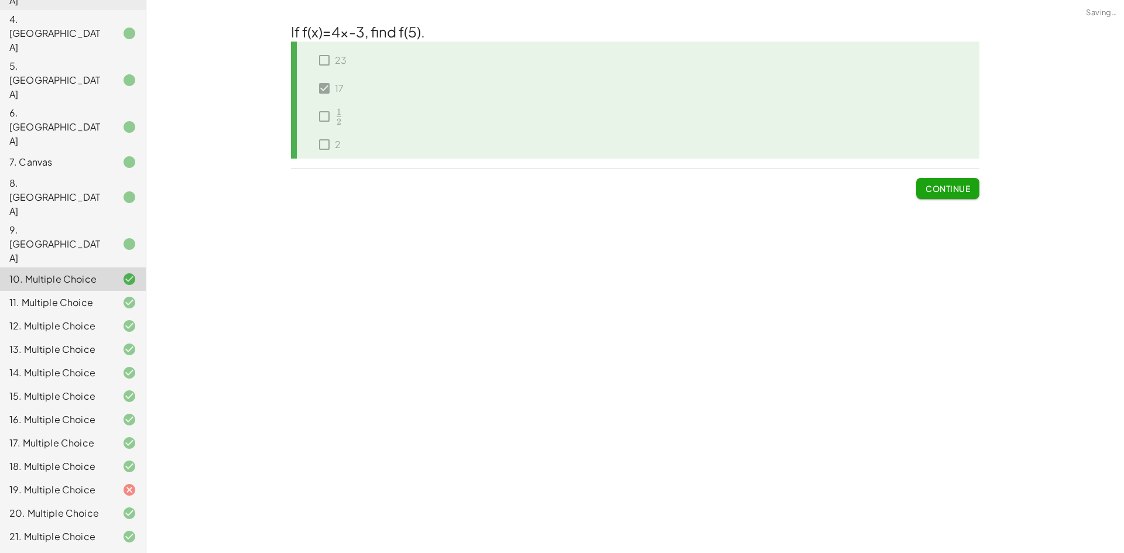
click at [158, 102] on div "You will evaluate functions for a given x value and will find x for a given f(x…" at bounding box center [635, 276] width 978 height 553
drag, startPoint x: 107, startPoint y: 157, endPoint x: 105, endPoint y: 165, distance: 8.0
click at [107, 296] on div at bounding box center [120, 303] width 33 height 14
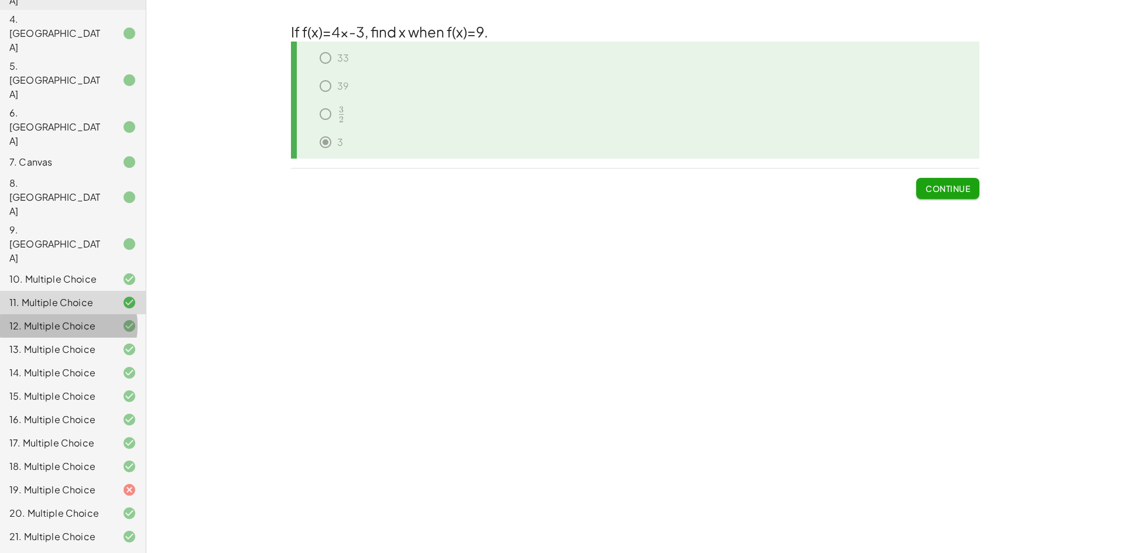
click at [93, 319] on div "12. Multiple Choice" at bounding box center [56, 326] width 94 height 14
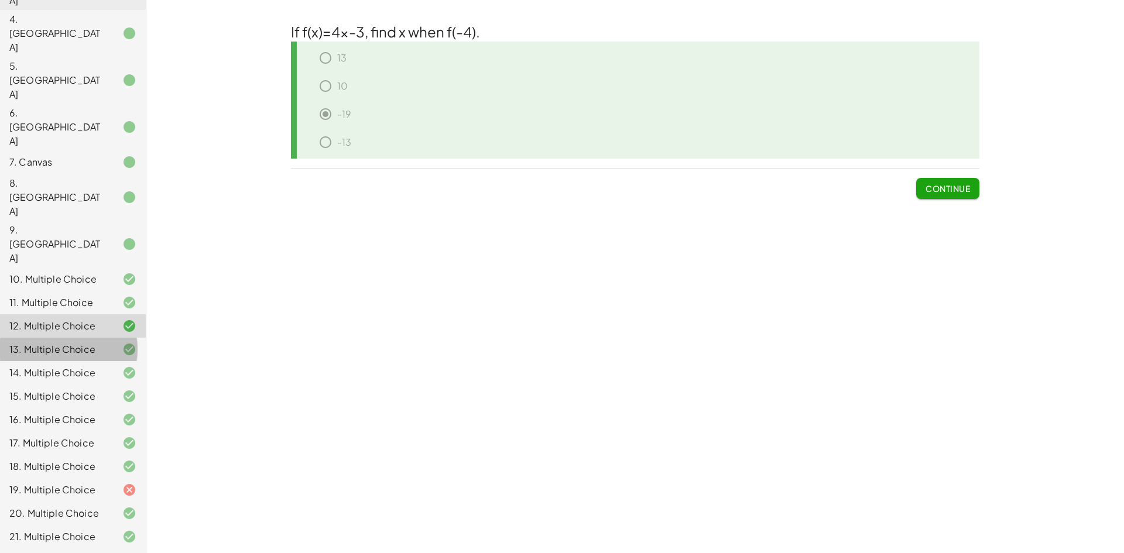
click at [36, 343] on div "13. Multiple Choice" at bounding box center [56, 350] width 94 height 14
click at [73, 366] on div "14. Multiple Choice" at bounding box center [56, 373] width 94 height 14
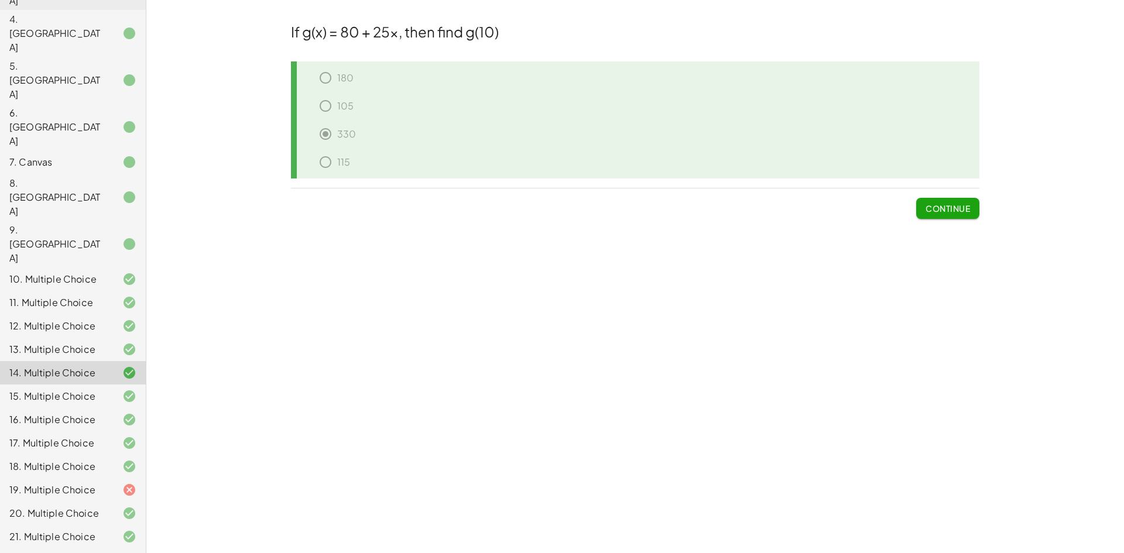
click at [104, 389] on div at bounding box center [120, 396] width 33 height 14
click at [83, 413] on div "16. Multiple Choice" at bounding box center [56, 420] width 94 height 14
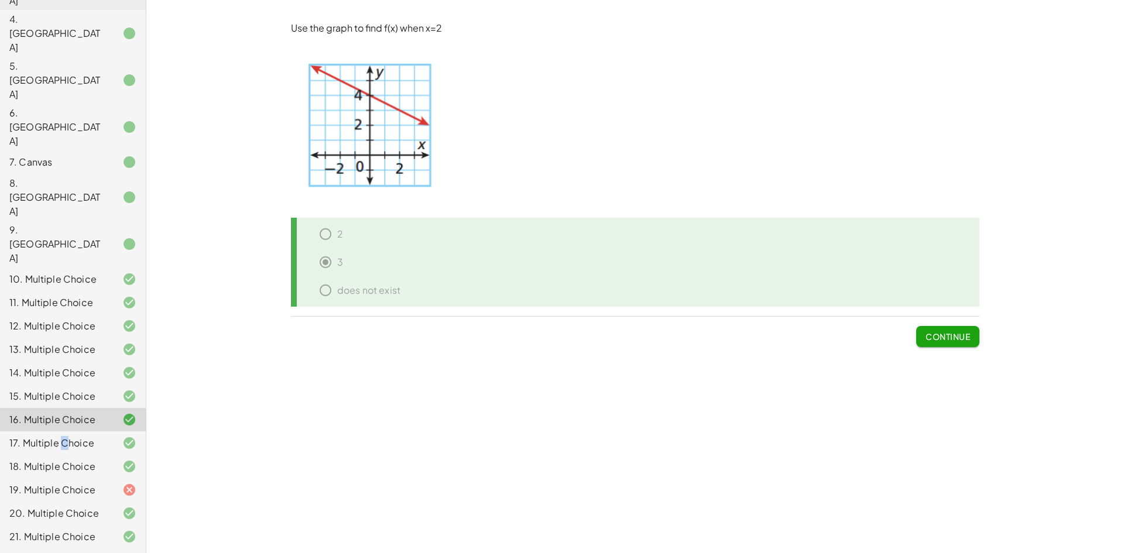
drag, startPoint x: 61, startPoint y: 303, endPoint x: 66, endPoint y: 313, distance: 11.3
click at [67, 314] on div "1. Multimedia 2. Canvas 3. Canvas 4. Canvas 5. Canvas 6. Canvas 7. Canvas 8. Ca…" at bounding box center [73, 267] width 146 height 759
click at [88, 436] on div "17. Multiple Choice" at bounding box center [56, 443] width 94 height 14
click at [86, 460] on div "18. Multiple Choice" at bounding box center [56, 467] width 94 height 14
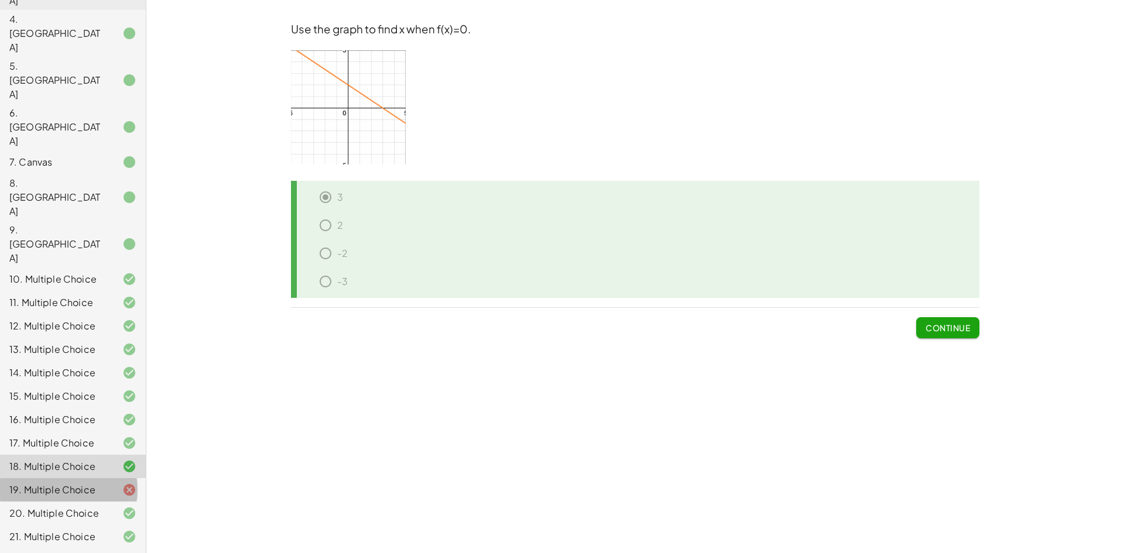
click at [77, 483] on div "19. Multiple Choice" at bounding box center [56, 490] width 94 height 14
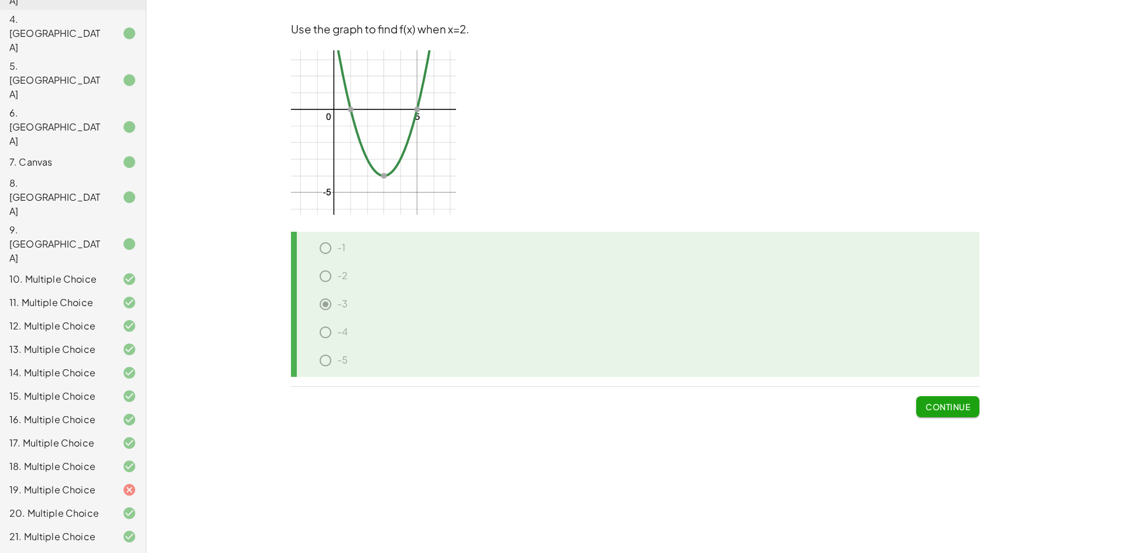
click at [29, 552] on div "1. Multimedia 2. Canvas 3. Canvas 4. Canvas 5. Canvas 6. Canvas 7. Canvas 8. Ca…" at bounding box center [73, 267] width 146 height 759
